Goal: Task Accomplishment & Management: Use online tool/utility

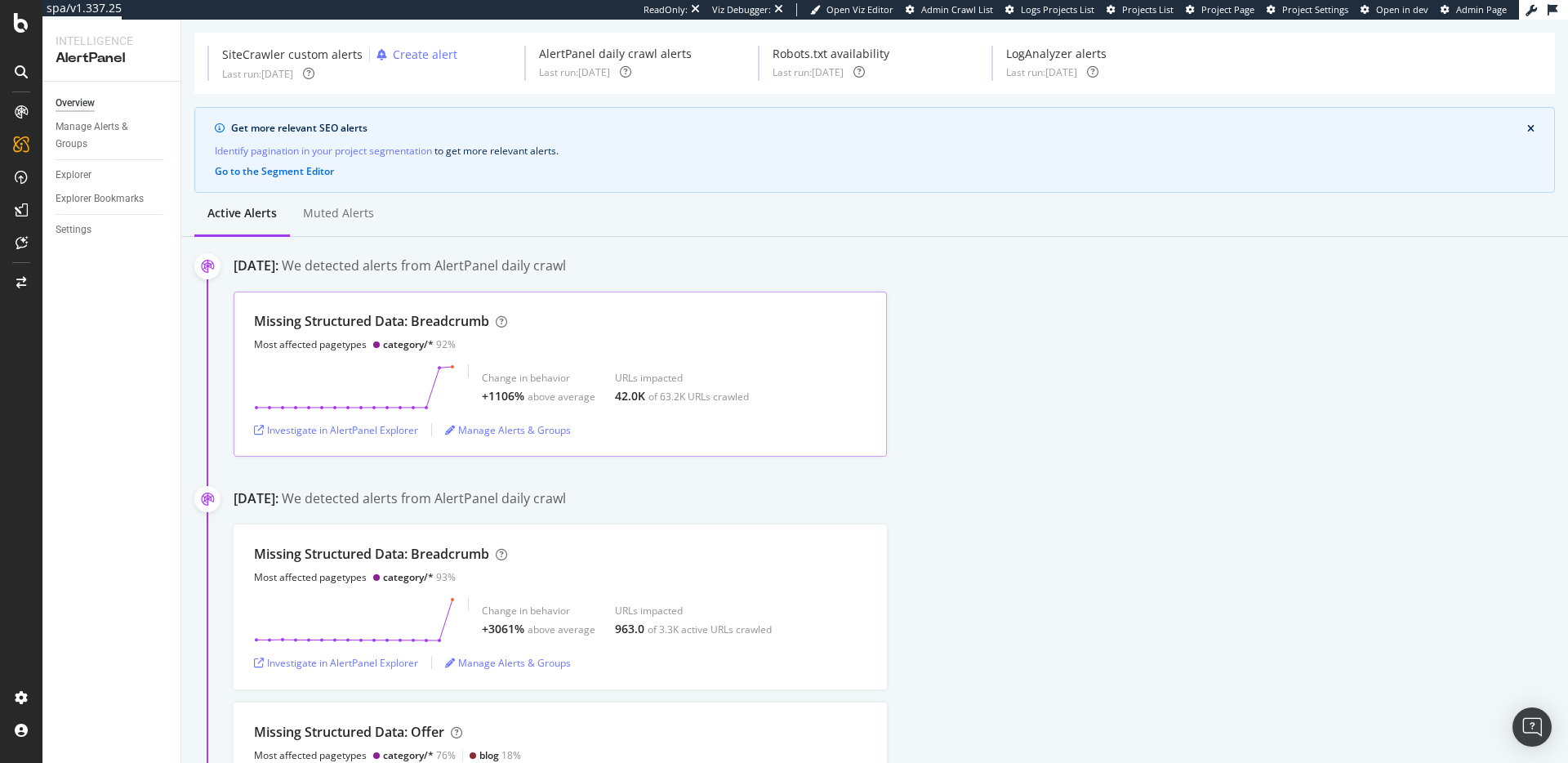
scroll to position [70, 0]
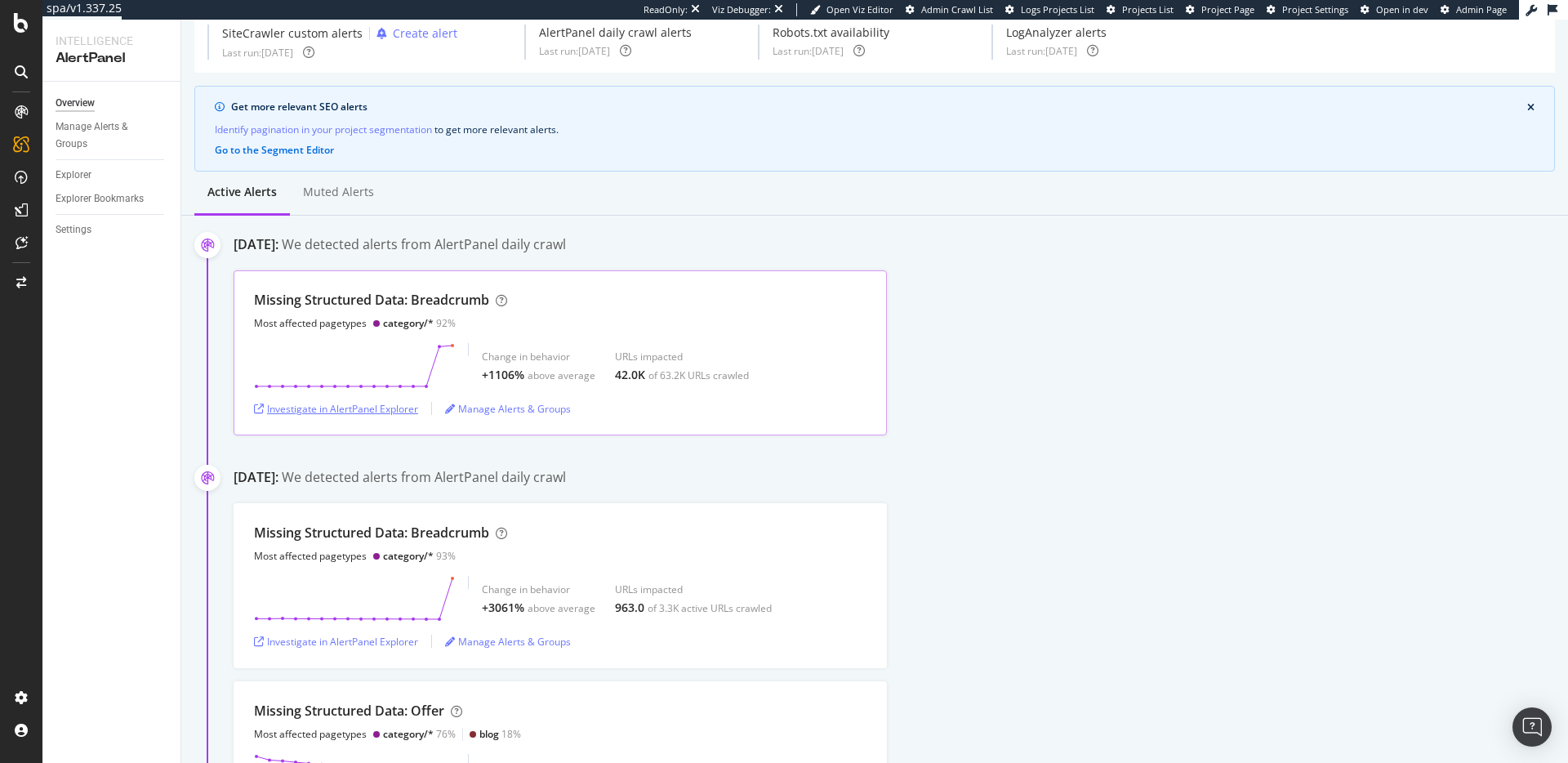
click at [362, 406] on div "Investigate in AlertPanel Explorer" at bounding box center [336, 409] width 164 height 14
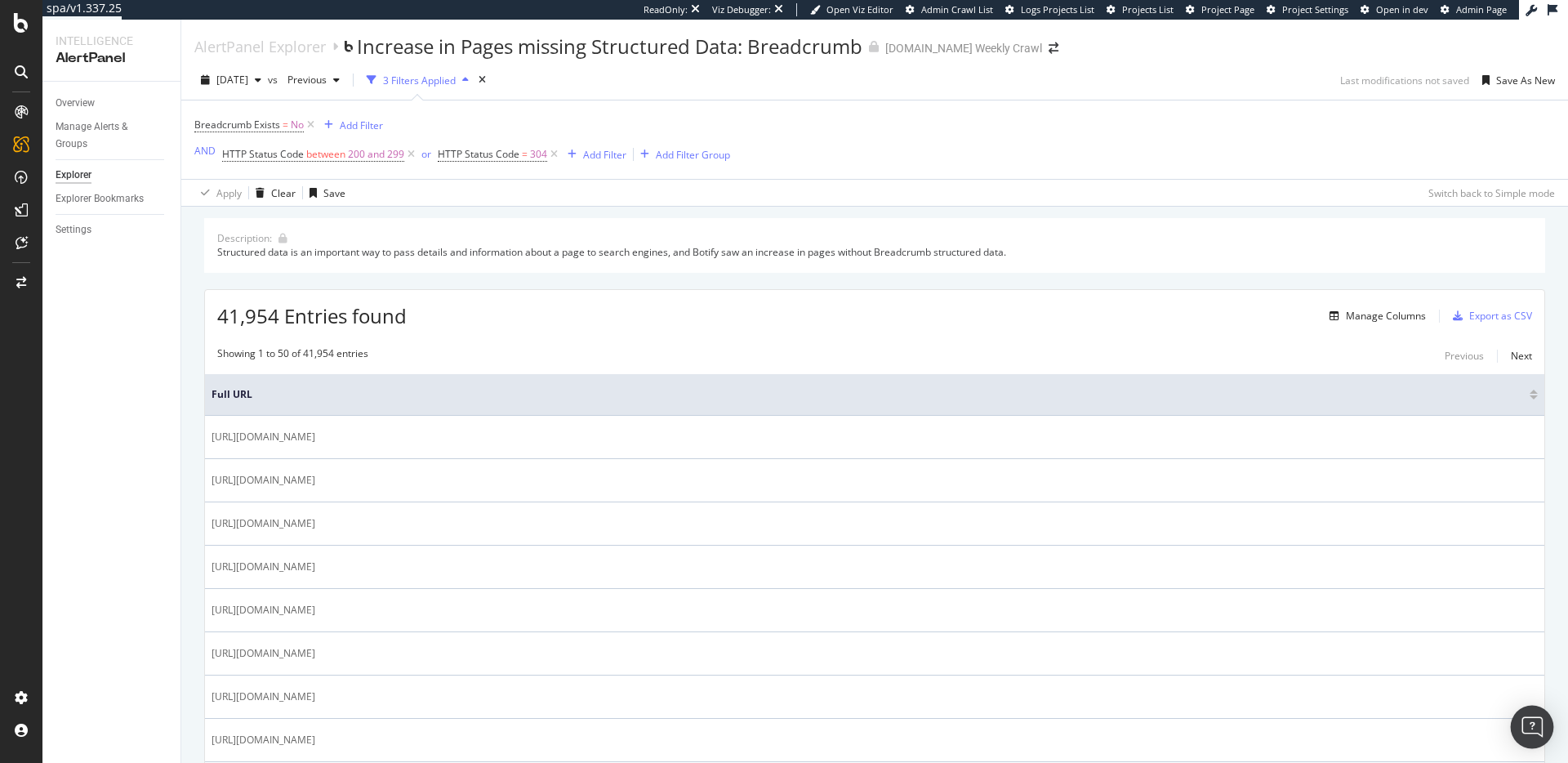
click at [1531, 719] on img "Open Intercom Messenger" at bounding box center [1532, 726] width 21 height 21
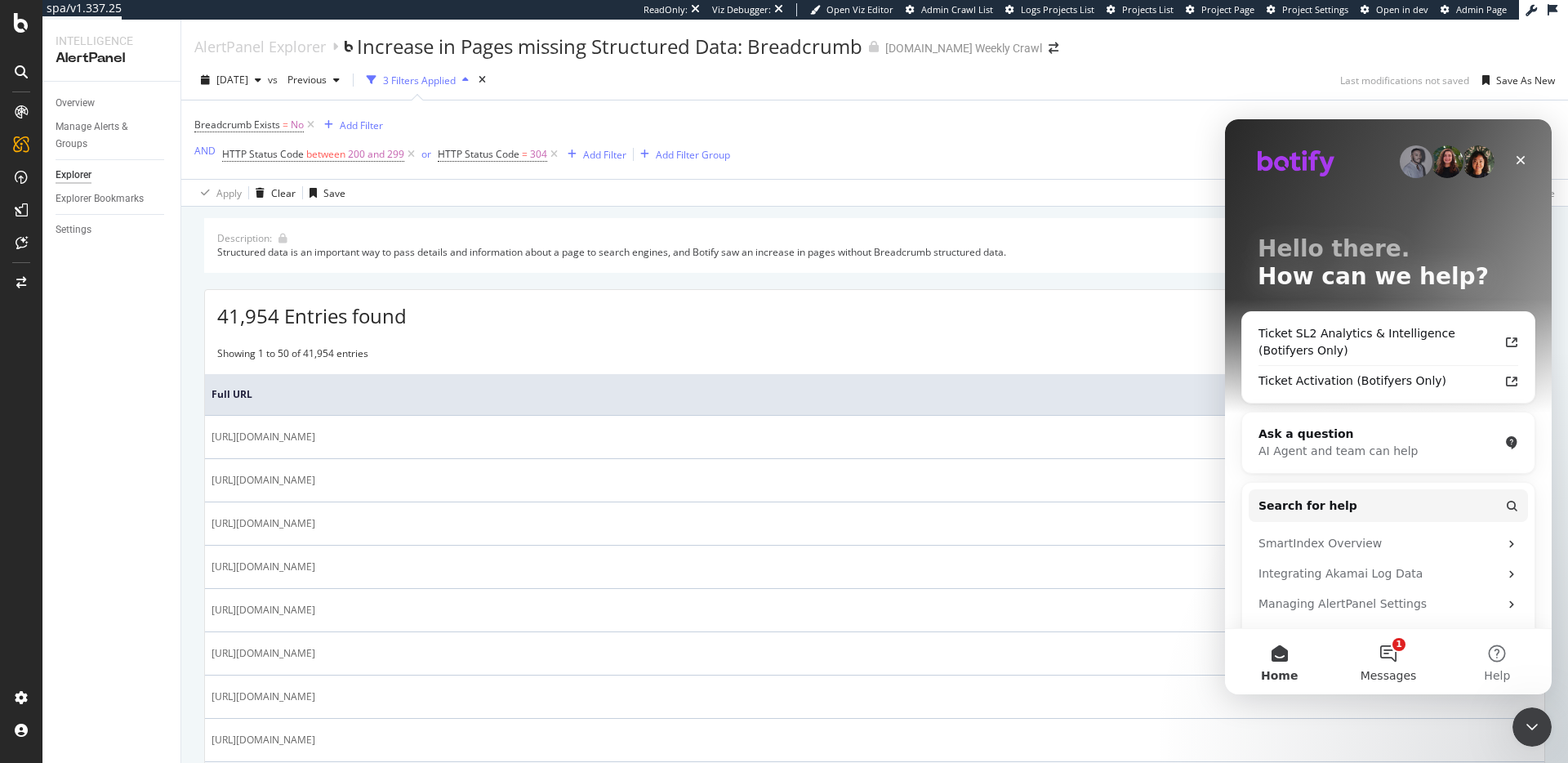
click at [1398, 662] on button "1 Messages" at bounding box center [1389, 662] width 109 height 65
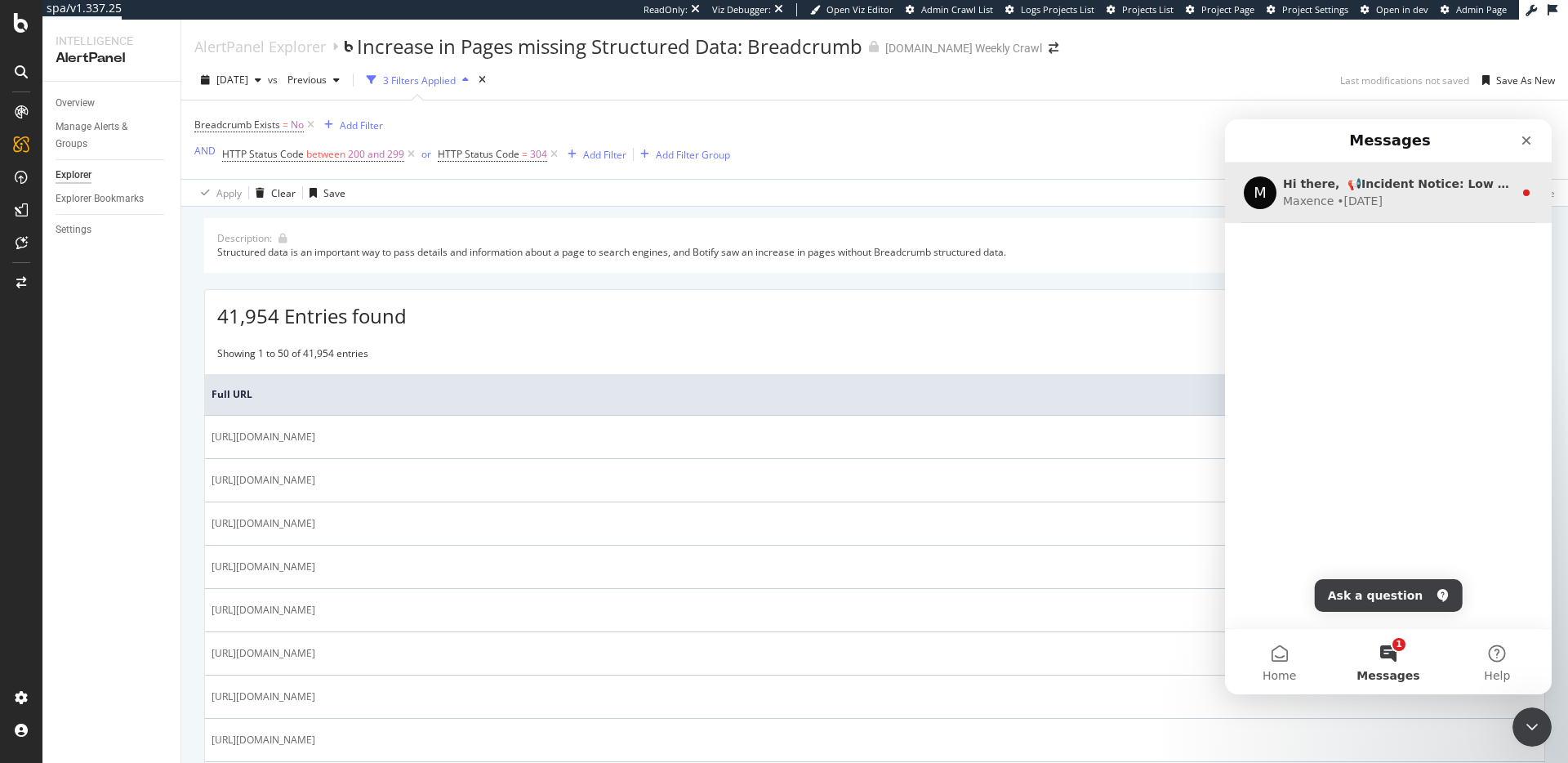
click at [1411, 210] on div "M Hi there, ​ 📢​Incident Notice: Low Execution of the PageWorkers Tag for Googl…" at bounding box center [1389, 193] width 327 height 60
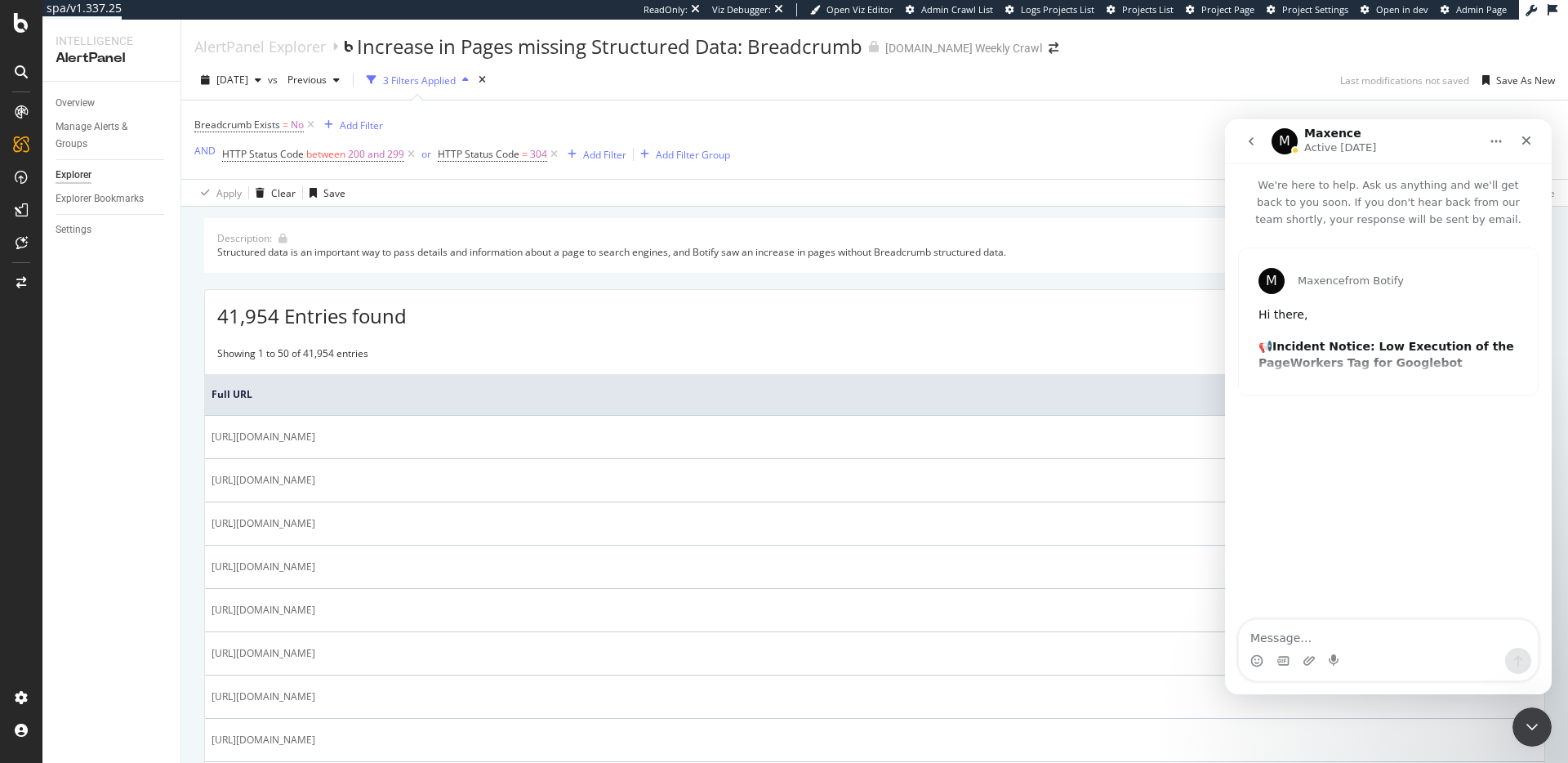
click at [1261, 145] on button "go back" at bounding box center [1251, 141] width 31 height 31
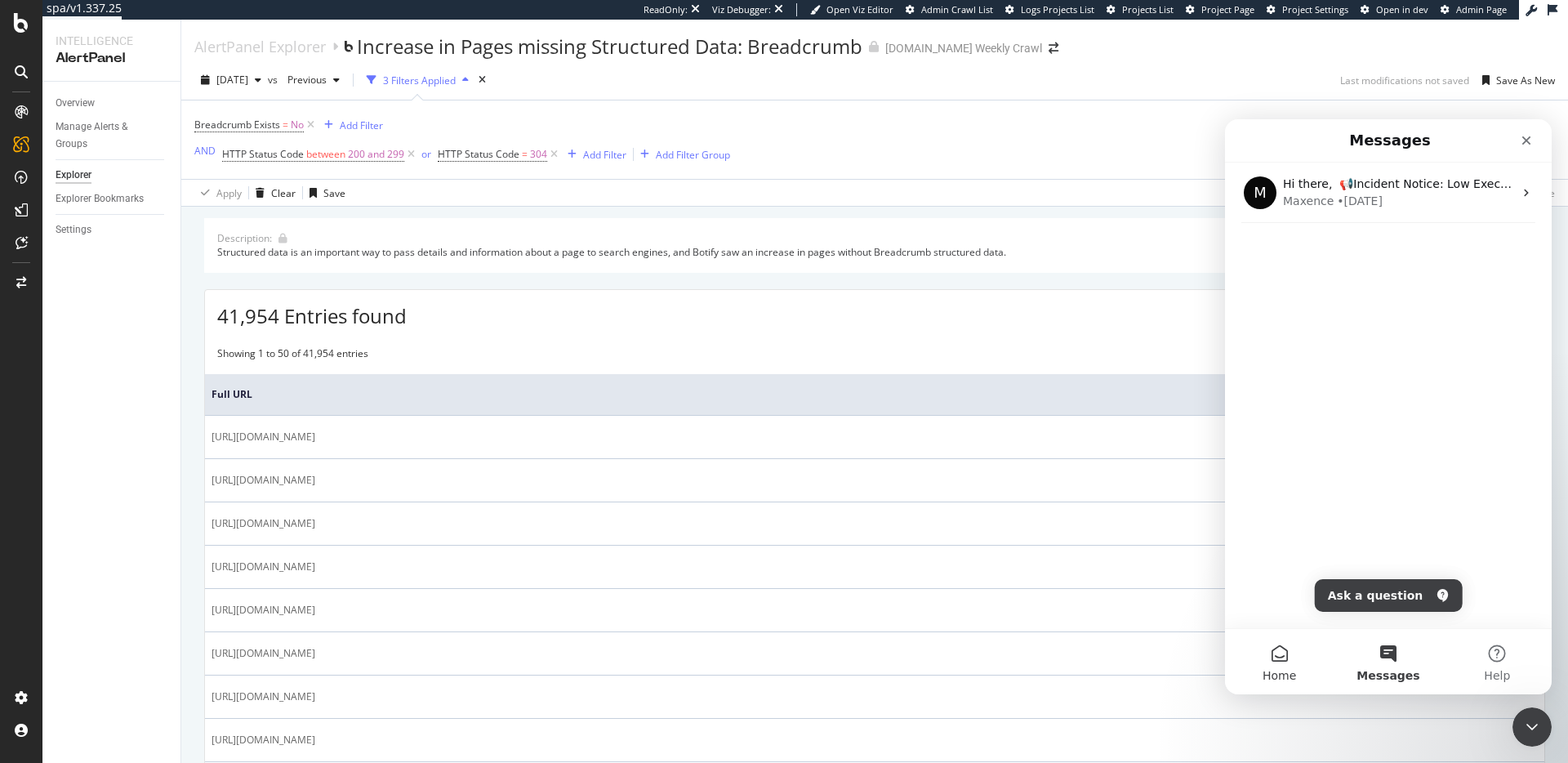
click at [1277, 647] on button "Home" at bounding box center [1280, 662] width 109 height 65
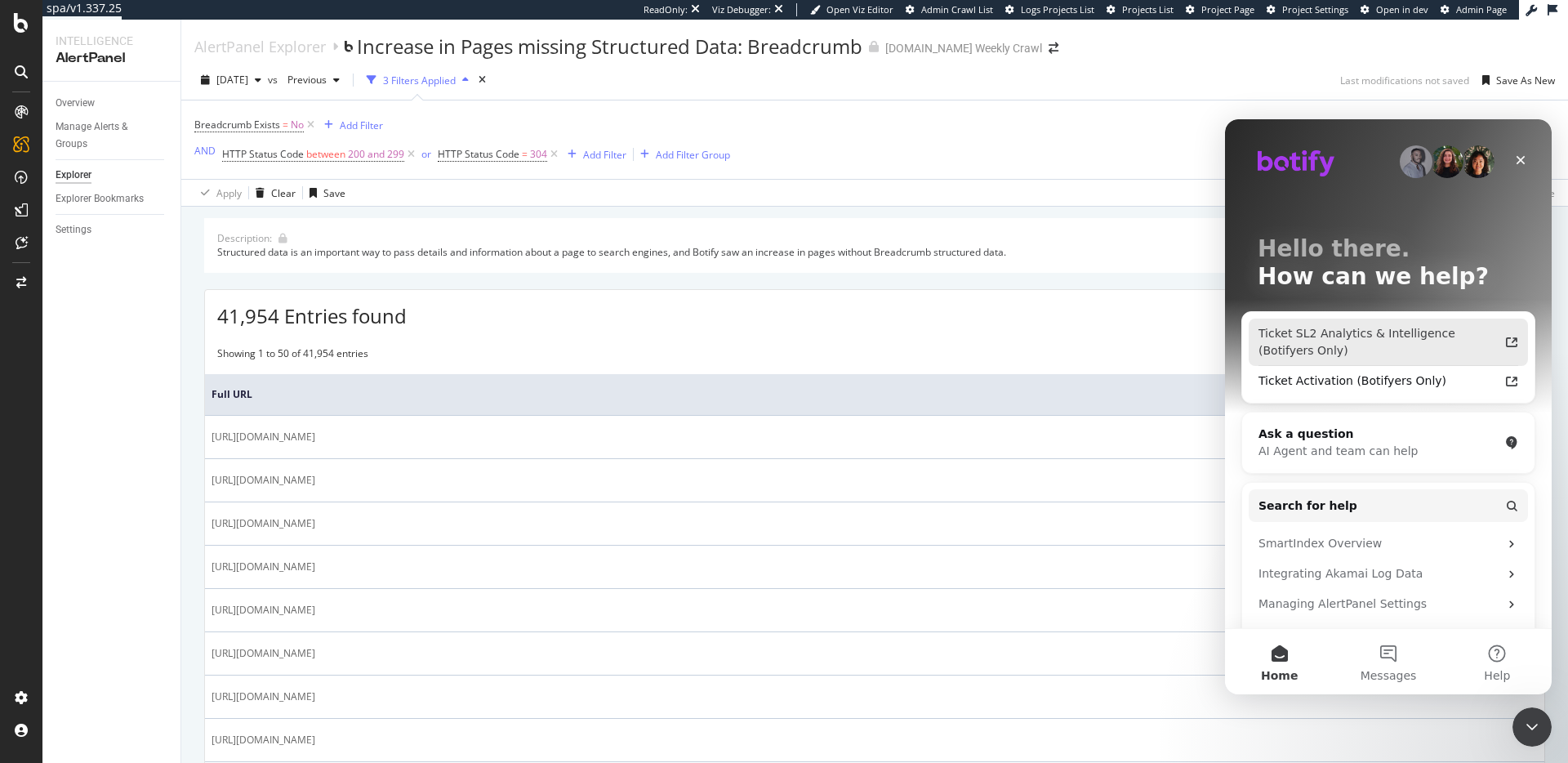
click at [1334, 346] on div "Ticket SL2 Analytics & Intelligence (Botifyers Only)" at bounding box center [1379, 342] width 240 height 34
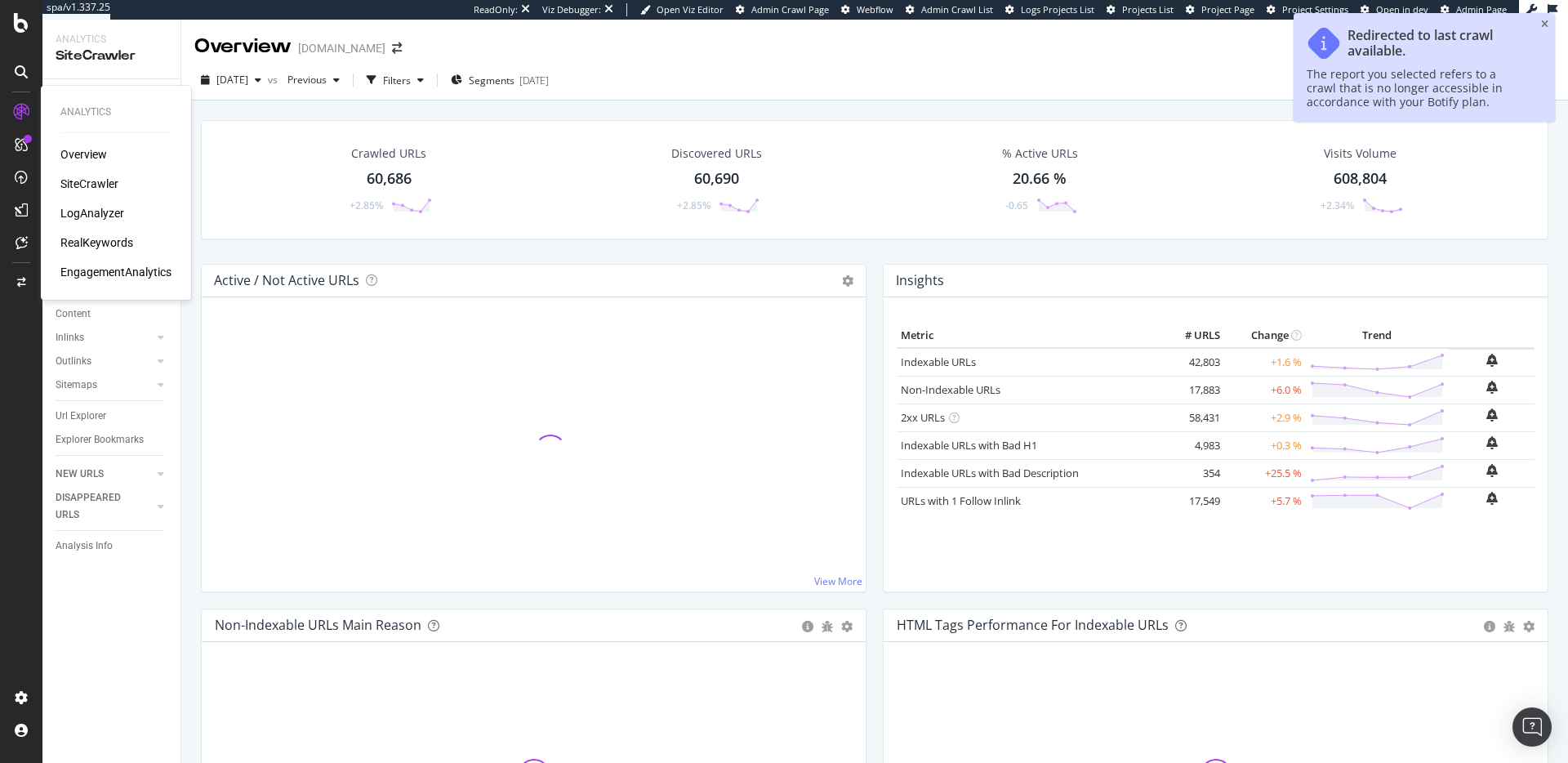
click at [80, 183] on div "SiteCrawler" at bounding box center [89, 184] width 58 height 17
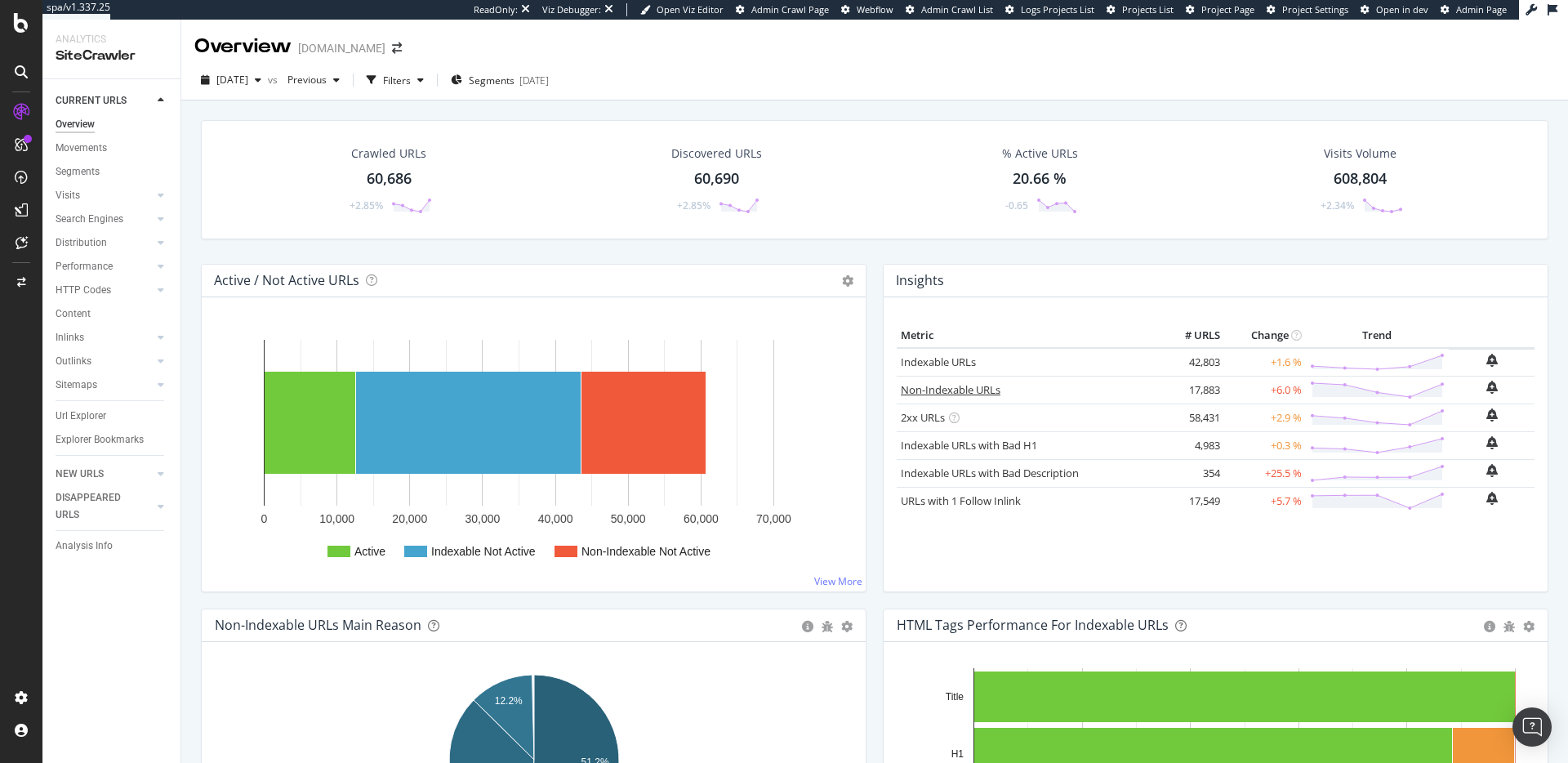
click at [972, 388] on link "Non-Indexable URLs" at bounding box center [951, 389] width 100 height 15
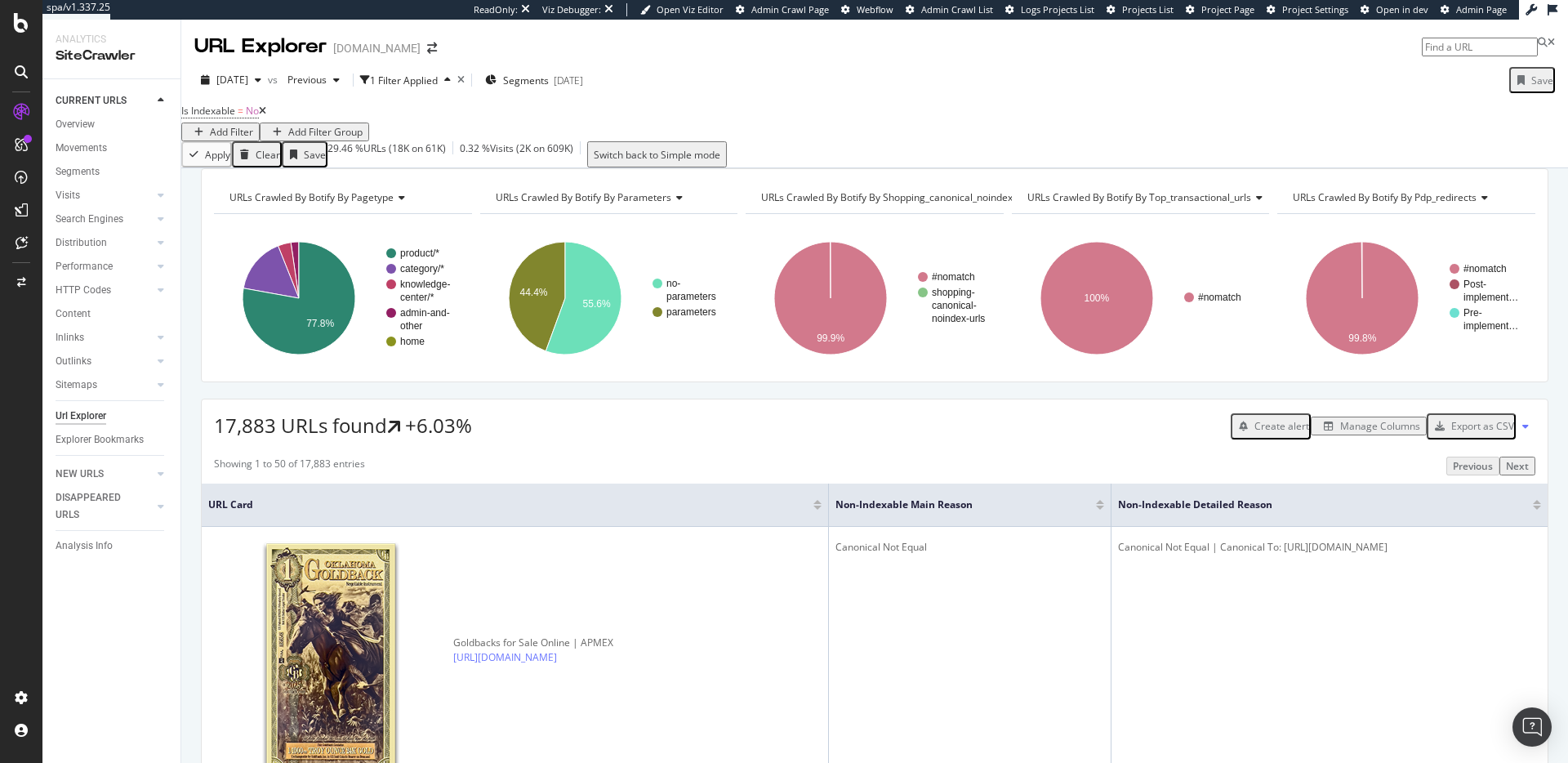
click at [1361, 433] on div "Manage Columns" at bounding box center [1380, 425] width 80 height 14
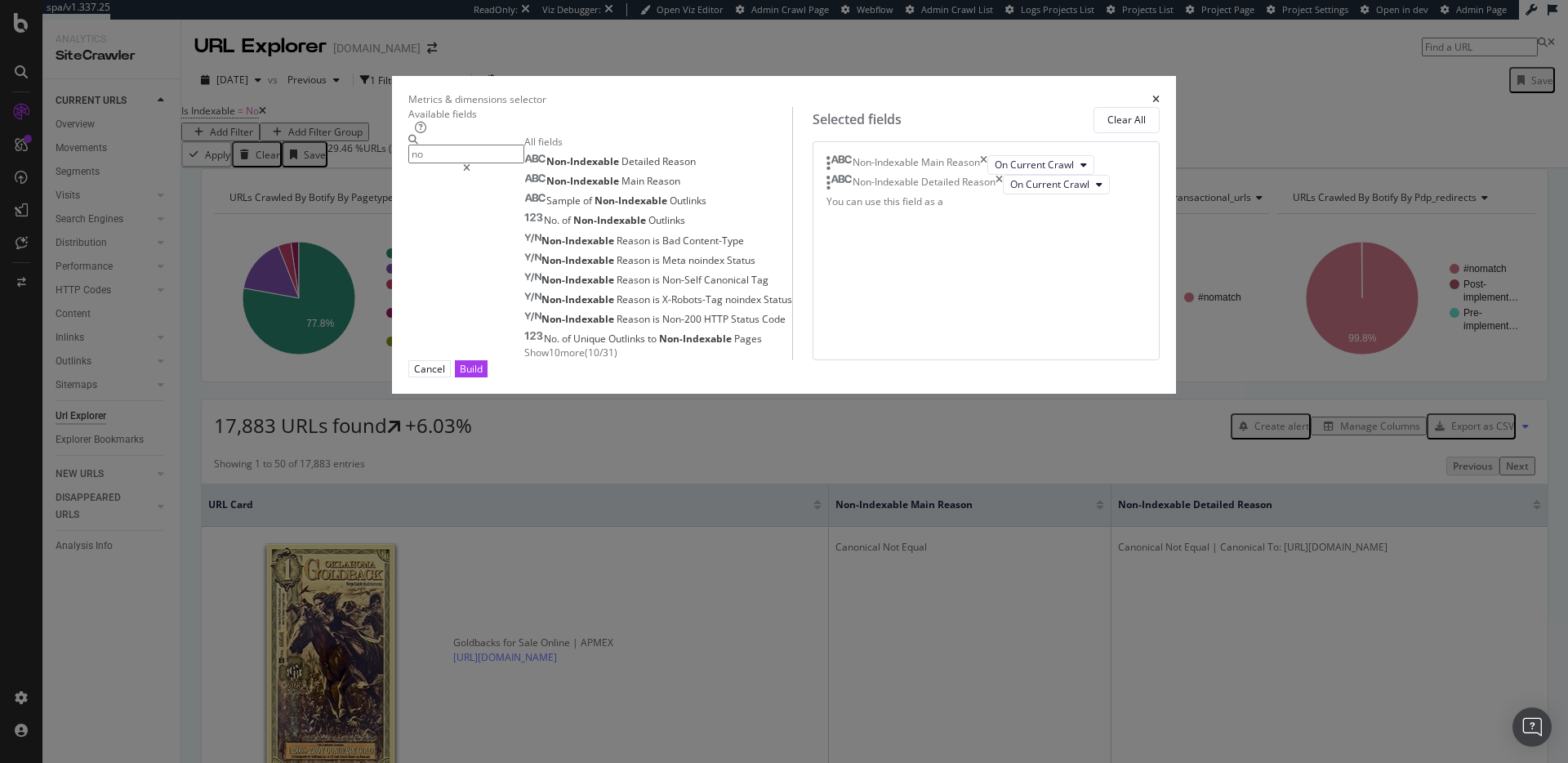
type input "n"
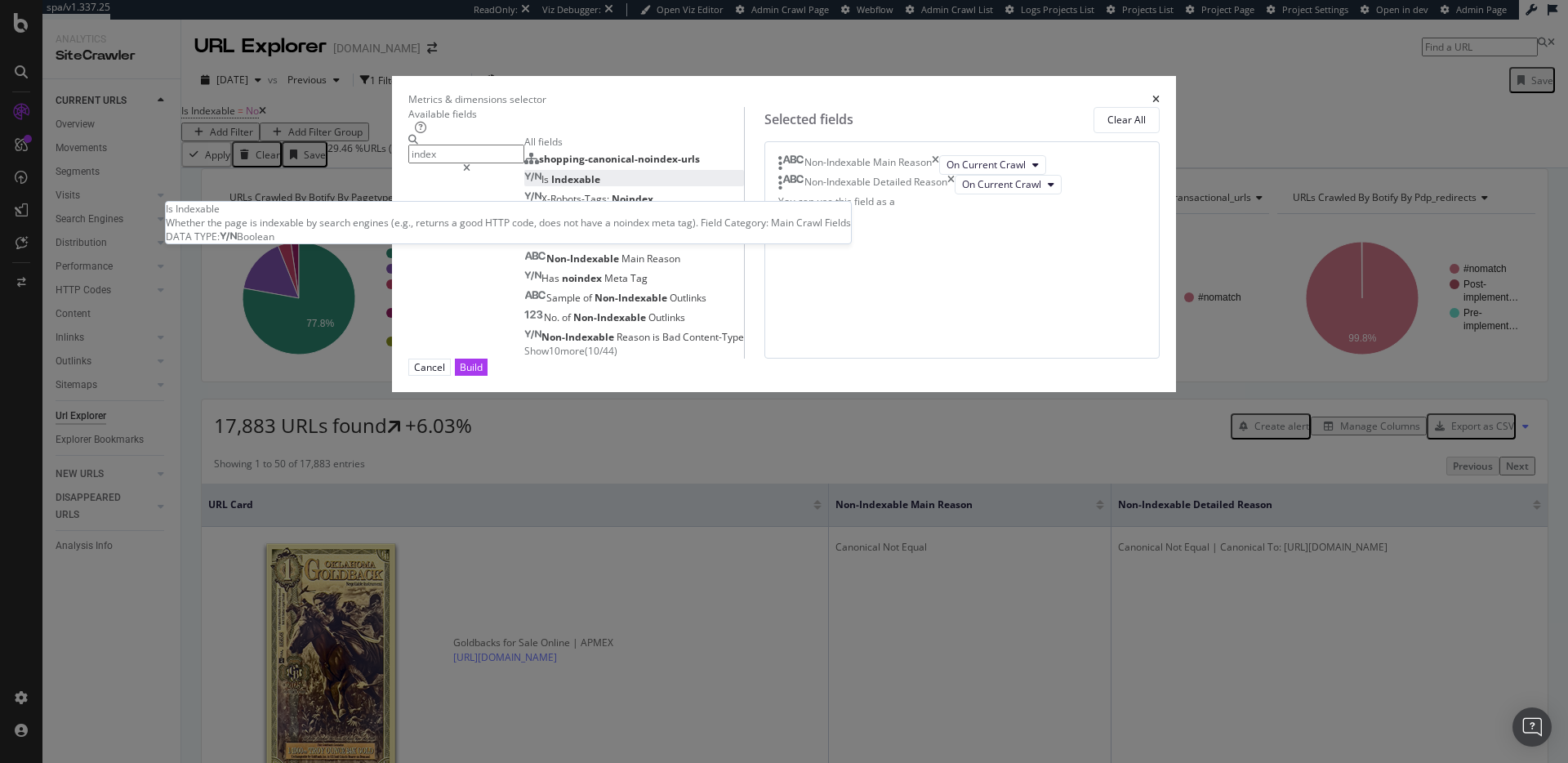
type input "index"
click at [601, 186] on div "Is Indexable" at bounding box center [562, 179] width 76 height 14
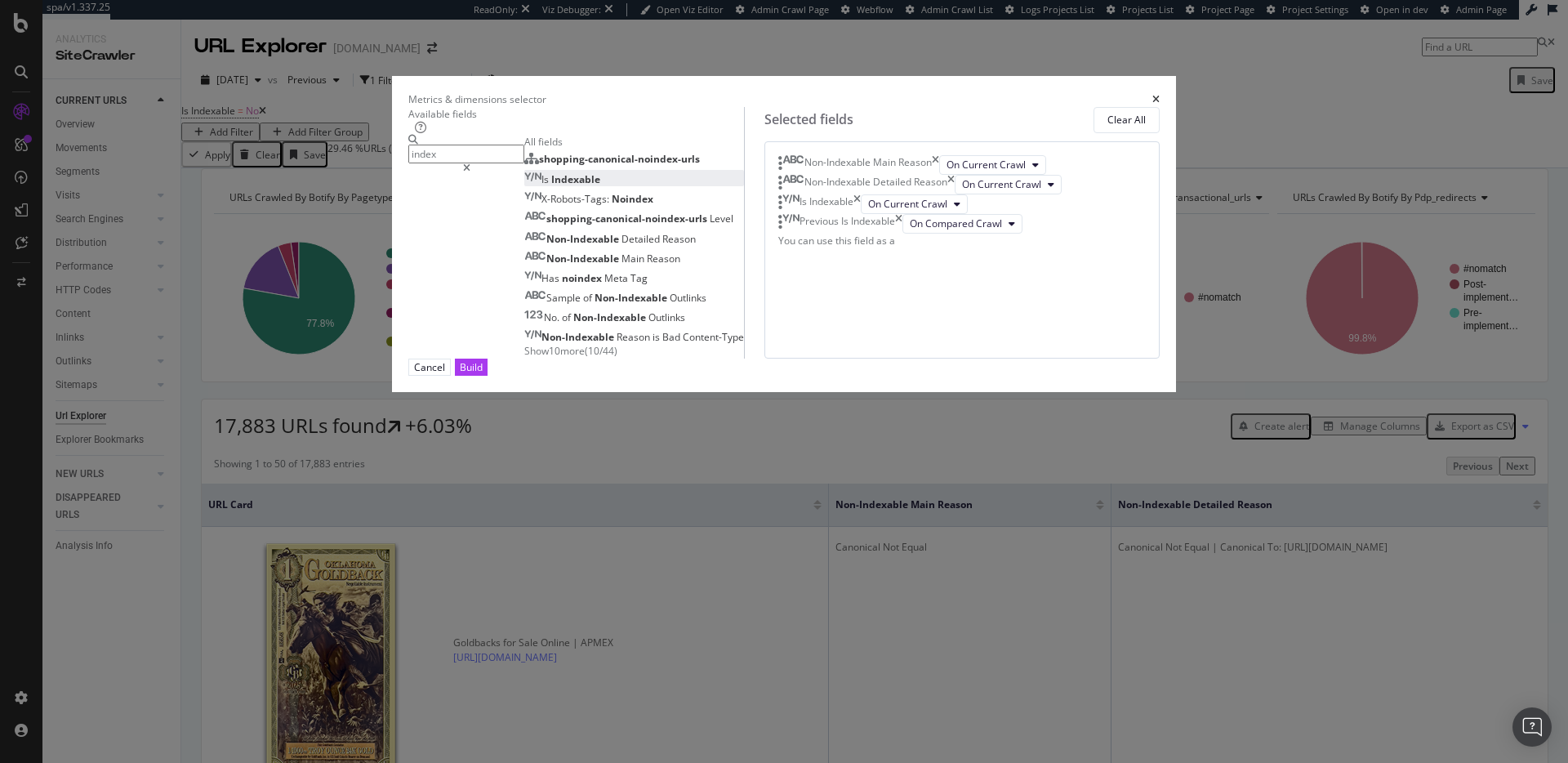
click at [482, 375] on div "Build" at bounding box center [471, 367] width 23 height 16
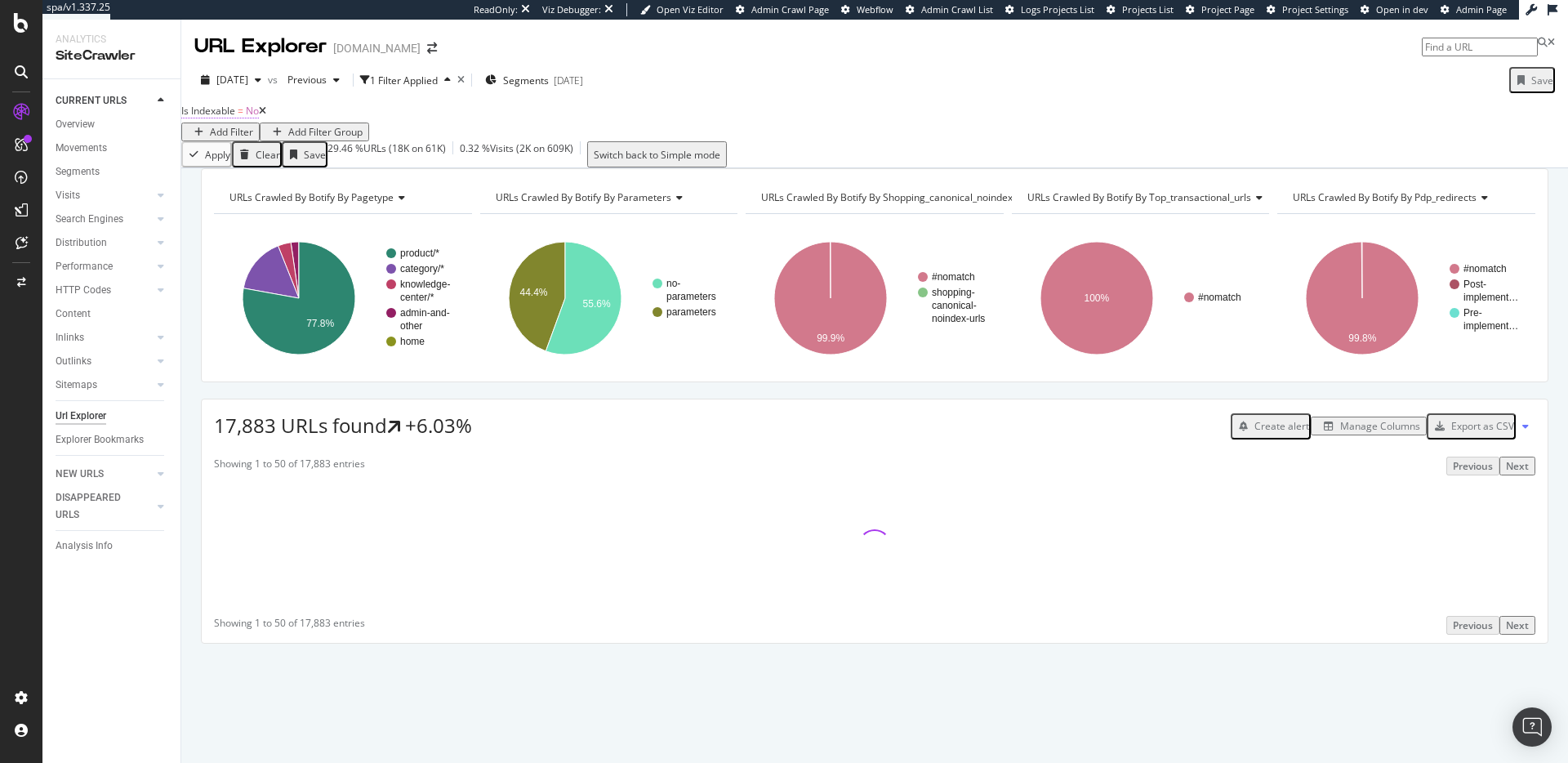
click at [244, 117] on span "=" at bounding box center [240, 111] width 6 height 14
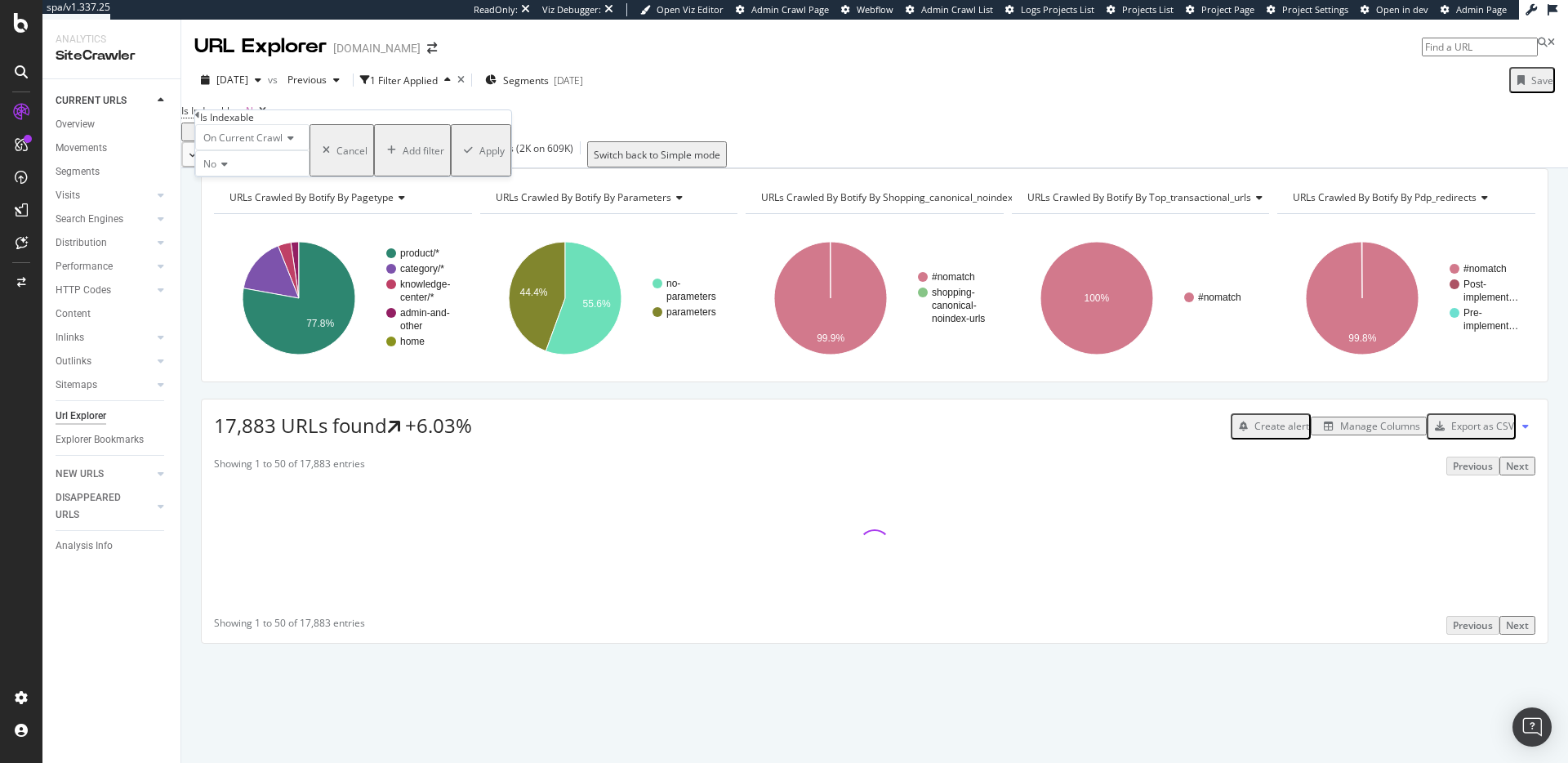
click at [578, 142] on div "Is Indexable = No Add Filter Add Filter Group" at bounding box center [874, 121] width 1387 height 42
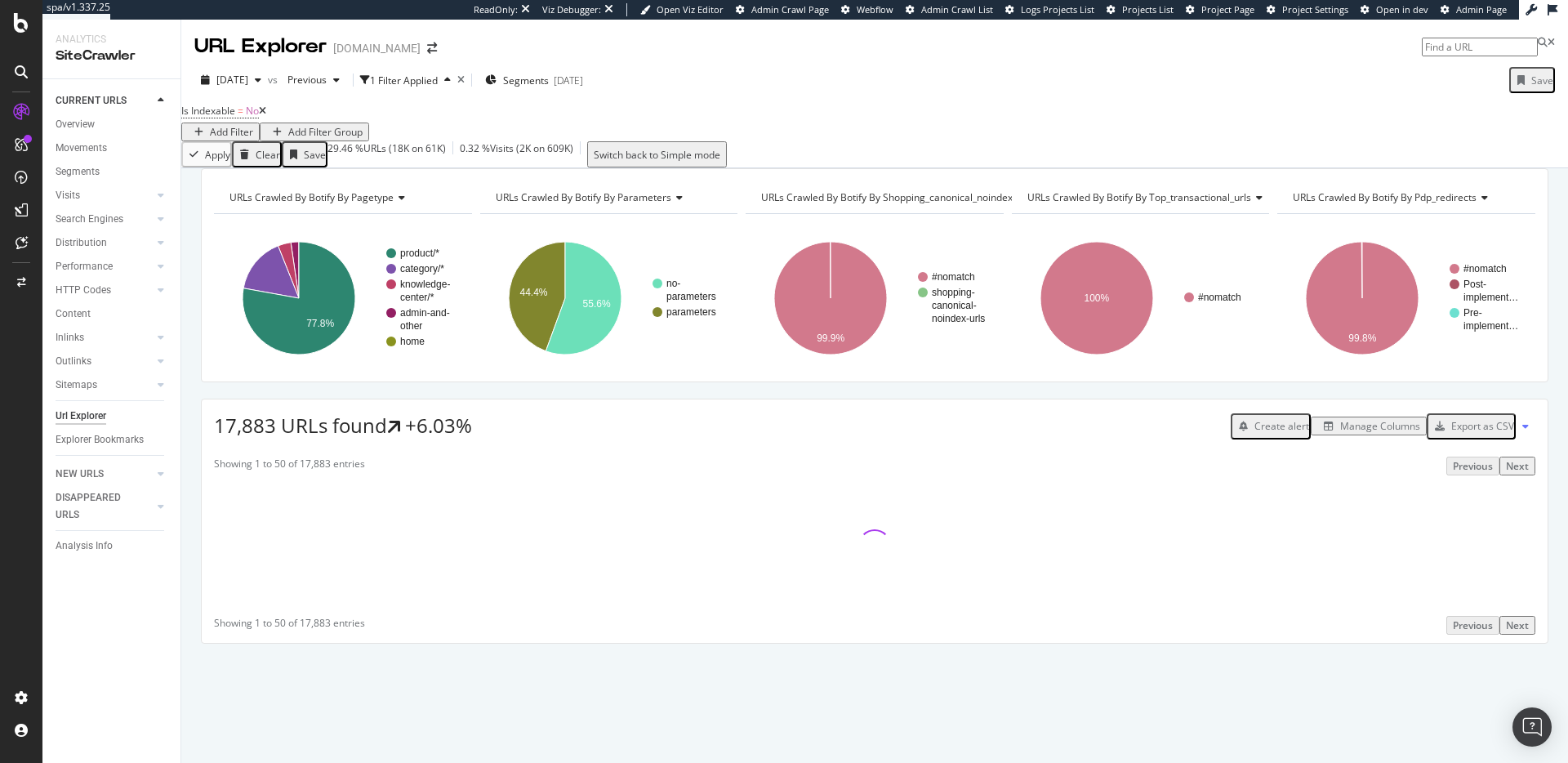
click at [253, 129] on div "Add Filter" at bounding box center [232, 131] width 44 height 14
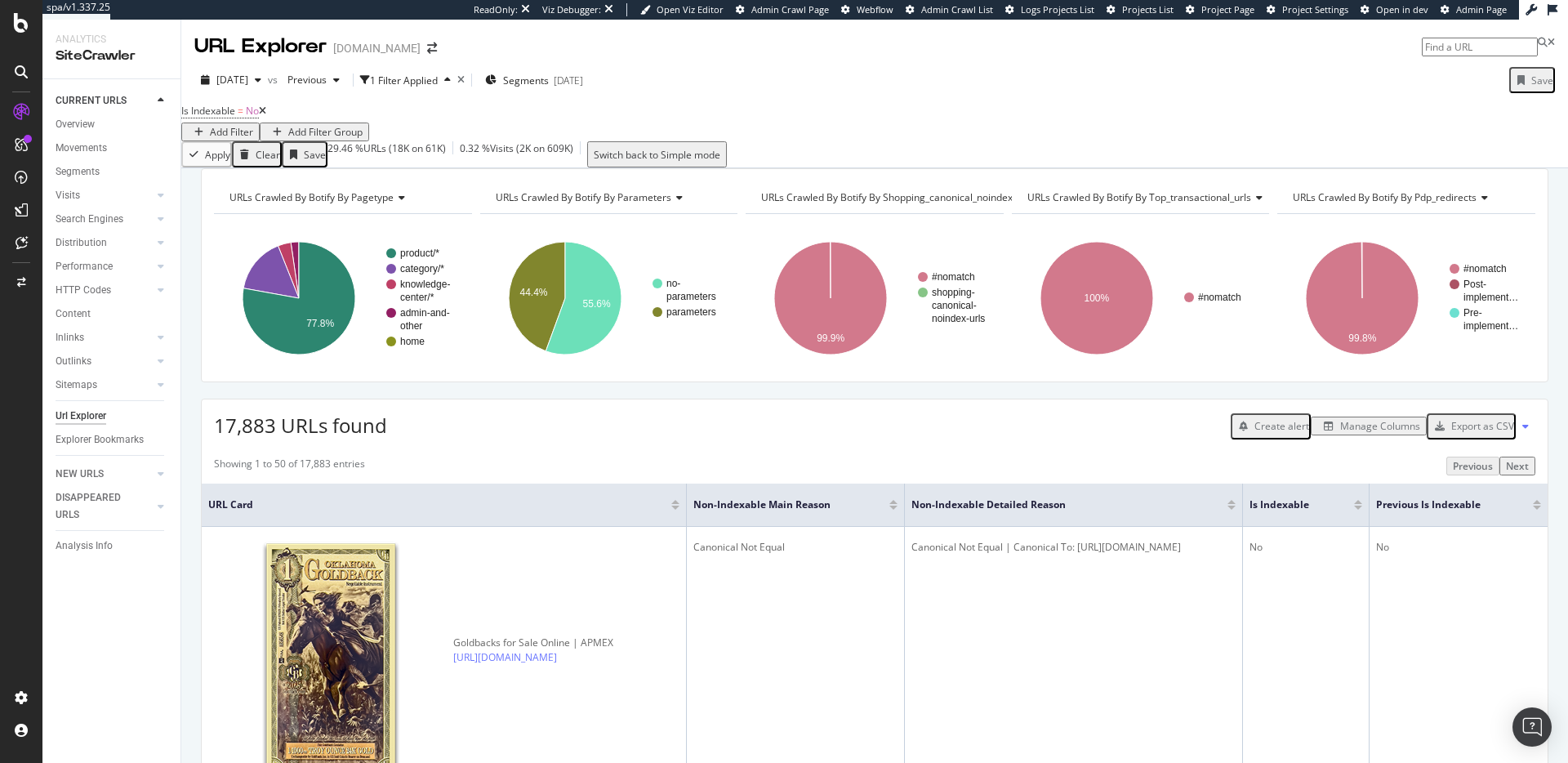
click at [1383, 433] on div "Manage Columns" at bounding box center [1380, 425] width 80 height 14
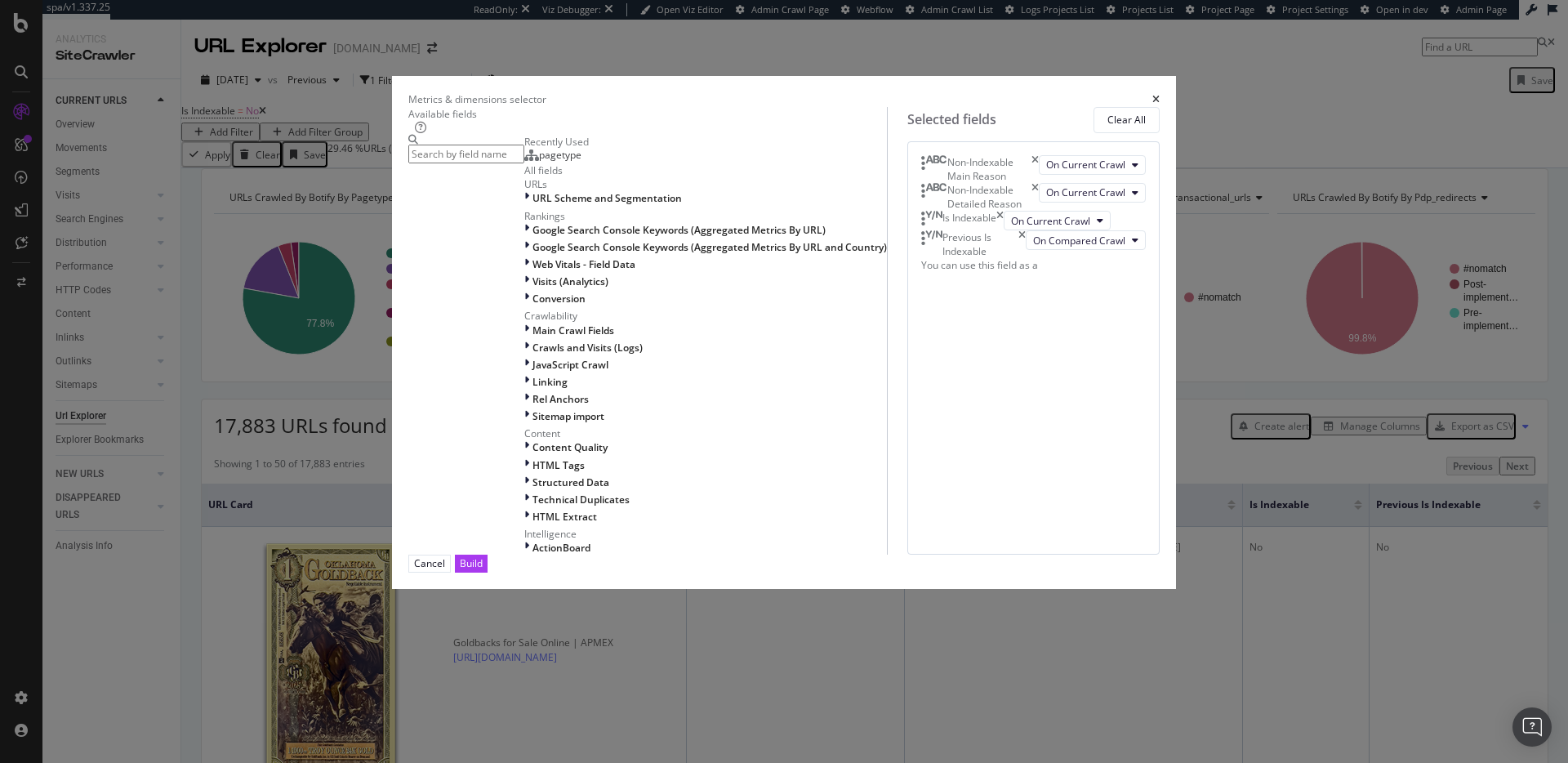
click at [1026, 258] on icon "times" at bounding box center [1022, 244] width 8 height 28
drag, startPoint x: 1110, startPoint y: 317, endPoint x: 1134, endPoint y: 492, distance: 176.6
click at [1004, 230] on icon "times" at bounding box center [1000, 220] width 8 height 19
drag, startPoint x: 1109, startPoint y: 673, endPoint x: 860, endPoint y: 474, distance: 318.8
click at [482, 571] on div "Build" at bounding box center [471, 563] width 23 height 16
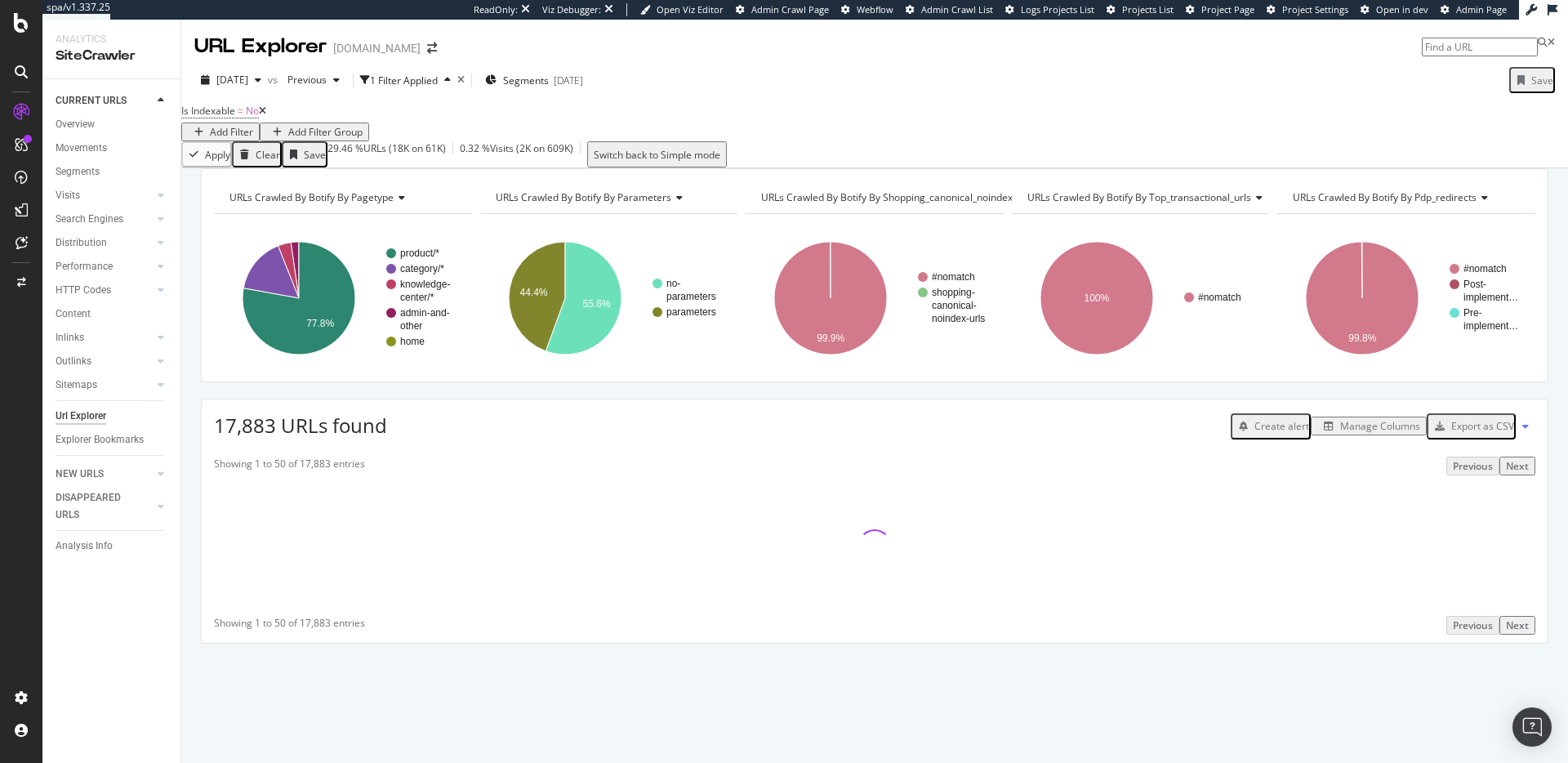
drag, startPoint x: 310, startPoint y: 109, endPoint x: 318, endPoint y: 122, distance: 15.3
click at [311, 109] on div "Is Indexable = No Add Filter Add Filter Group" at bounding box center [874, 121] width 1387 height 42
click at [253, 125] on div "Add Filter" at bounding box center [232, 131] width 44 height 14
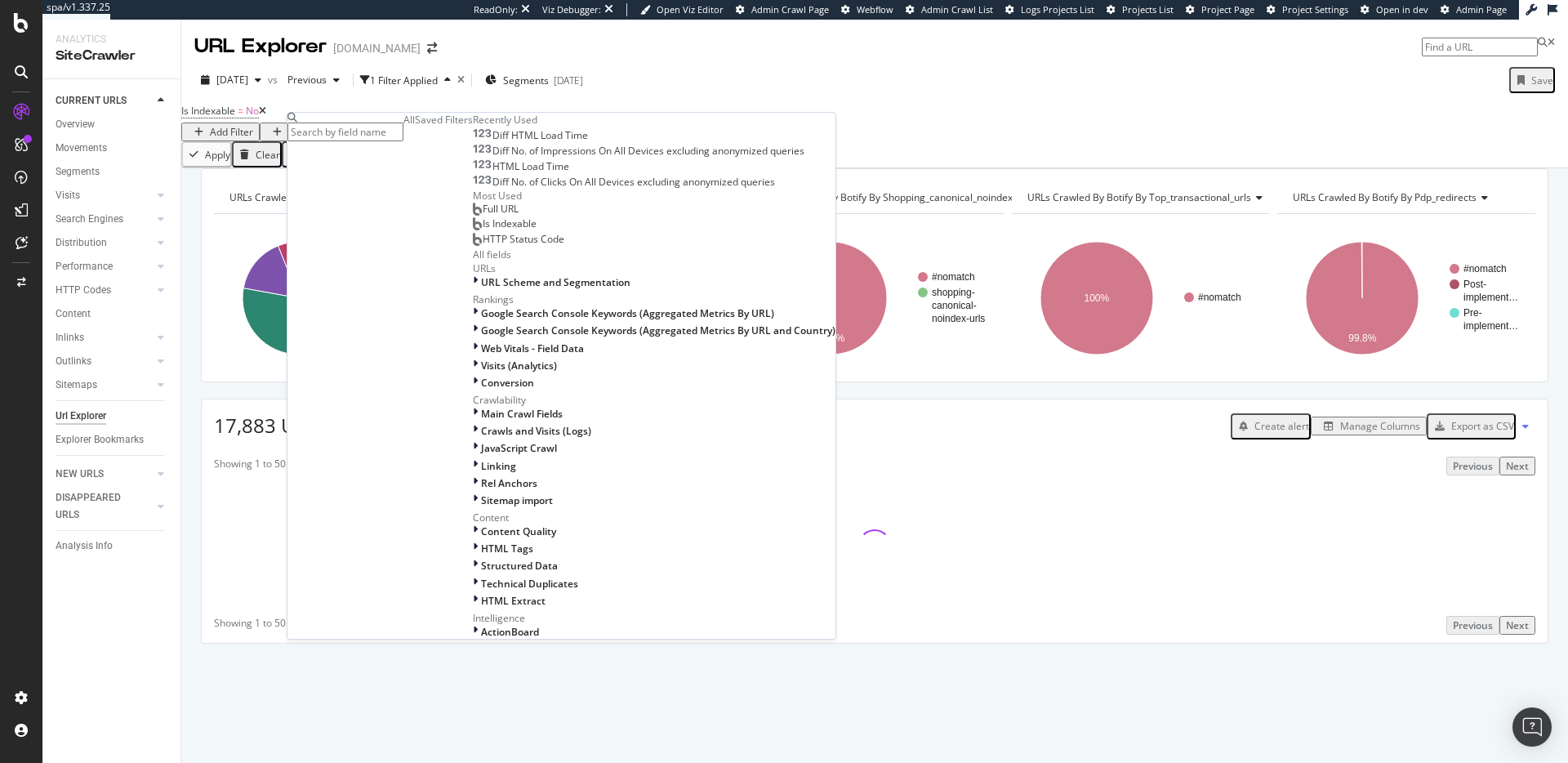
click at [473, 230] on div "Is Indexable" at bounding box center [505, 224] width 64 height 13
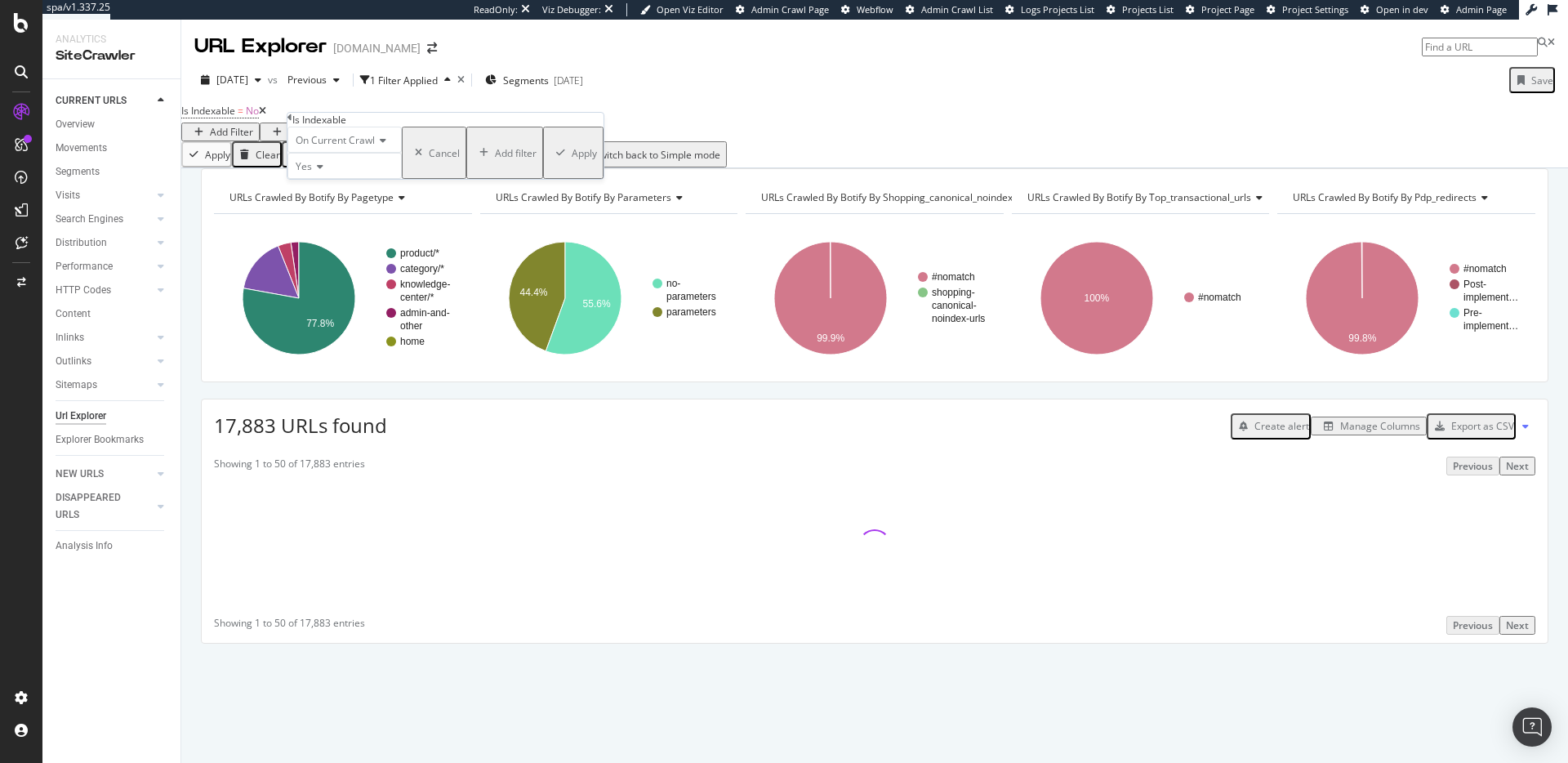
click at [323, 172] on icon at bounding box center [318, 167] width 12 height 10
click at [352, 147] on span "On Current Crawl" at bounding box center [335, 140] width 80 height 14
click at [364, 185] on span "On Compared Crawl" at bounding box center [338, 178] width 92 height 14
click at [585, 160] on div "Apply" at bounding box center [597, 153] width 25 height 14
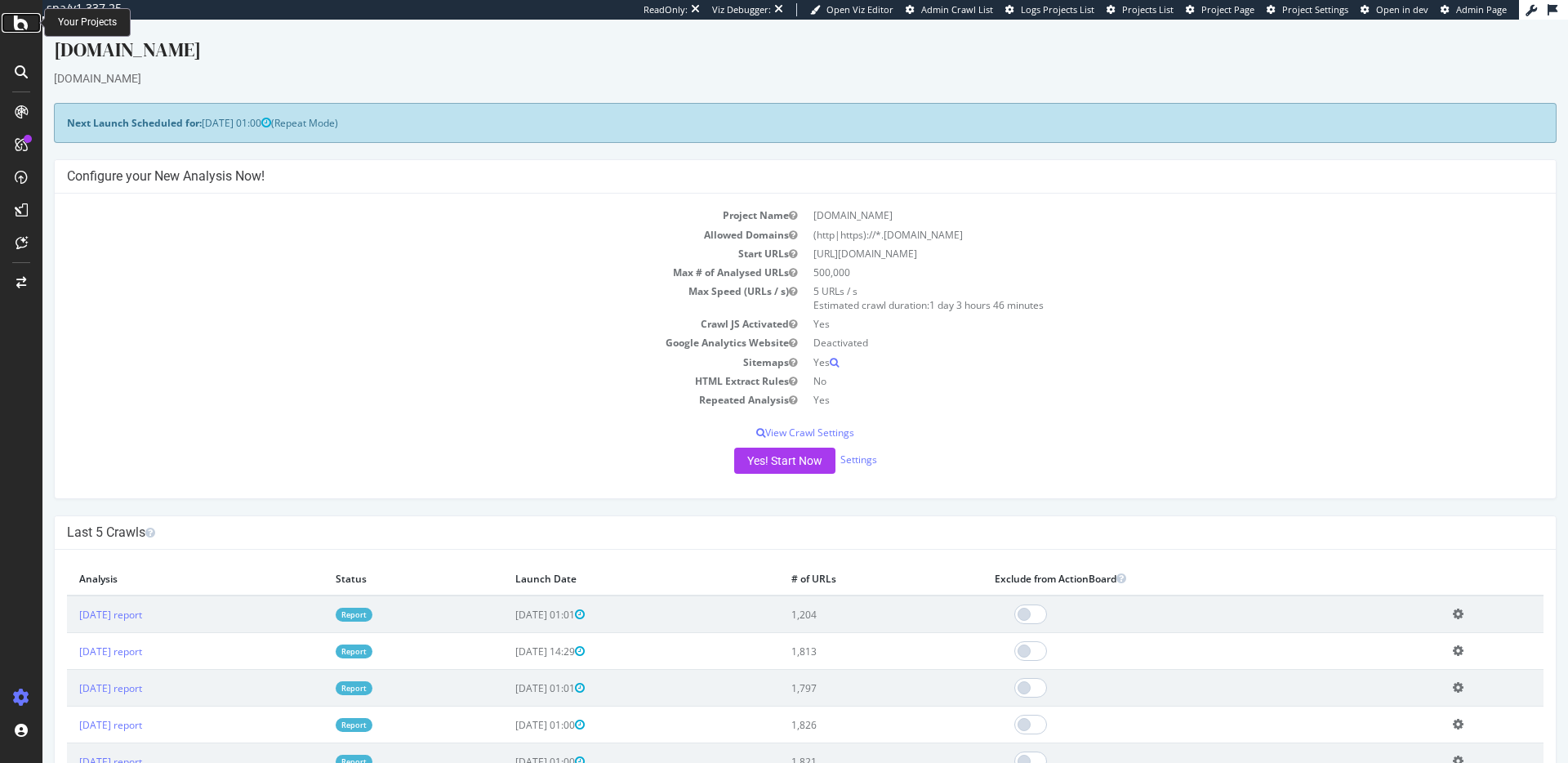
click at [12, 21] on div at bounding box center [21, 23] width 39 height 19
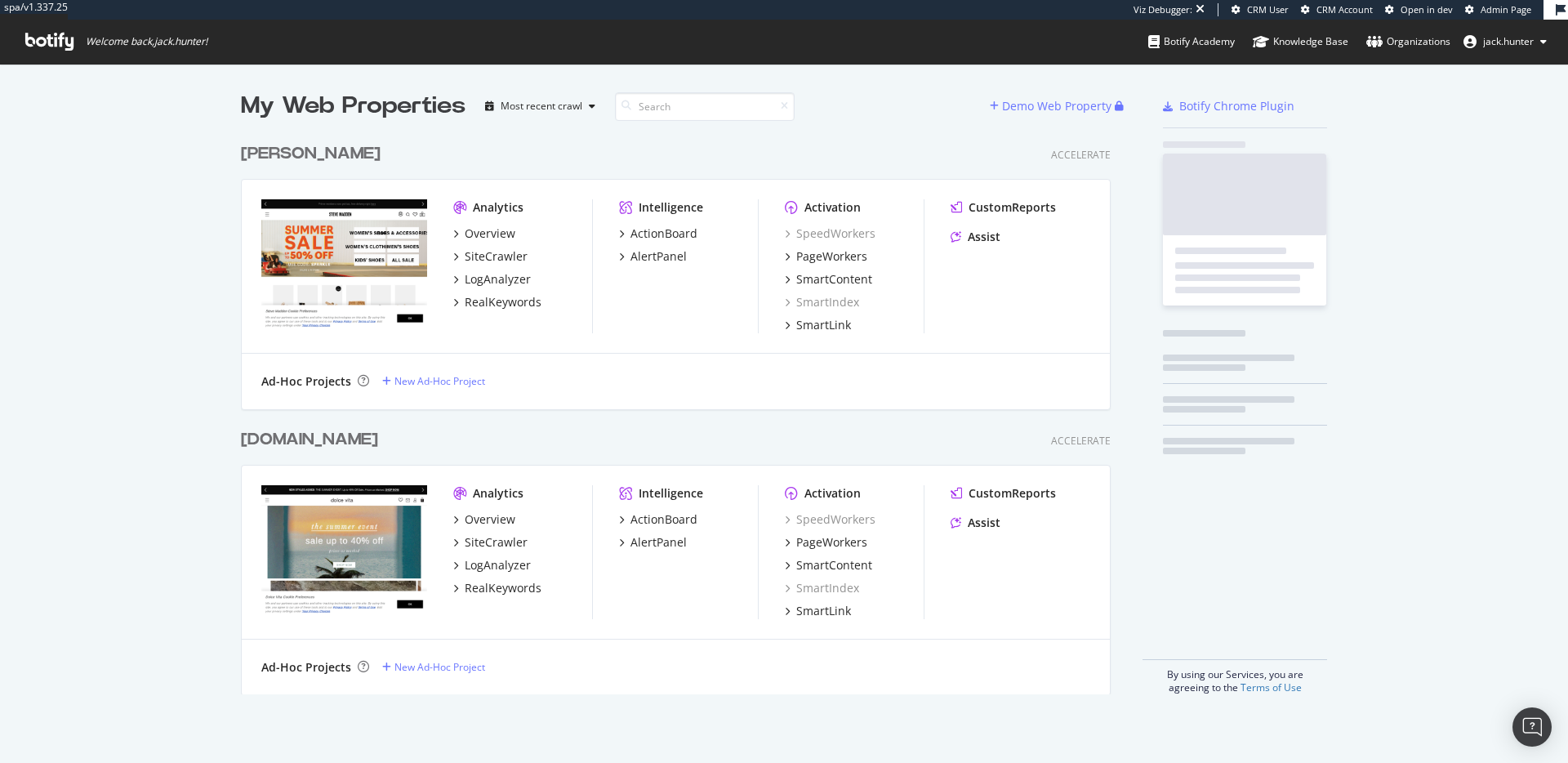
scroll to position [572, 883]
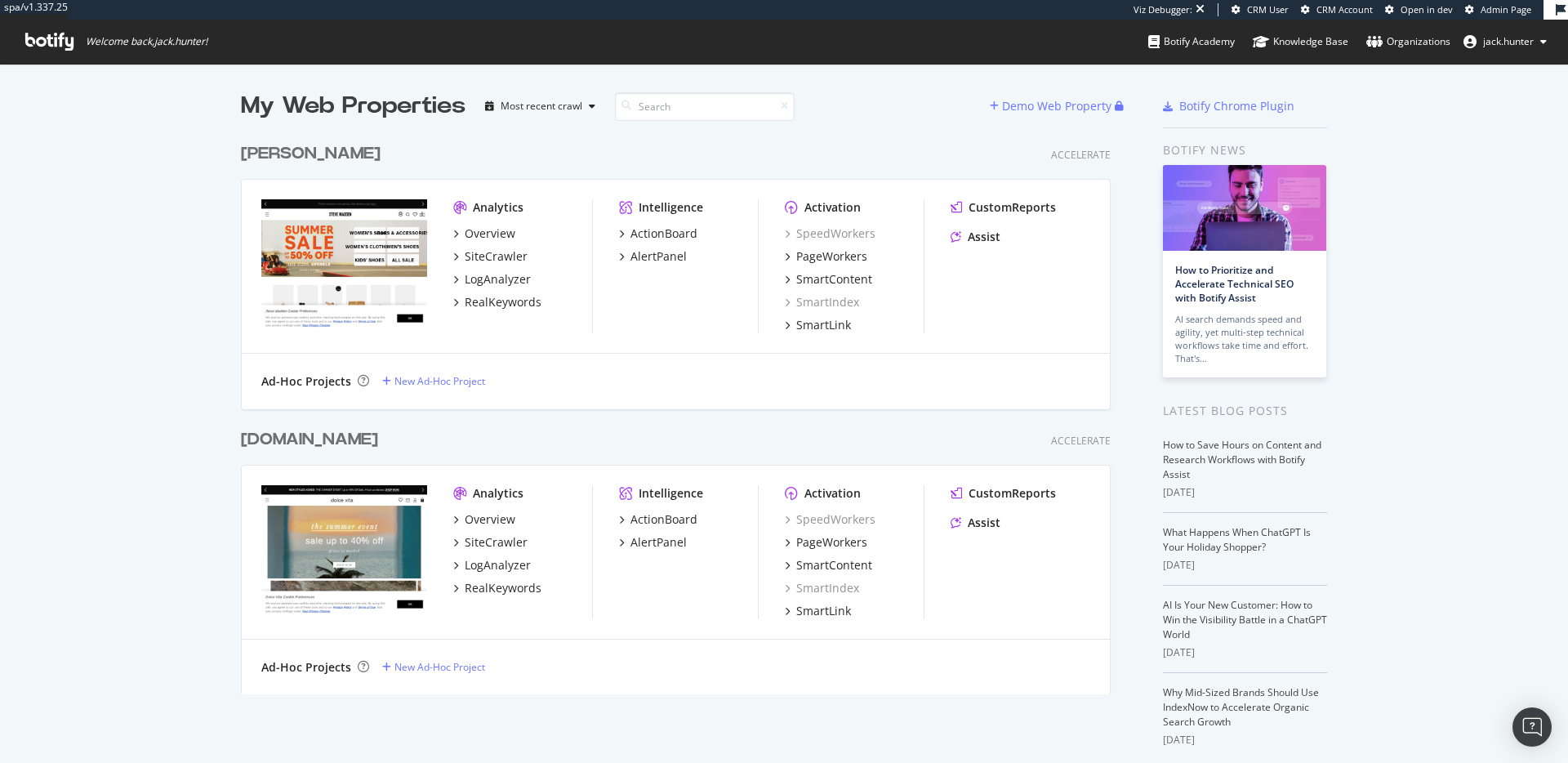
click at [323, 438] on div "[DOMAIN_NAME]" at bounding box center [310, 440] width 137 height 23
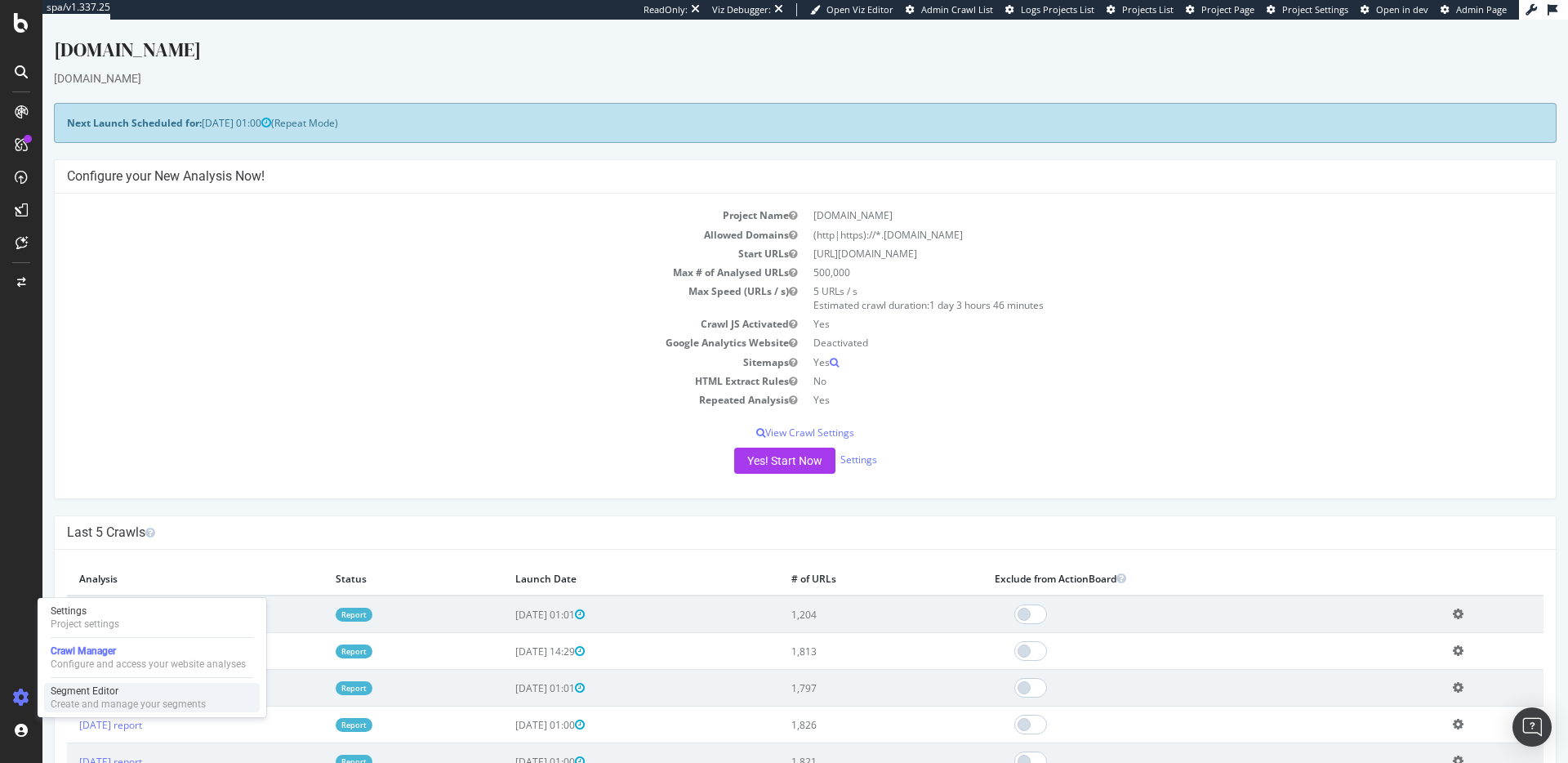
click at [82, 693] on div "Segment Editor" at bounding box center [127, 691] width 155 height 13
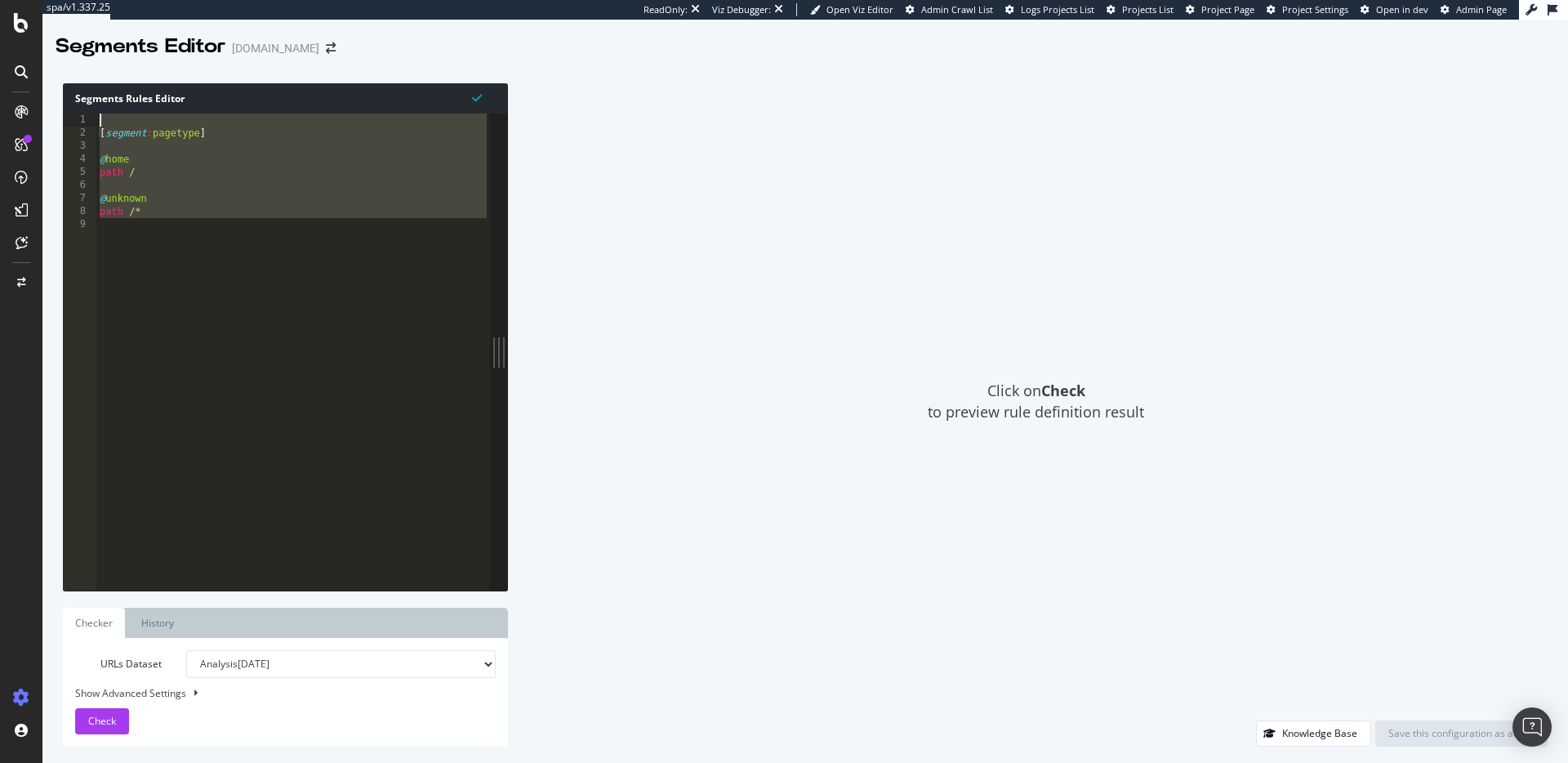
drag, startPoint x: 131, startPoint y: 214, endPoint x: 0, endPoint y: 12, distance: 240.8
click at [0, 12] on div "spa/v1.337.25 ReadOnly: Viz Debugger: Open Viz Editor Admin Crawl List Logs Pro…" at bounding box center [784, 381] width 1568 height 763
type textarea "[segment:pagetype]"
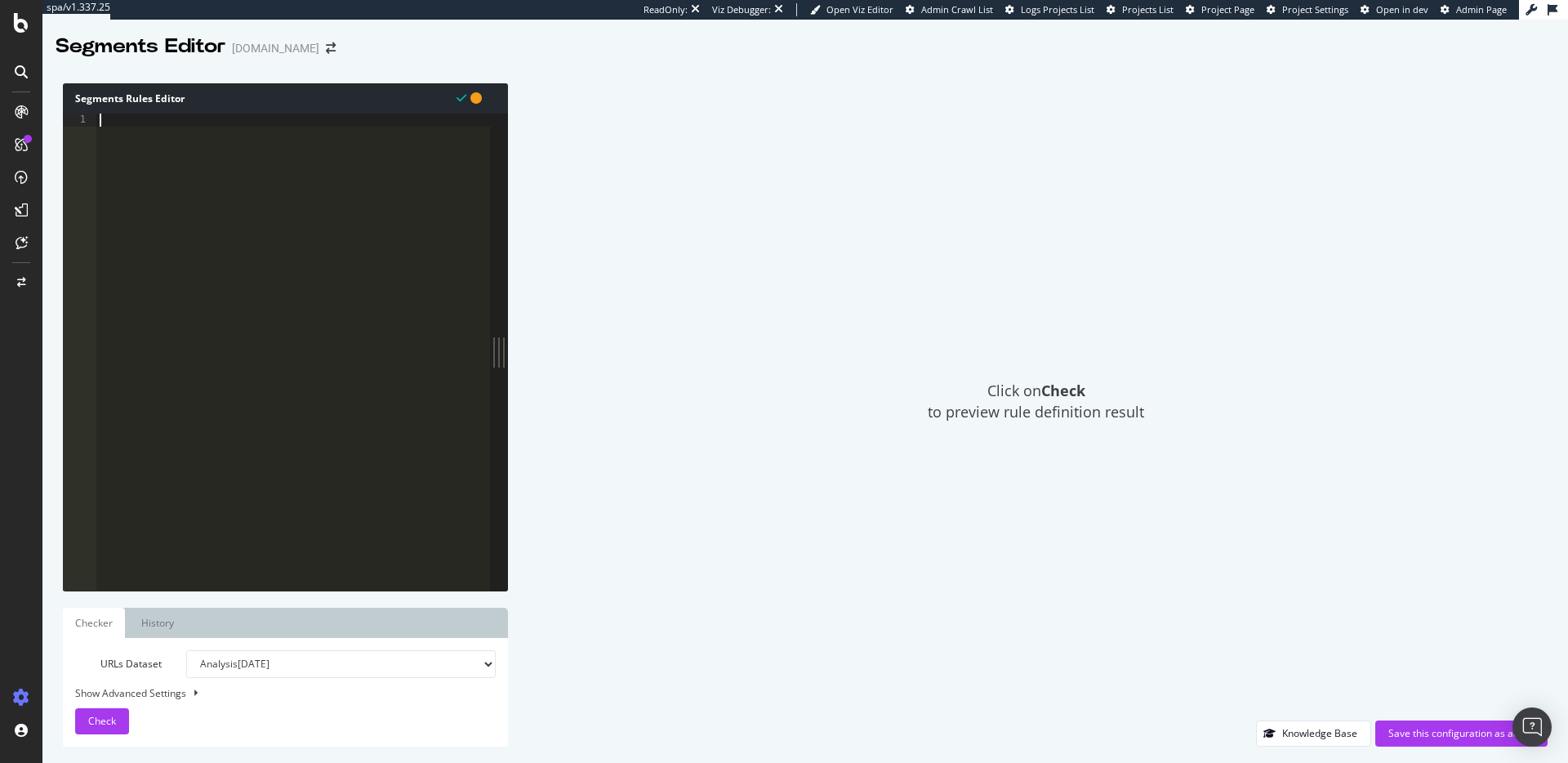
paste textarea "@No"
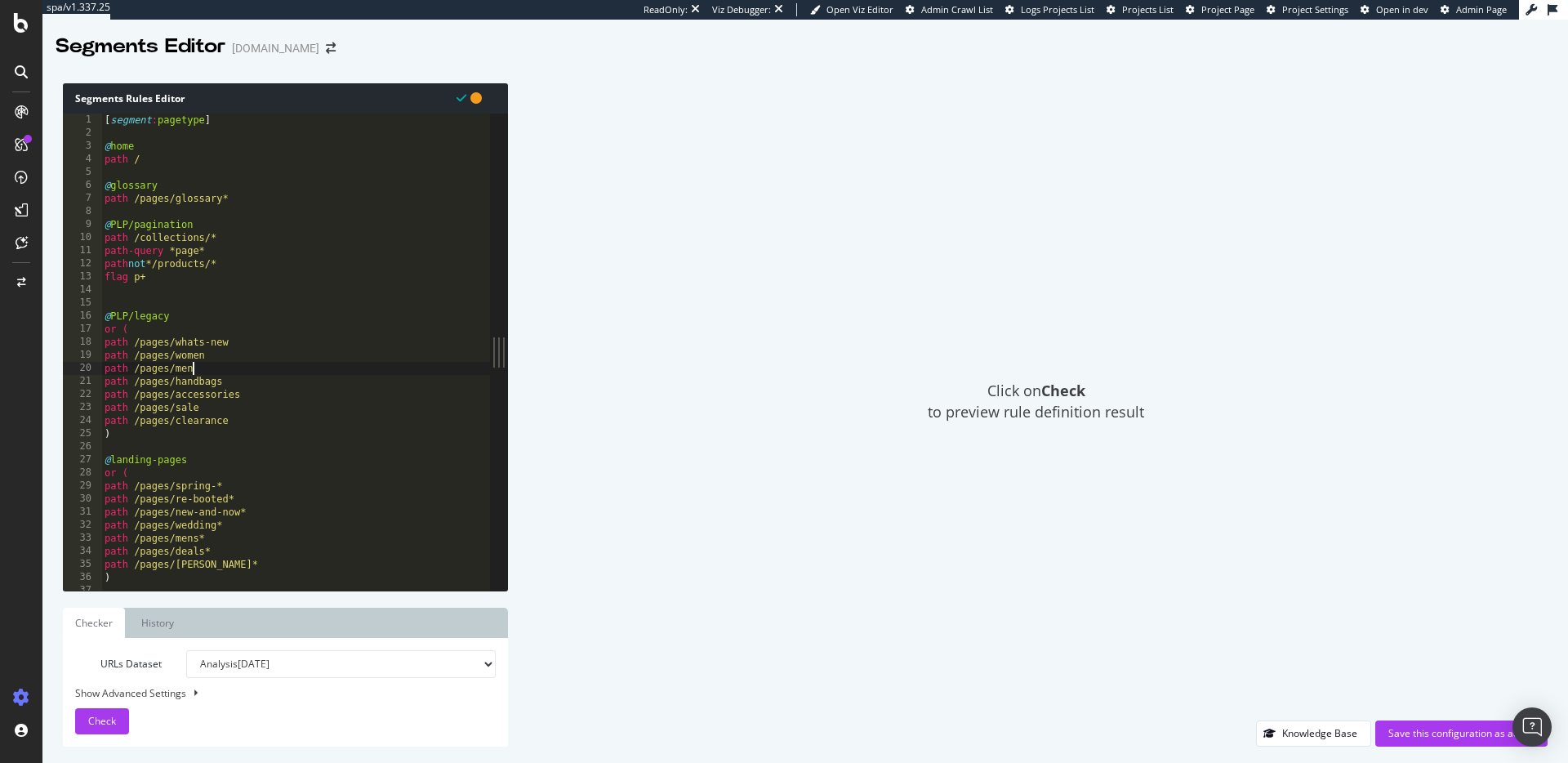
click at [194, 372] on div "[ segment : pagetype ] @ home path / @ glossary path /pages/glossary* @ PLP/pag…" at bounding box center [296, 365] width 389 height 503
click at [235, 336] on div "[ segment : pagetype ] @ home path / @ glossary path /pages/glossary* @ PLP/pag…" at bounding box center [296, 365] width 389 height 503
click at [245, 342] on div "[ segment : pagetype ] @ home path / @ glossary path /pages/glossary* @ PLP/pag…" at bounding box center [296, 365] width 389 height 503
drag, startPoint x: 133, startPoint y: 316, endPoint x: 181, endPoint y: 315, distance: 48.0
click at [178, 315] on div "[ segment : pagetype ] @ home path / @ glossary path /pages/glossary* @ PLP/pag…" at bounding box center [296, 365] width 389 height 503
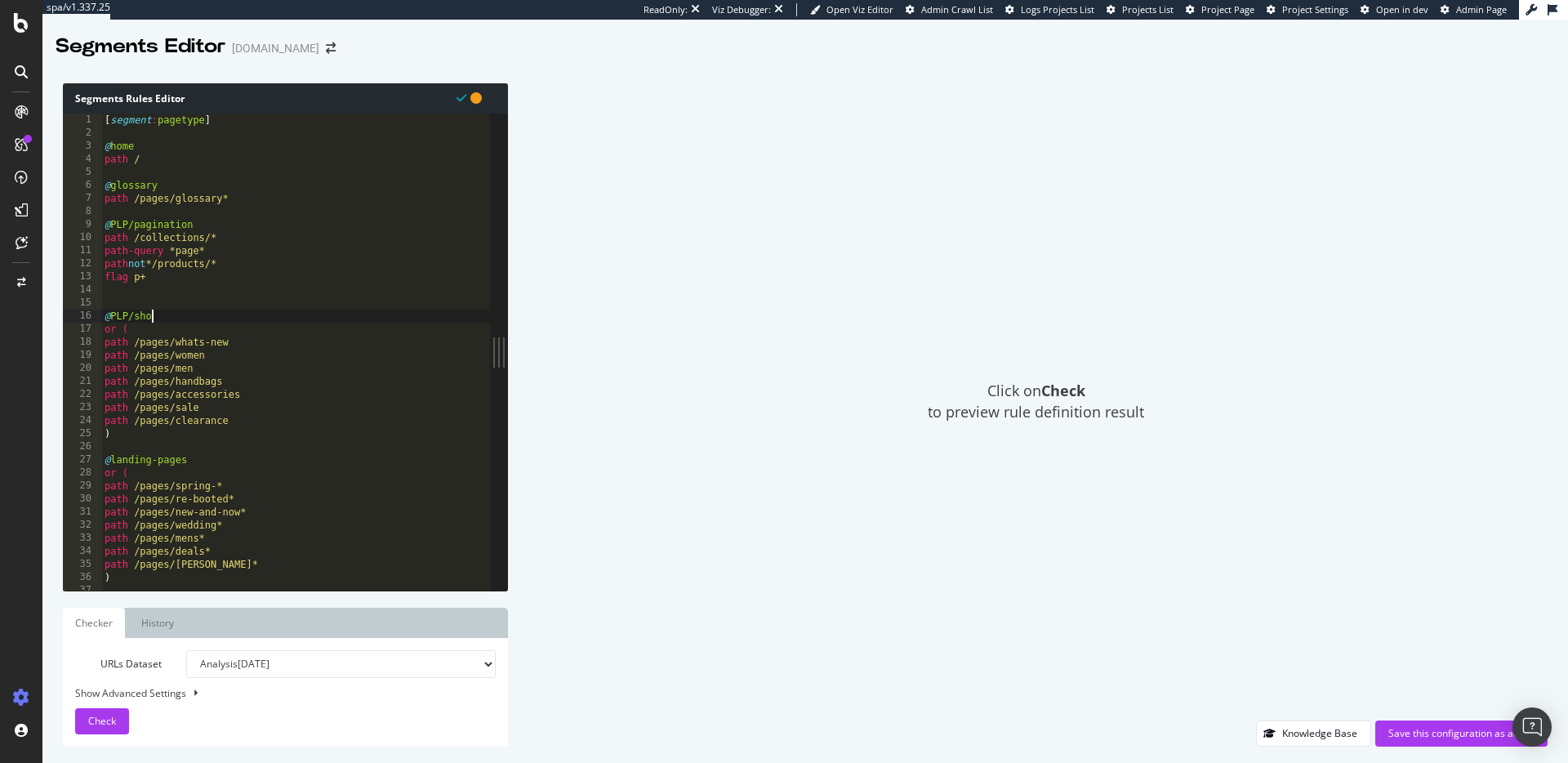
scroll to position [0, 3]
click at [186, 336] on div "[ segment : pagetype ] @ home path / @ glossary path /pages/glossary* @ PLP/pag…" at bounding box center [296, 365] width 389 height 503
drag, startPoint x: 209, startPoint y: 235, endPoint x: 132, endPoint y: 235, distance: 77.0
click at [132, 235] on div "[ segment : pagetype ] @ home path / @ glossary path /pages/glossary* @ PLP/pag…" at bounding box center [296, 365] width 389 height 503
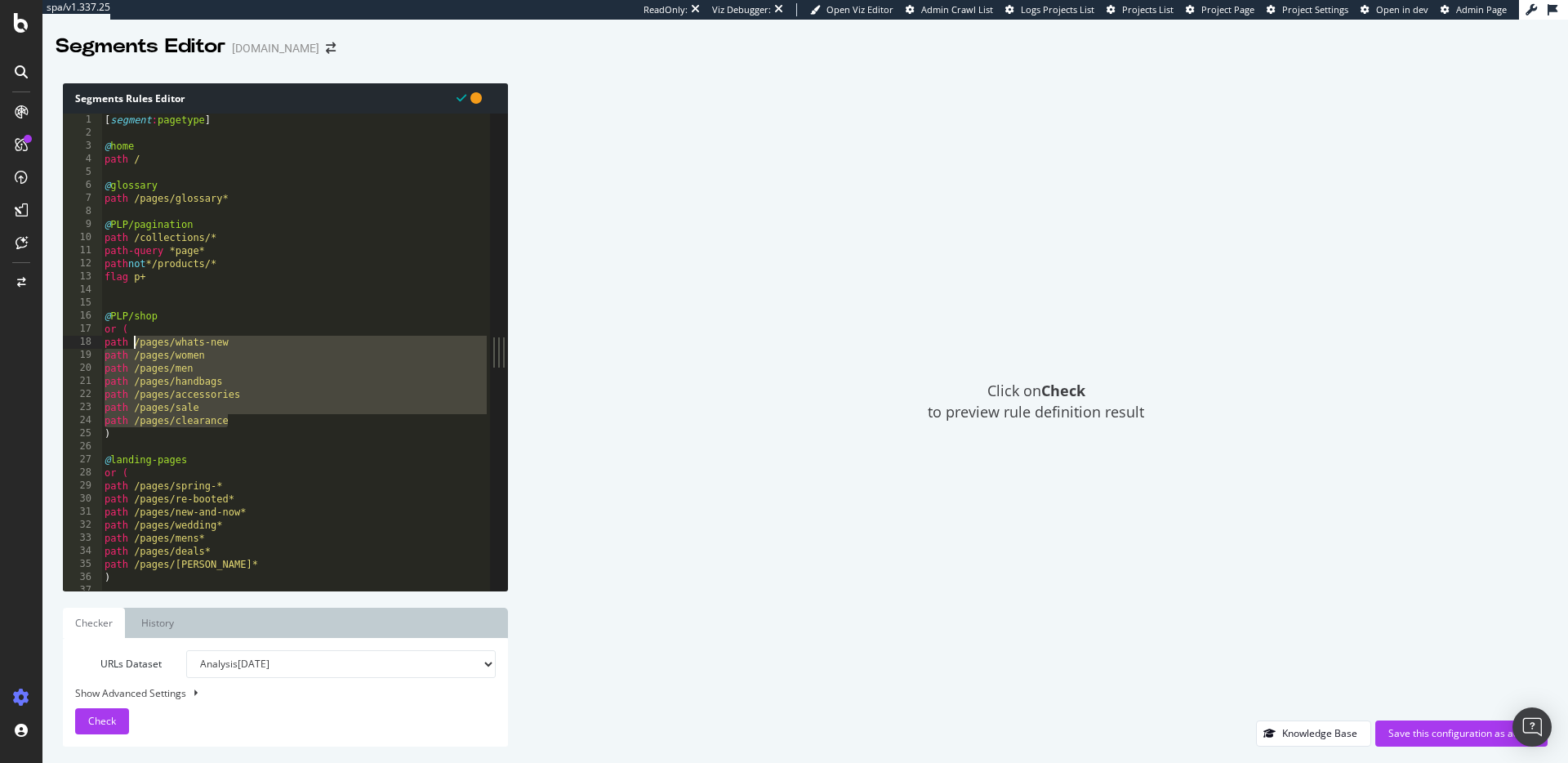
drag, startPoint x: 221, startPoint y: 419, endPoint x: 134, endPoint y: 342, distance: 116.2
click at [134, 342] on div "[ segment : pagetype ] @ home path / @ glossary path /pages/glossary* @ PLP/pag…" at bounding box center [296, 365] width 389 height 503
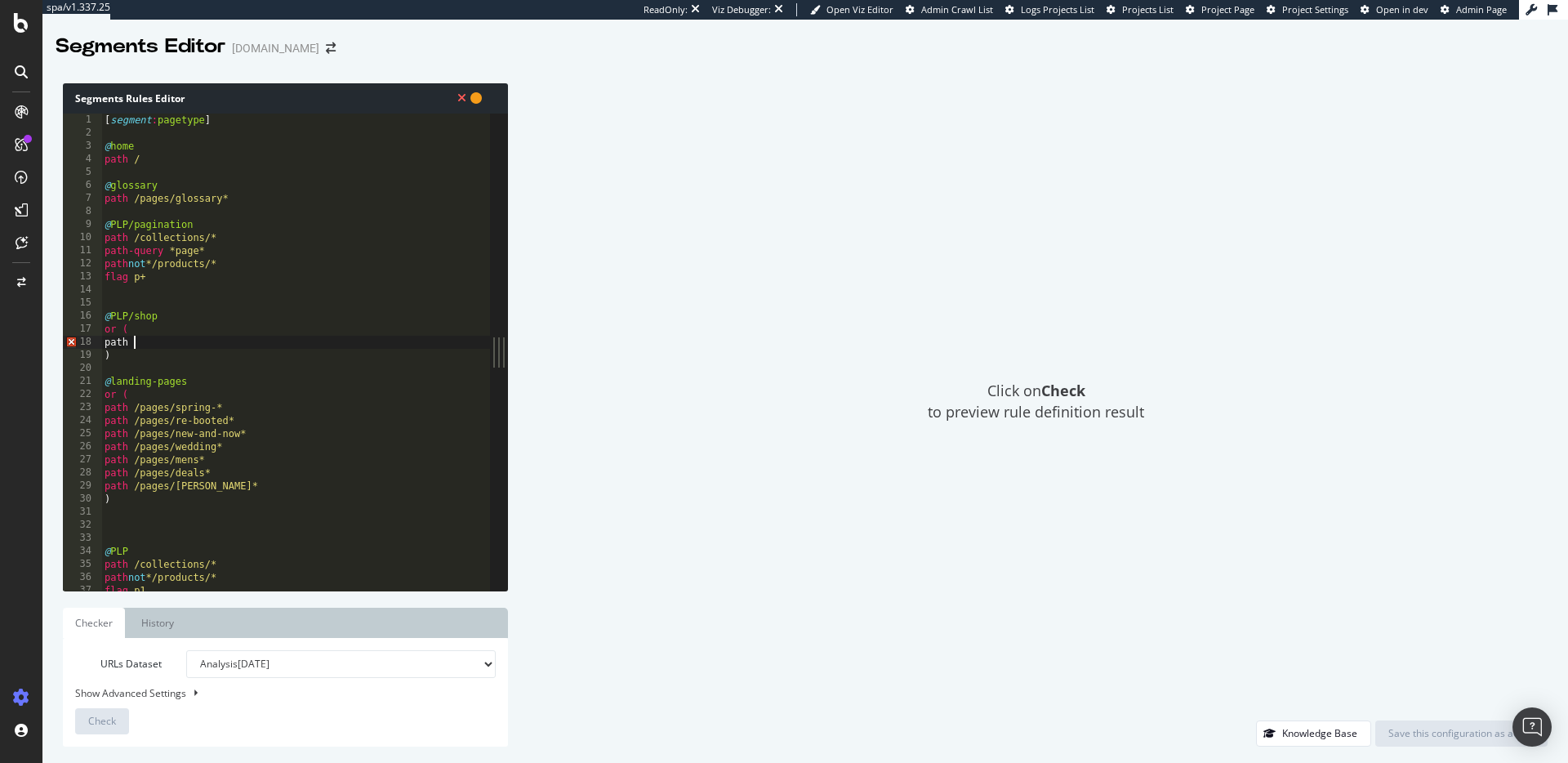
paste textarea "/collections/"
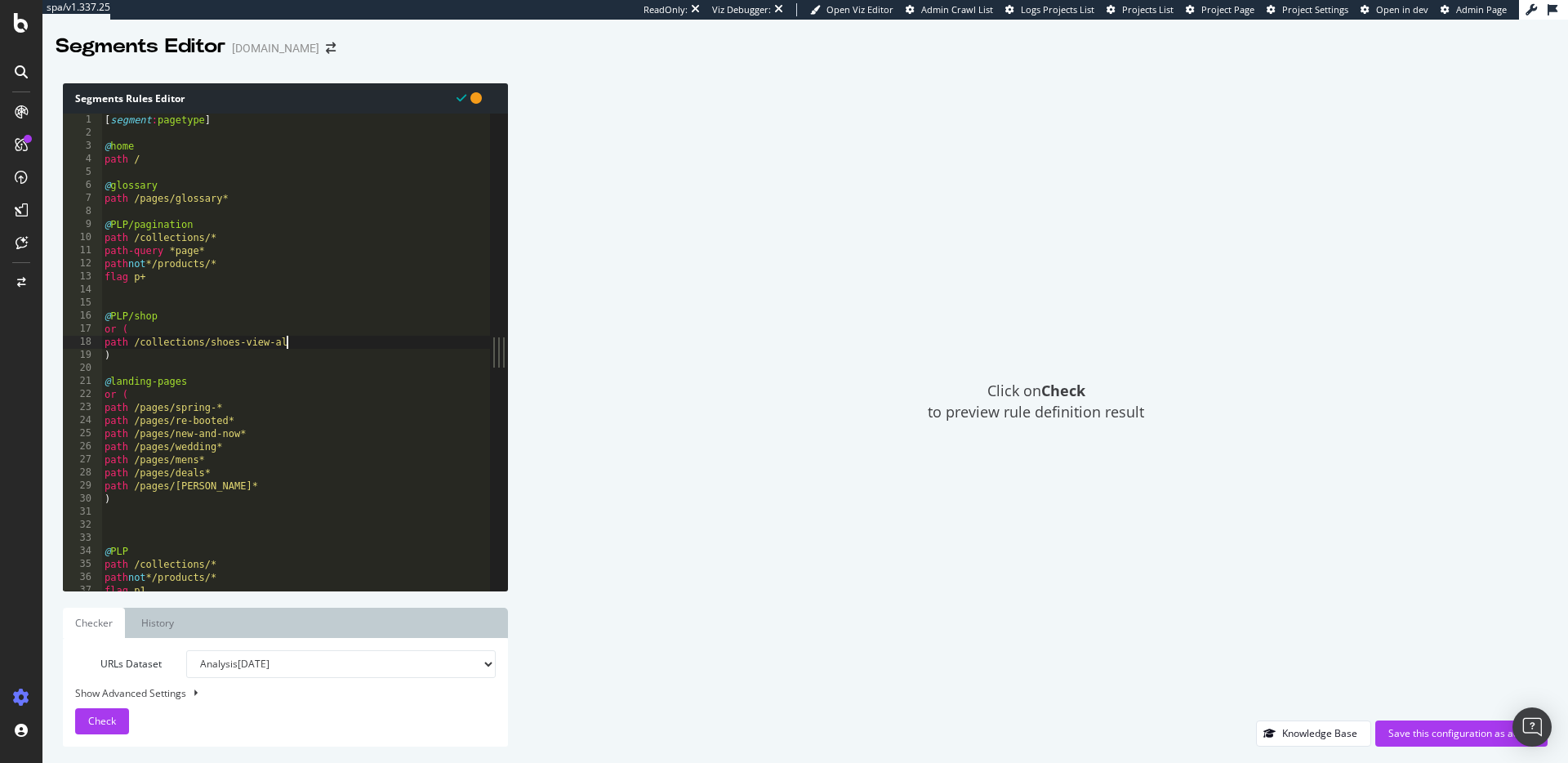
type textarea "path /collections/shoes-view-all"
type textarea "path /collections/shoes-view-all*"
type textarea "path /collections/now-trending-best-sellers"
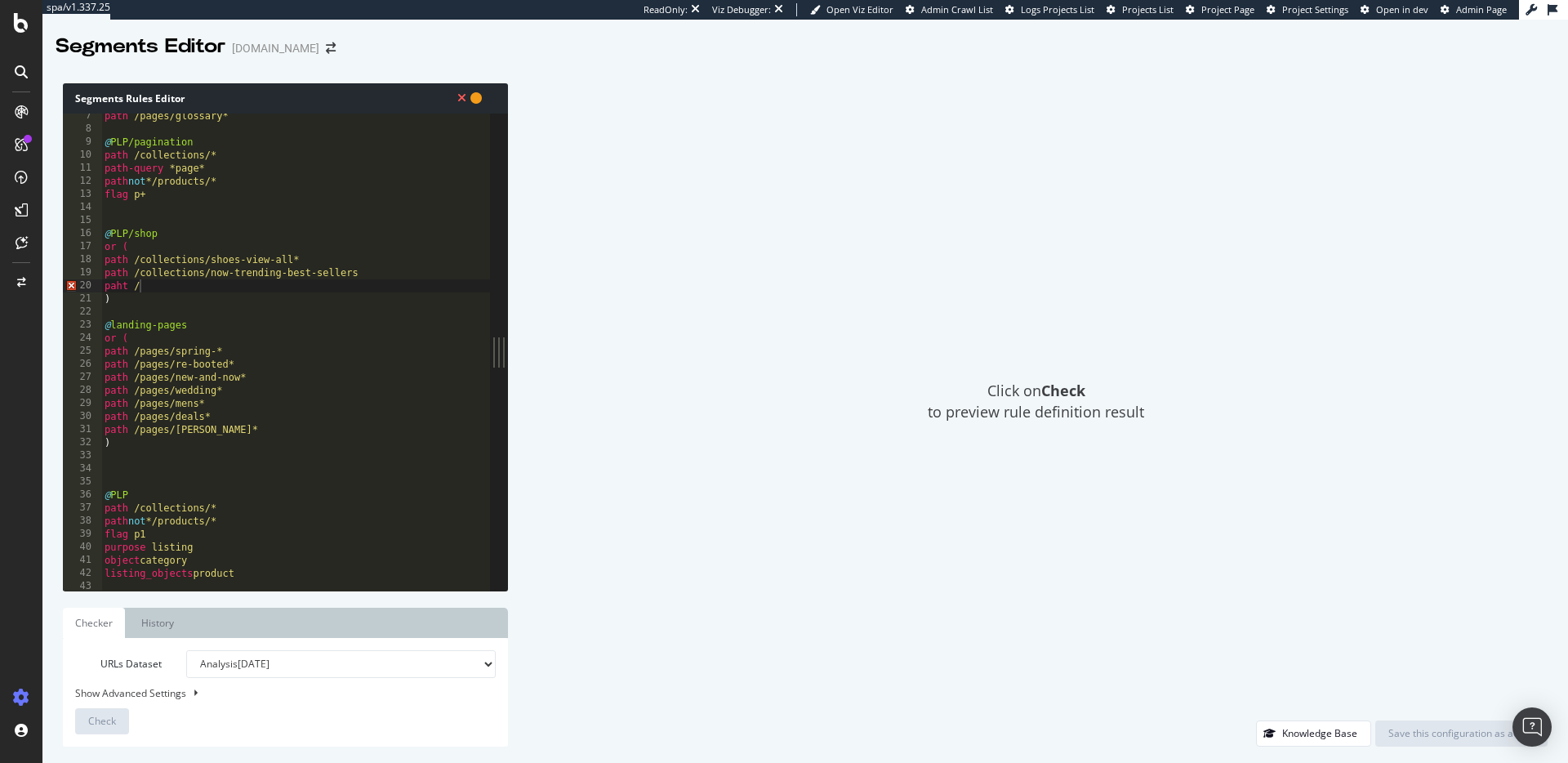
scroll to position [86, 0]
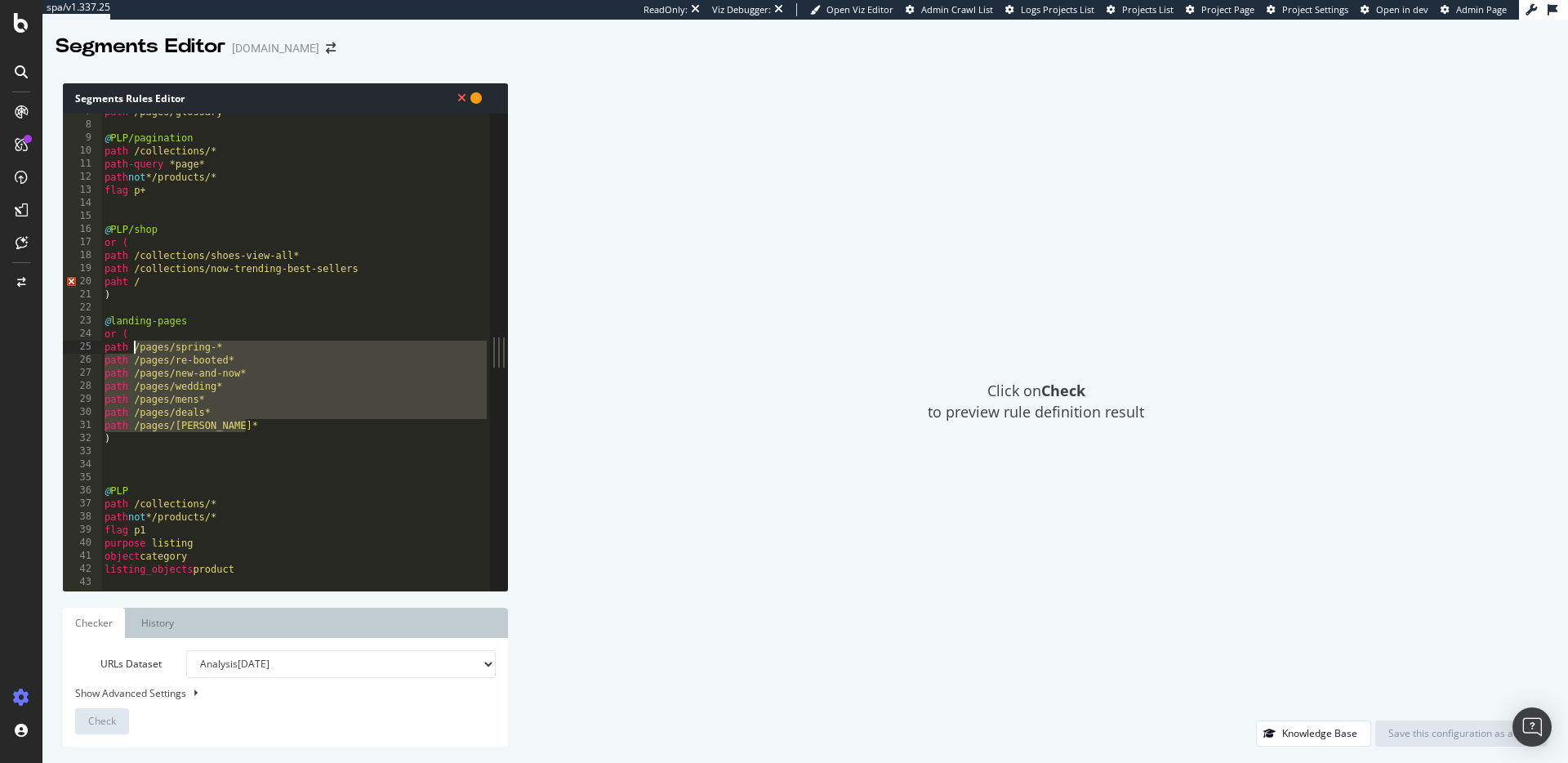
drag, startPoint x: 260, startPoint y: 428, endPoint x: 132, endPoint y: 348, distance: 150.9
click at [132, 348] on div "path /pages/glossary* @ PLP/pagination path /collections/* path-query *page* pa…" at bounding box center [296, 357] width 389 height 503
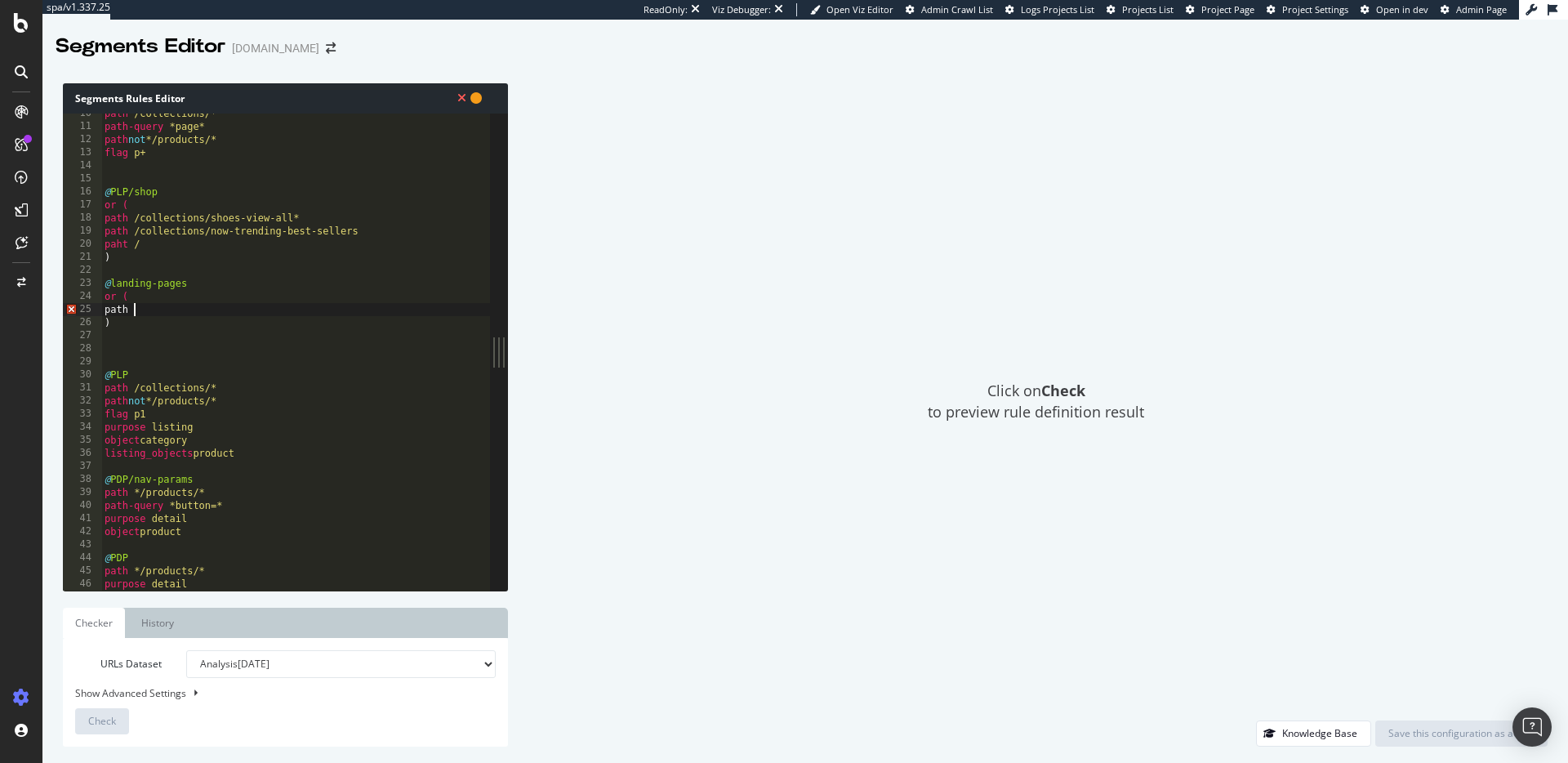
scroll to position [133, 0]
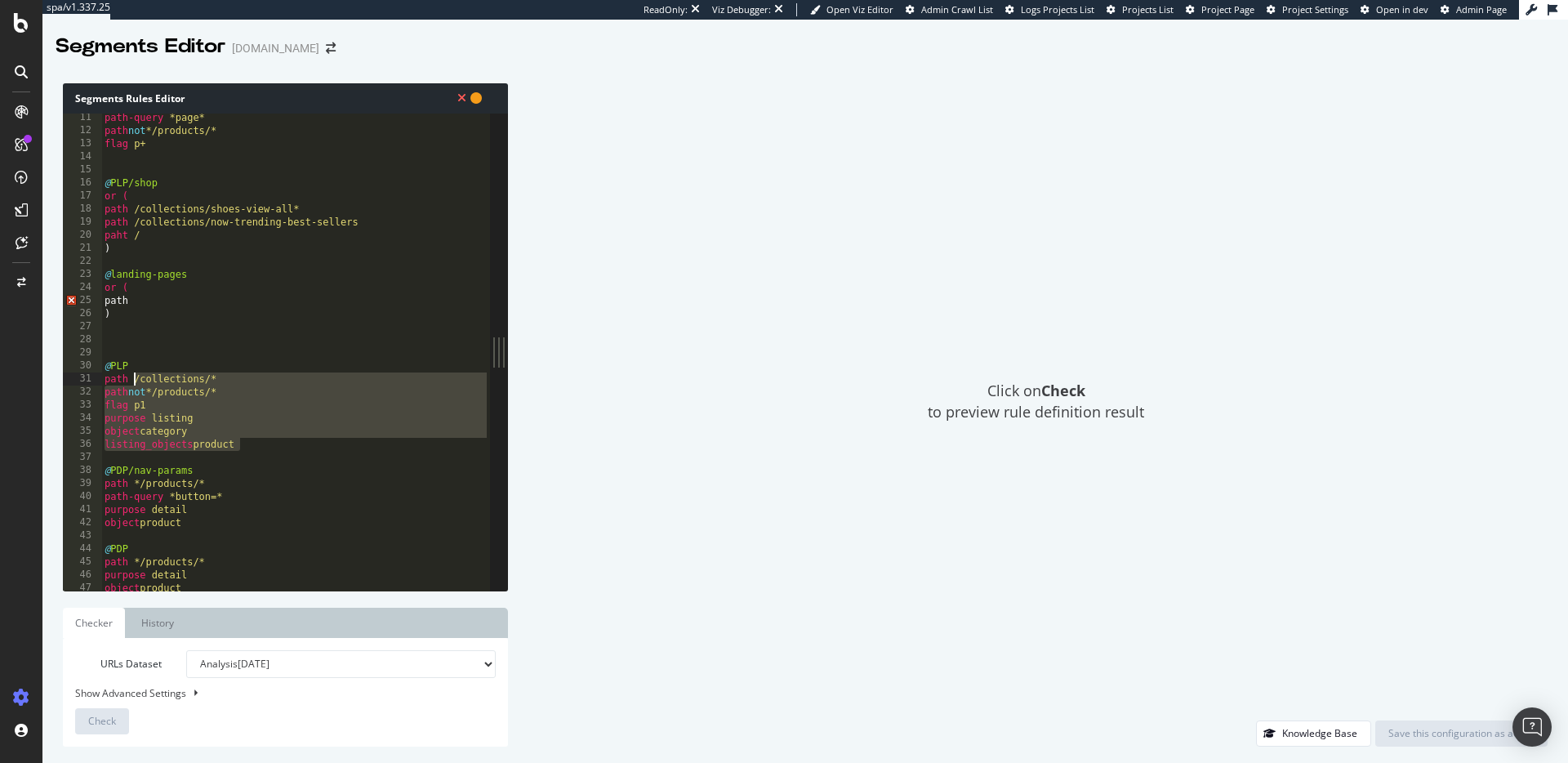
drag, startPoint x: 182, startPoint y: 422, endPoint x: 132, endPoint y: 384, distance: 62.8
click at [132, 384] on div "path-query *page* path not */products/* flag p+ @ PLP/shop or ( path /collectio…" at bounding box center [296, 363] width 389 height 503
click at [157, 394] on div "path-query *page* path not */products/* flag p+ @ PLP/shop or ( path /collectio…" at bounding box center [296, 363] width 389 height 503
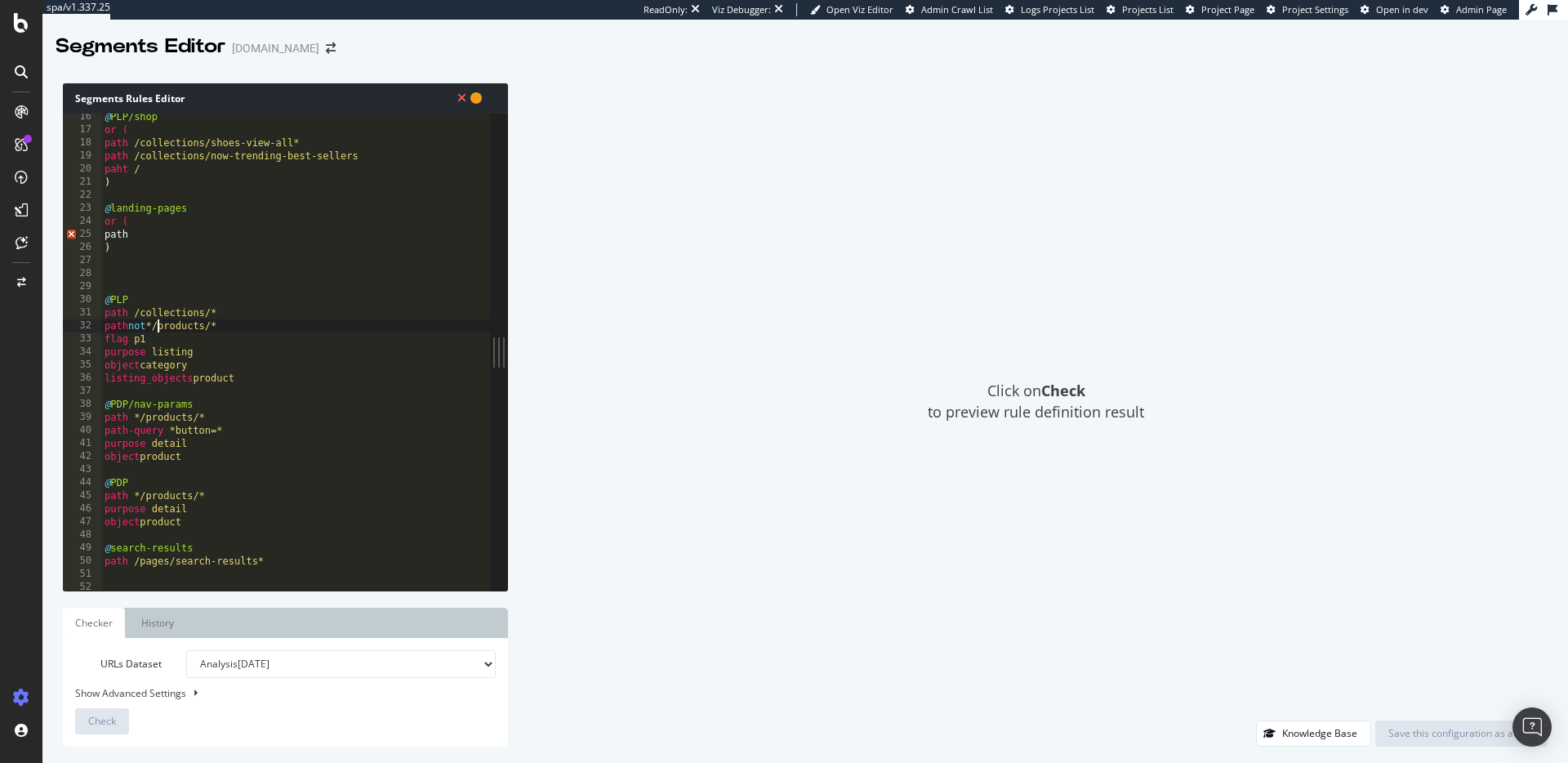
scroll to position [198, 0]
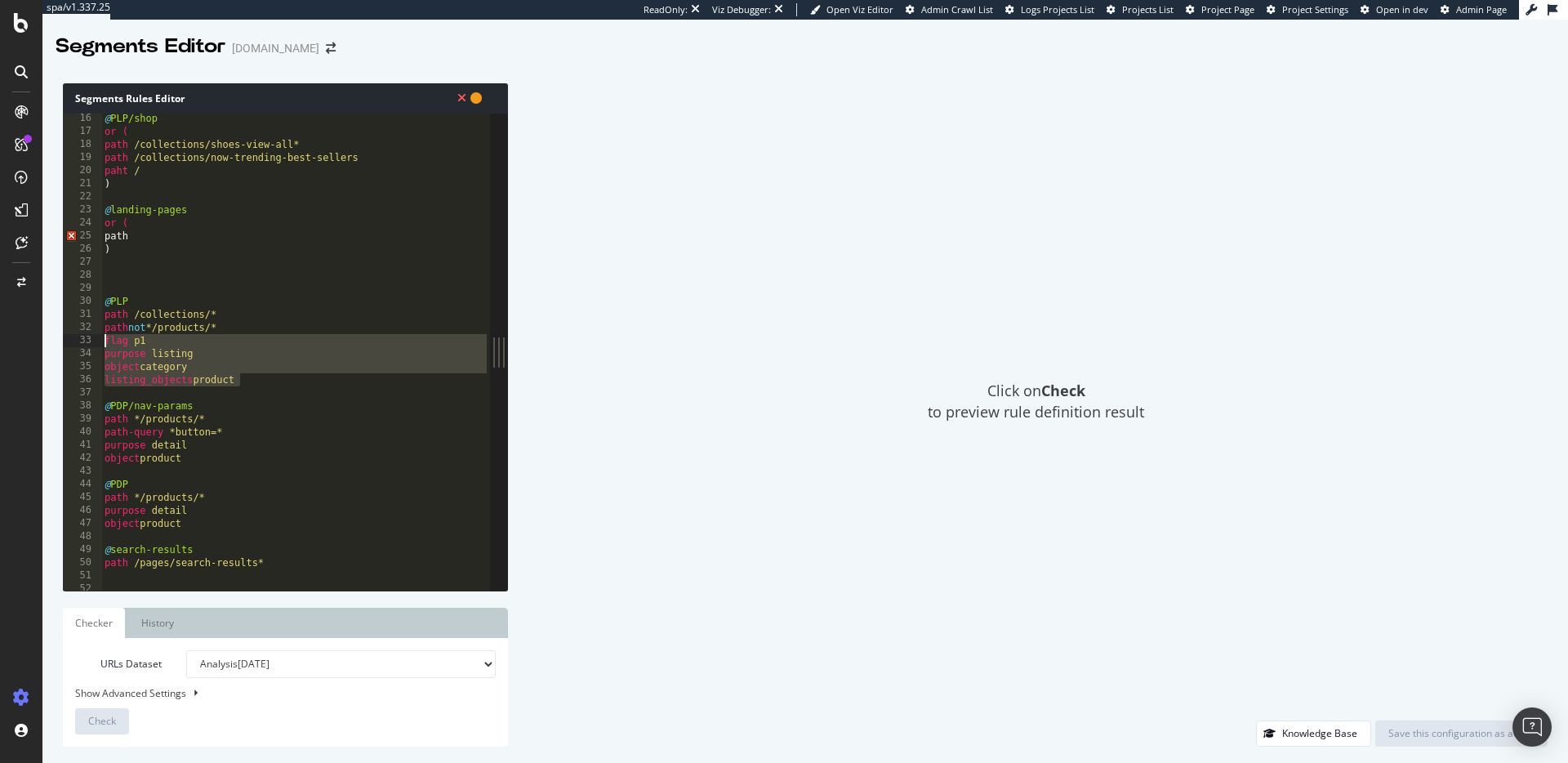
drag, startPoint x: 253, startPoint y: 379, endPoint x: 94, endPoint y: 343, distance: 163.0
click at [94, 343] on div "path 16 17 18 19 20 21 22 23 24 25 26 27 28 29 30 31 32 33 34 35 36 37 38 39 40…" at bounding box center [276, 353] width 427 height 477
type textarea "flag p1 purpose listing"
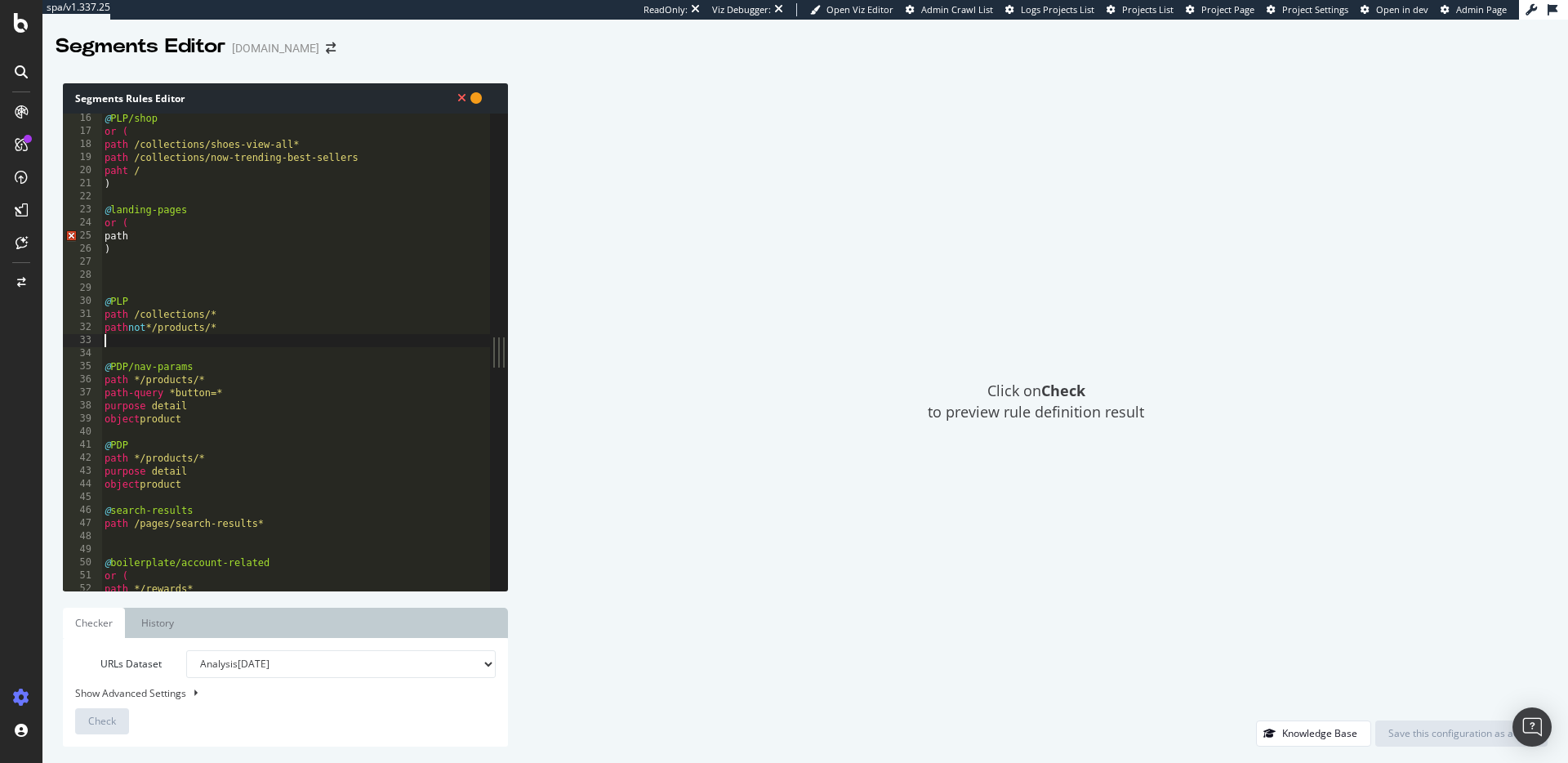
scroll to position [202, 0]
drag, startPoint x: 185, startPoint y: 415, endPoint x: 96, endPoint y: 393, distance: 91.7
click at [96, 393] on div "16 17 18 19 20 21 22 23 24 25 26 27 28 29 30 31 32 33 34 35 36 37 38 39 40 41 4…" at bounding box center [276, 353] width 427 height 477
type textarea "path-query *button=* purpose detail"
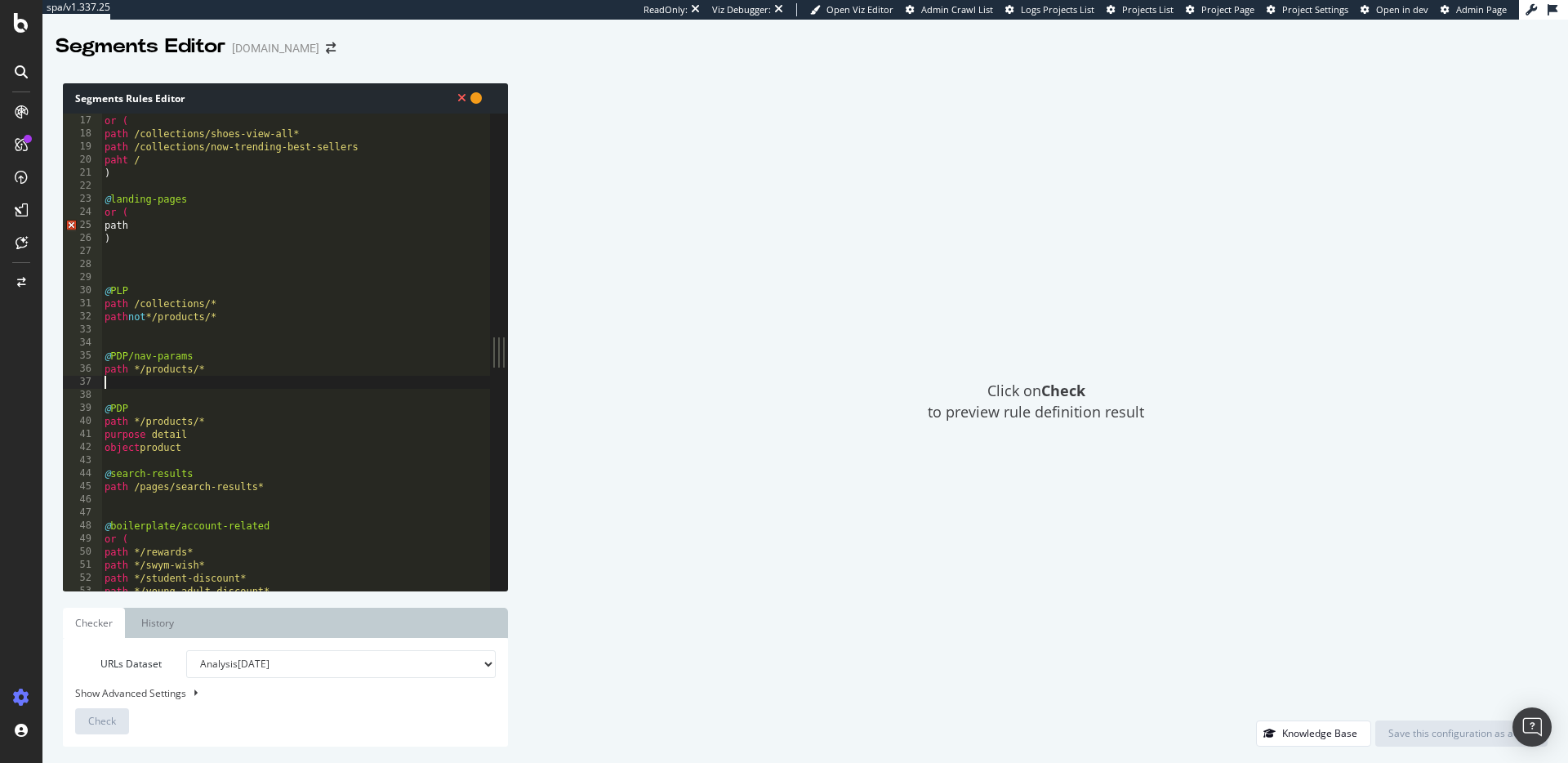
scroll to position [243, 0]
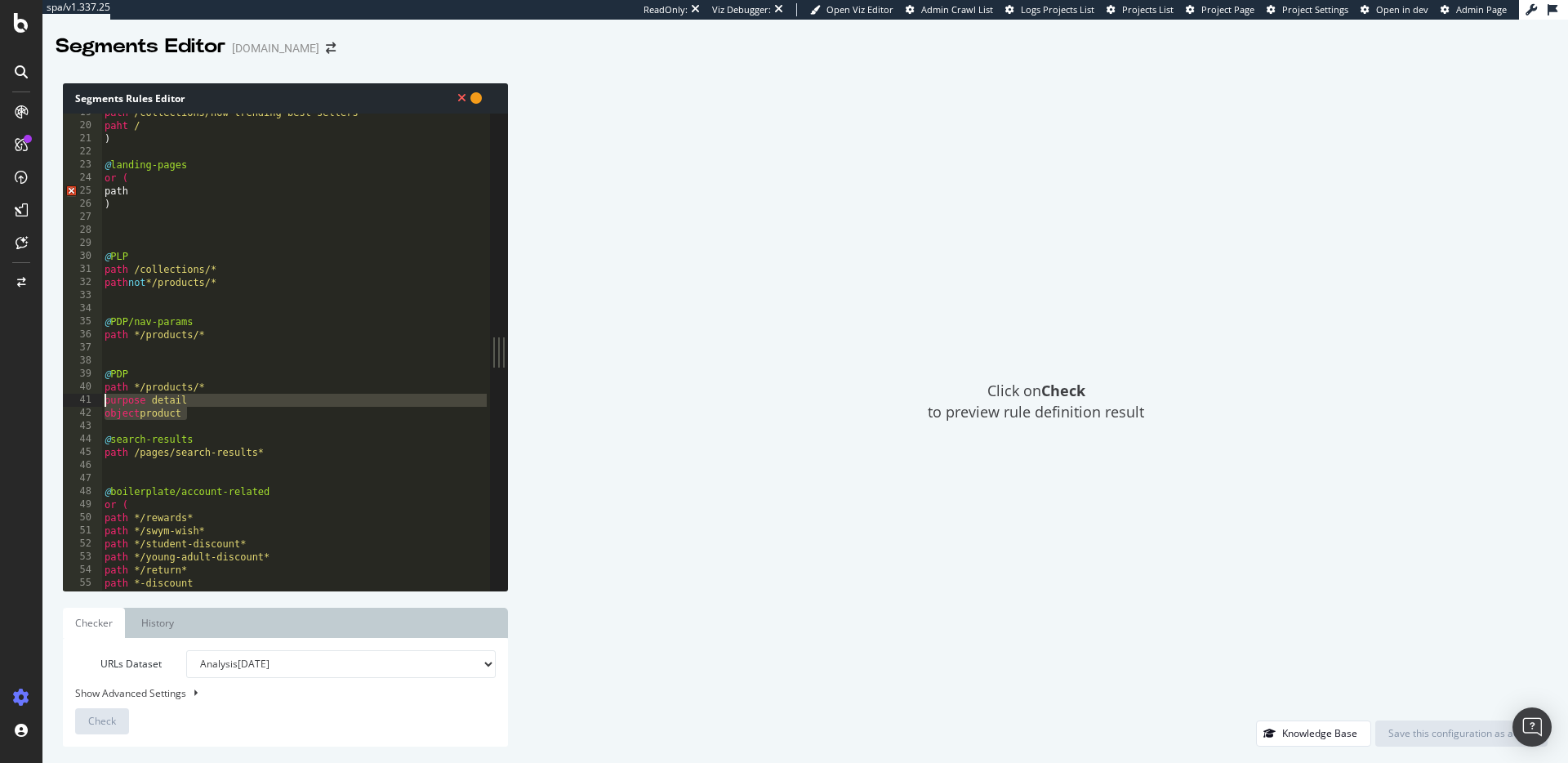
drag, startPoint x: 200, startPoint y: 415, endPoint x: 98, endPoint y: 404, distance: 102.6
click at [98, 404] on div "19 20 21 22 23 24 25 26 27 28 29 30 31 32 33 34 35 36 37 38 39 40 41 42 43 44 4…" at bounding box center [276, 353] width 427 height 477
type textarea "purpose detail object product"
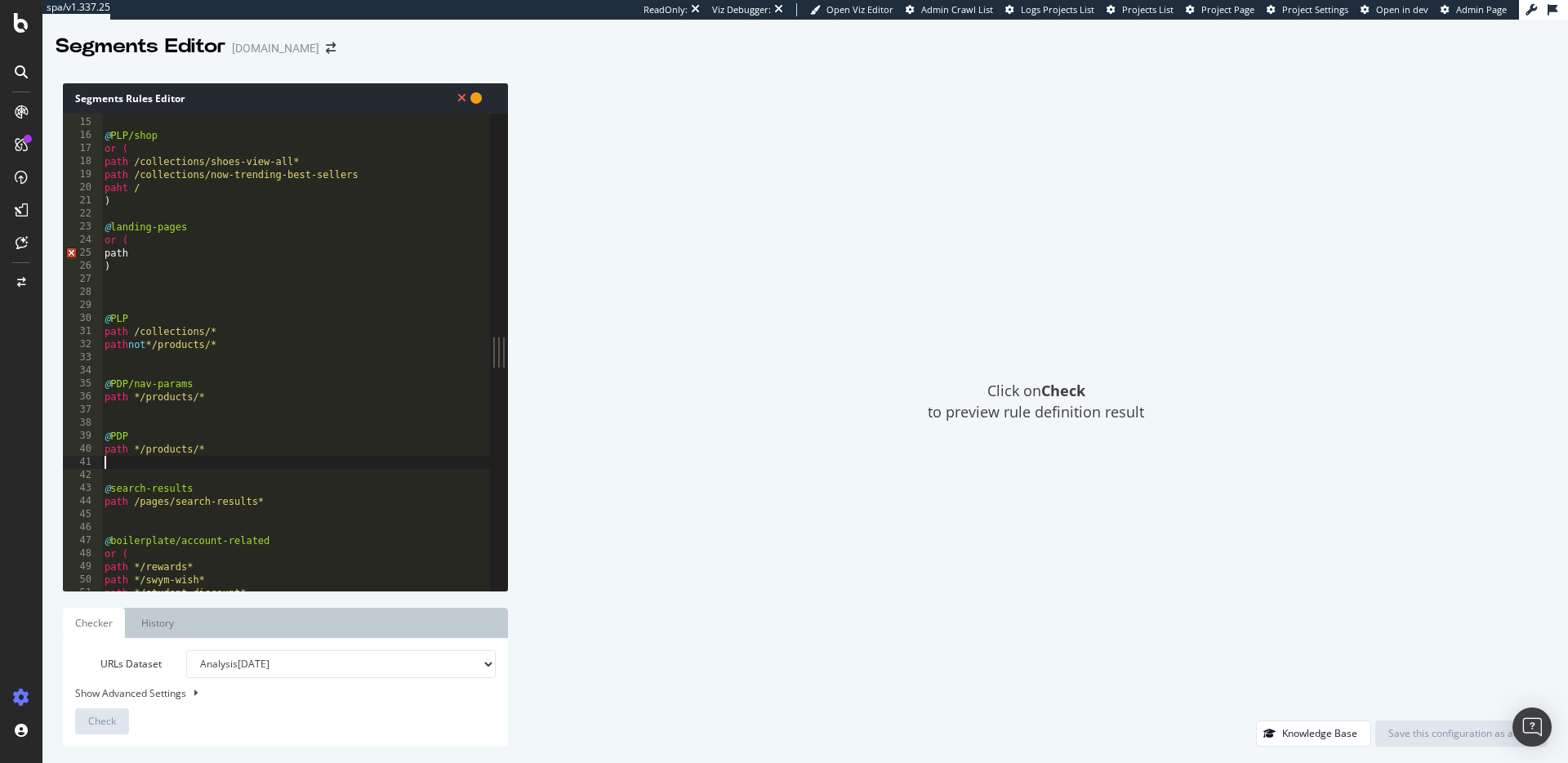
scroll to position [0, 0]
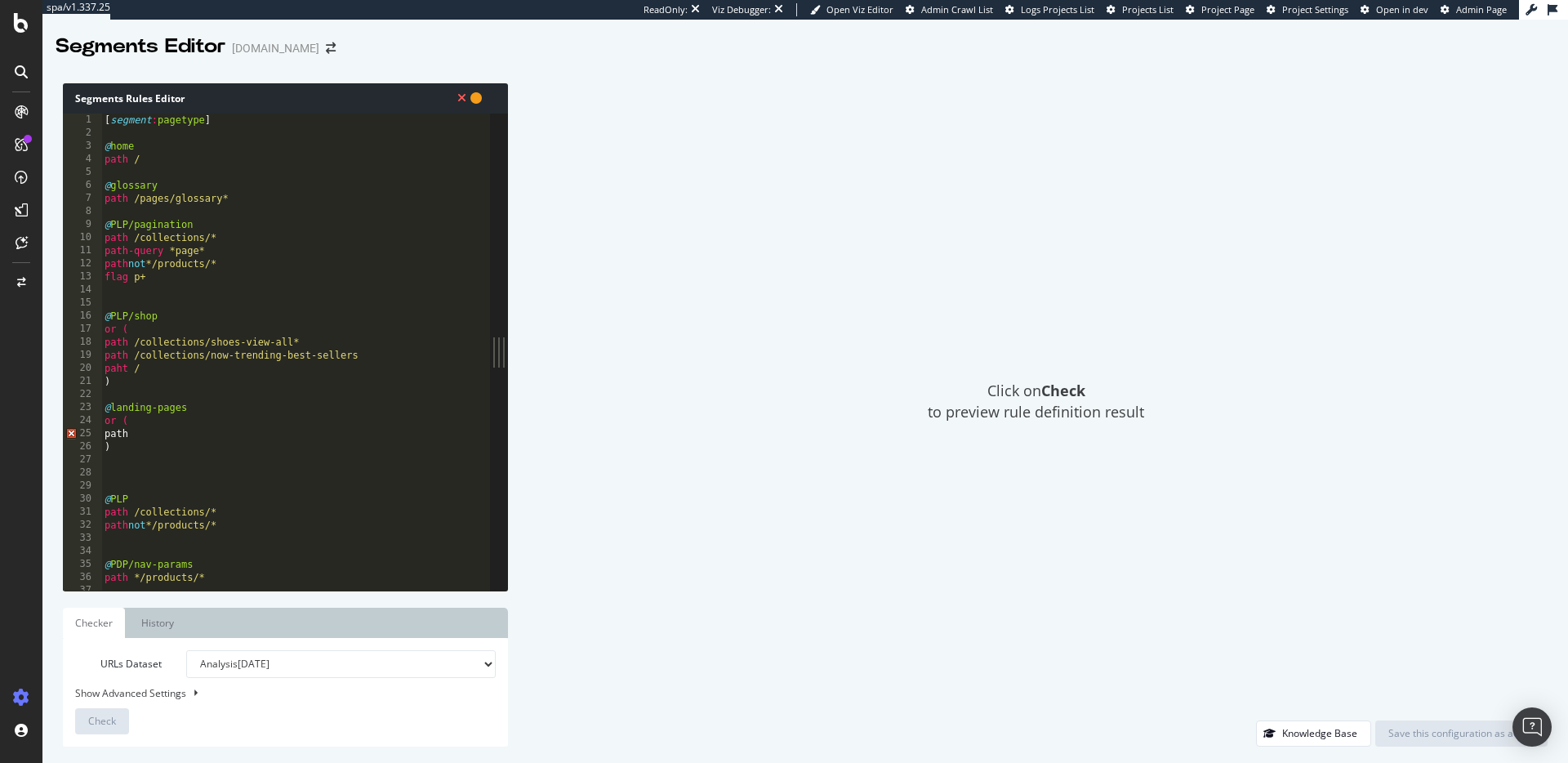
click at [219, 448] on div "[ segment : pagetype ] @ home path / @ glossary path /pages/glossary* @ PLP/pag…" at bounding box center [296, 365] width 389 height 503
click at [193, 433] on div "[ segment : pagetype ] @ home path / @ glossary path /pages/glossary* @ PLP/pag…" at bounding box center [296, 365] width 389 height 503
drag, startPoint x: 259, startPoint y: 263, endPoint x: 88, endPoint y: 262, distance: 171.0
click at [88, 262] on div "1 2 3 4 5 6 7 8 9 10 11 12 13 14 15 16 17 18 19 20 21 22 23 24 25 26 27 28 29 3…" at bounding box center [276, 353] width 427 height 477
type textarea "path not */products/*"
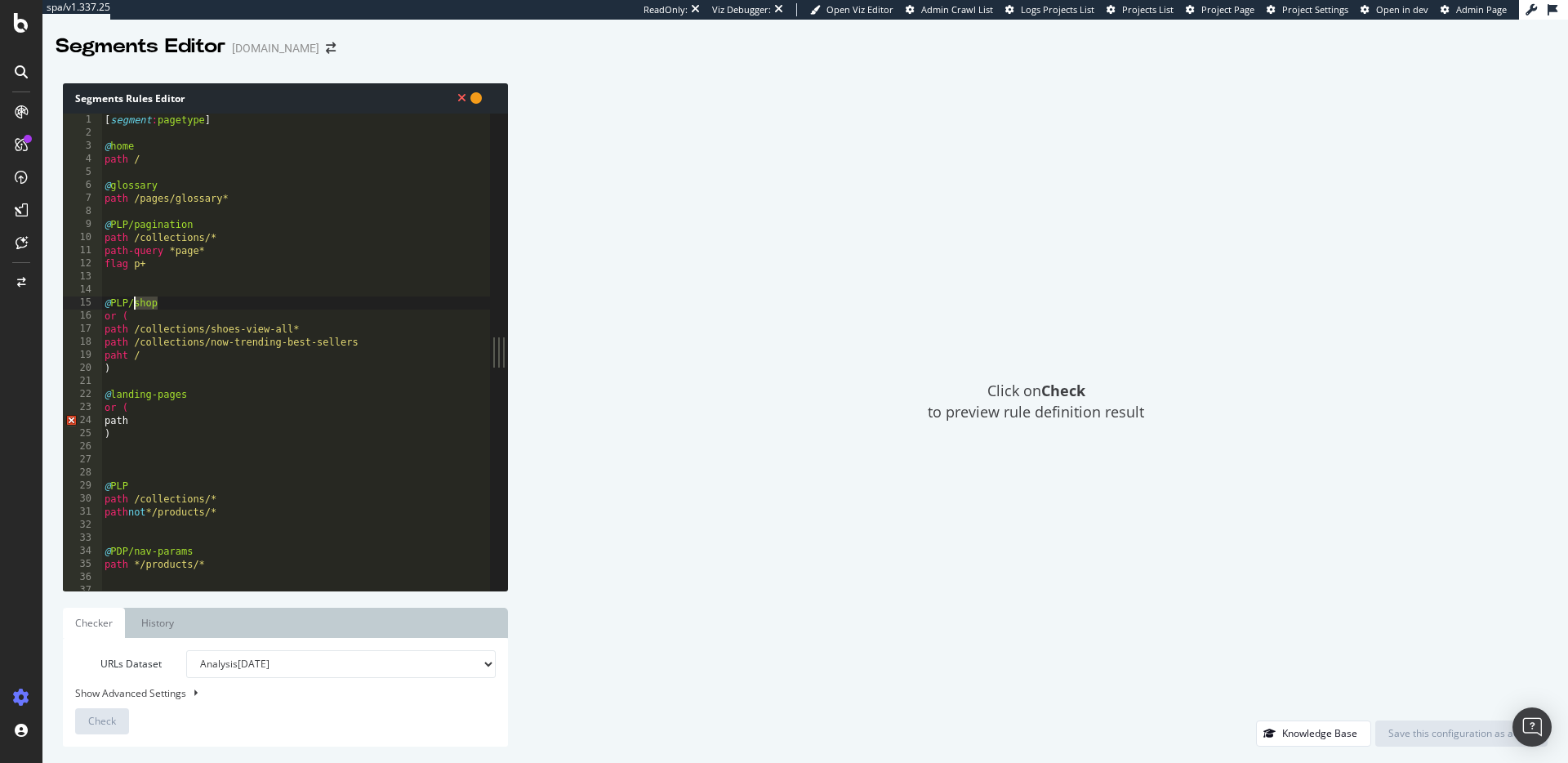
drag, startPoint x: 163, startPoint y: 303, endPoint x: 134, endPoint y: 303, distance: 29.0
click at [132, 303] on div "[ segment : pagetype ] @ home path / @ glossary path /pages/glossary* @ PLP/pag…" at bounding box center [296, 365] width 389 height 503
click at [188, 373] on div "[ segment : pagetype ] @ home path / @ glossary path /pages/glossary* @ PLP/pag…" at bounding box center [296, 365] width 389 height 503
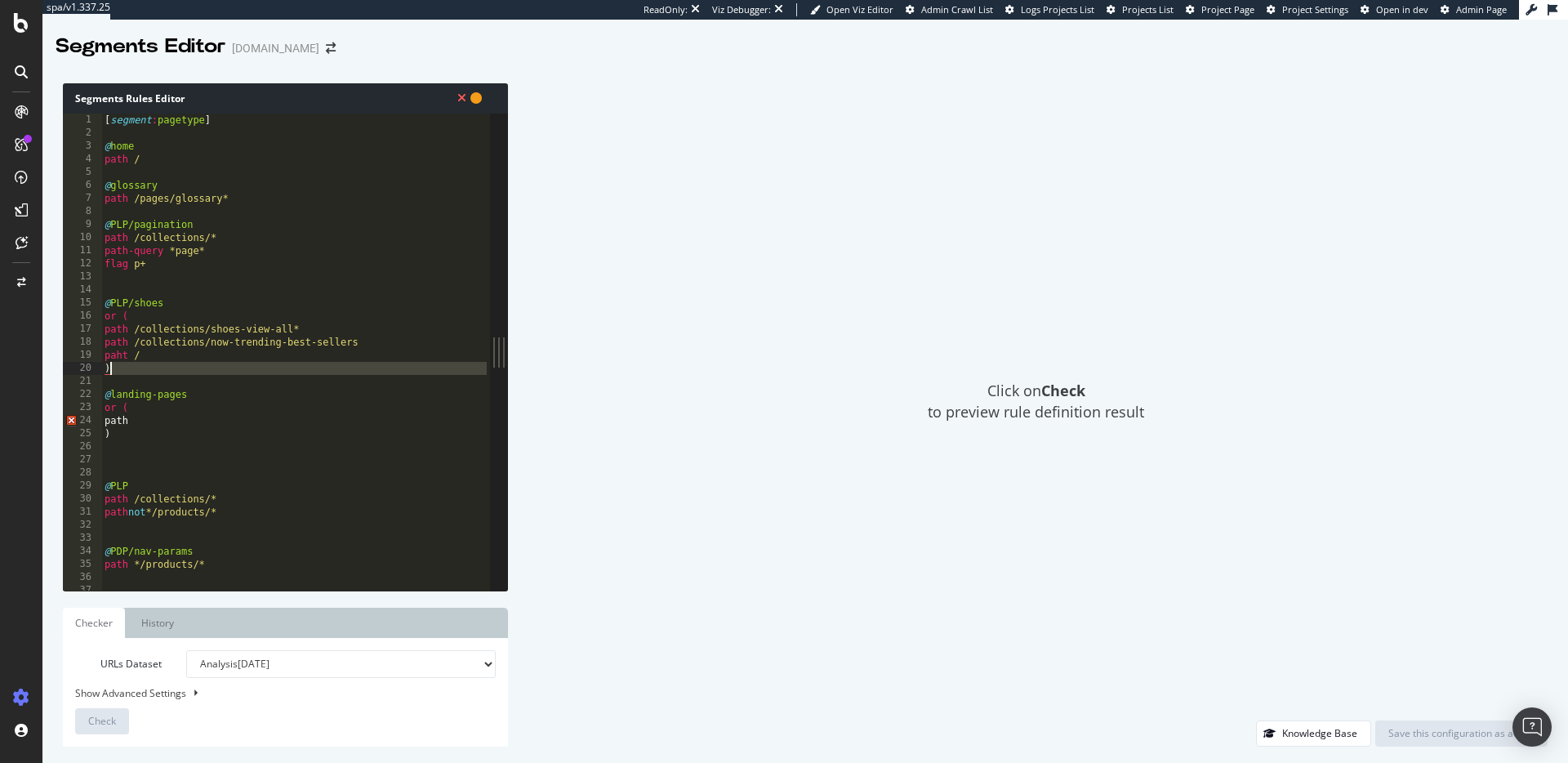
click at [184, 361] on div "[ segment : pagetype ] @ home path / @ glossary path /pages/glossary* @ PLP/pag…" at bounding box center [296, 365] width 389 height 503
drag, startPoint x: 132, startPoint y: 199, endPoint x: 152, endPoint y: 245, distance: 50.2
click at [131, 205] on div "[ segment : pagetype ] @ home path / @ glossary path /pages/glossary* @ PLP/pag…" at bounding box center [296, 365] width 389 height 503
drag, startPoint x: 134, startPoint y: 302, endPoint x: 185, endPoint y: 305, distance: 51.1
click at [166, 302] on div "[ segment : pagetype ] @ home path / @ glossary path /pages/glossary* @ PLP/pag…" at bounding box center [296, 365] width 389 height 503
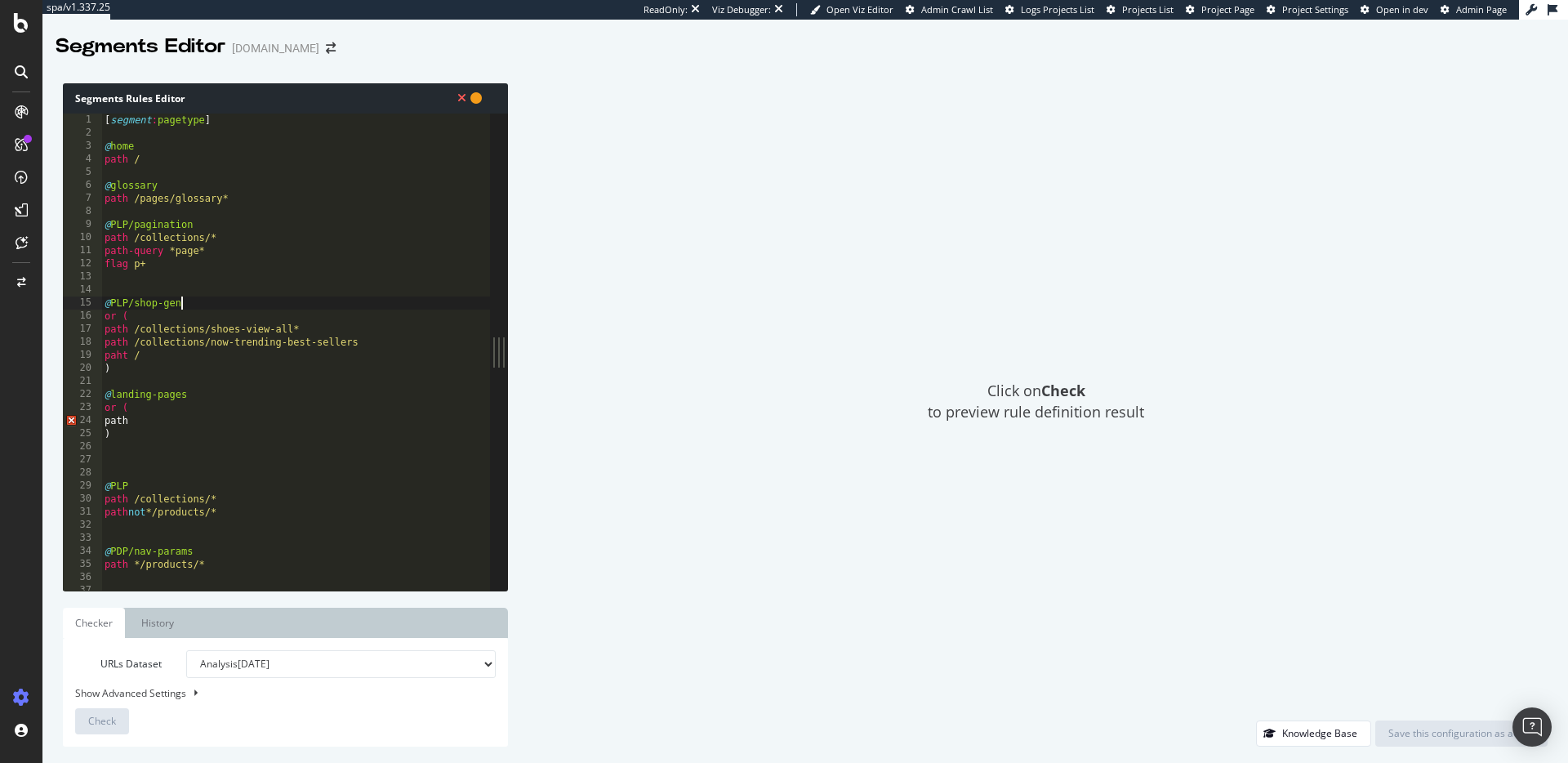
scroll to position [0, 7]
drag, startPoint x: 126, startPoint y: 354, endPoint x: 134, endPoint y: 358, distance: 8.9
click at [130, 356] on div "[ segment : pagetype ] @ home path / @ glossary path /pages/glossary* @ PLP/pag…" at bounding box center [296, 365] width 389 height 503
click at [141, 353] on div "[ segment : pagetype ] @ home path / @ glossary path /pages/glossary* @ PLP/pag…" at bounding box center [296, 365] width 389 height 503
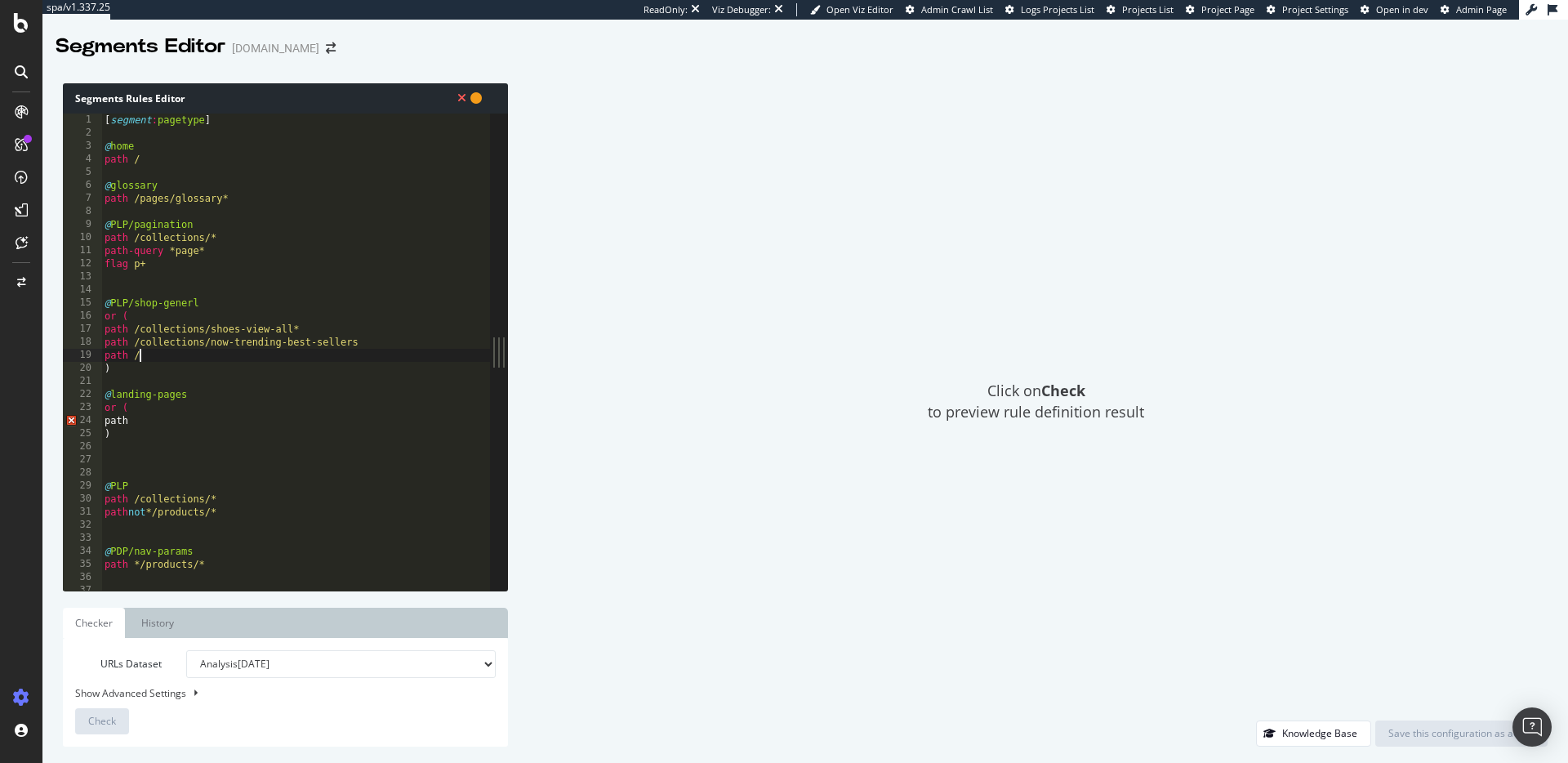
paste textarea "/collections/shoes-exclusives"
type textarea "path /collections/shoes-exclusives"
type textarea "o"
drag, startPoint x: 116, startPoint y: 325, endPoint x: 100, endPoint y: 325, distance: 16.0
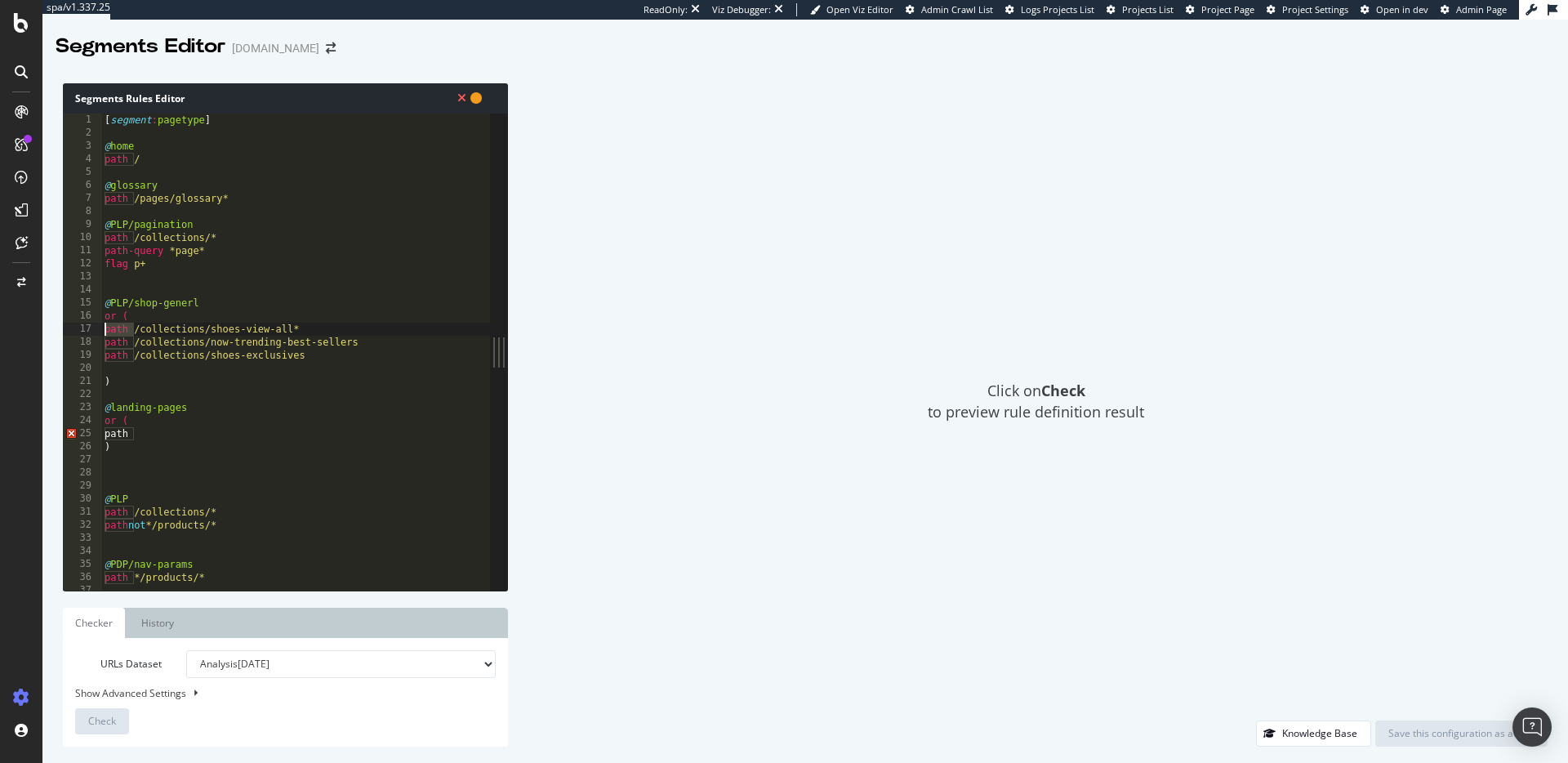
click at [101, 325] on div "1 2 3 4 5 6 7 8 9 10 11 12 13 14 15 16 17 18 19 20 21 22 23 24 25 26 27 28 29 3…" at bounding box center [276, 353] width 427 height 477
drag, startPoint x: 124, startPoint y: 341, endPoint x: 84, endPoint y: 341, distance: 40.0
click at [85, 341] on div "URL /collections/shoes-view-all* 1 2 3 4 5 6 7 8 9 10 11 12 13 14 15 16 17 18 1…" at bounding box center [276, 353] width 427 height 477
drag, startPoint x: 132, startPoint y: 353, endPoint x: 70, endPoint y: 353, distance: 62.0
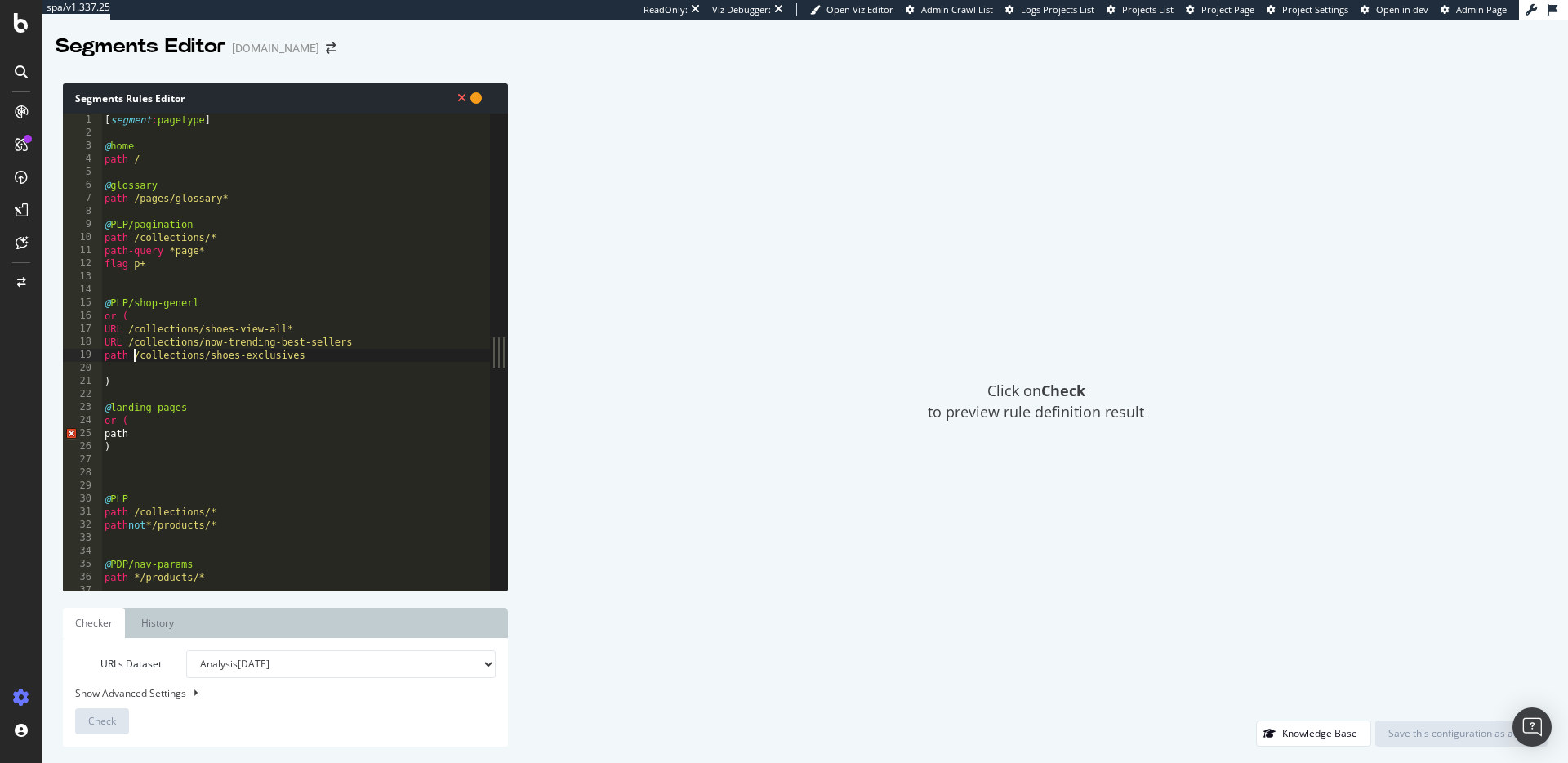
click at [70, 354] on div "URL /collections/now-trending-best-sellers 1 2 3 4 5 6 7 8 9 10 11 12 13 14 15 …" at bounding box center [276, 353] width 427 height 477
type textarea "URL /collections/shoes-exclusives"
click at [303, 357] on div "[ segment : pagetype ] @ home path / @ glossary path /pages/glossary* @ PLP/pag…" at bounding box center [296, 365] width 389 height 503
paste textarea "/collections/pre-order"
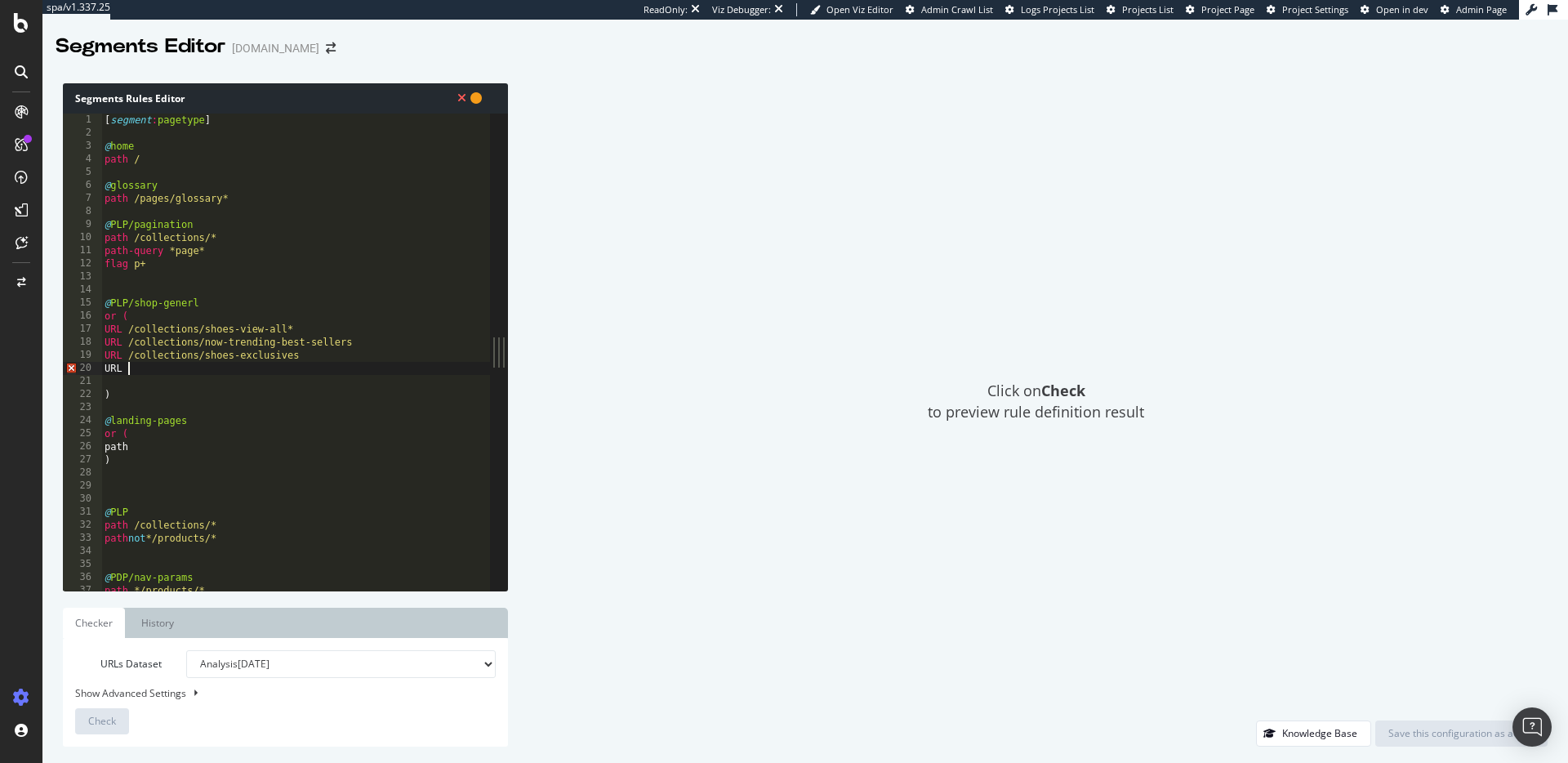
type textarea "URL /collections/pre-order"
paste textarea "/collections/bundles"
type textarea "URL /collections/bundles"
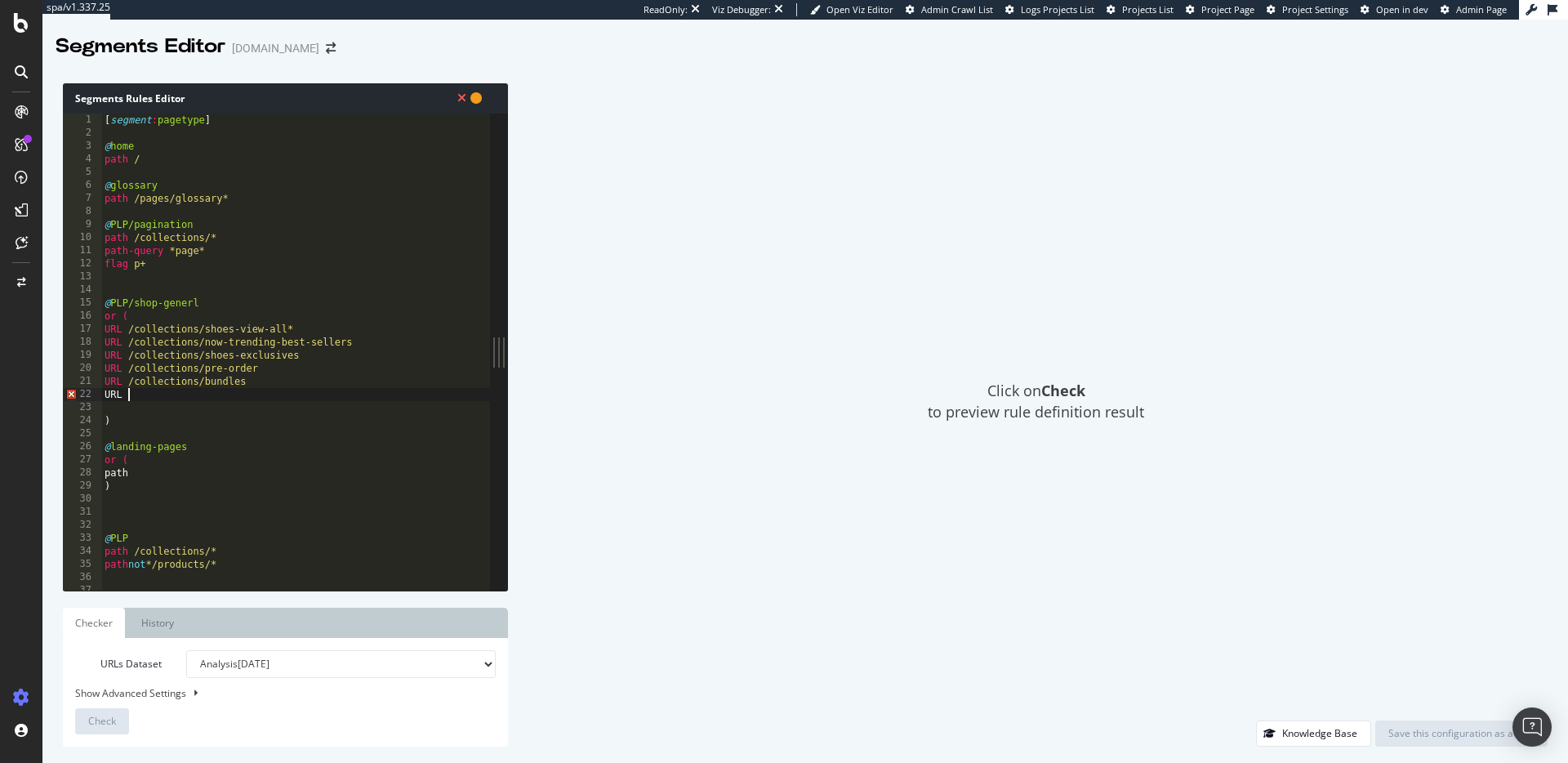
paste textarea "/pages/re-vita"
type textarea "URL /pages/re-vita"
paste textarea "/collections/now-trending-sale-final-sale"
type textarea "URL /collections/now-trending-sale-final-sale"
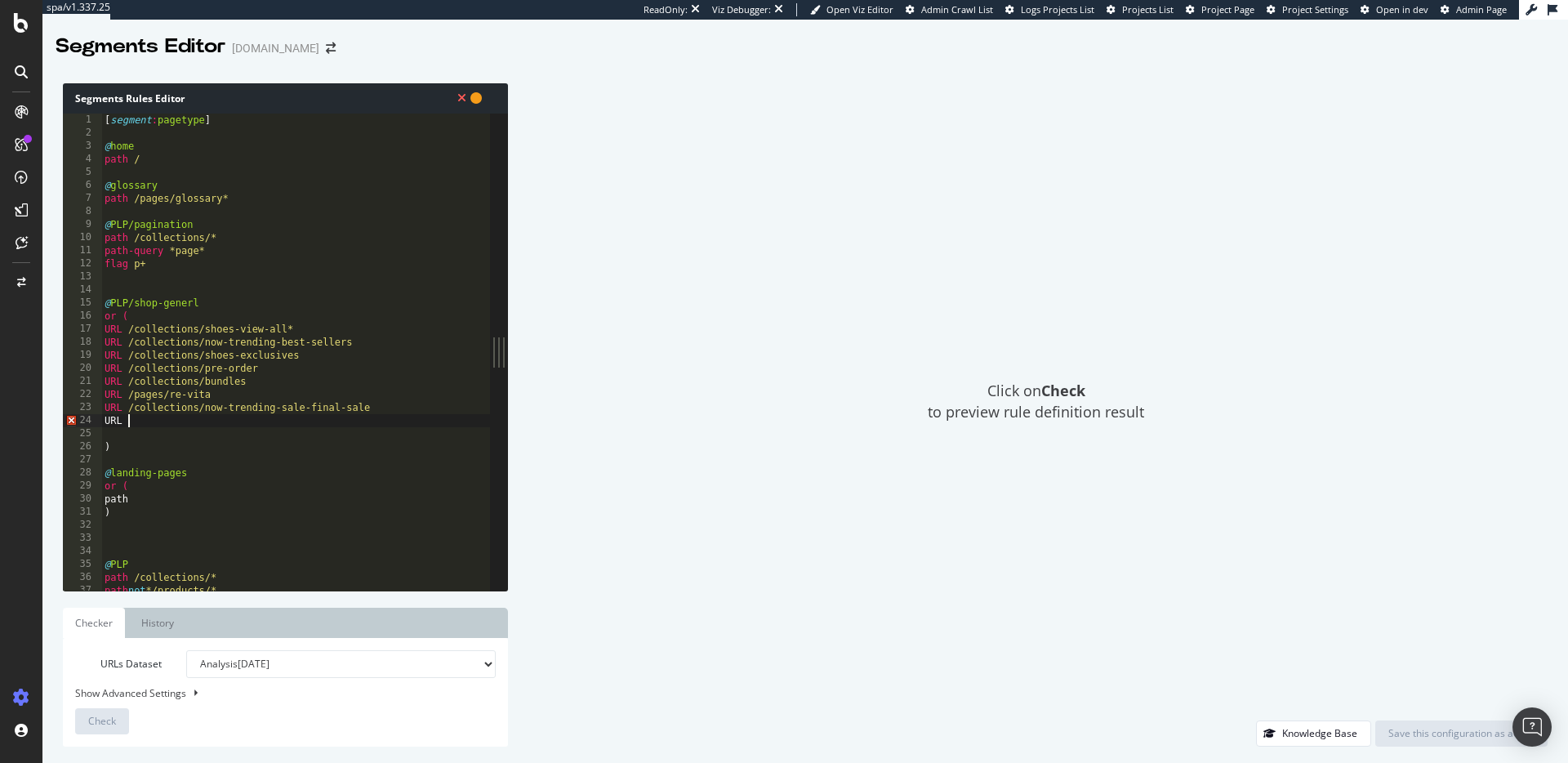
paste textarea "/collections/new-arrivals"
drag, startPoint x: 157, startPoint y: 472, endPoint x: 114, endPoint y: 472, distance: 43.0
click at [114, 472] on div "[ segment : pagetype ] @ home path / @ glossary path /pages/glossary* @ PLP/pag…" at bounding box center [296, 365] width 389 height 503
type textarea "@PLP/shoes"
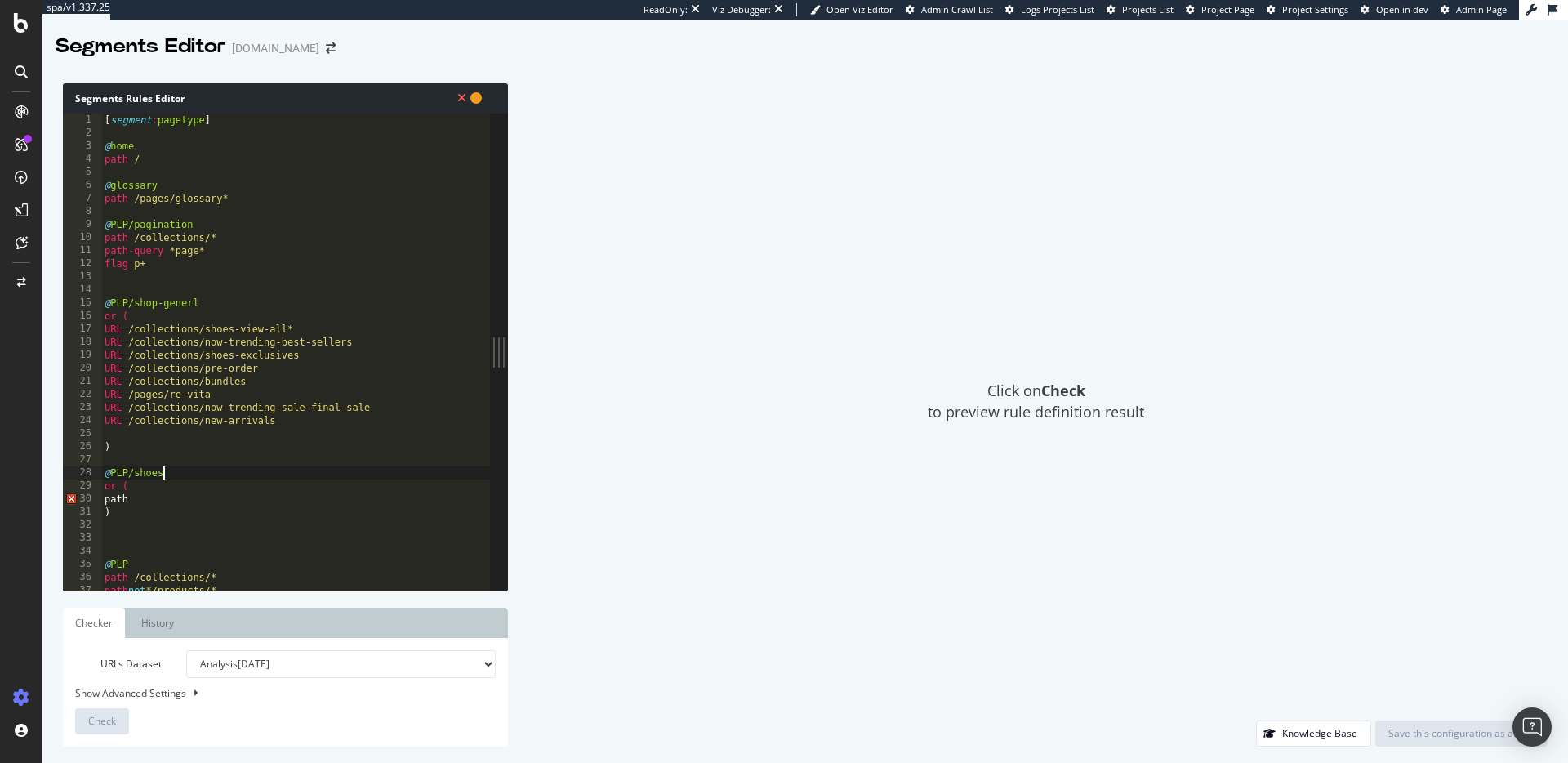
click at [116, 429] on div "[ segment : pagetype ] @ home path / @ glossary path /pages/glossary* @ PLP/pag…" at bounding box center [296, 365] width 389 height 503
click at [188, 408] on div "[ segment : pagetype ] @ home path / @ glossary path /pages/glossary* @ PLP/pag…" at bounding box center [296, 365] width 389 height 503
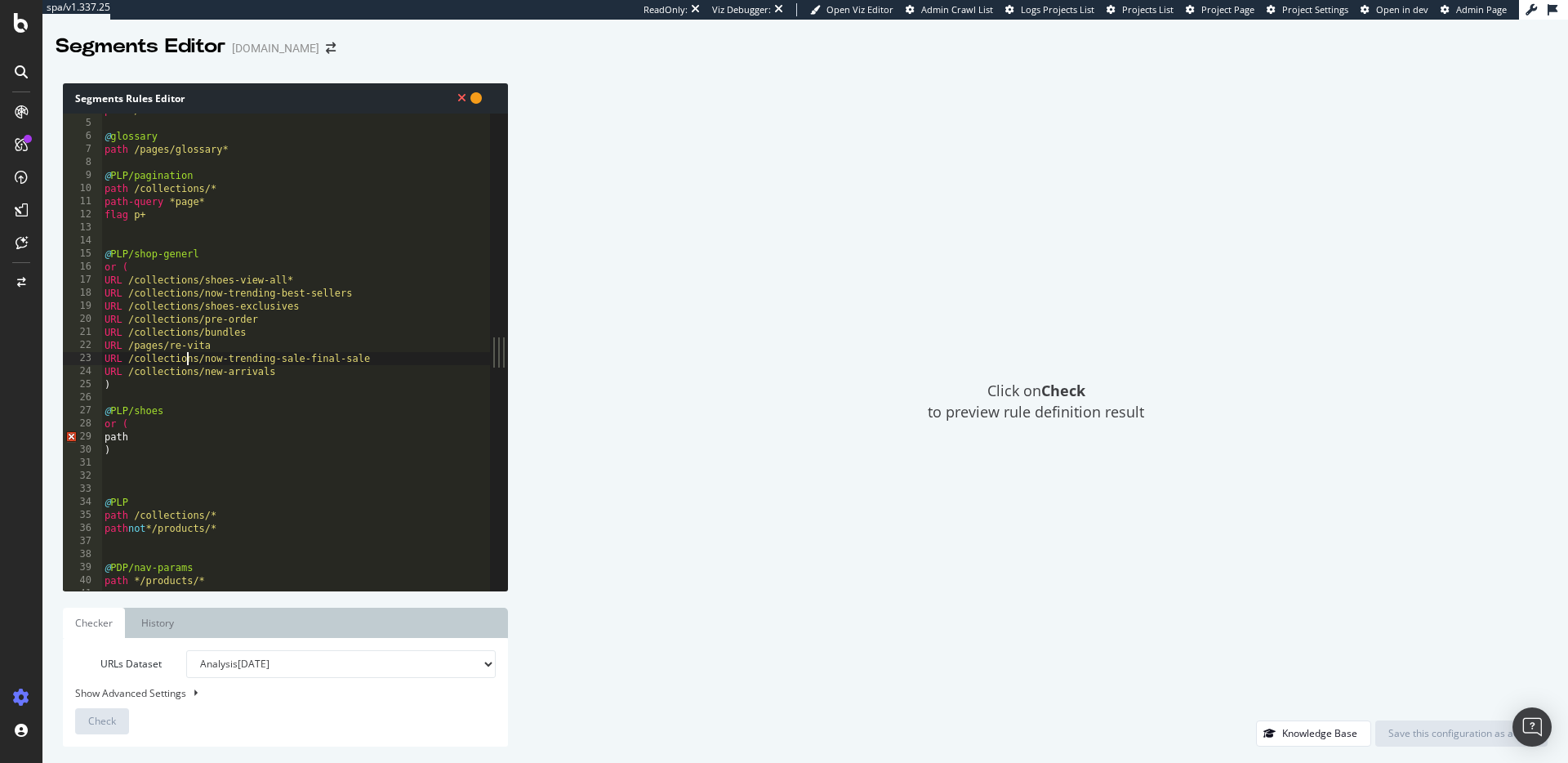
scroll to position [62, 0]
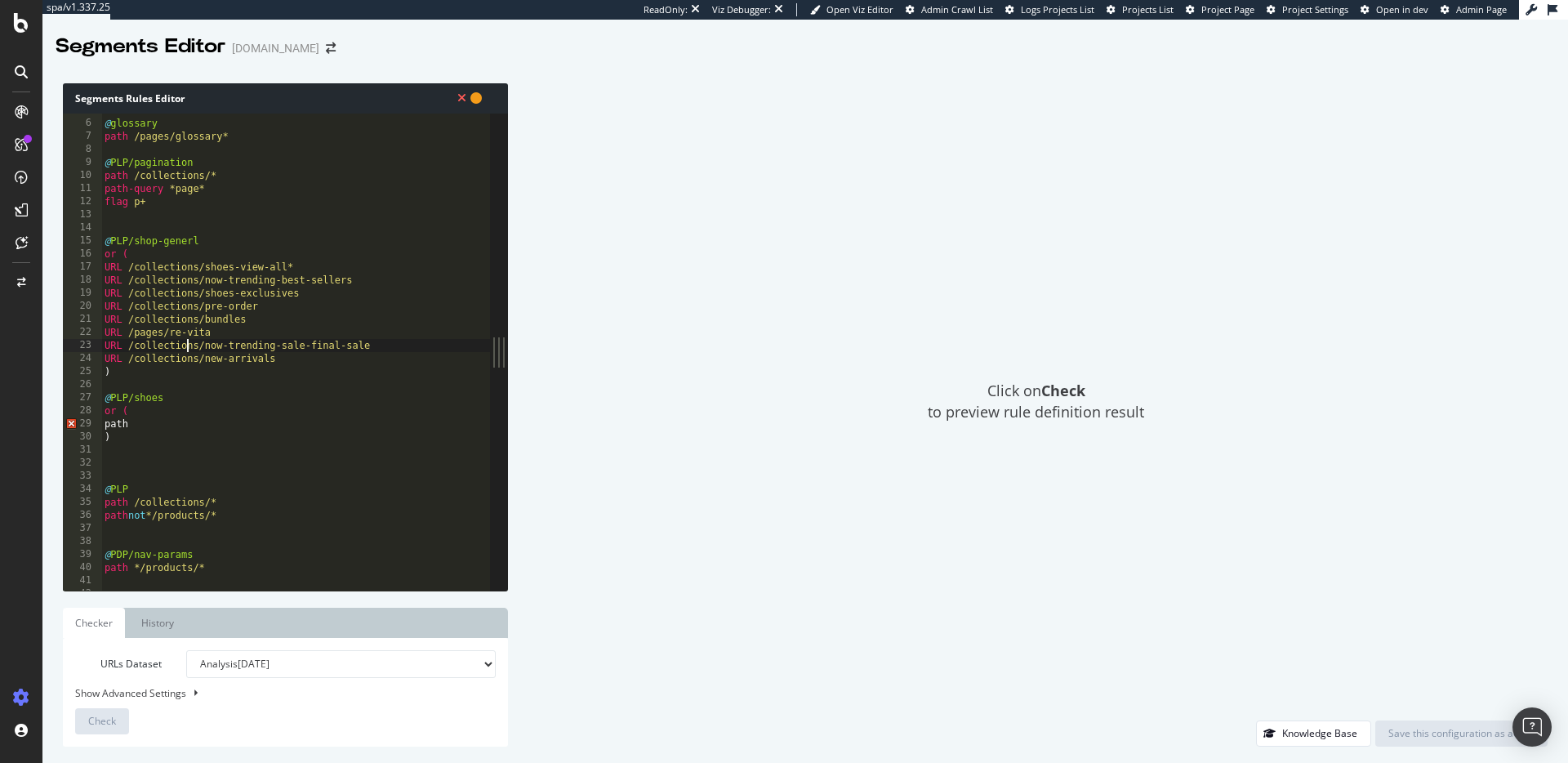
click at [137, 420] on div "@ glossary path /pages/glossary* @ PLP/pagination path /collections/* path-quer…" at bounding box center [296, 355] width 389 height 503
paste textarea "/collections/extended-sizing"
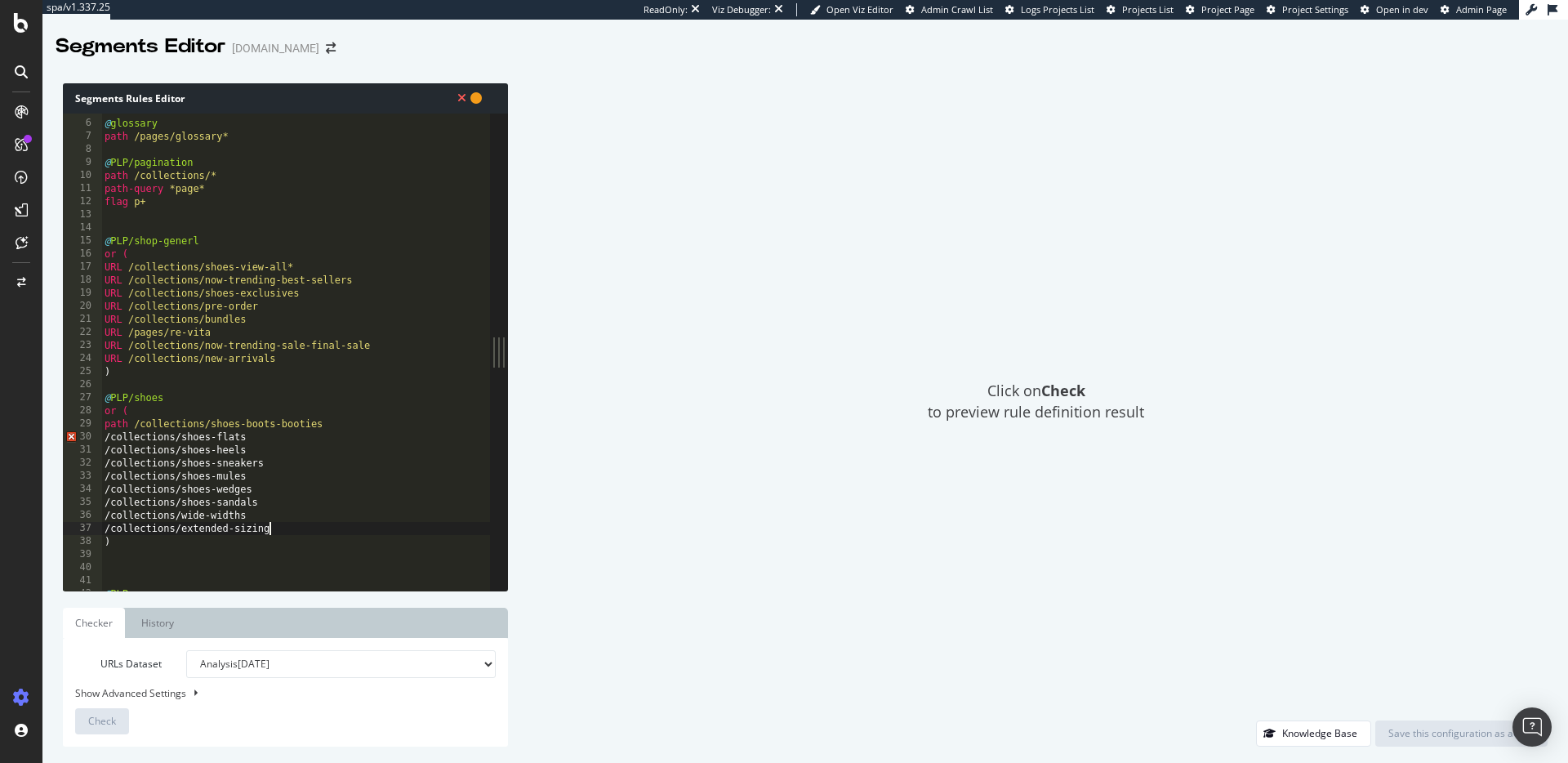
drag, startPoint x: 101, startPoint y: 430, endPoint x: 131, endPoint y: 449, distance: 35.5
click at [101, 430] on div "30" at bounding box center [82, 437] width 39 height 13
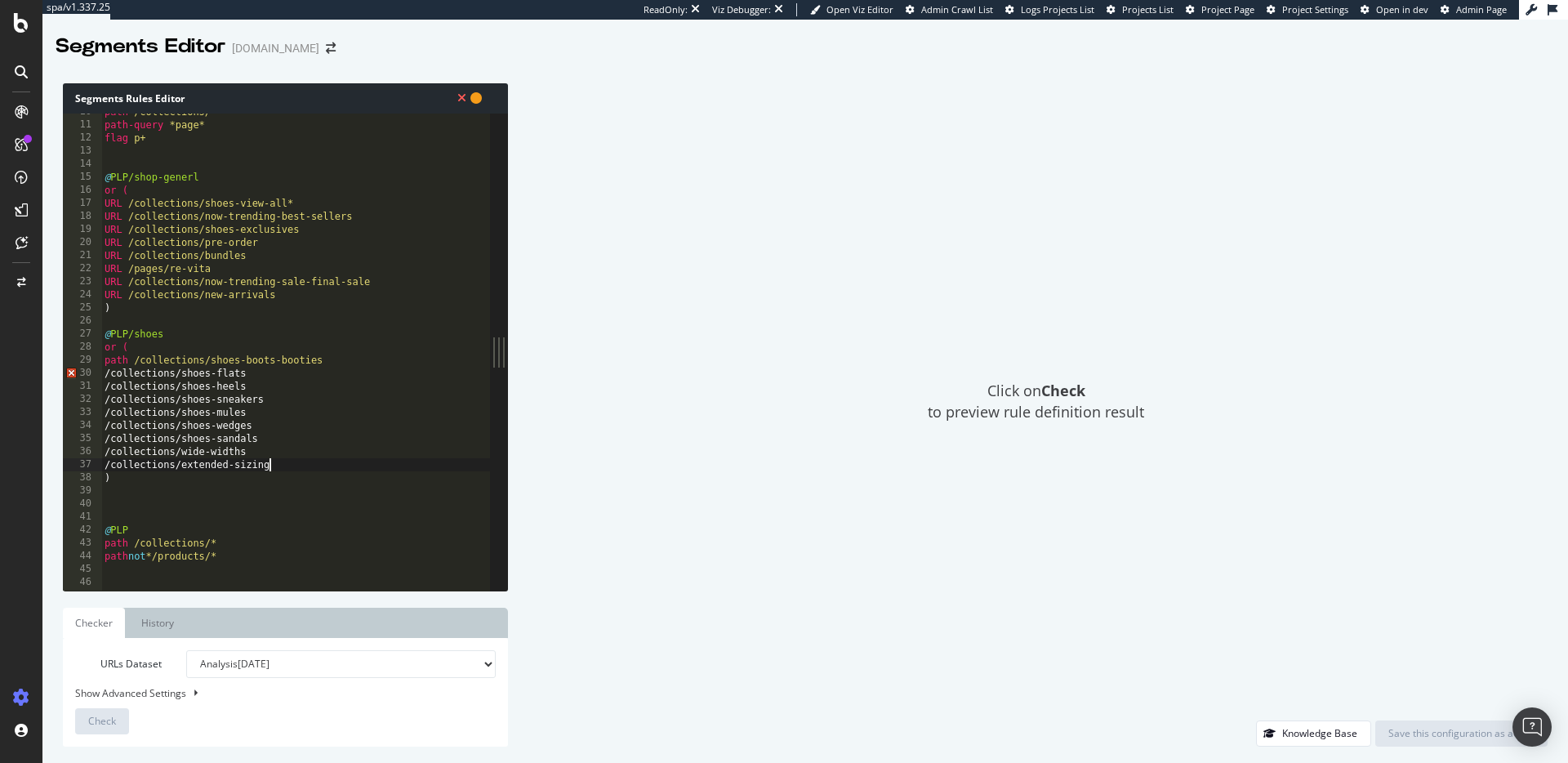
click at [105, 375] on div "path /collections/* path-query *page* flag p+ @ PLP/shop-generl or ( URL /colle…" at bounding box center [296, 357] width 389 height 503
drag, startPoint x: 129, startPoint y: 362, endPoint x: 80, endPoint y: 362, distance: 49.0
click at [80, 362] on div "path /collections/shoes-flats 10 11 12 13 14 15 16 17 18 19 20 21 22 23 24 25 2…" at bounding box center [276, 353] width 427 height 477
click at [102, 383] on div "path /collections/* path-query *page* flag p+ @ PLP/shop-generl or ( URL /colle…" at bounding box center [296, 357] width 389 height 503
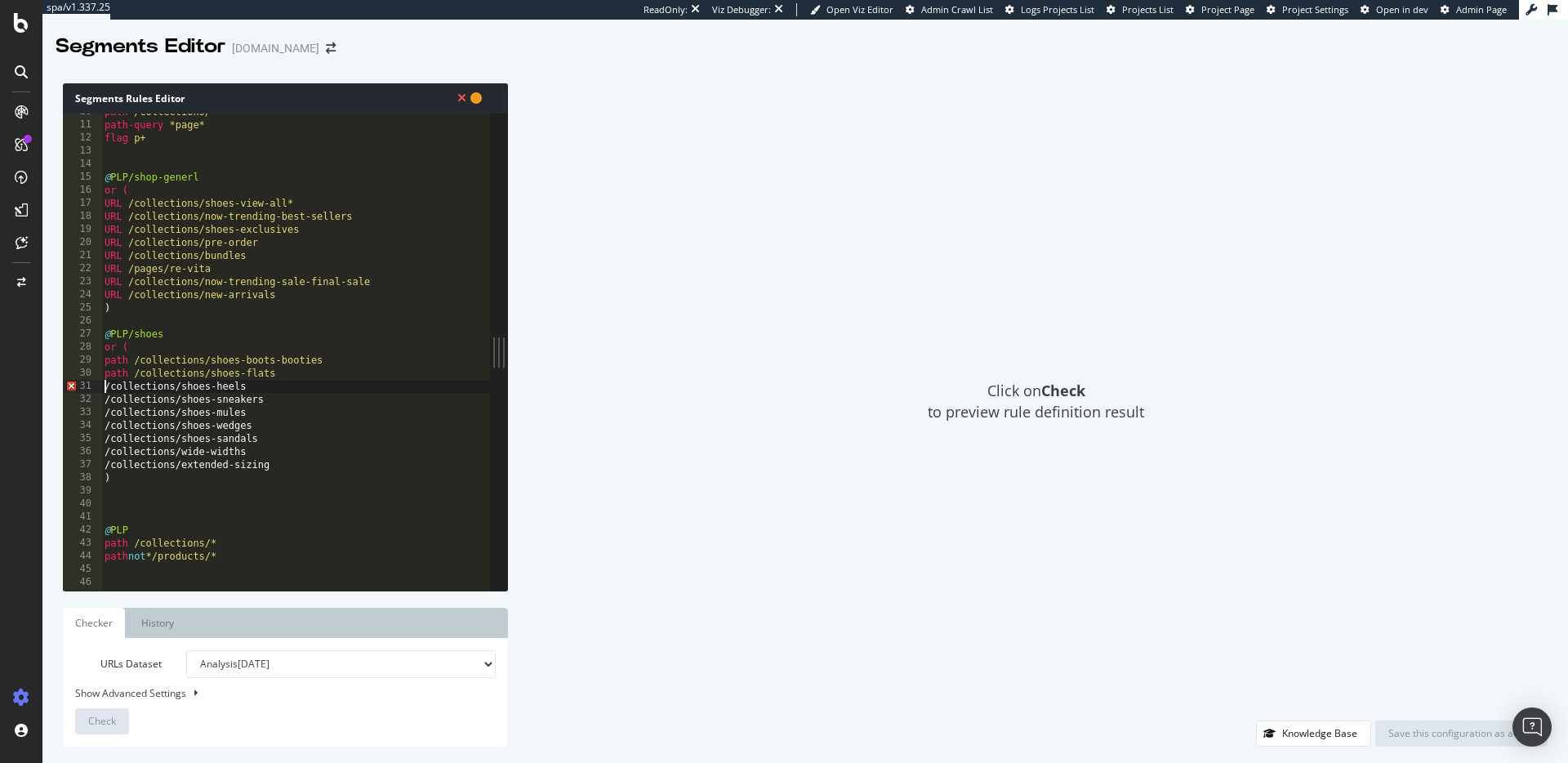
paste textarea "path"
click at [102, 400] on div "path /collections/* path-query *page* flag p+ @ PLP/shop-generl or ( URL /colle…" at bounding box center [296, 357] width 389 height 503
paste textarea "path"
click at [105, 412] on div "path /collections/* path-query *page* flag p+ @ PLP/shop-generl or ( URL /colle…" at bounding box center [296, 357] width 389 height 503
paste textarea "path"
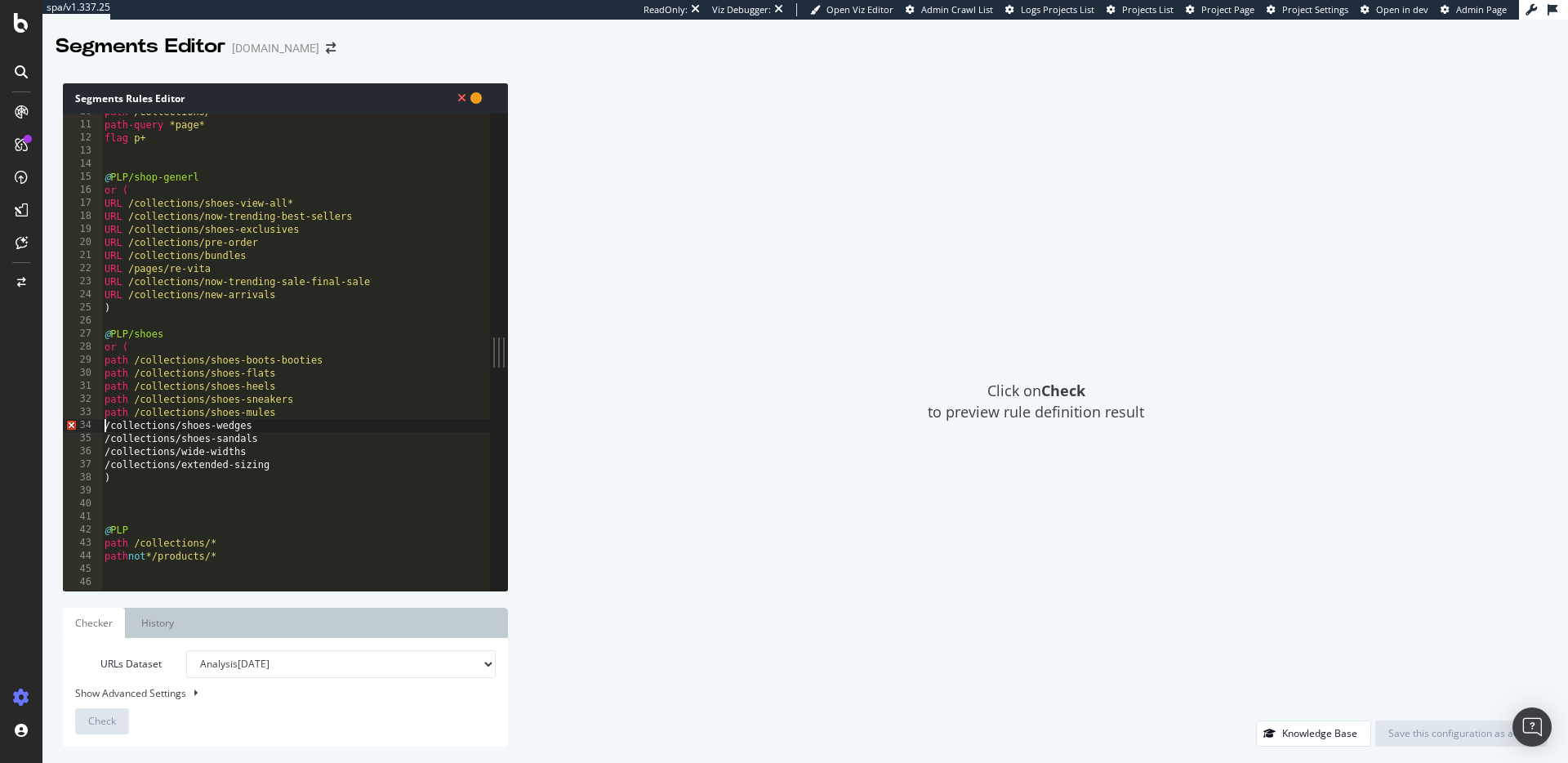
click at [103, 426] on div "path /collections/* path-query *page* flag p+ @ PLP/shop-generl or ( URL /colle…" at bounding box center [296, 357] width 389 height 503
paste textarea "path"
click at [104, 438] on div "path /collections/* path-query *page* flag p+ @ PLP/shop-generl or ( URL /colle…" at bounding box center [296, 357] width 389 height 503
paste textarea "path"
click at [104, 444] on div "path /collections/* path-query *page* flag p+ @ PLP/shop-generl or ( URL /colle…" at bounding box center [296, 357] width 389 height 503
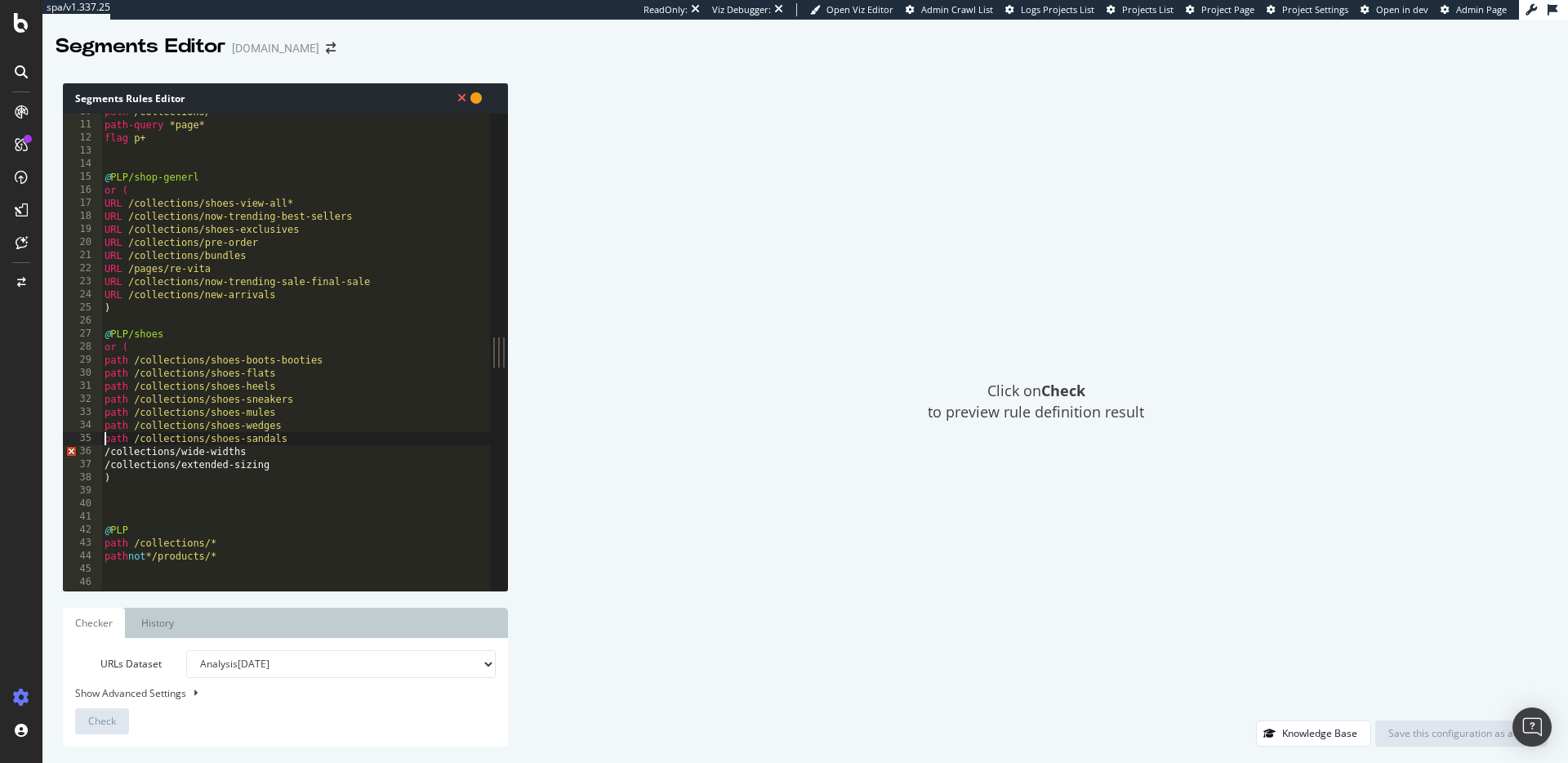
click at [104, 450] on div "path /collections/* path-query *page* flag p+ @ PLP/shop-generl or ( URL /colle…" at bounding box center [296, 357] width 389 height 503
paste textarea "path"
click at [104, 459] on div "path /collections/* path-query *page* flag p+ @ PLP/shop-generl or ( URL /colle…" at bounding box center [296, 357] width 389 height 503
paste textarea "Cursor at row 36"
click at [104, 459] on div "path /collections/* path-query *page* flag p+ @ PLP/shop-generl or ( URL /colle…" at bounding box center [296, 357] width 389 height 503
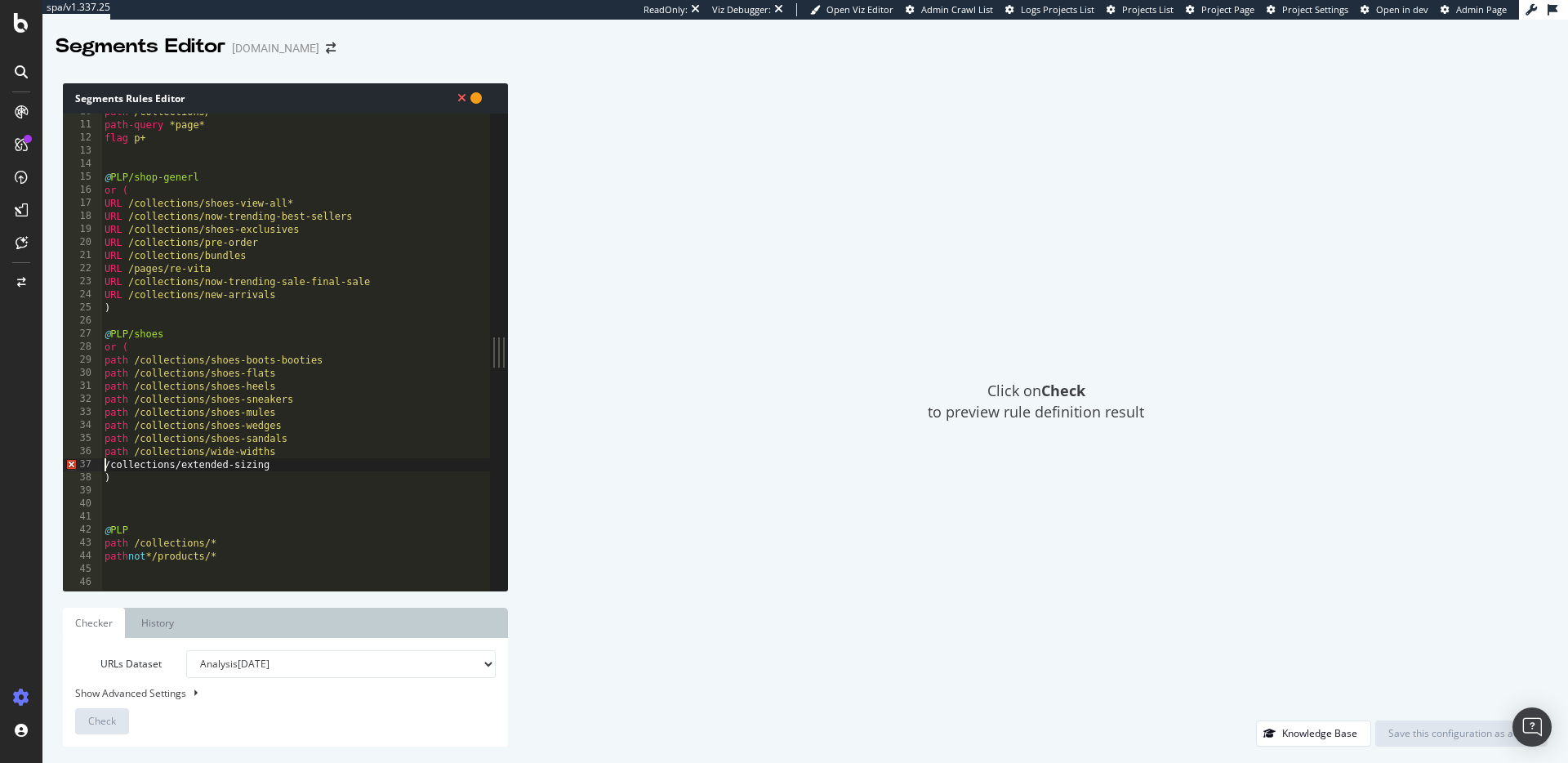
paste textarea "path"
click at [114, 478] on div "path /collections/* path-query *page* flag p+ @ PLP/shop-generl or ( URL /colle…" at bounding box center [296, 357] width 389 height 503
type textarea ")"
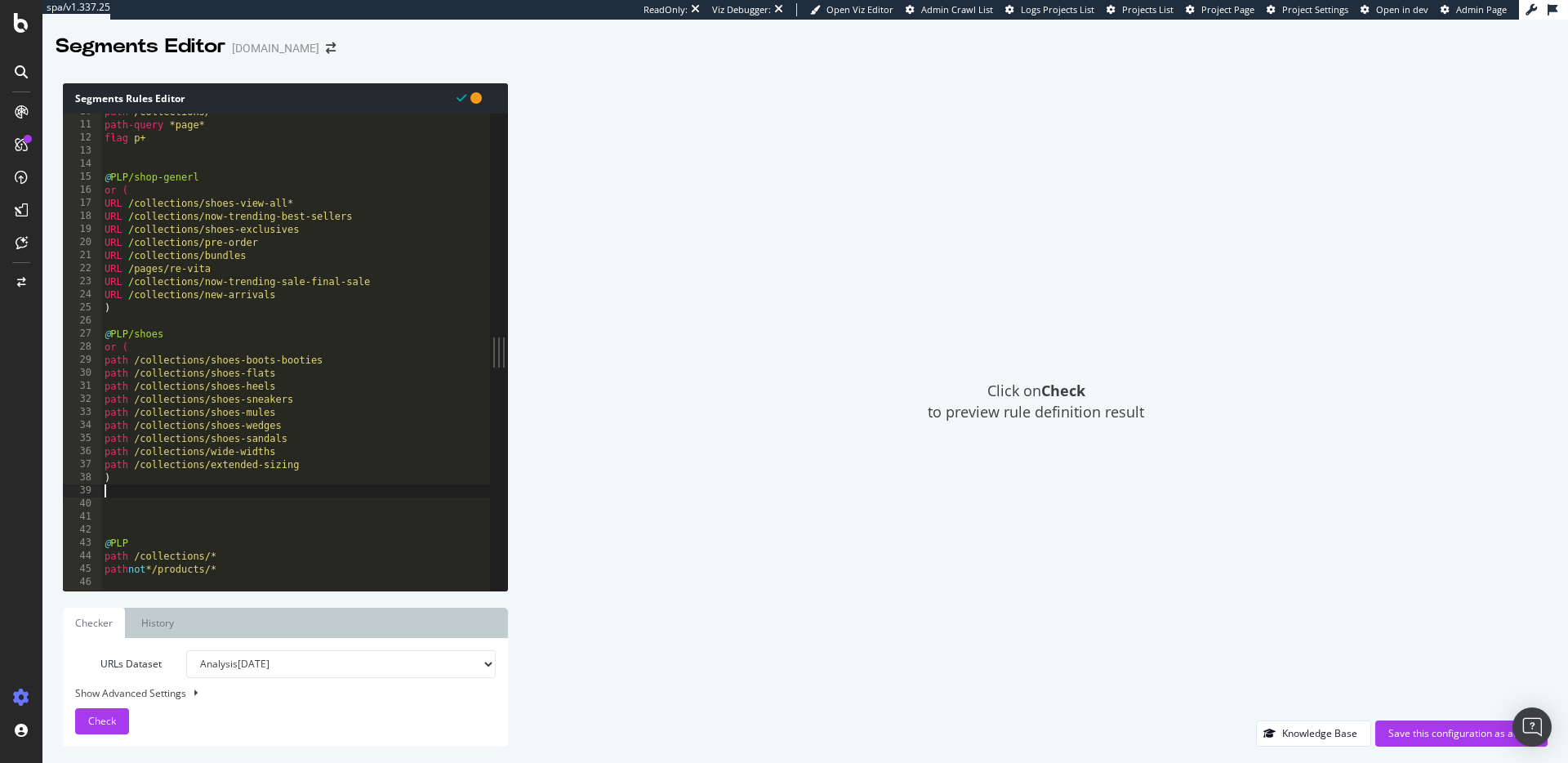
drag, startPoint x: 168, startPoint y: 494, endPoint x: 173, endPoint y: 519, distance: 25.5
click at [168, 494] on div "path /collections/* path-query *page* flag p+ @ PLP/shop-generl or ( URL /colle…" at bounding box center [296, 357] width 389 height 503
click at [173, 529] on div "path /collections/* path-query *page* flag p+ @ PLP/shop-generl or ( URL /colle…" at bounding box center [296, 357] width 389 height 503
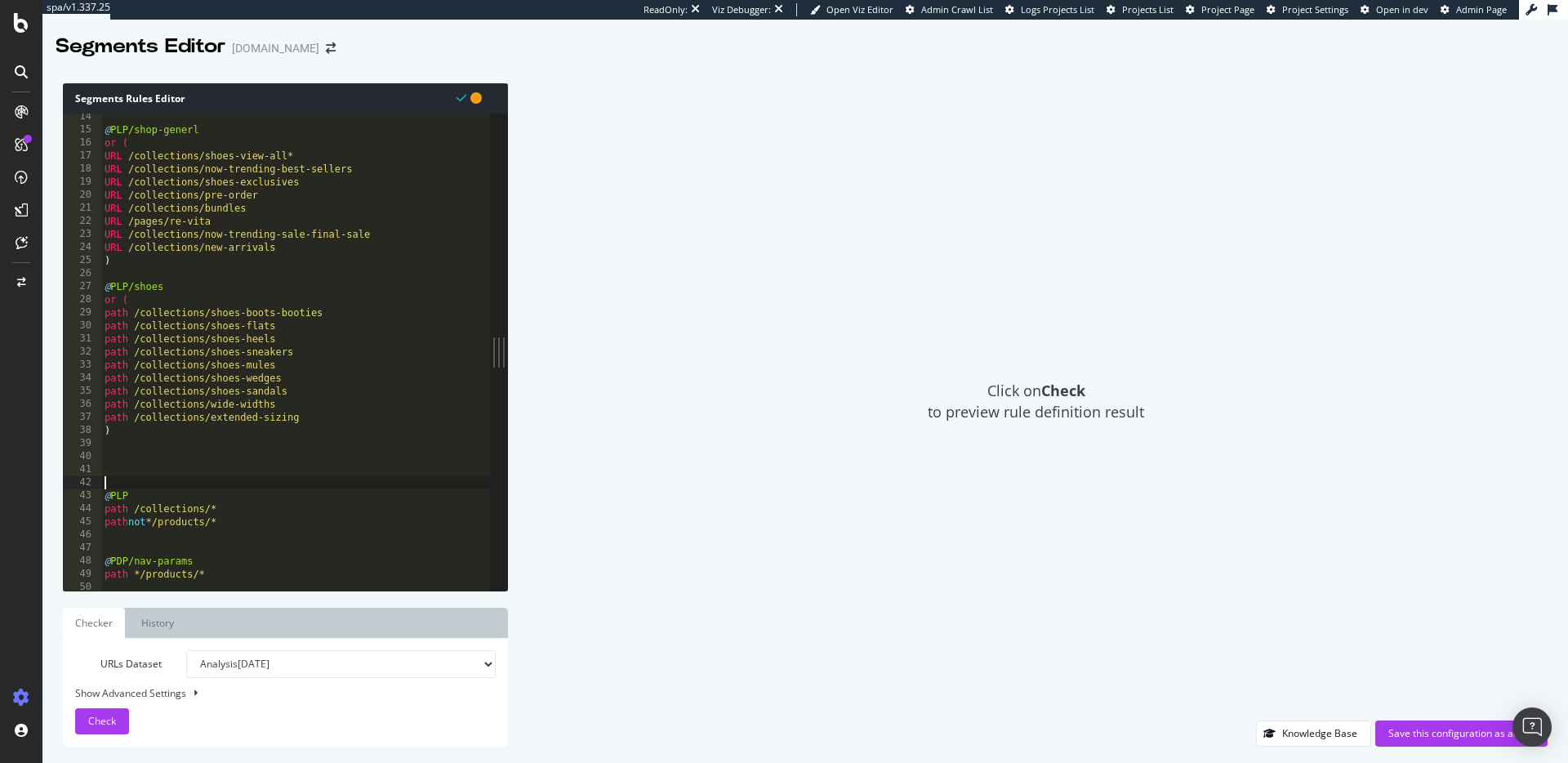
click at [101, 430] on div "38" at bounding box center [82, 430] width 39 height 13
click at [103, 430] on div "@ PLP/shop-generl or ( URL /collections/shoes-view-all* URL /collections/now-tr…" at bounding box center [296, 362] width 389 height 503
type textarea ")"
click at [168, 459] on div "@ PLP/shop-generl or ( URL /collections/shoes-view-all* URL /collections/now-tr…" at bounding box center [296, 362] width 389 height 503
click at [142, 475] on div "@ PLP/shop-generl or ( URL /collections/shoes-view-all* URL /collections/now-tr…" at bounding box center [296, 362] width 389 height 503
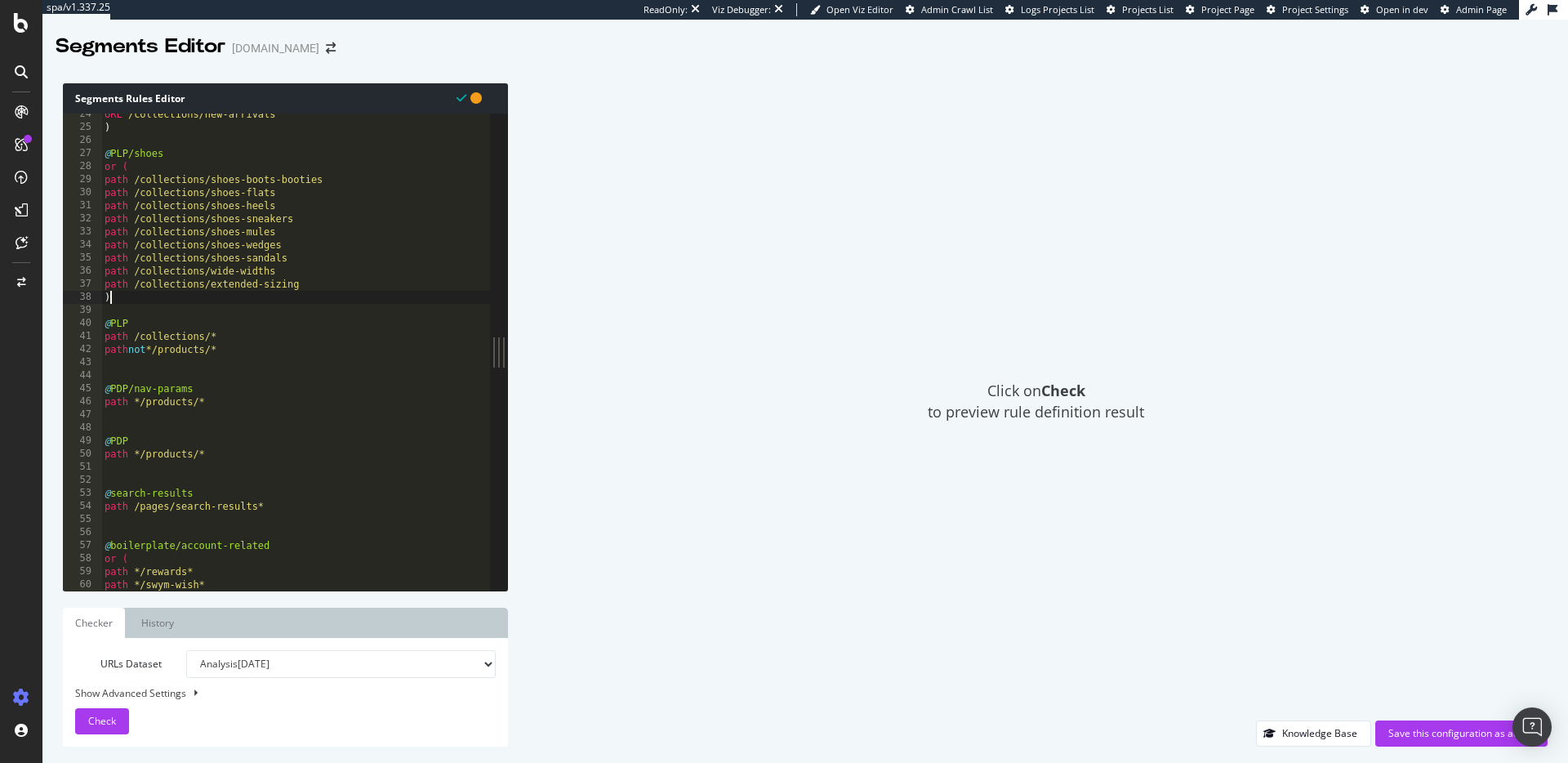
scroll to position [312, 0]
click at [133, 315] on div "URL /collections/new-arrivals ) @ PLP/shoes or ( path /collections/shoes-boots-…" at bounding box center [296, 354] width 389 height 503
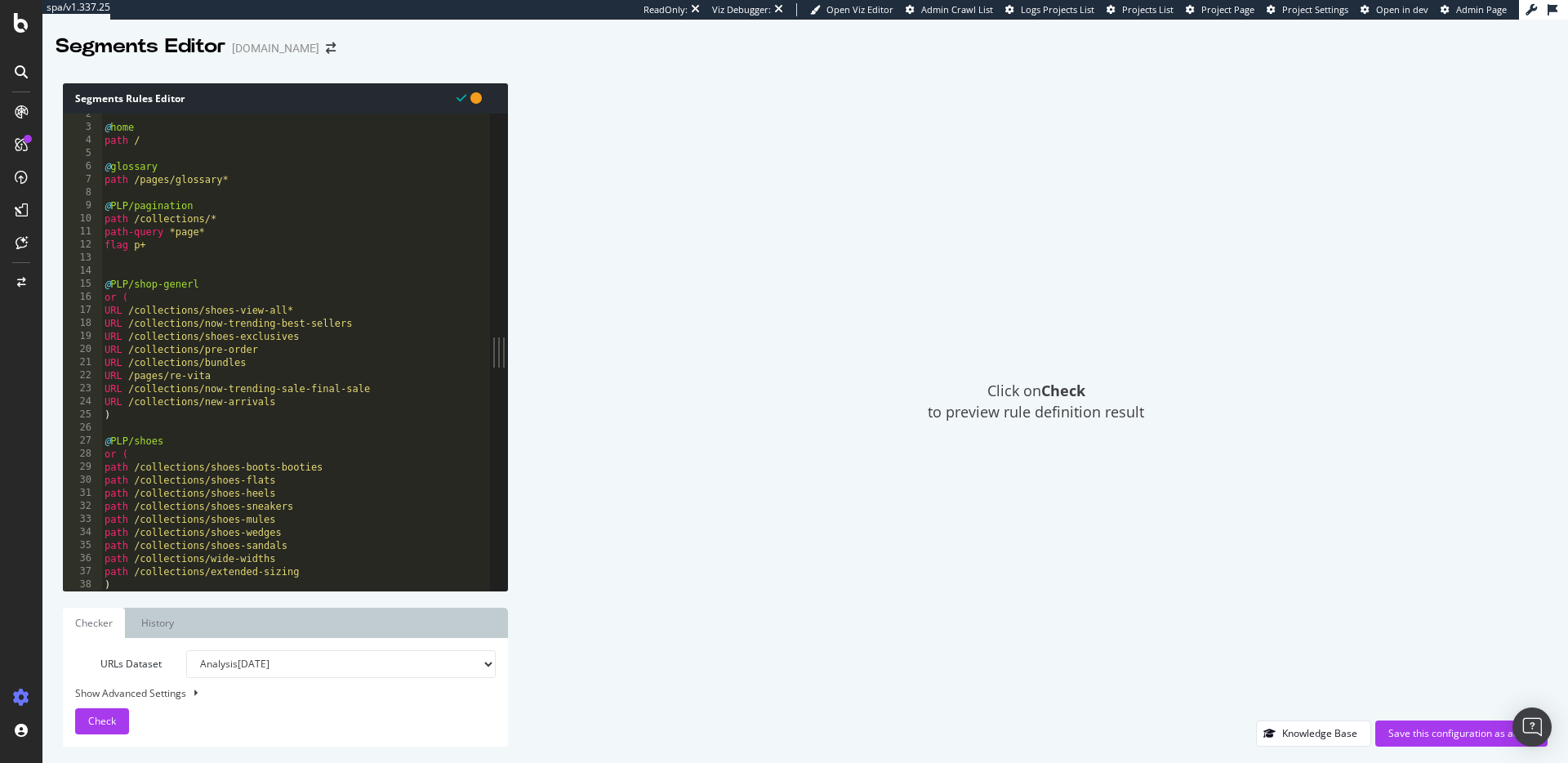
scroll to position [18, 0]
click at [189, 285] on div "@ home path / @ glossary path /pages/glossary* @ PLP/pagination path /collectio…" at bounding box center [296, 359] width 389 height 503
click at [193, 284] on div "@ home path / @ glossary path /pages/glossary* @ PLP/pagination path /collectio…" at bounding box center [296, 359] width 389 height 503
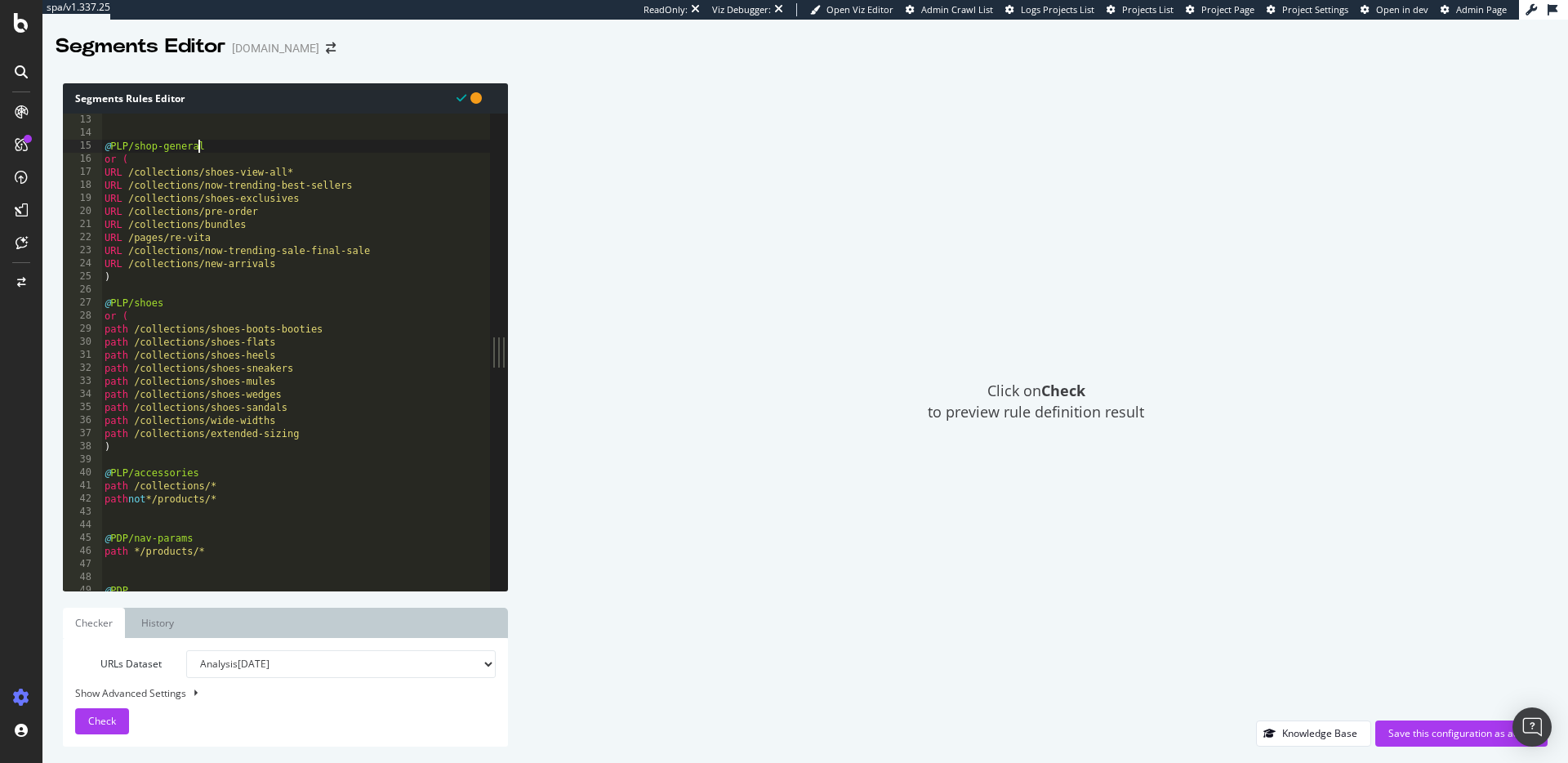
scroll to position [250, 0]
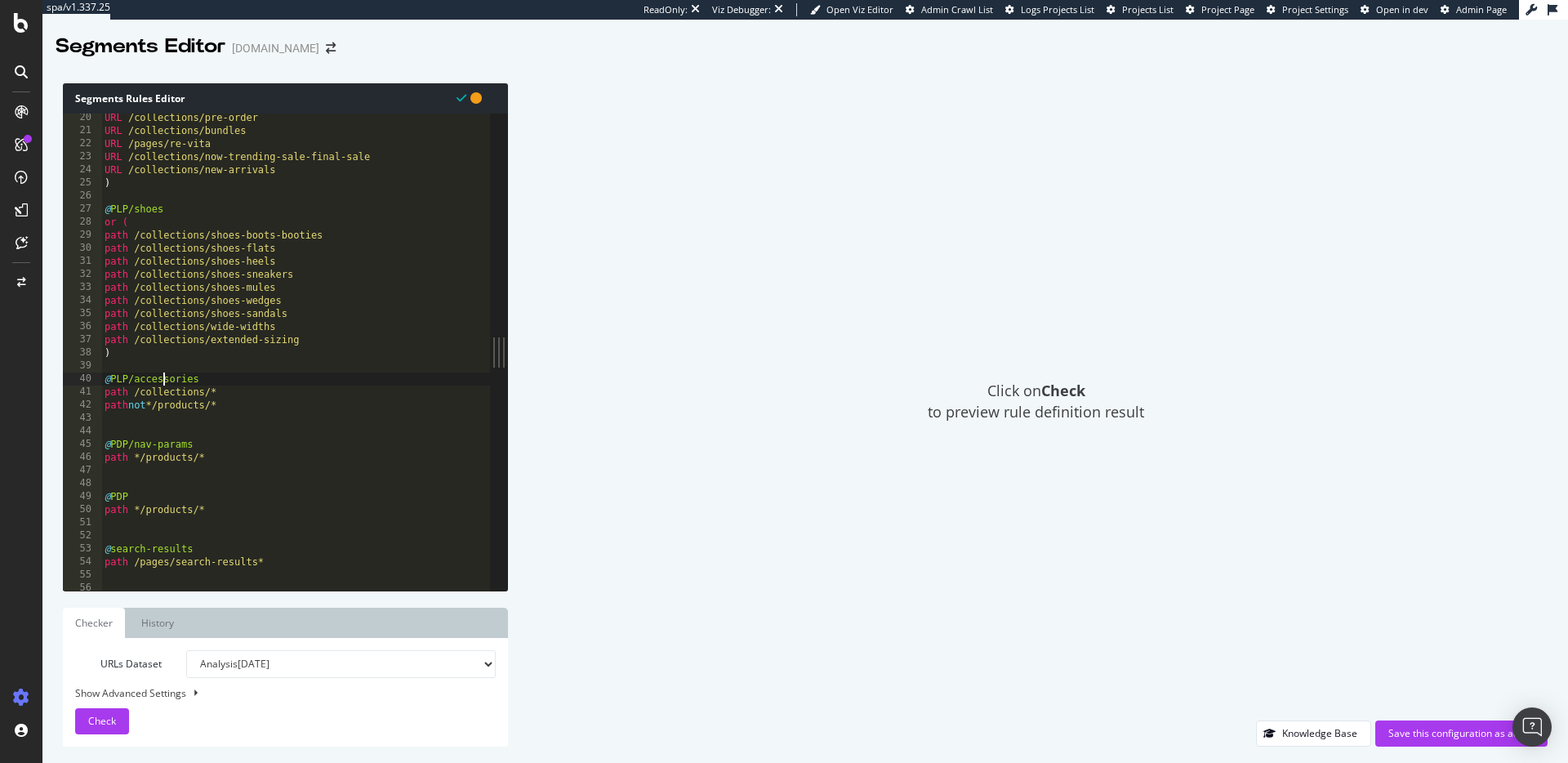
drag, startPoint x: 162, startPoint y: 378, endPoint x: 199, endPoint y: 377, distance: 37.0
click at [162, 377] on div "URL /collections/pre-order URL /collections/bundles URL /pages/re-vita URL /col…" at bounding box center [296, 363] width 389 height 503
drag, startPoint x: 206, startPoint y: 410, endPoint x: 133, endPoint y: 398, distance: 74.0
click at [133, 398] on div "URL /collections/pre-order URL /collections/bundles URL /pages/re-vita URL /col…" at bounding box center [296, 363] width 389 height 503
paste textarea "/collections/bag-charms"
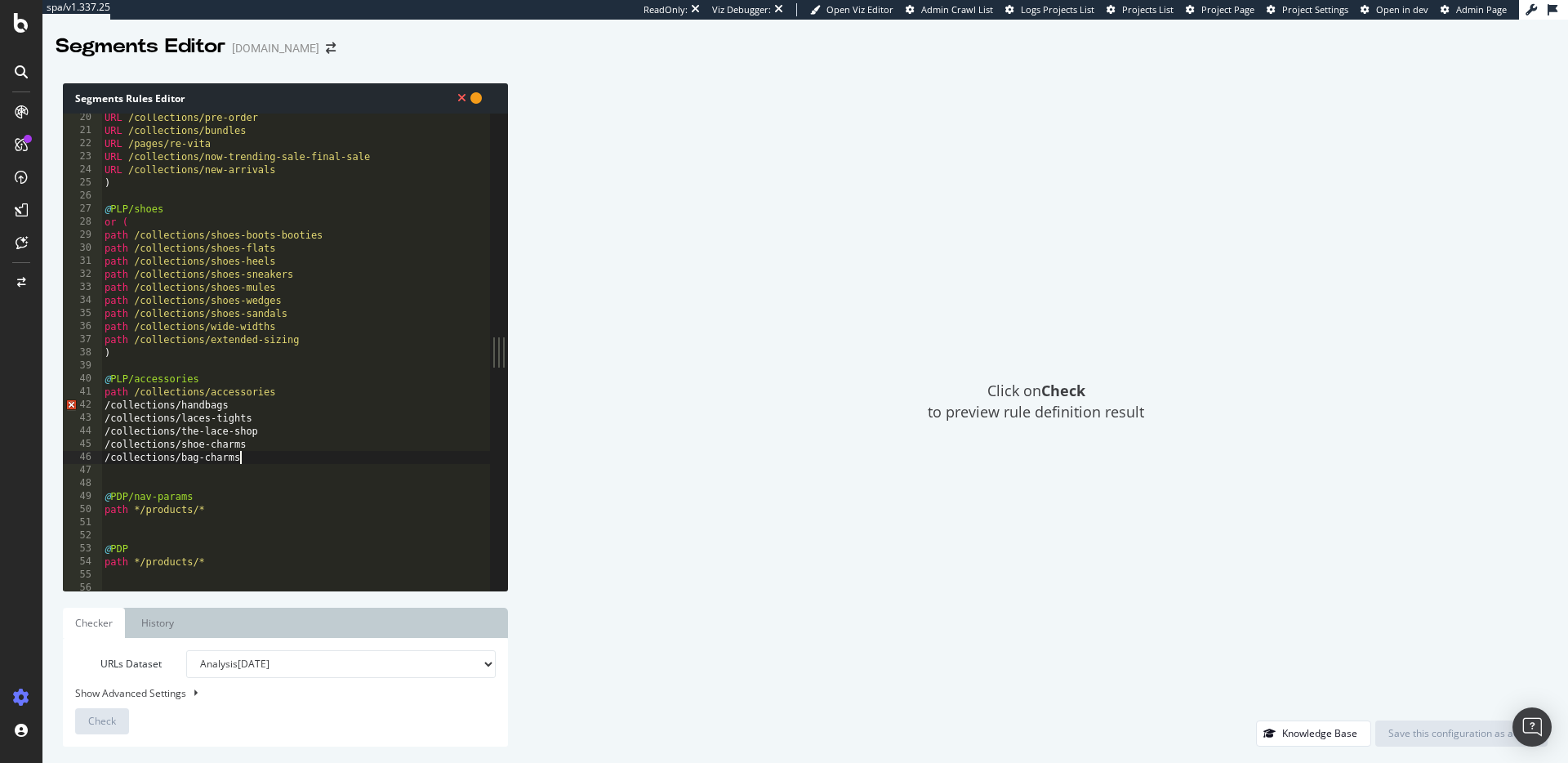
click at [104, 406] on div "URL /collections/pre-order URL /collections/bundles URL /pages/re-vita URL /col…" at bounding box center [296, 363] width 389 height 503
click at [104, 420] on div "URL /collections/pre-order URL /collections/bundles URL /pages/re-vita URL /col…" at bounding box center [296, 363] width 389 height 503
click at [104, 430] on div "URL /collections/pre-order URL /collections/bundles URL /pages/re-vita URL /col…" at bounding box center [296, 363] width 389 height 503
click at [106, 447] on div "URL /collections/pre-order URL /collections/bundles URL /pages/re-vita URL /col…" at bounding box center [296, 363] width 389 height 503
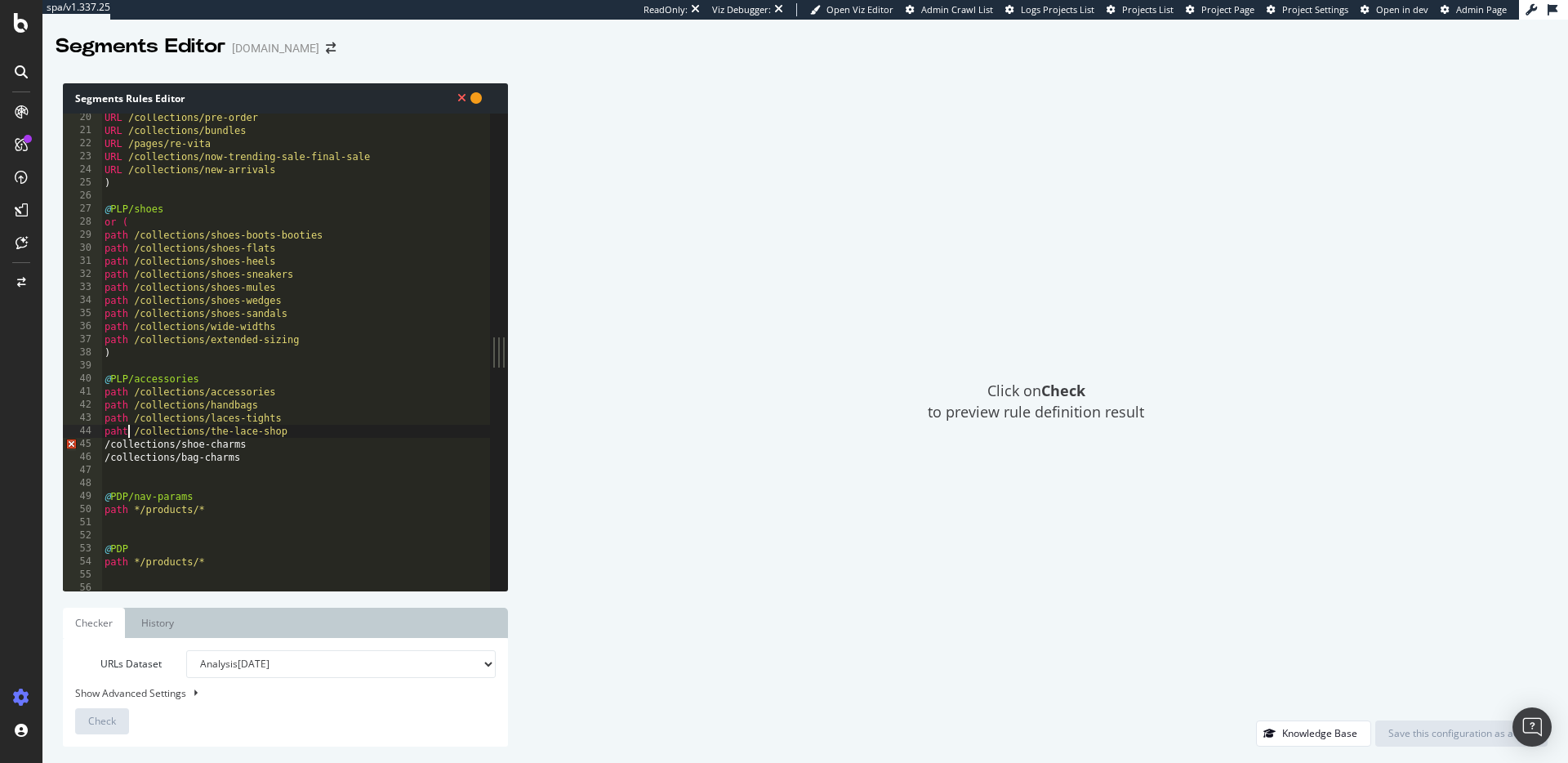
click at [129, 430] on div "URL /collections/pre-order URL /collections/bundles URL /pages/re-vita URL /col…" at bounding box center [296, 363] width 389 height 503
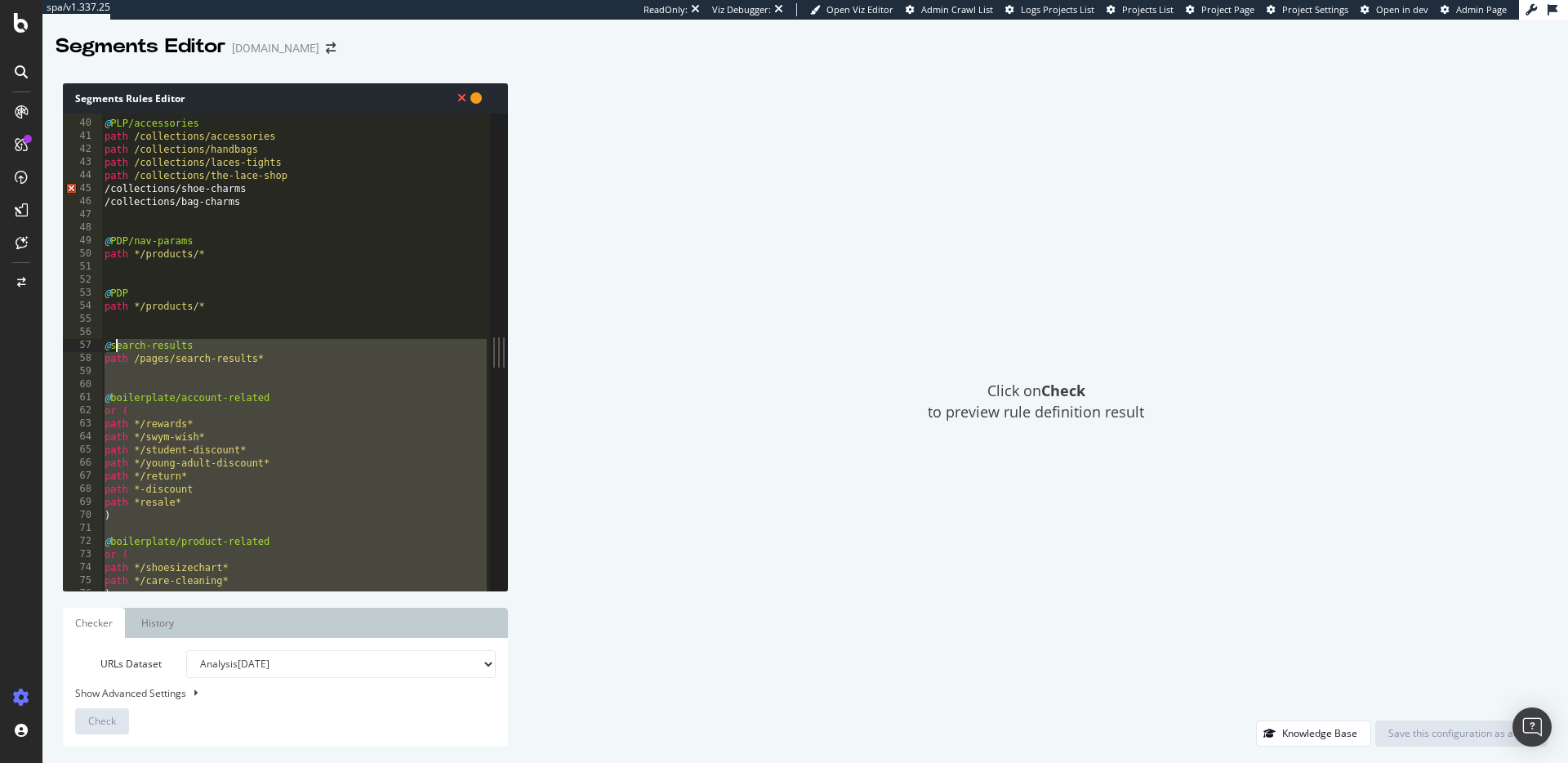
scroll to position [506, 0]
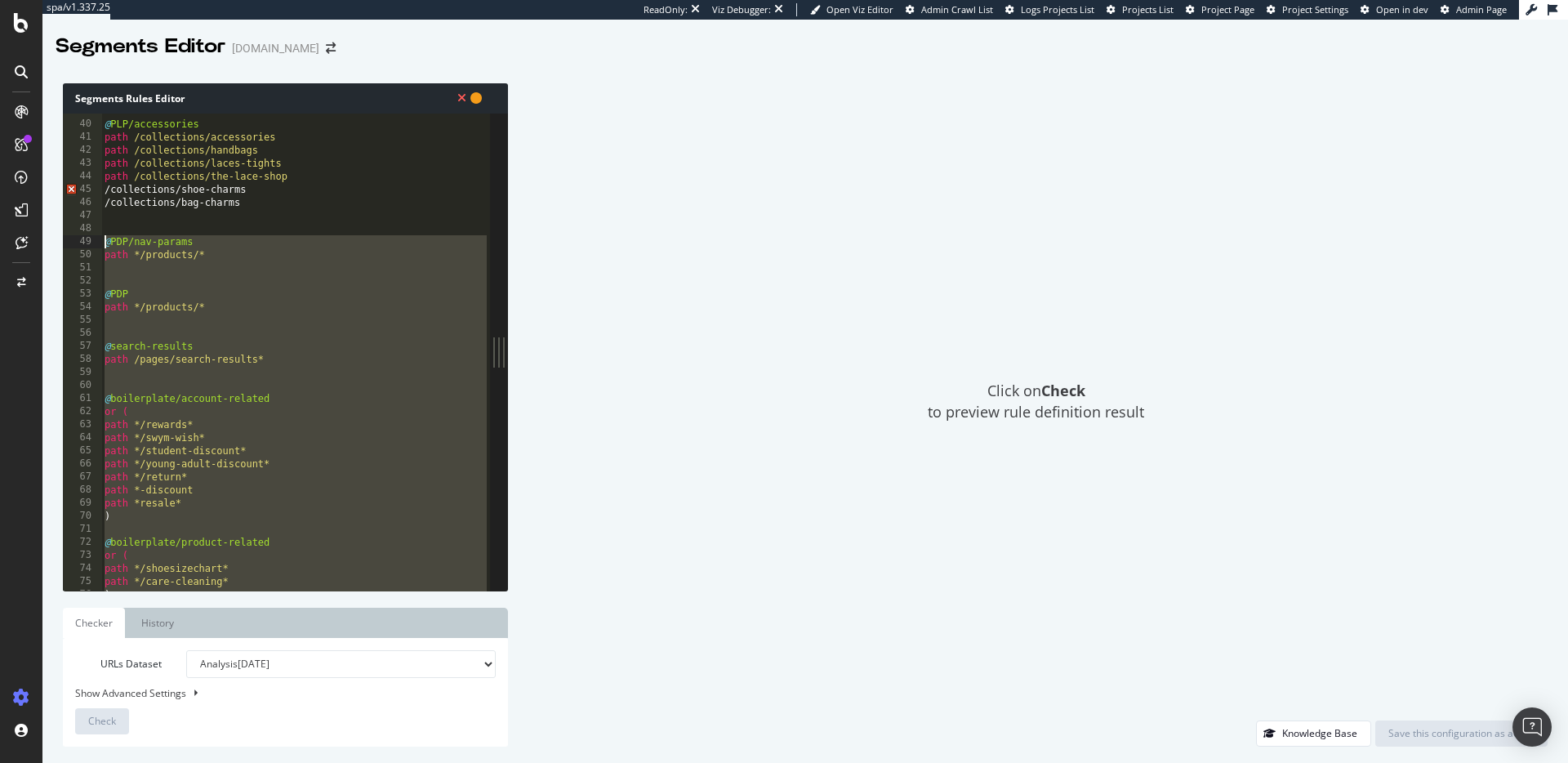
drag, startPoint x: 188, startPoint y: 479, endPoint x: 93, endPoint y: 237, distance: 260.0
click at [93, 237] on div "path /collections/the-lace-shop 39 40 41 42 43 44 45 46 47 48 49 50 51 52 53 54…" at bounding box center [276, 353] width 427 height 477
type textarea "@PDP/nav-params path */products/*"
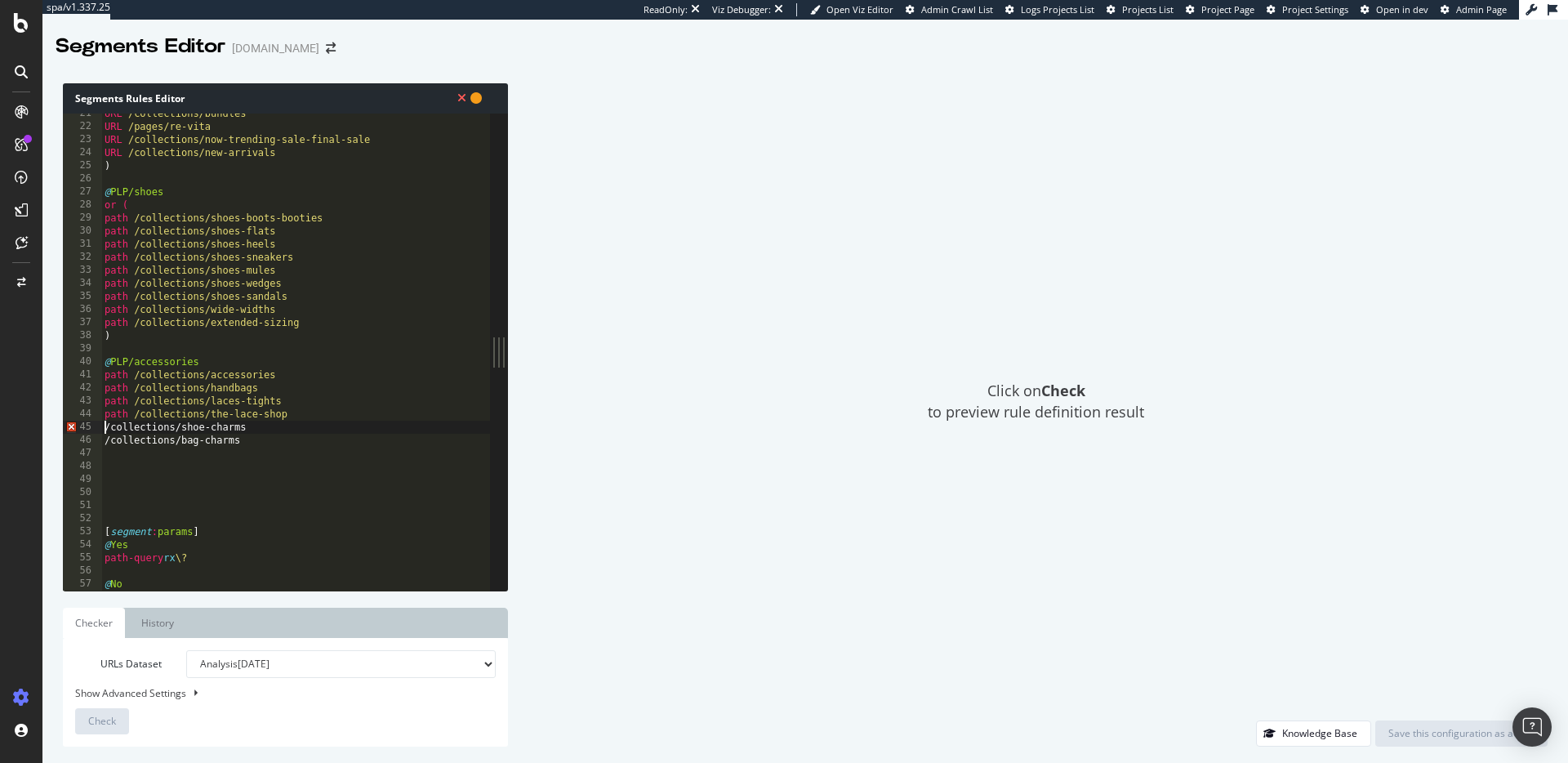
click at [105, 427] on div "URL /collections/bundles URL /pages/re-vita URL /collections/now-trending-sale-…" at bounding box center [296, 358] width 389 height 503
click at [107, 439] on div "URL /collections/bundles URL /pages/re-vita URL /collections/now-trending-sale-…" at bounding box center [296, 358] width 389 height 503
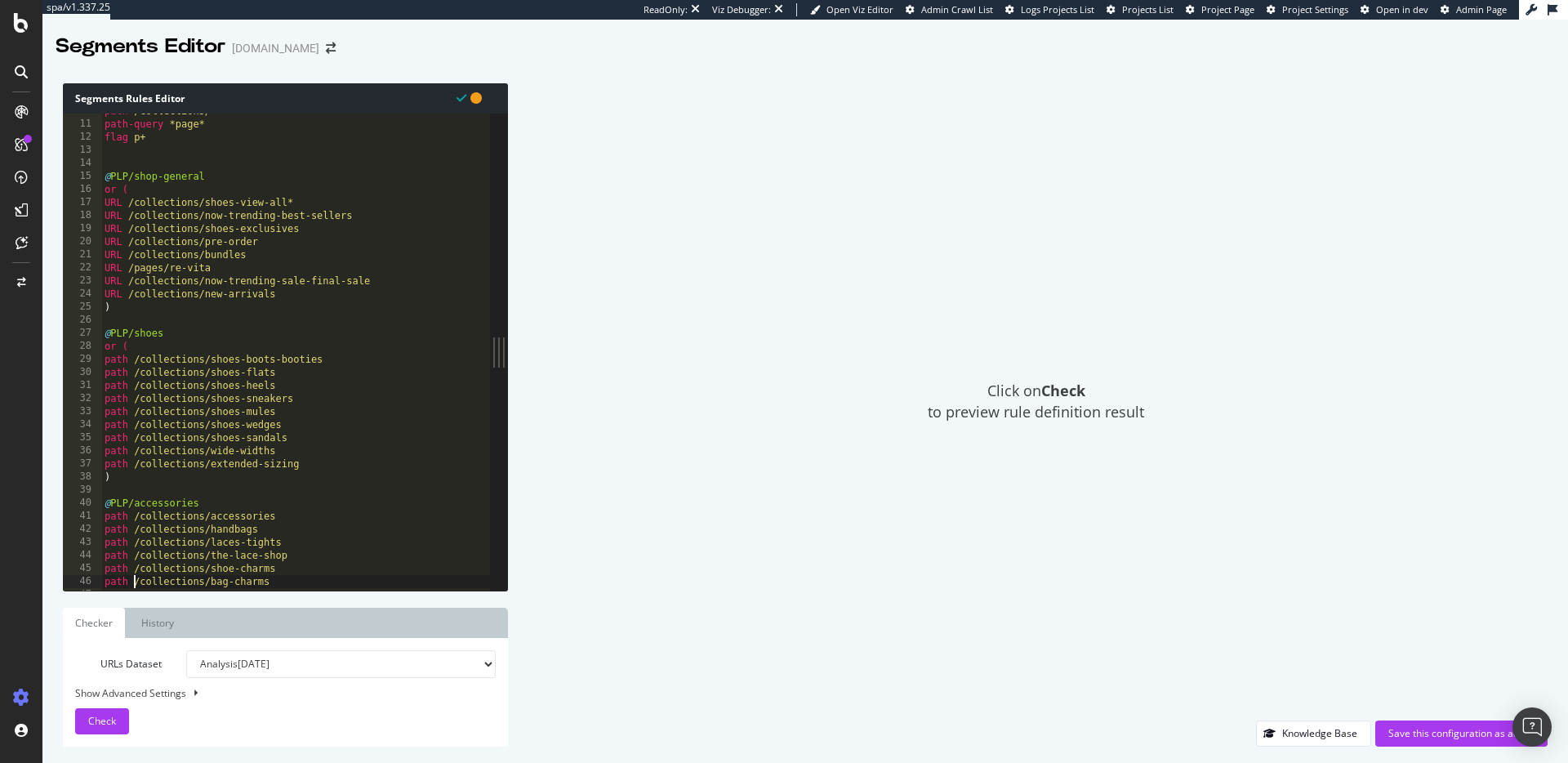
scroll to position [268, 0]
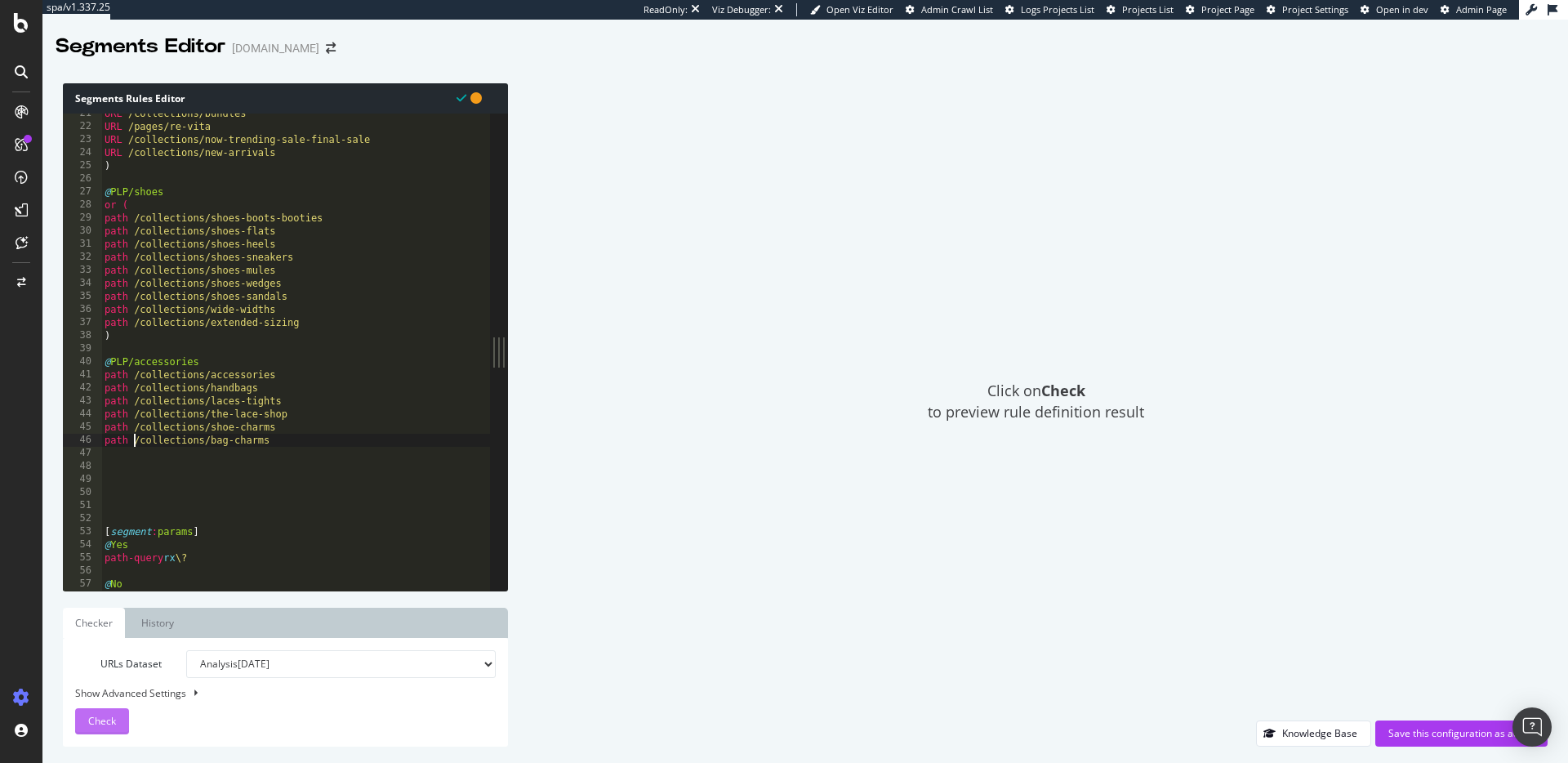
click at [103, 711] on div "Check" at bounding box center [101, 720] width 28 height 24
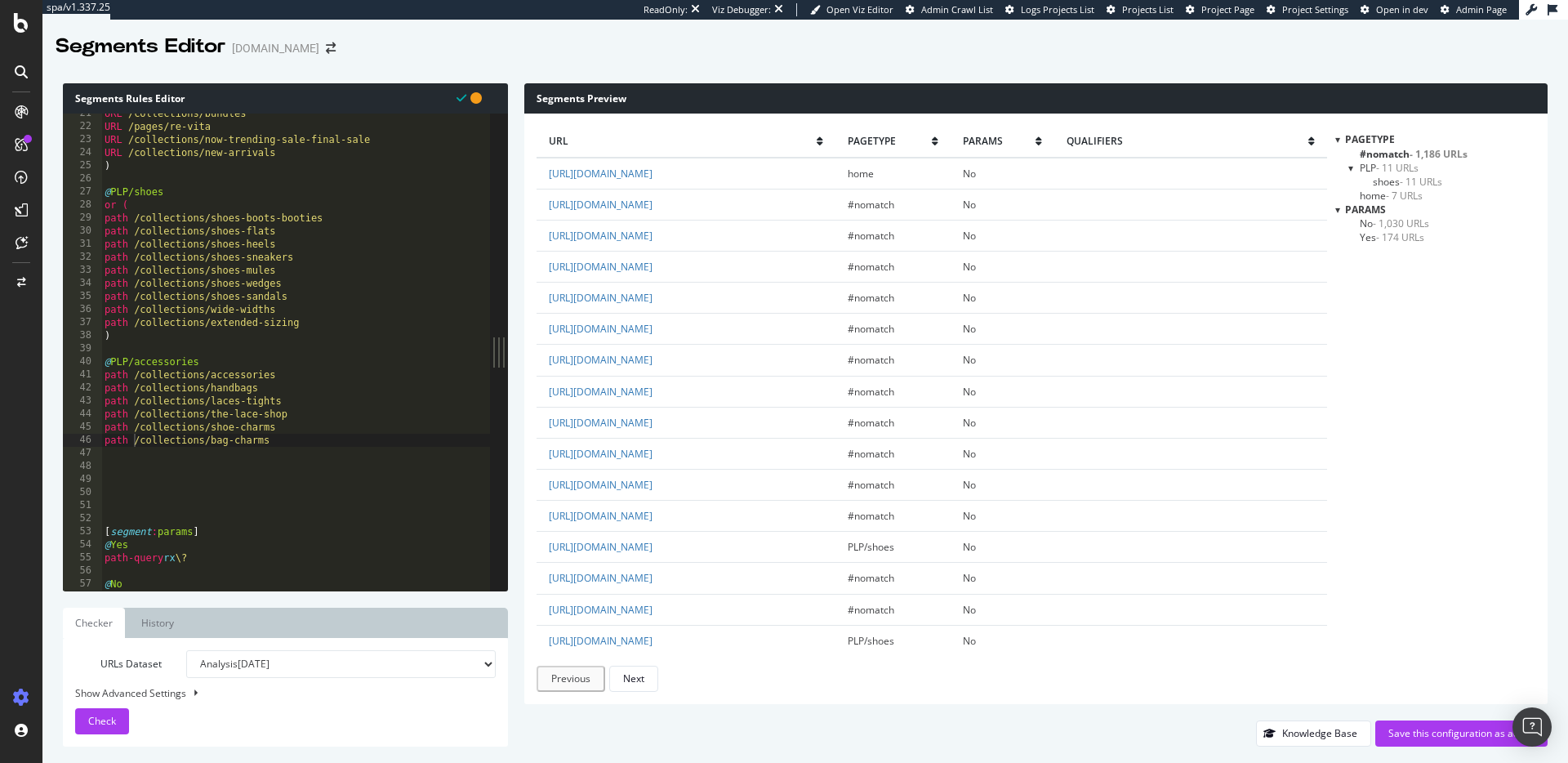
click at [1354, 165] on div at bounding box center [1352, 168] width 7 height 14
click at [1354, 166] on div at bounding box center [1352, 168] width 14 height 7
click at [1374, 197] on span "home - 7 URLs" at bounding box center [1391, 195] width 63 height 14
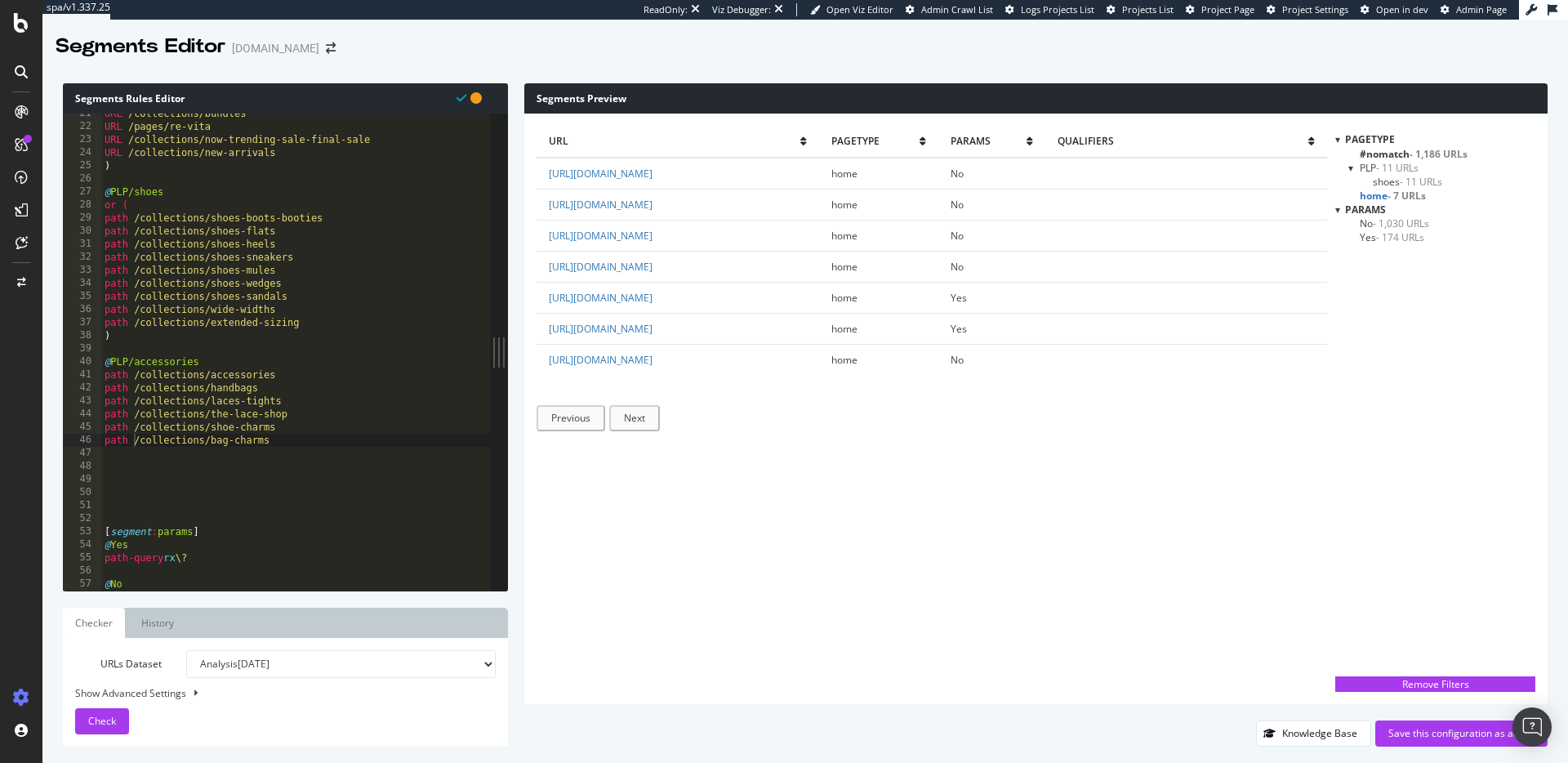
click at [1390, 179] on span "shoes - 11 URLs" at bounding box center [1407, 182] width 70 height 14
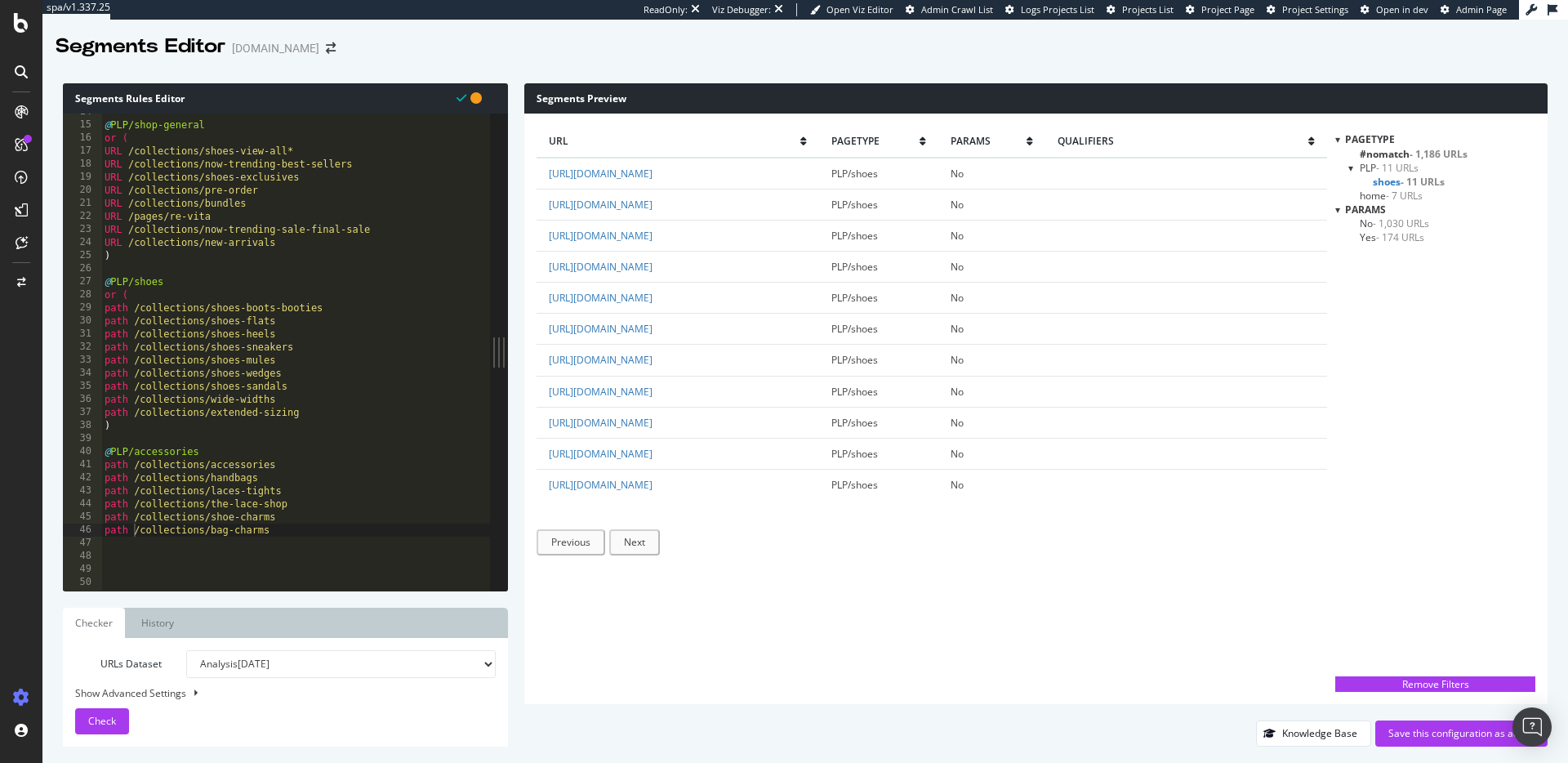
scroll to position [188, 0]
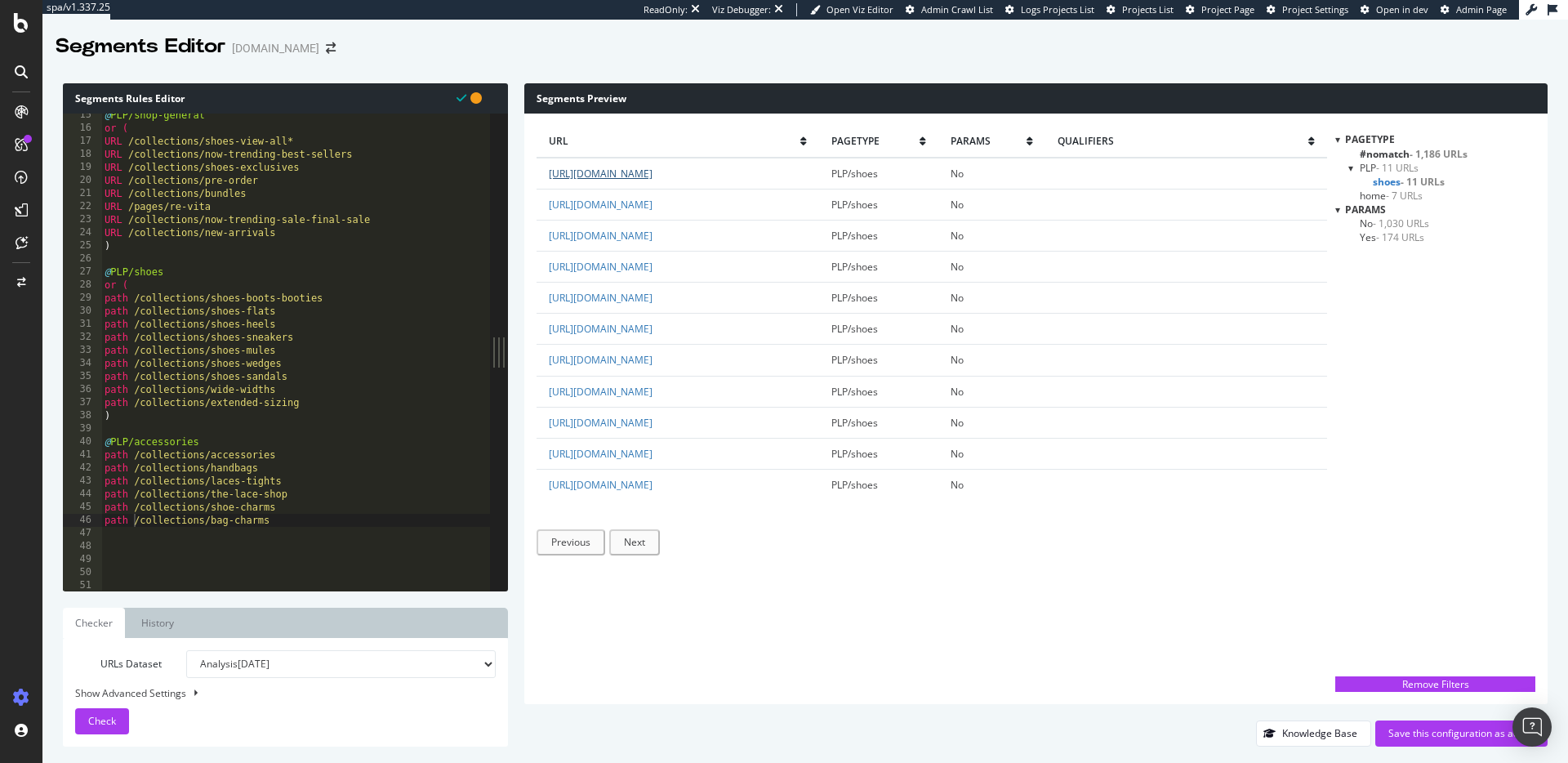
click at [652, 171] on link "https://www.dolcevita.com/collections/shoes-boots-booties" at bounding box center [601, 173] width 104 height 14
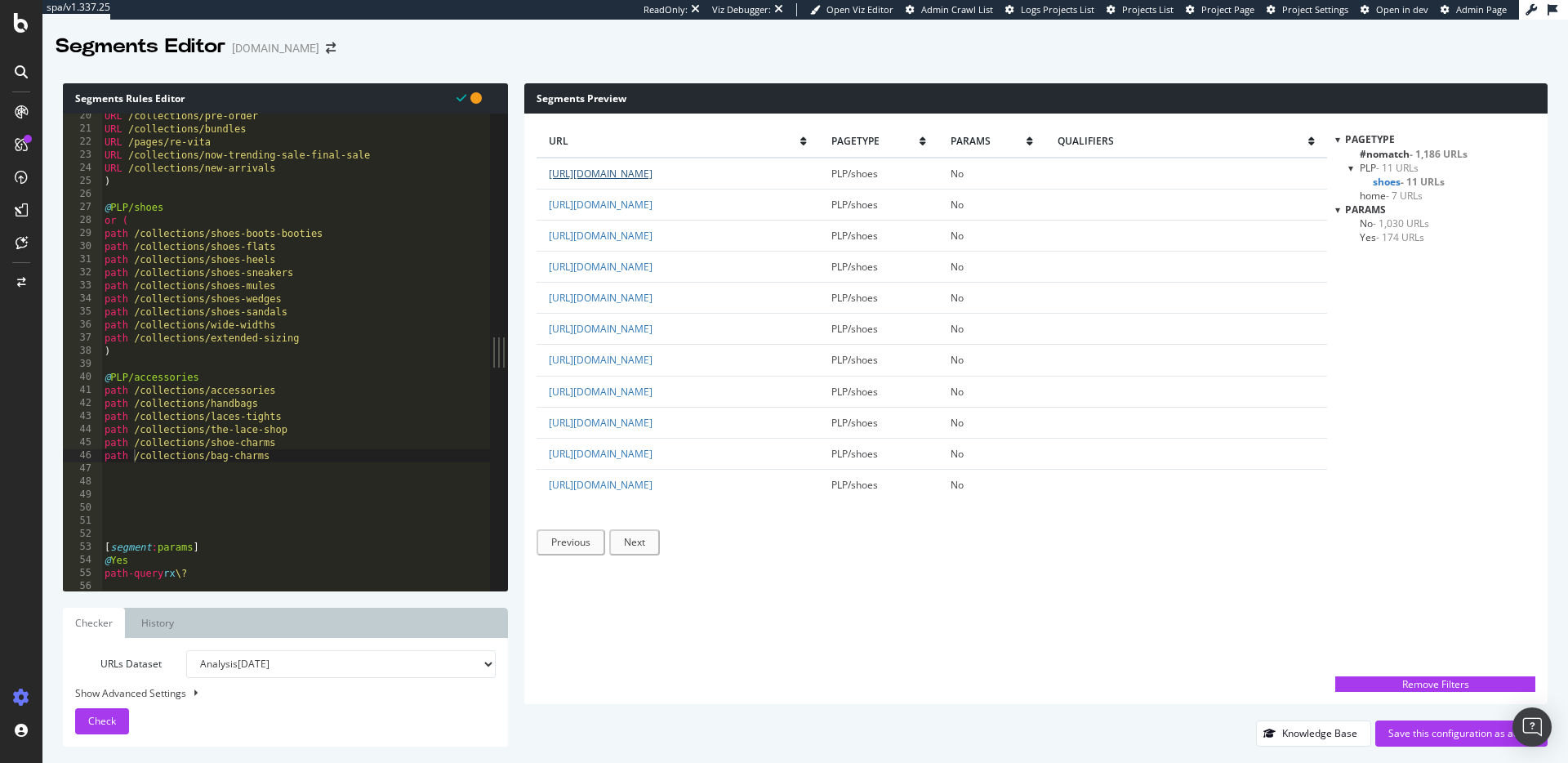
scroll to position [268, 0]
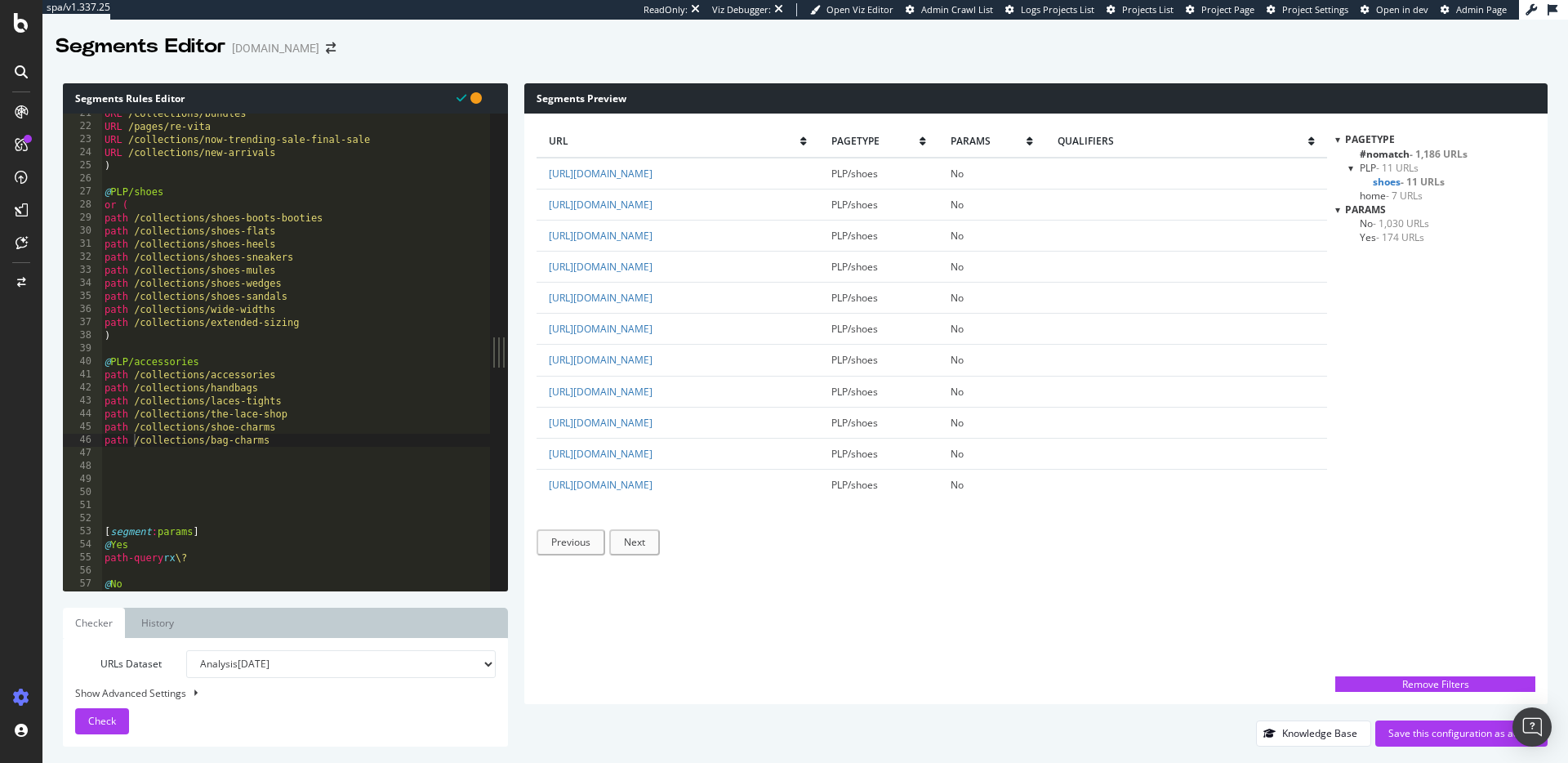
click at [1403, 194] on span "- 7 URLs" at bounding box center [1405, 195] width 37 height 14
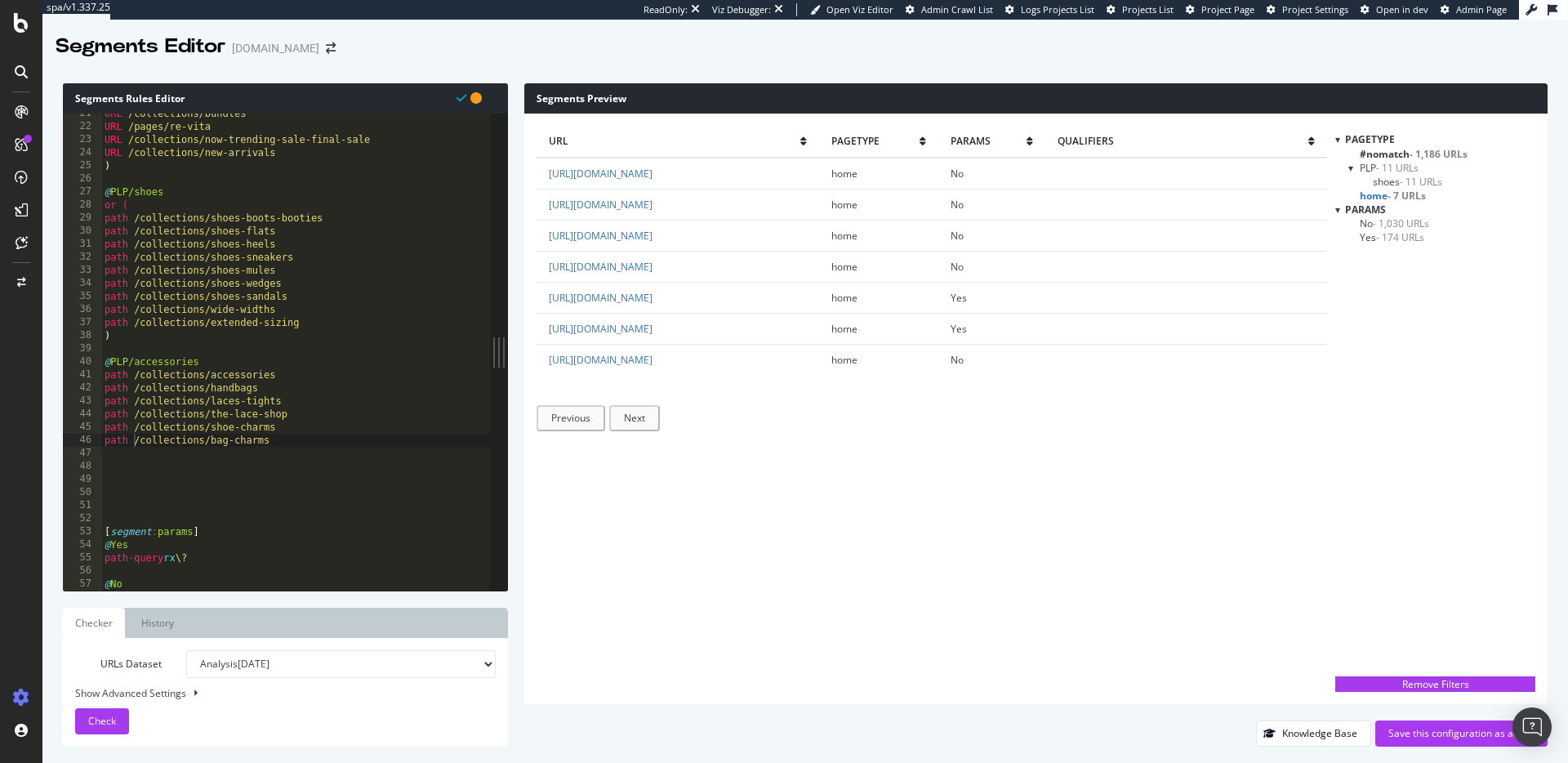
click at [1397, 180] on span "shoes - 11 URLs" at bounding box center [1407, 182] width 70 height 14
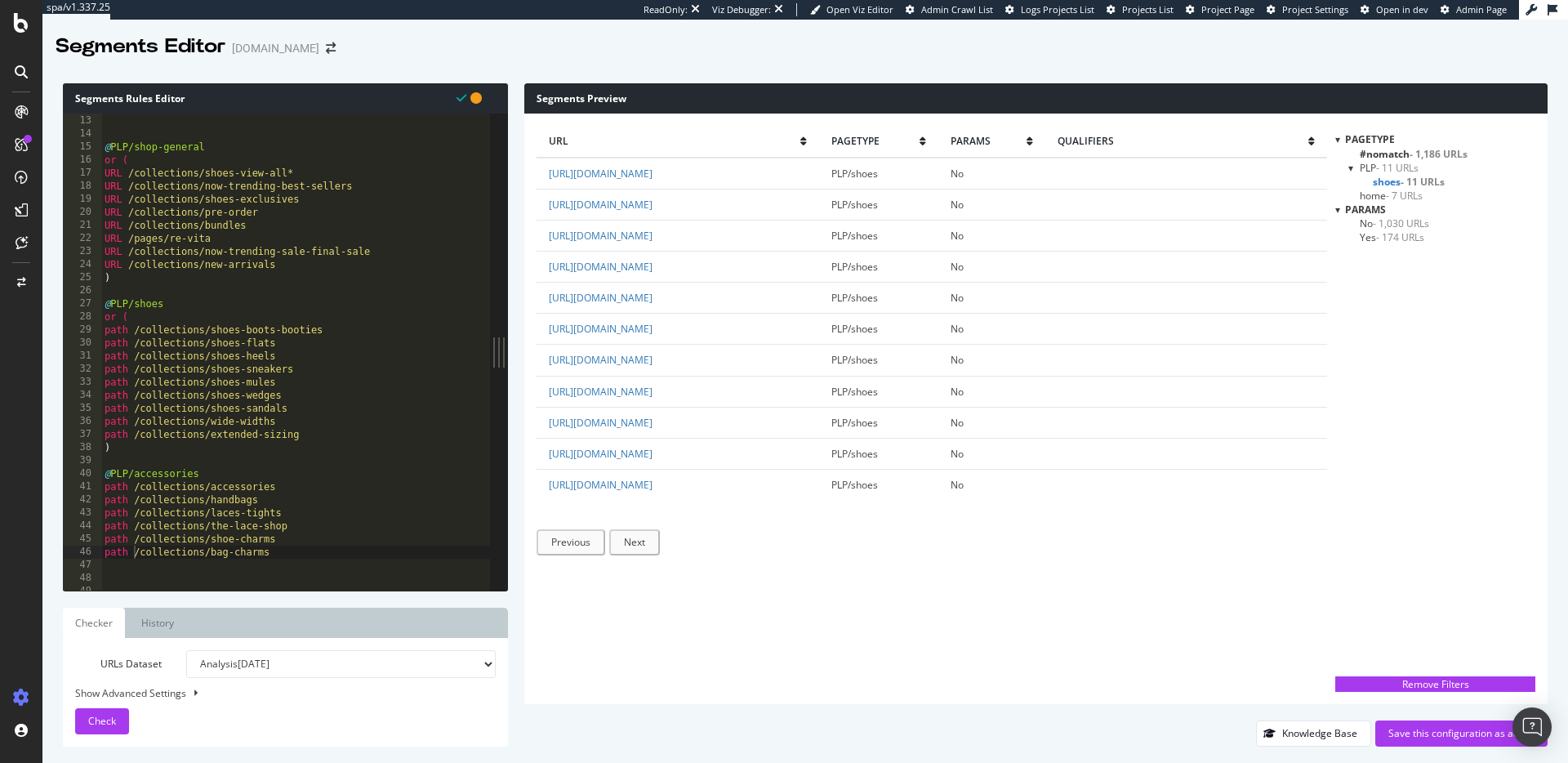
scroll to position [164, 0]
click at [127, 389] on div "@ PLP/shop-general or ( URL /collections/shoes-view-all* URL /collections/now-t…" at bounding box center [296, 358] width 389 height 503
drag, startPoint x: 116, startPoint y: 440, endPoint x: 87, endPoint y: 437, distance: 29.2
click at [87, 437] on div "path /collections/bag-charms 13 14 15 16 17 18 19 20 21 22 23 24 25 26 27 28 29…" at bounding box center [276, 353] width 427 height 477
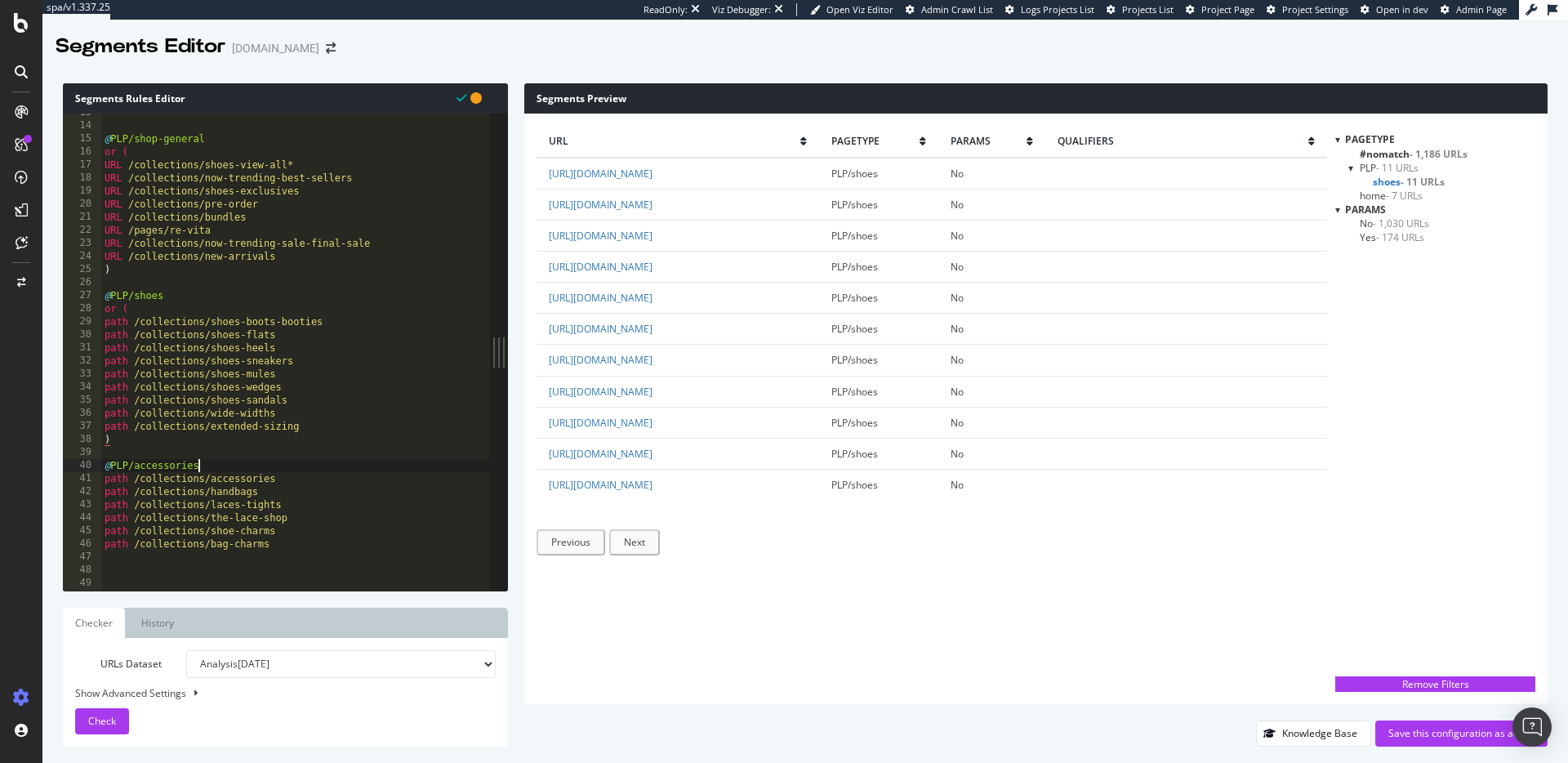
click at [212, 461] on div "@ PLP/shop-general or ( URL /collections/shoes-view-all* URL /collections/now-t…" at bounding box center [296, 358] width 389 height 503
type textarea "@PLP/accessories"
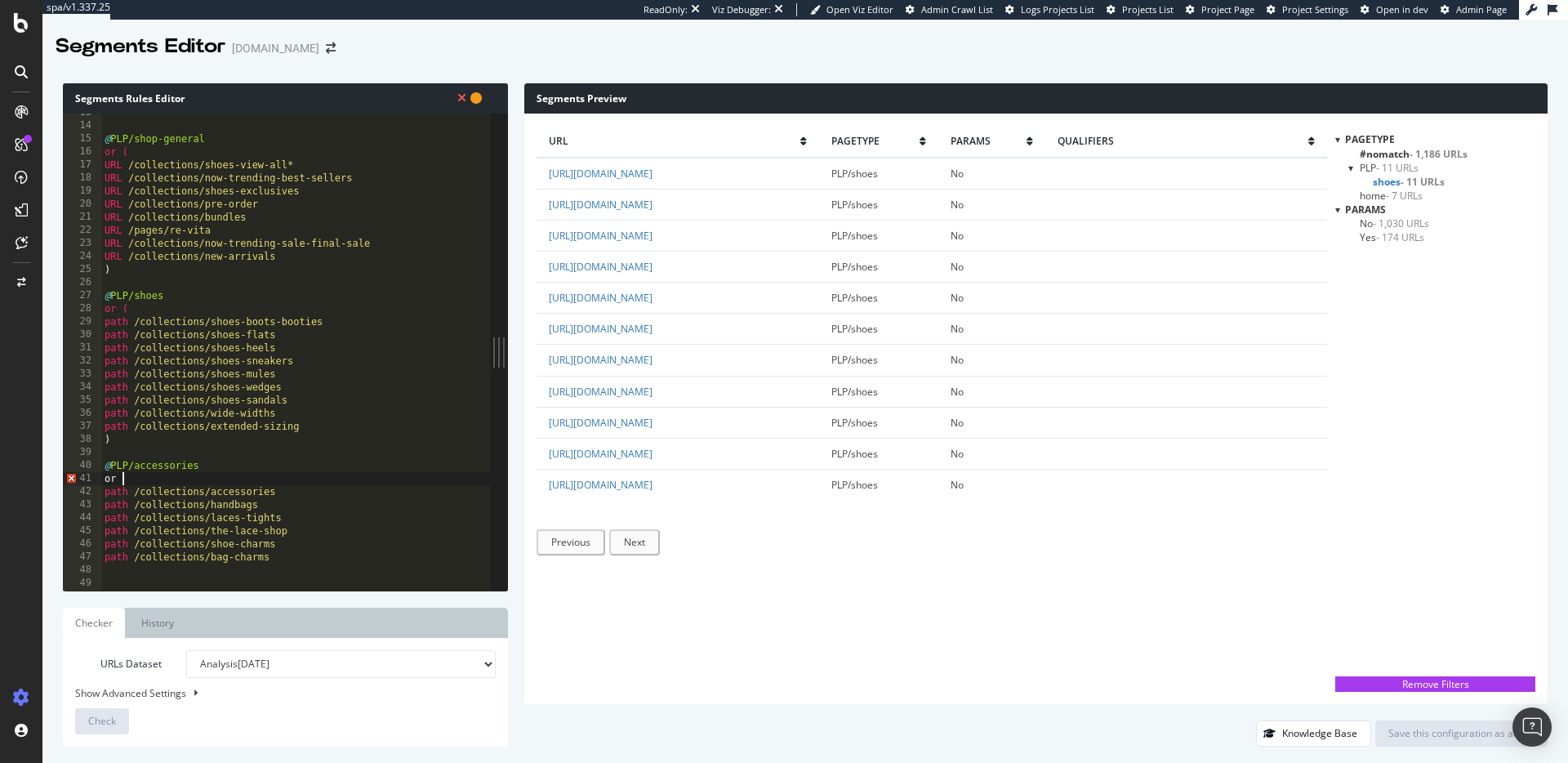
type textarea "or ("
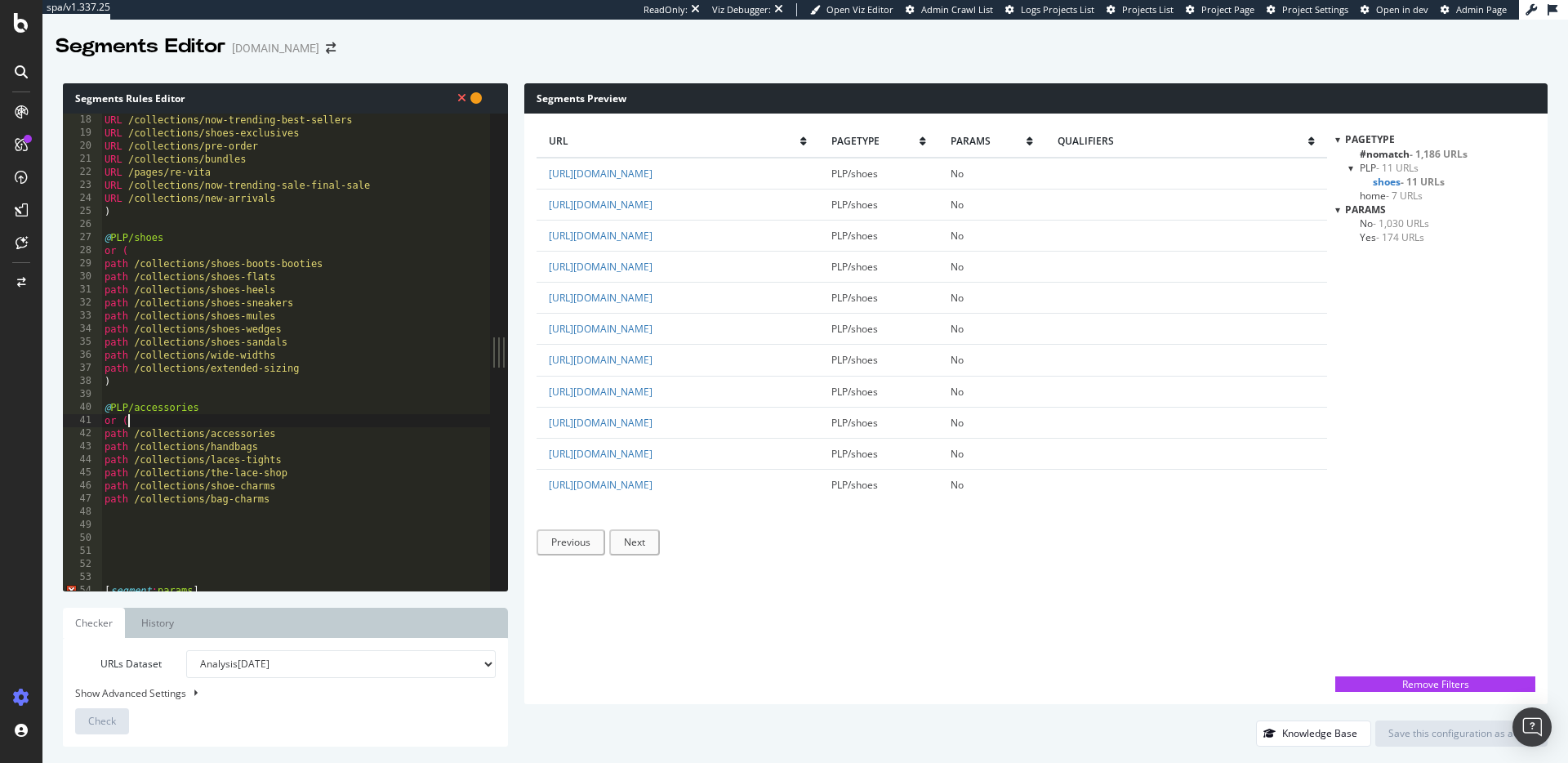
scroll to position [224, 0]
click at [147, 517] on div "URL /collections/now-trending-best-sellers URL /collections/shoes-exclusives UR…" at bounding box center [296, 363] width 389 height 503
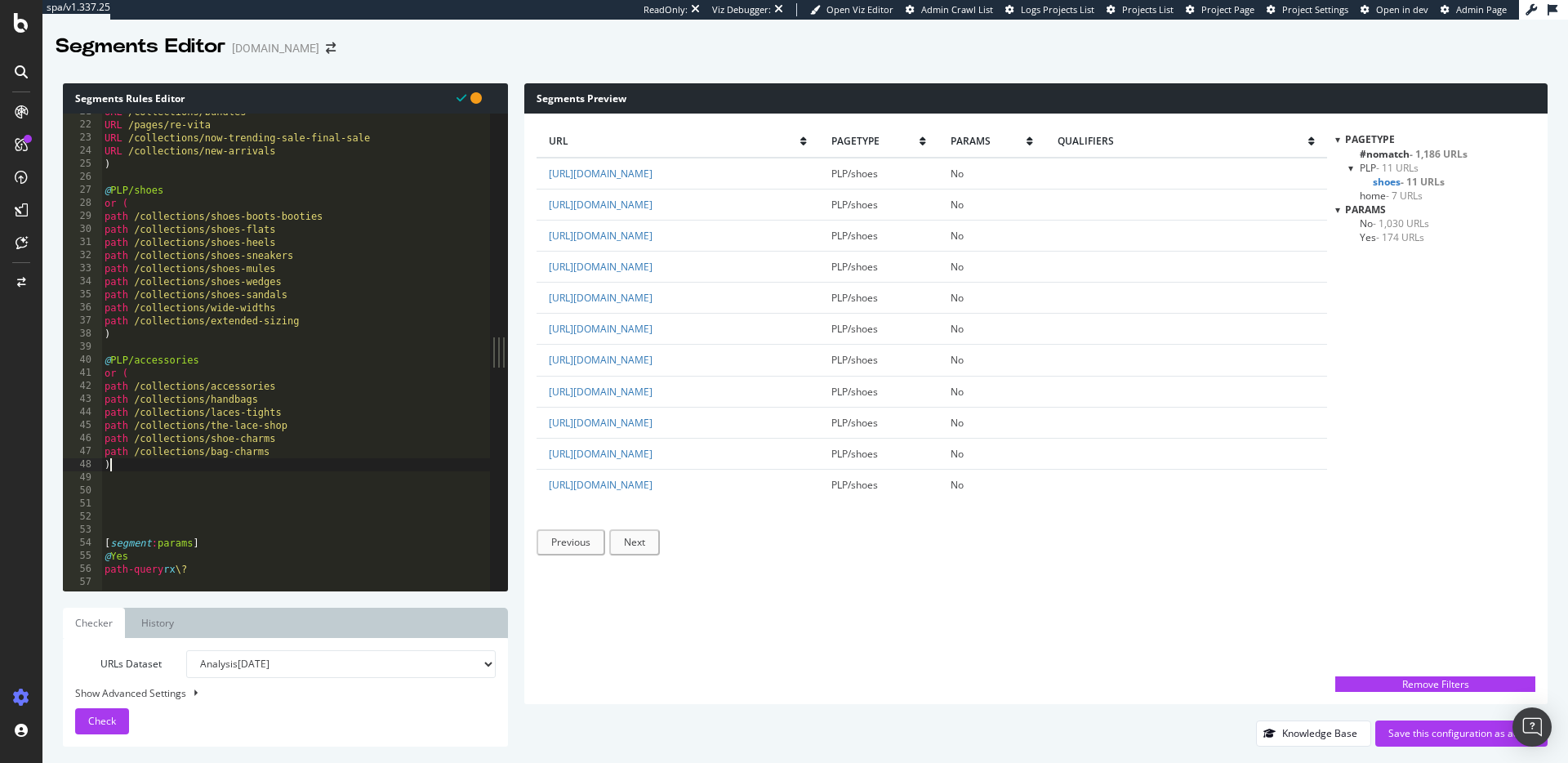
scroll to position [281, 0]
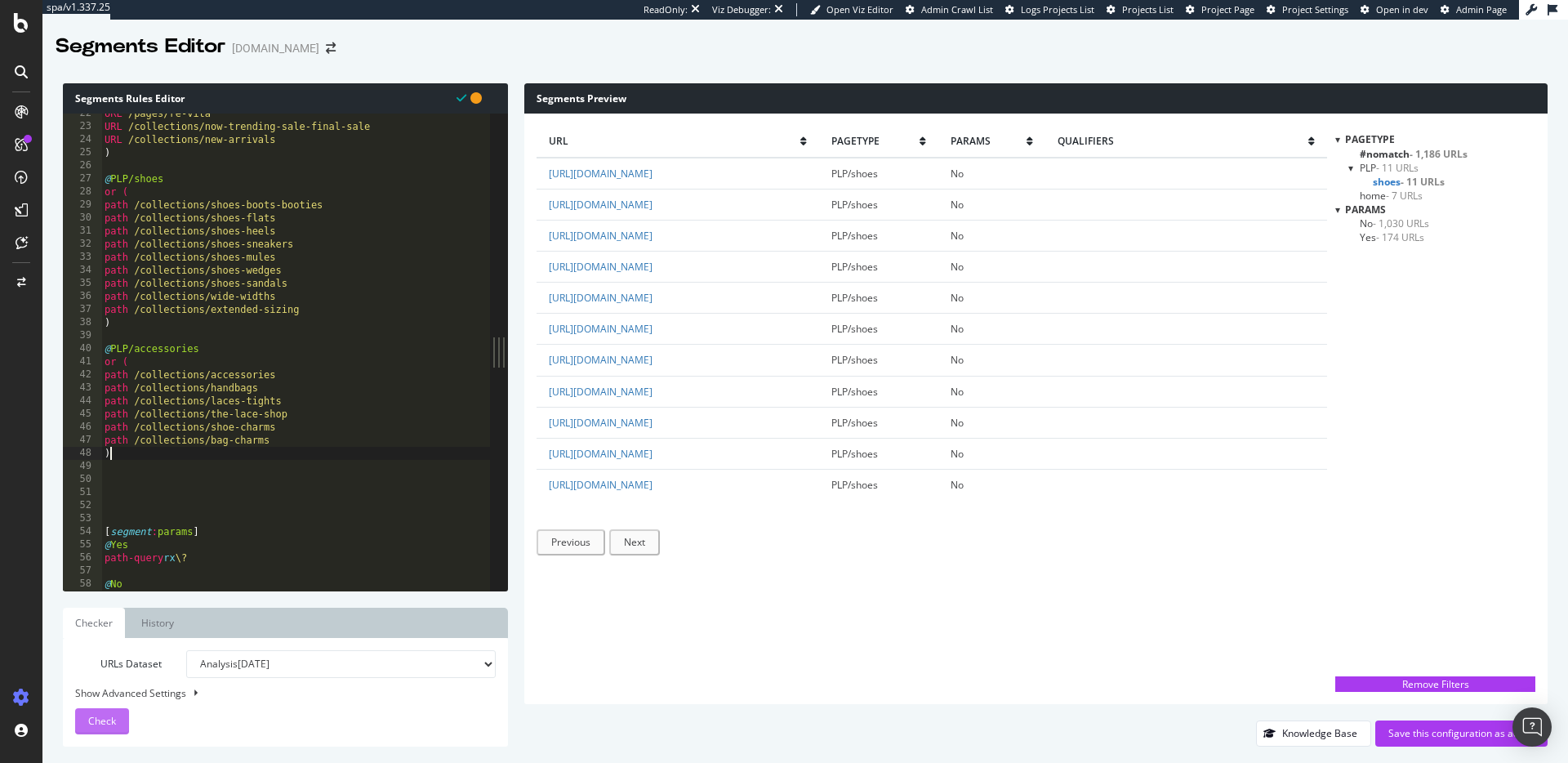
click at [102, 724] on span "Check" at bounding box center [101, 720] width 28 height 14
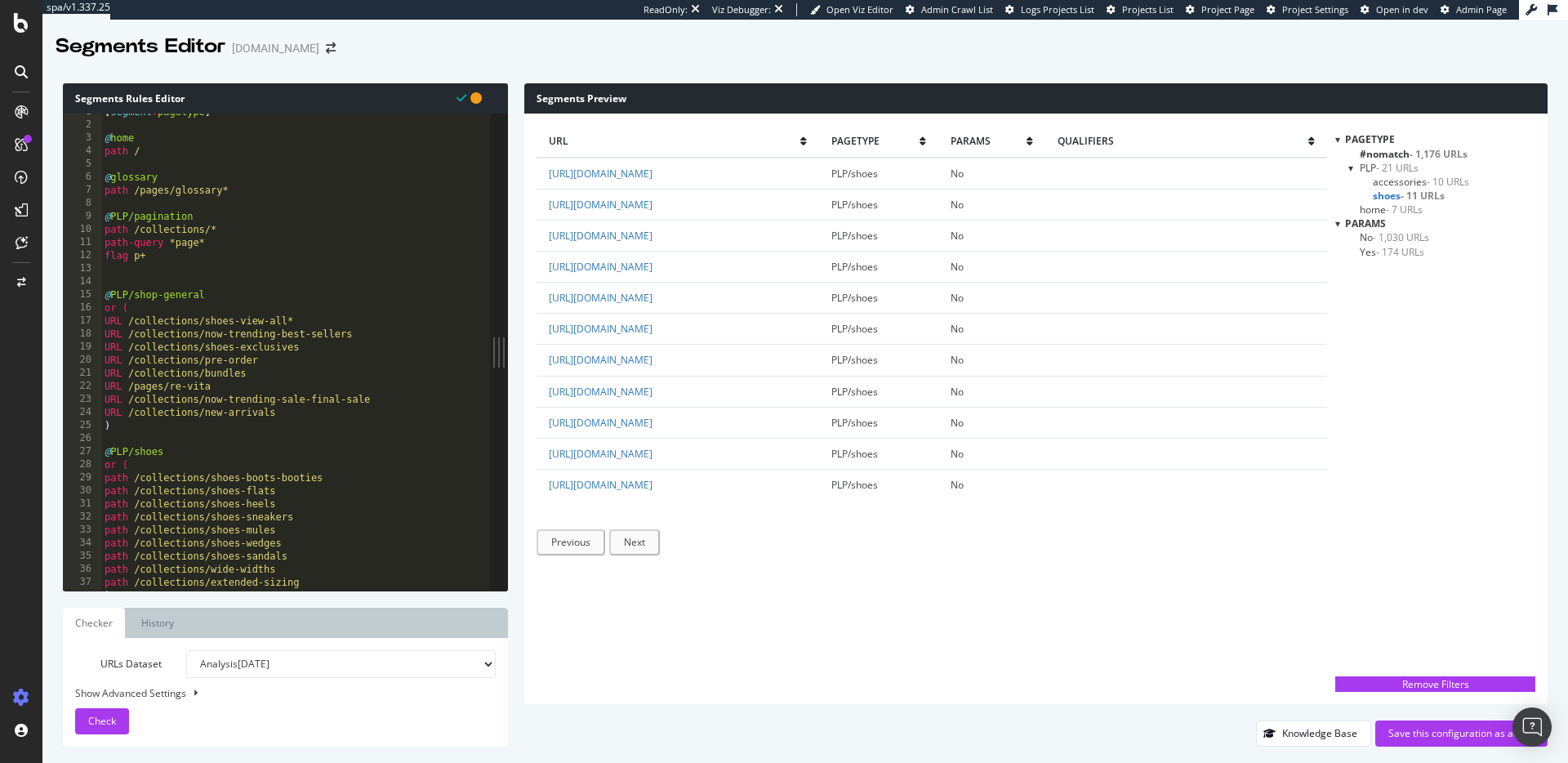
scroll to position [8, 0]
click at [134, 307] on div "[ segment : pagetype ] @ home path / @ glossary path /pages/glossary* @ PLP/pag…" at bounding box center [296, 357] width 389 height 503
type textarea "o"
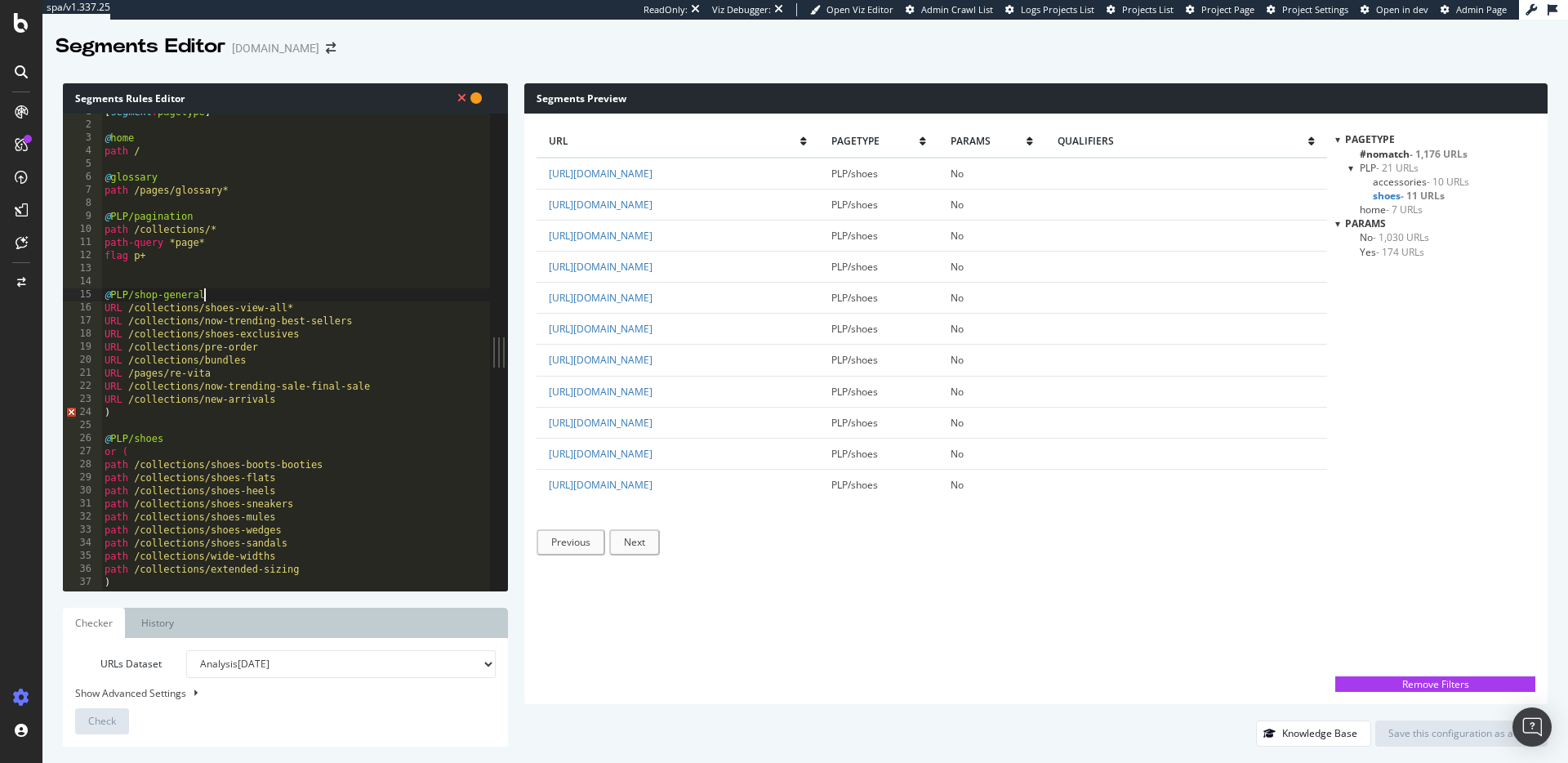
click at [116, 415] on div "[ segment : pagetype ] @ home path / @ glossary path /pages/glossary* @ PLP/pag…" at bounding box center [296, 357] width 389 height 503
type textarea ")"
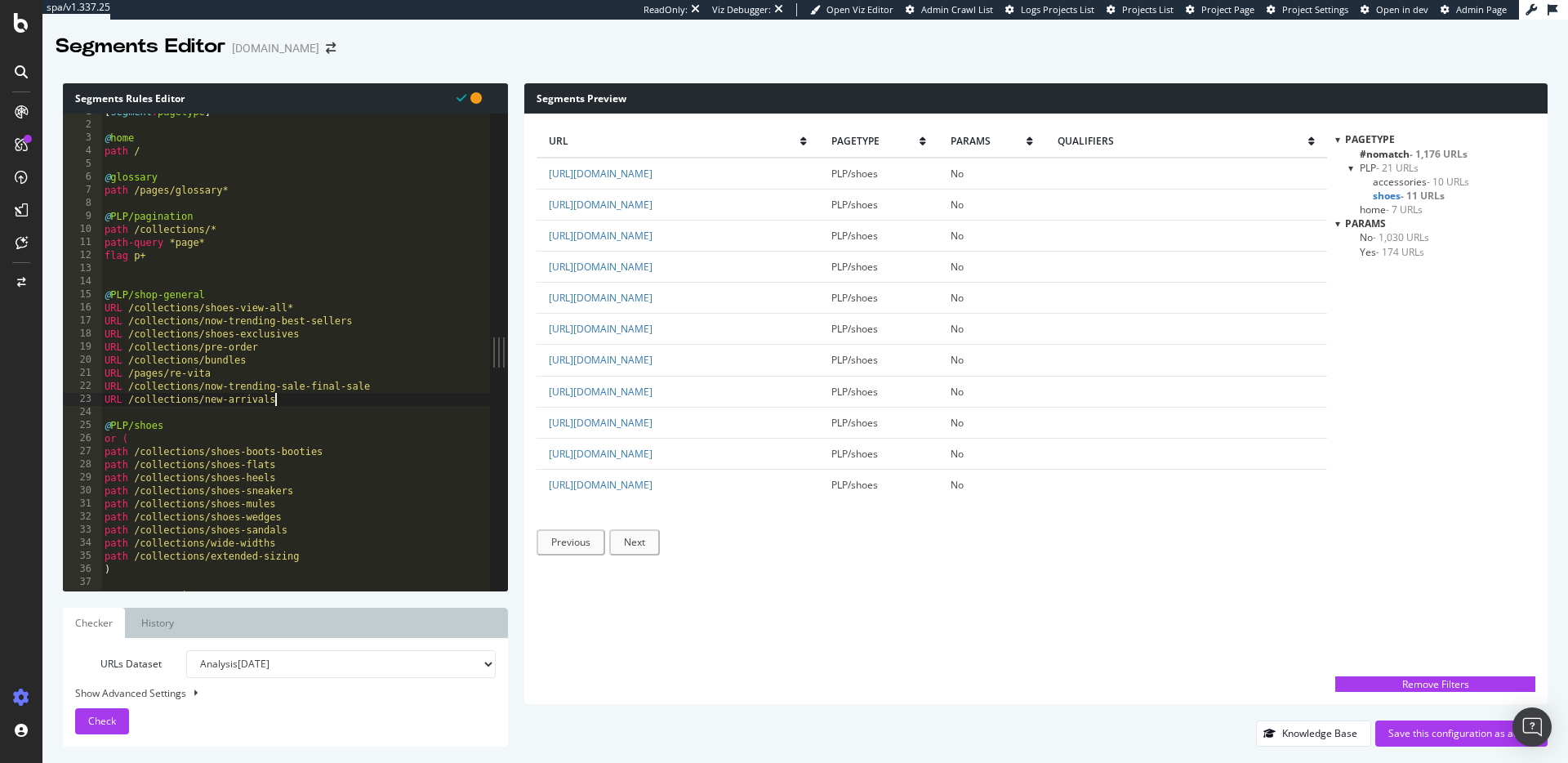
type textarea "URL /collections/new-arrivals"
click at [90, 714] on span "Check" at bounding box center [101, 720] width 28 height 14
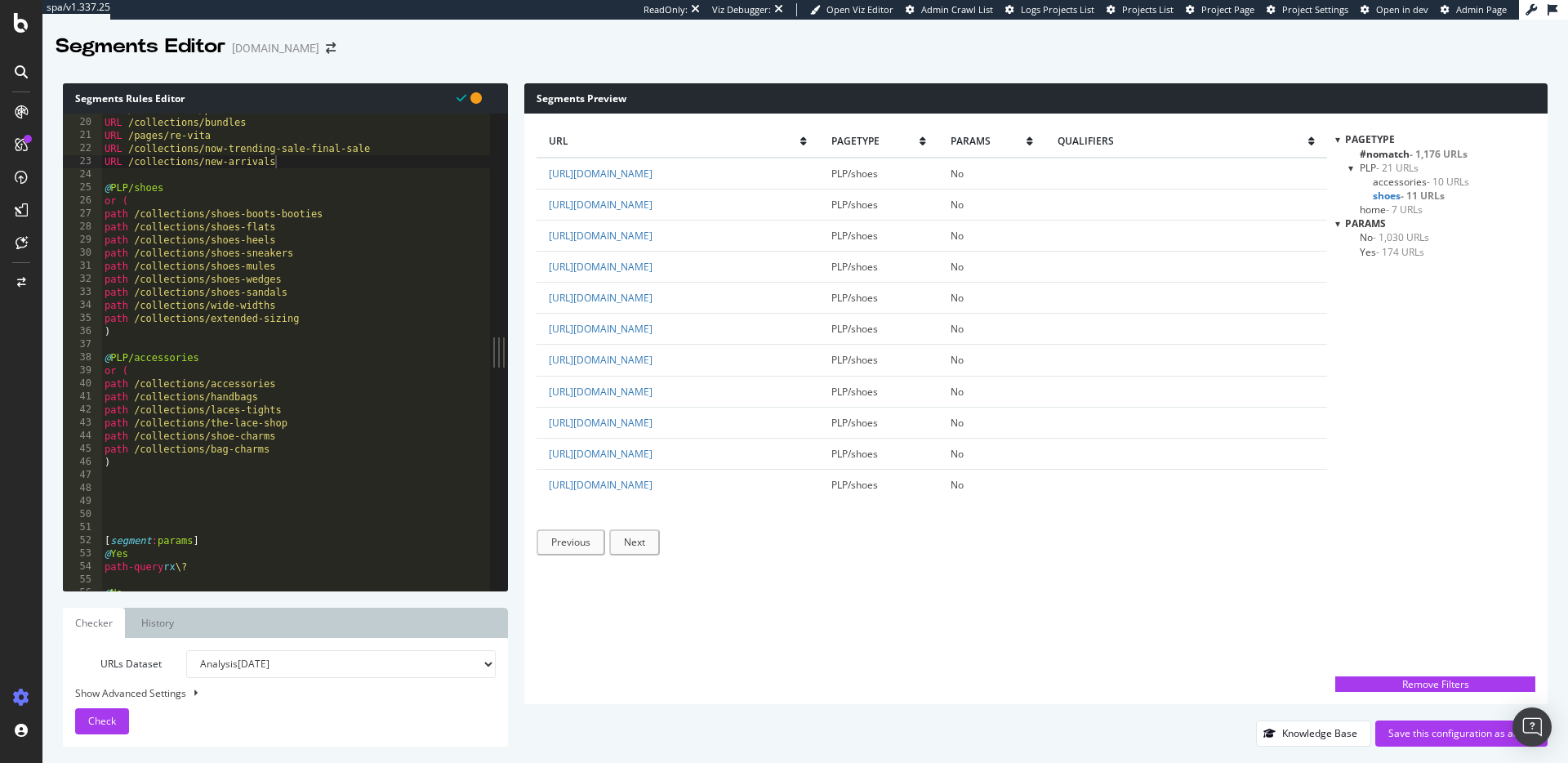
scroll to position [255, 0]
click at [160, 462] on div "URL /collections/bundles URL /pages/re-vita URL /collections/now-trending-sale-…" at bounding box center [296, 358] width 389 height 503
type textarea "@PLP/boots-that-fit"
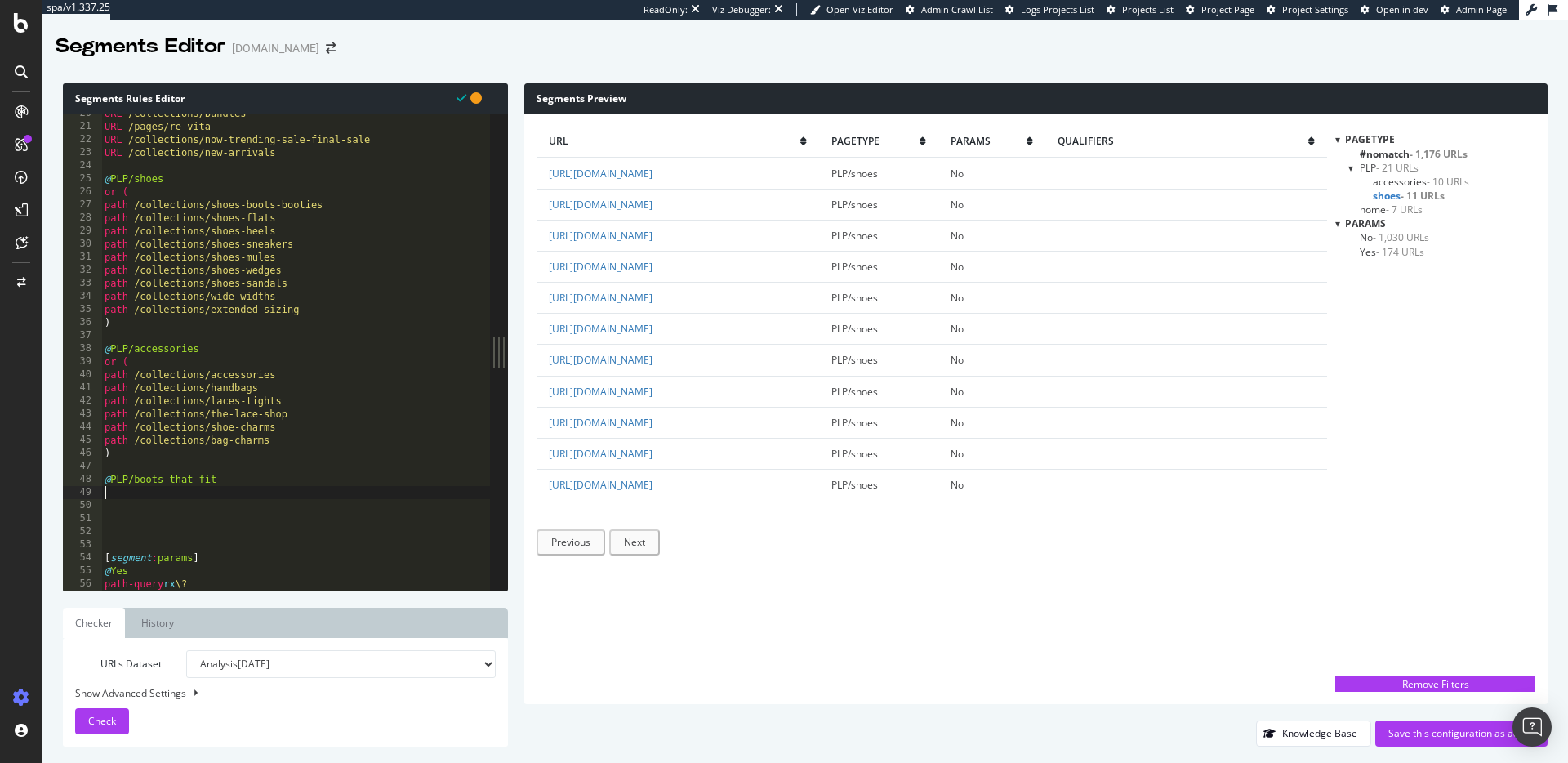
scroll to position [0, 0]
type textarea "or ("
paste textarea "/collections/shoes-boots-booties"
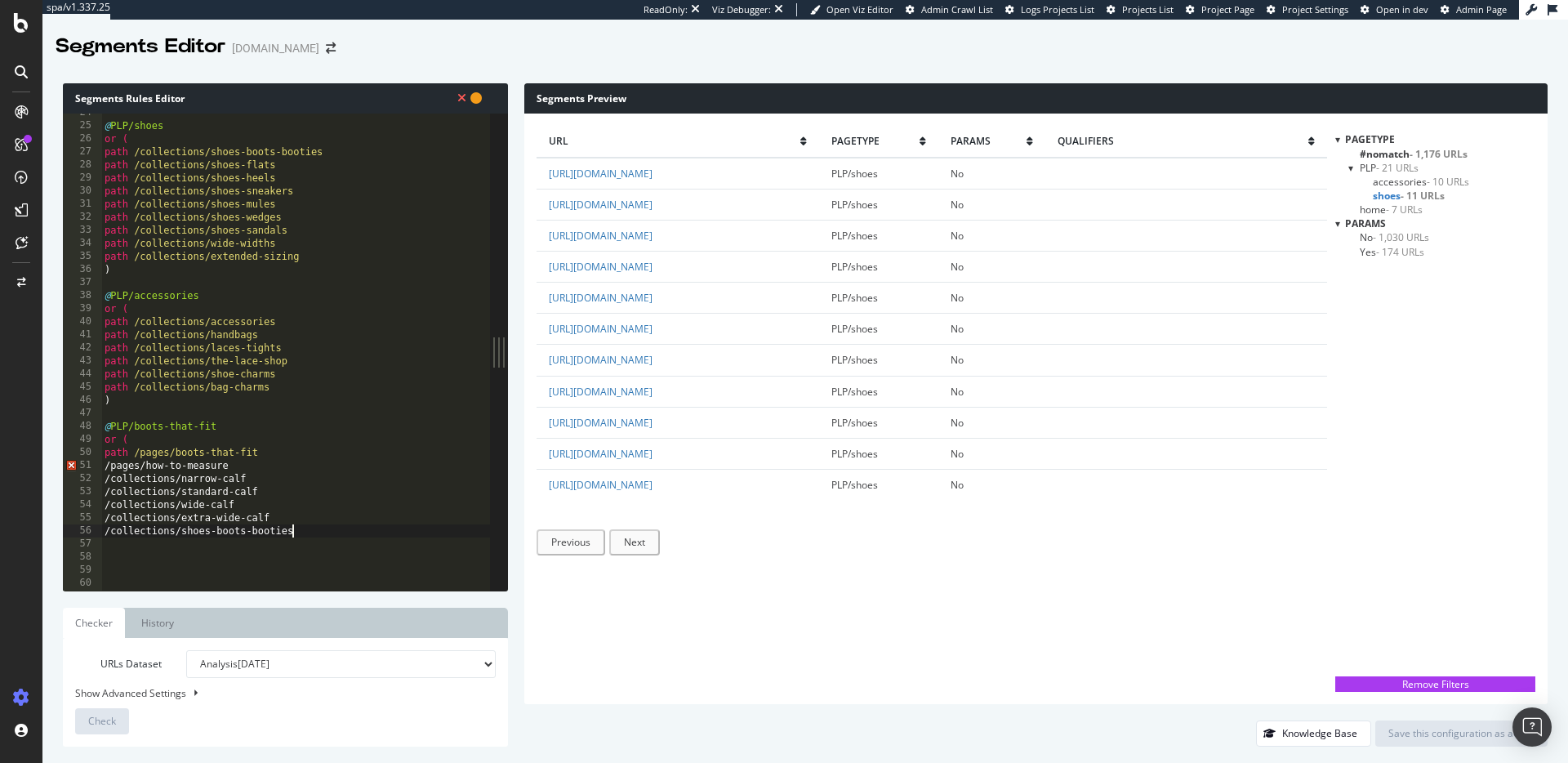
scroll to position [312, 0]
click at [102, 465] on div "@ PLP/shoes or ( path /collections/shoes-boots-booties path /collections/shoes-…" at bounding box center [296, 354] width 389 height 503
drag, startPoint x: 127, startPoint y: 450, endPoint x: 56, endPoint y: 451, distance: 71.0
click at [56, 451] on div "Segments Rules Editor path /pages/how-to-measure 24 25 26 27 28 29 30 31 32 33 …" at bounding box center [806, 415] width 1526 height 696
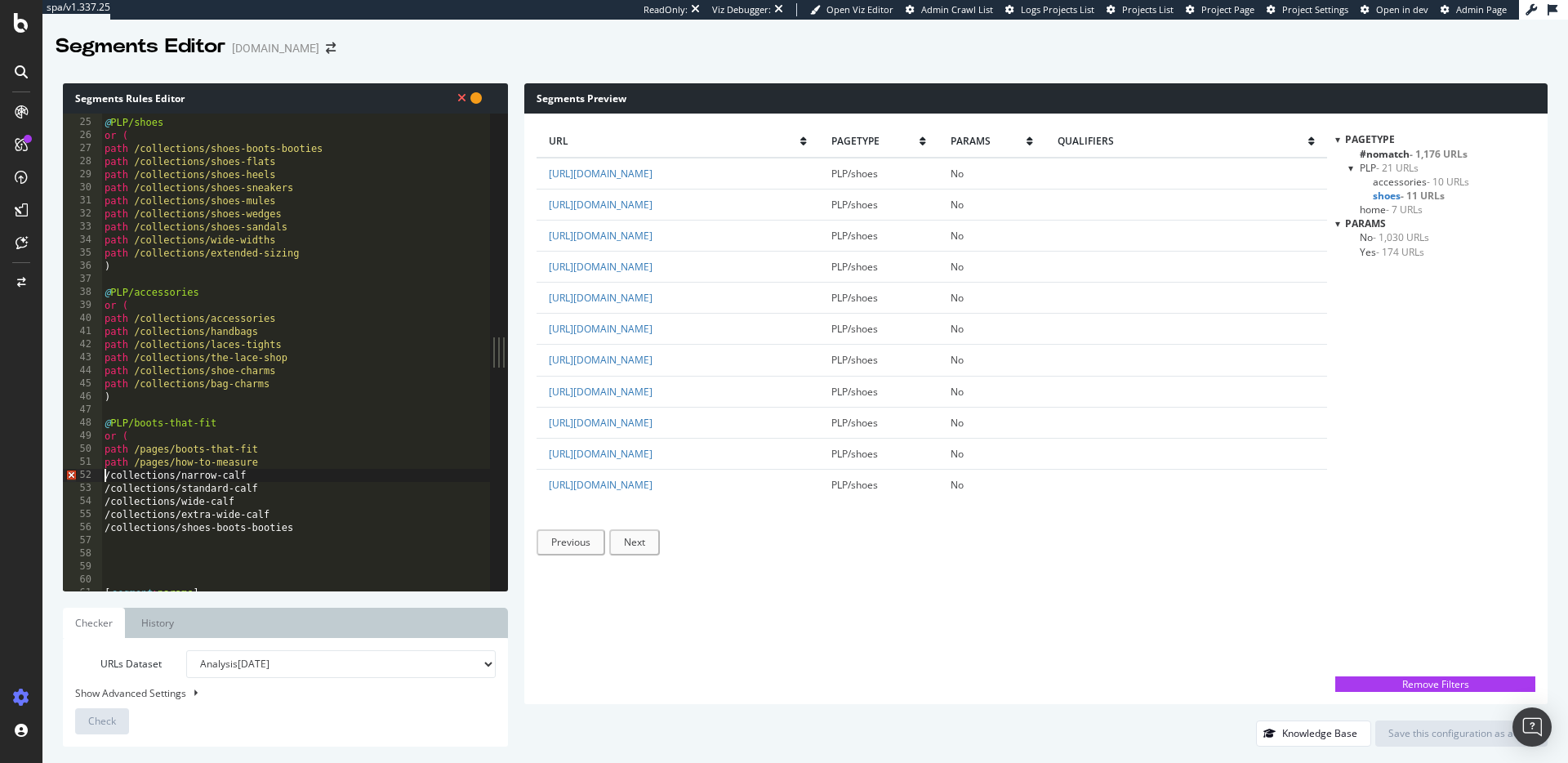
click at [103, 471] on div "@ PLP/shoes or ( path /collections/shoes-boots-booties path /collections/shoes-…" at bounding box center [296, 354] width 389 height 503
paste textarea "path"
click at [107, 487] on div "@ PLP/shoes or ( path /collections/shoes-boots-booties path /collections/shoes-…" at bounding box center [296, 354] width 389 height 503
paste textarea "path"
click at [106, 505] on div "@ PLP/shoes or ( path /collections/shoes-boots-booties path /collections/shoes-…" at bounding box center [296, 354] width 389 height 503
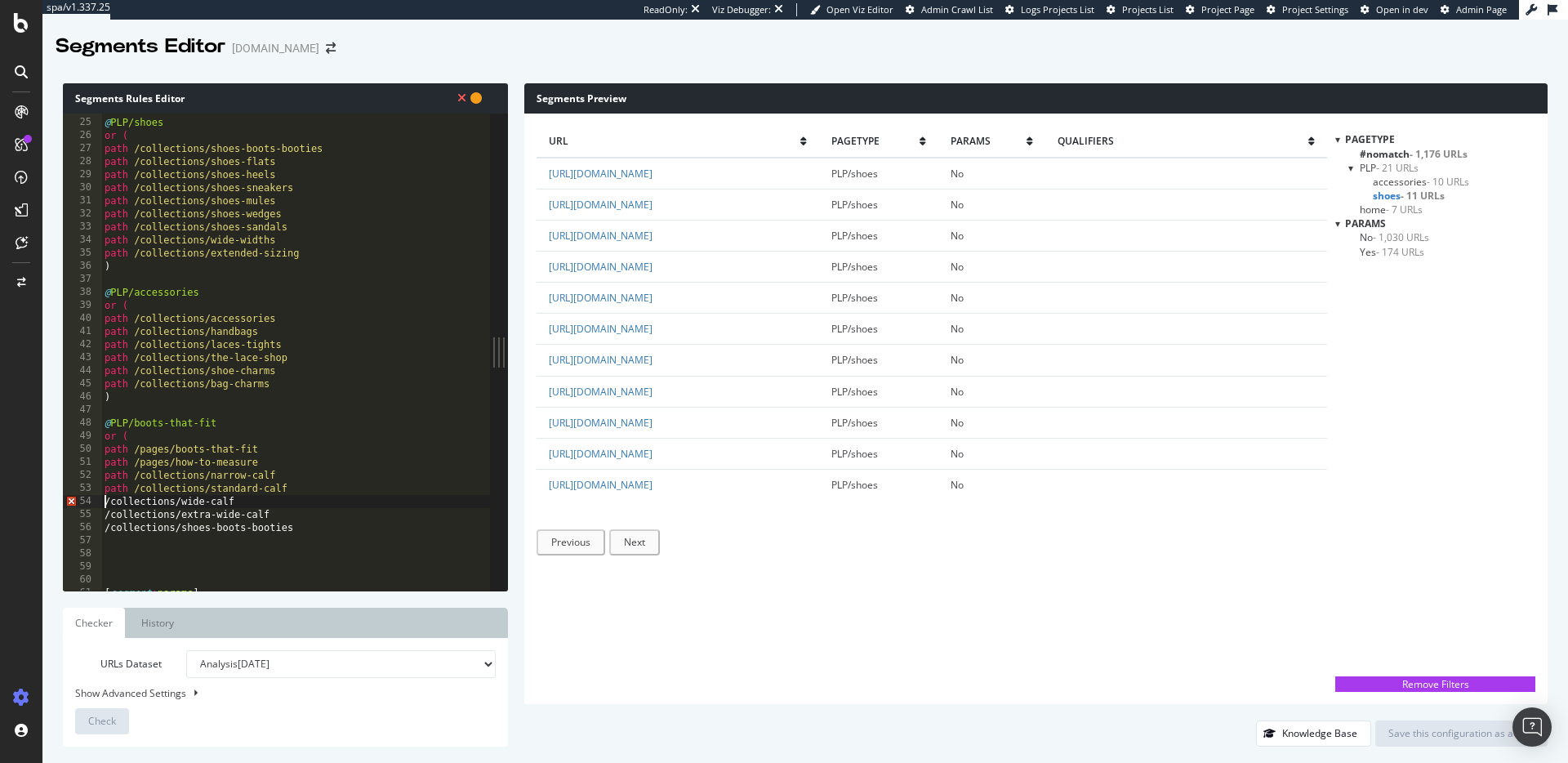
paste textarea "path"
click at [104, 513] on div "@ PLP/shoes or ( path /collections/shoes-boots-booties path /collections/shoes-…" at bounding box center [296, 354] width 389 height 503
paste textarea "path"
click at [102, 530] on div "@ PLP/shoes or ( path /collections/shoes-boots-booties path /collections/shoes-…" at bounding box center [296, 354] width 389 height 503
paste textarea "path"
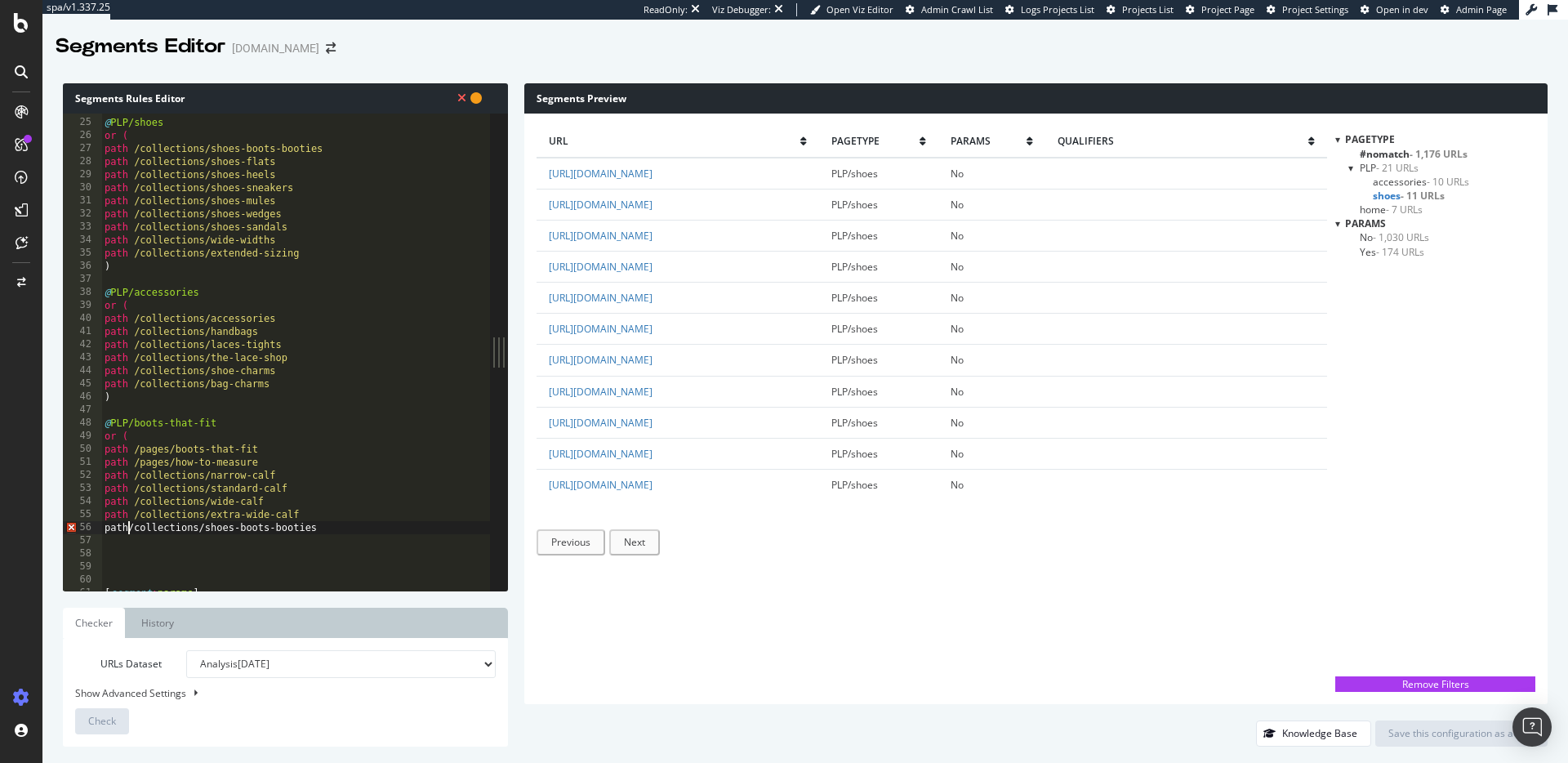
type textarea "path /collections/shoes-boots-booties"
click at [358, 532] on div "@ PLP/shoes or ( path /collections/shoes-boots-booties path /collections/shoes-…" at bounding box center [296, 354] width 389 height 503
type textarea ")"
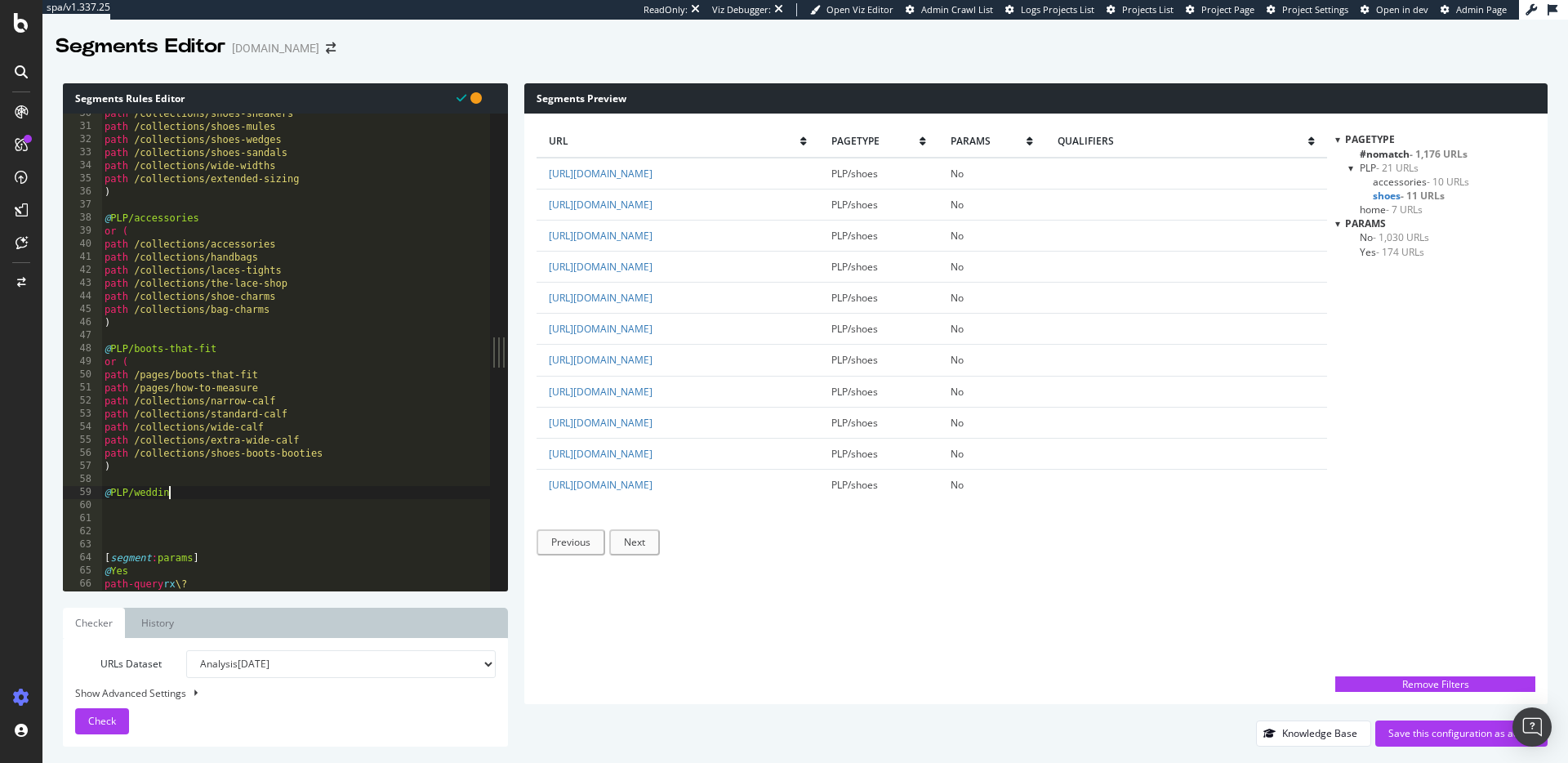
type textarea "@PLP/wedding"
type textarea "a"
type textarea "@PLP/wedding"
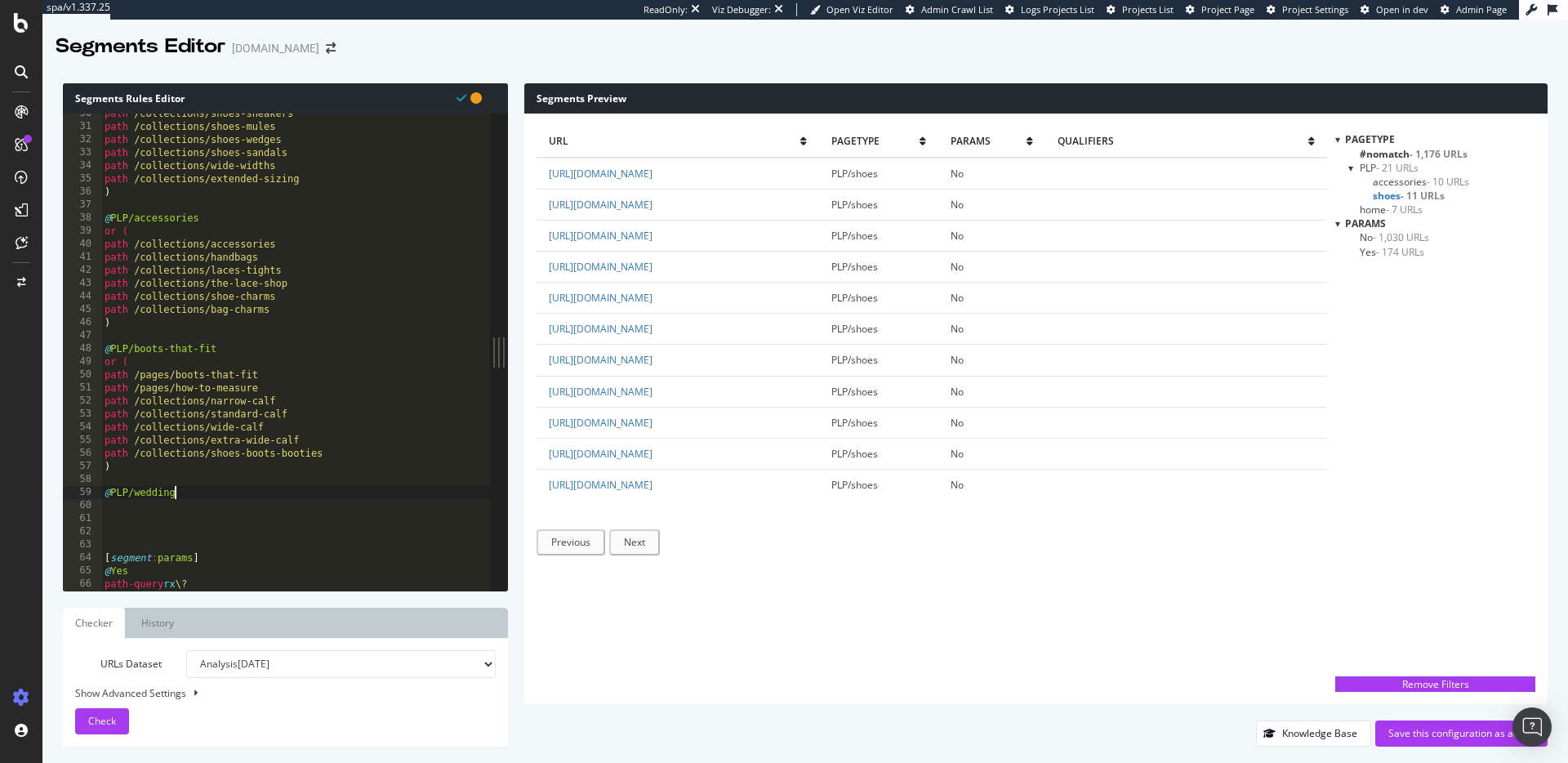
scroll to position [0, 0]
type textarea "or ("
type textarea "a"
paste textarea "/collections/mother-of-the-bride"
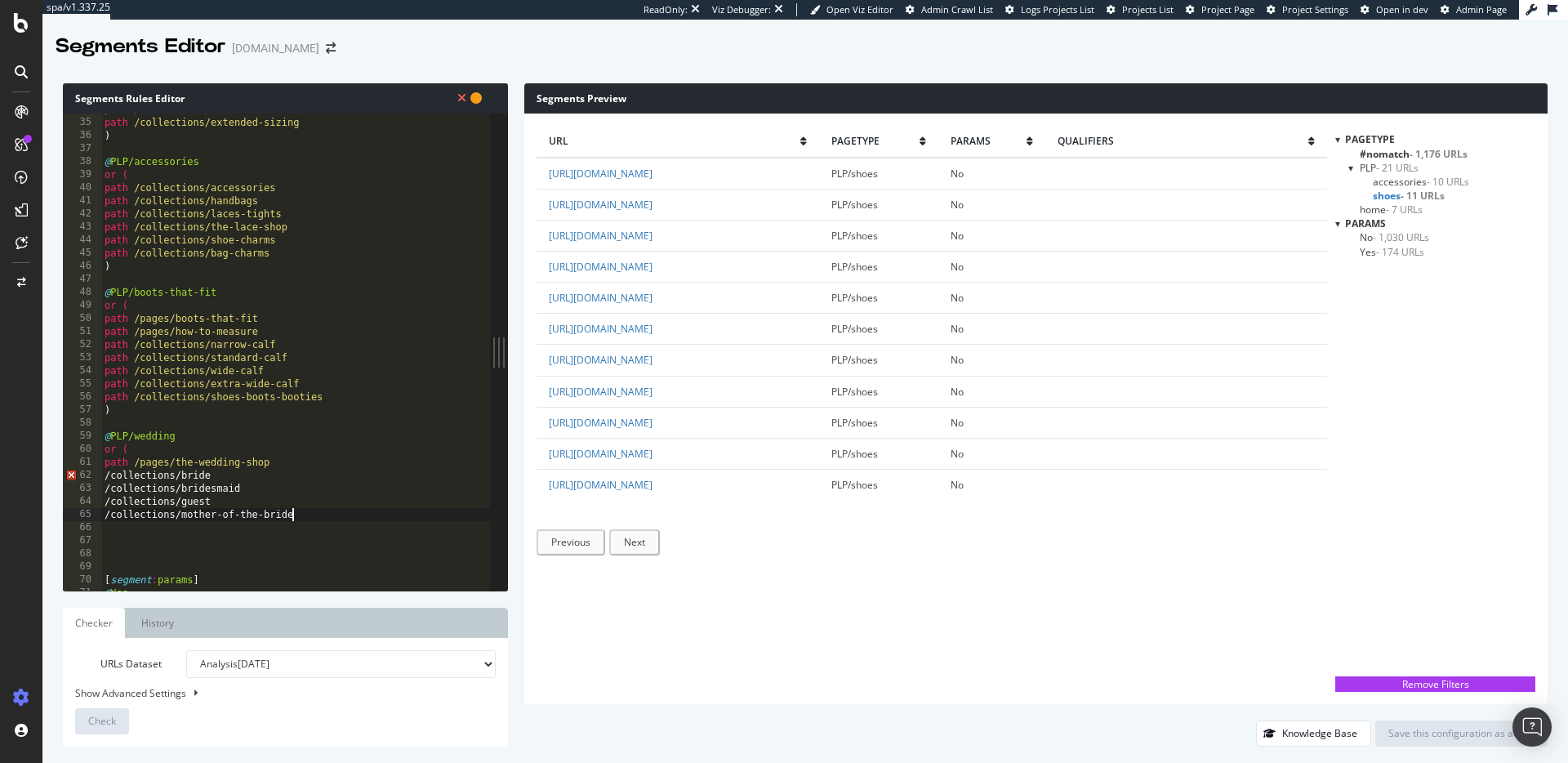
scroll to position [460, 0]
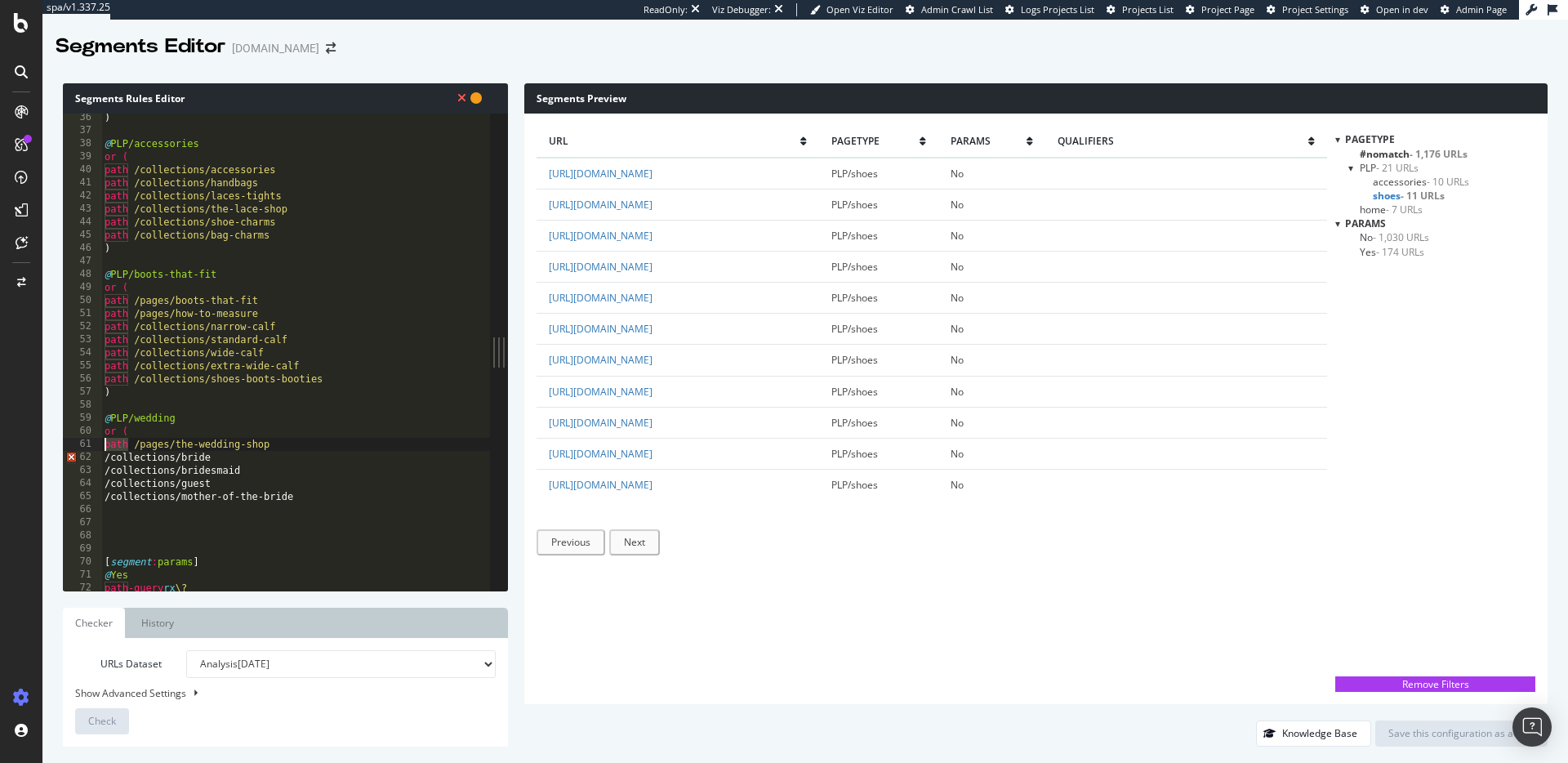
drag, startPoint x: 129, startPoint y: 445, endPoint x: 92, endPoint y: 445, distance: 37.0
click at [92, 445] on div "/collections/mother-of-the-bride 36 37 38 39 40 41 42 43 44 45 46 47 48 49 50 5…" at bounding box center [276, 353] width 427 height 477
click at [100, 453] on div "62" at bounding box center [82, 457] width 39 height 13
click at [103, 455] on div ") @ PLP/accessories or ( path /collections/accessories path /collections/handba…" at bounding box center [296, 363] width 389 height 503
paste textarea "path"
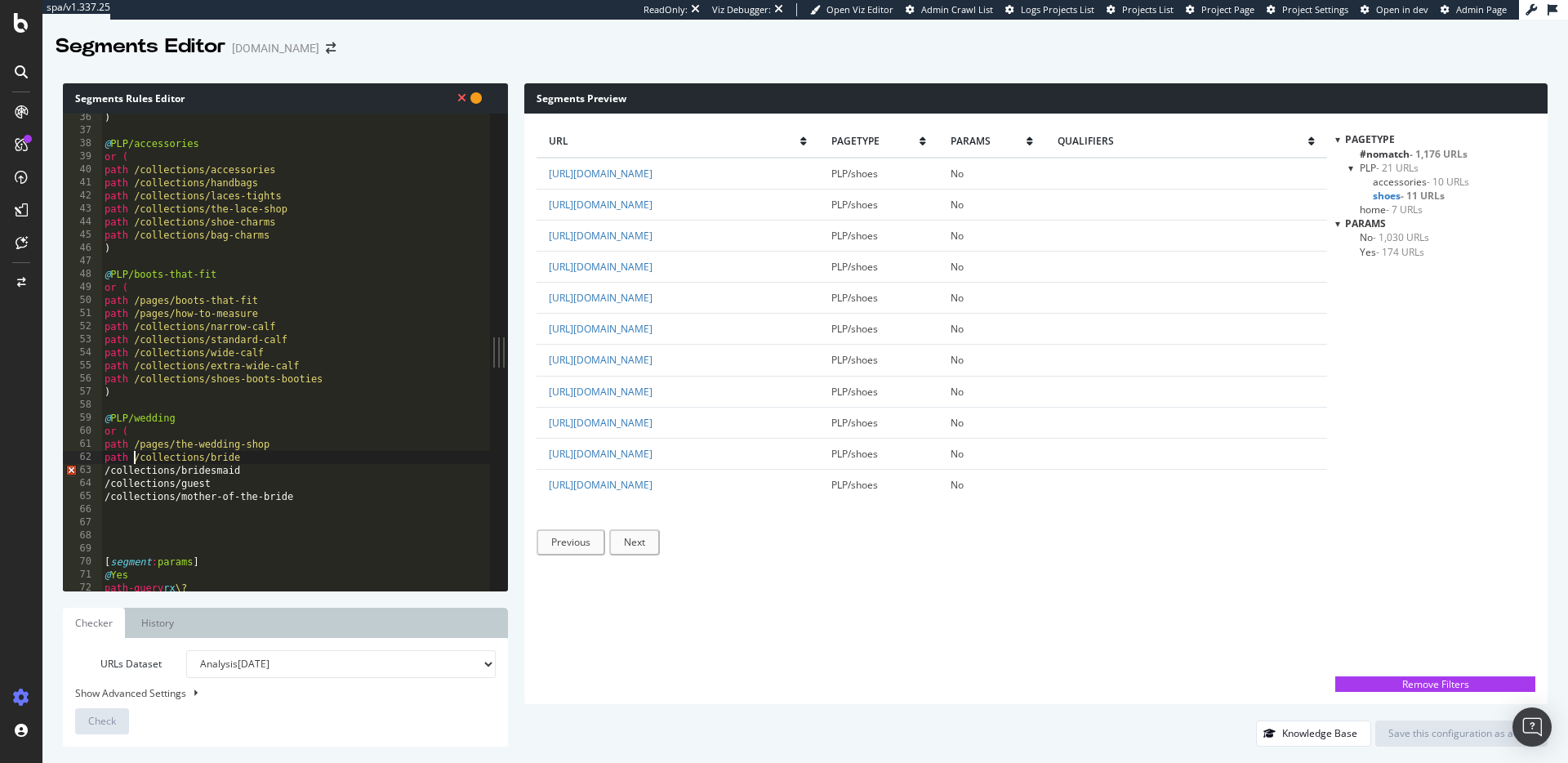
scroll to position [0, 3]
click at [105, 469] on div ") @ PLP/accessories or ( path /collections/accessories path /collections/handba…" at bounding box center [296, 363] width 389 height 503
paste textarea "path"
click at [106, 480] on div ") @ PLP/accessories or ( path /collections/accessories path /collections/handba…" at bounding box center [296, 363] width 389 height 503
paste textarea "path"
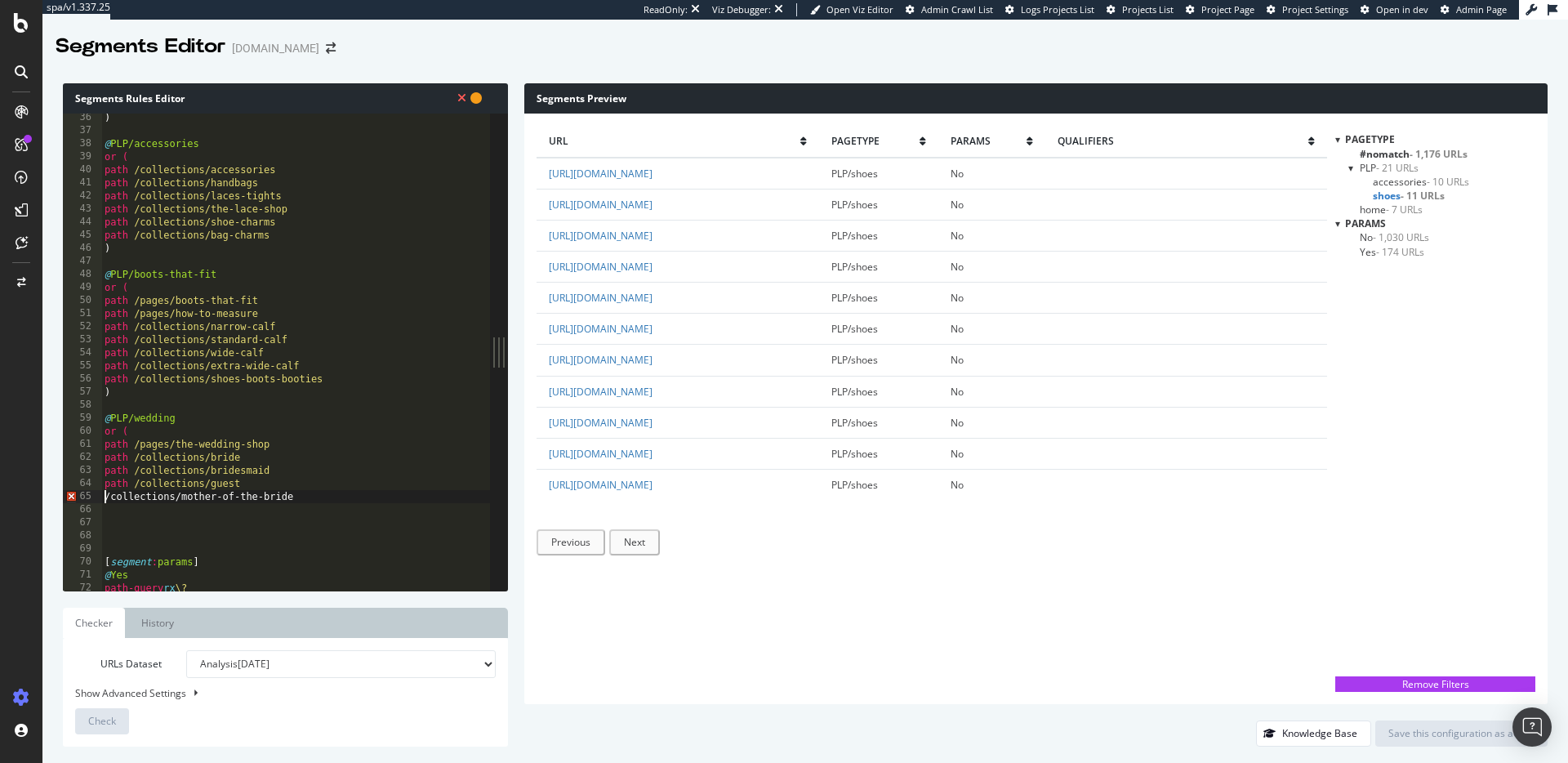
click at [105, 497] on div ") @ PLP/accessories or ( path /collections/accessories path /collections/handba…" at bounding box center [296, 363] width 389 height 503
paste textarea "path"
type textarea "path /collections/mother-of-the-bride"
click at [110, 515] on div ") @ PLP/accessories or ( path /collections/accessories path /collections/handba…" at bounding box center [296, 363] width 389 height 503
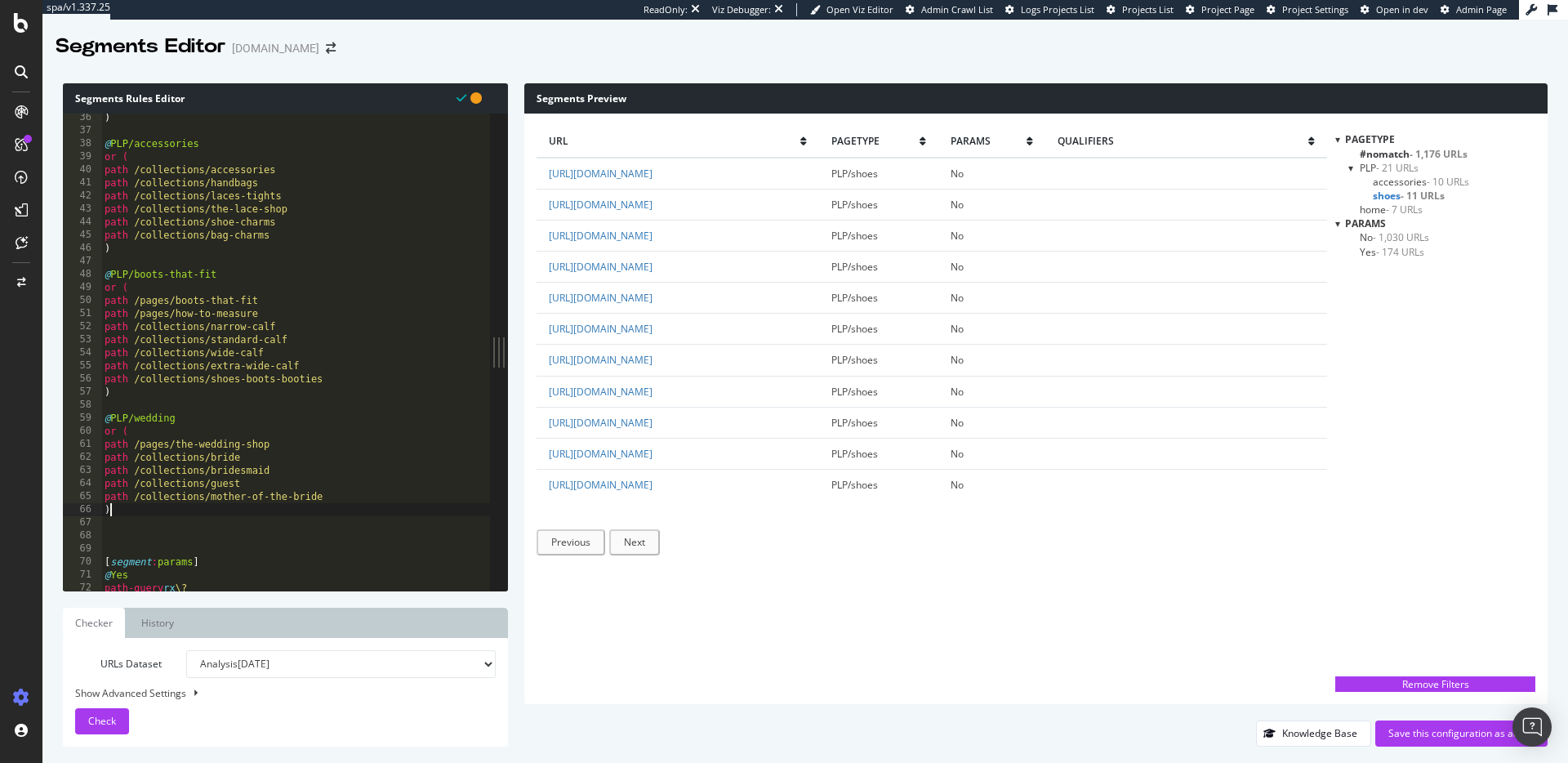
type textarea ")"
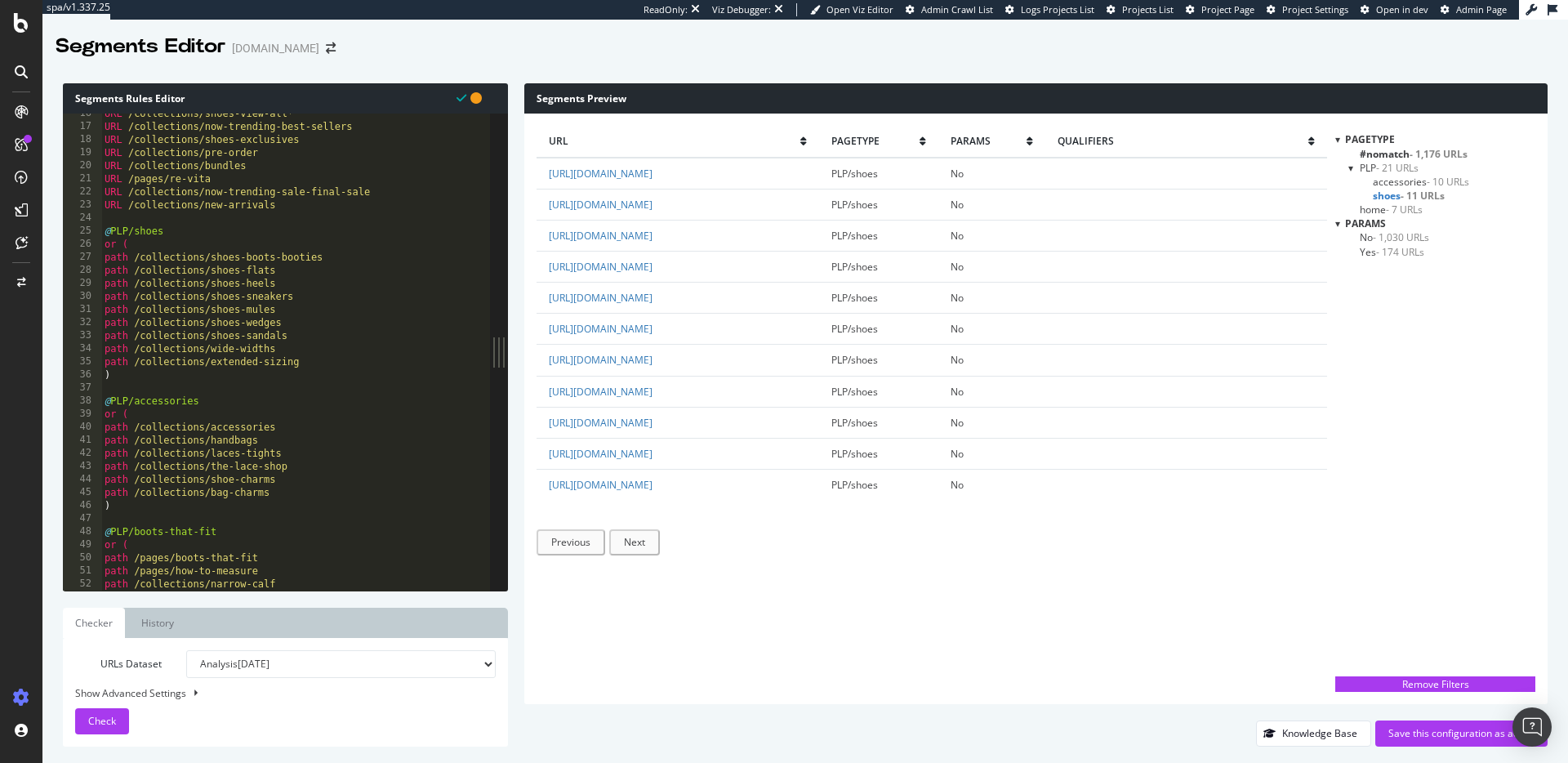
scroll to position [490, 0]
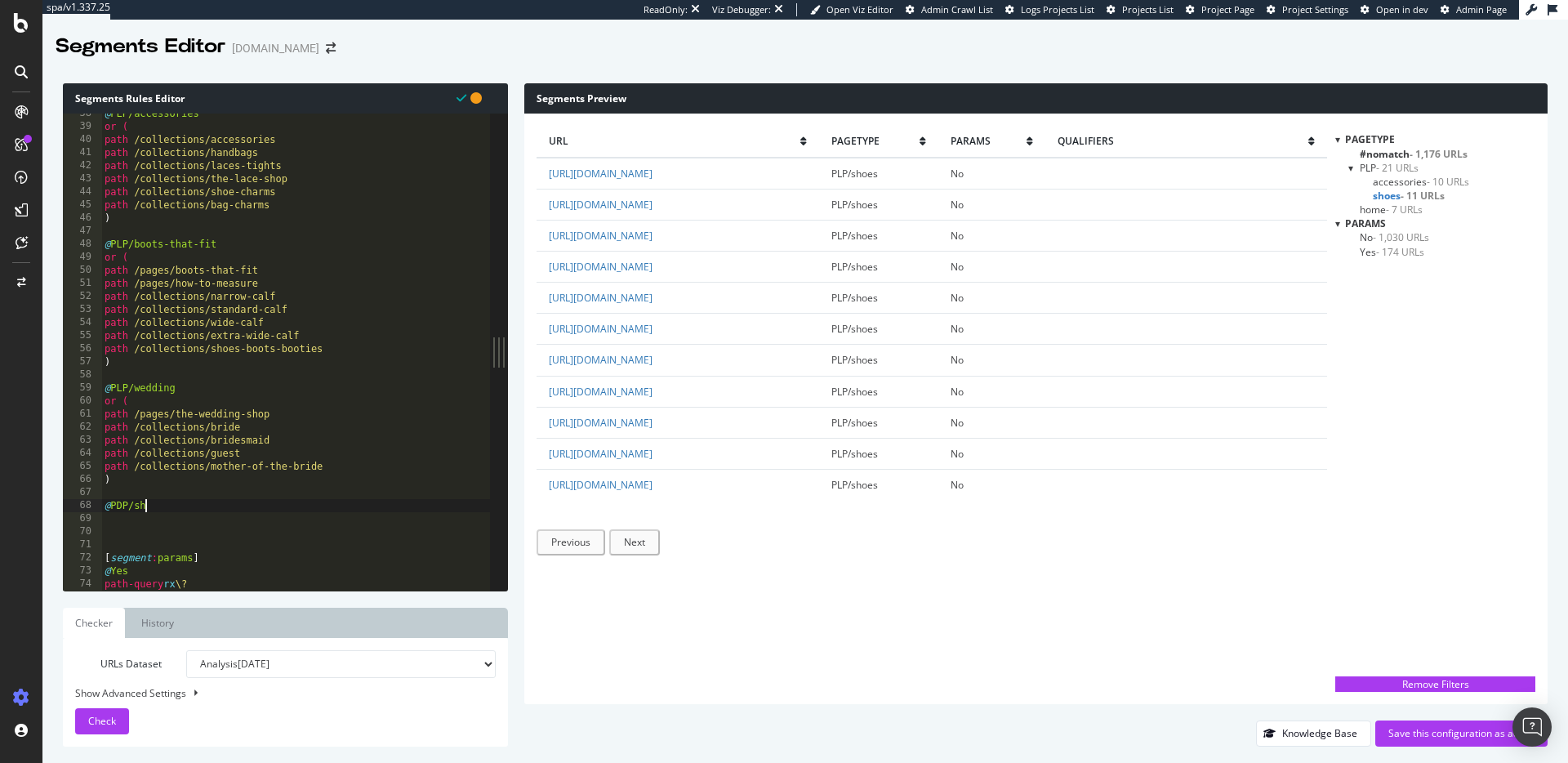
type textarea "@PDP/shoes"
type textarea "or ("
paste textarea "/collections/new-arrivals/products"
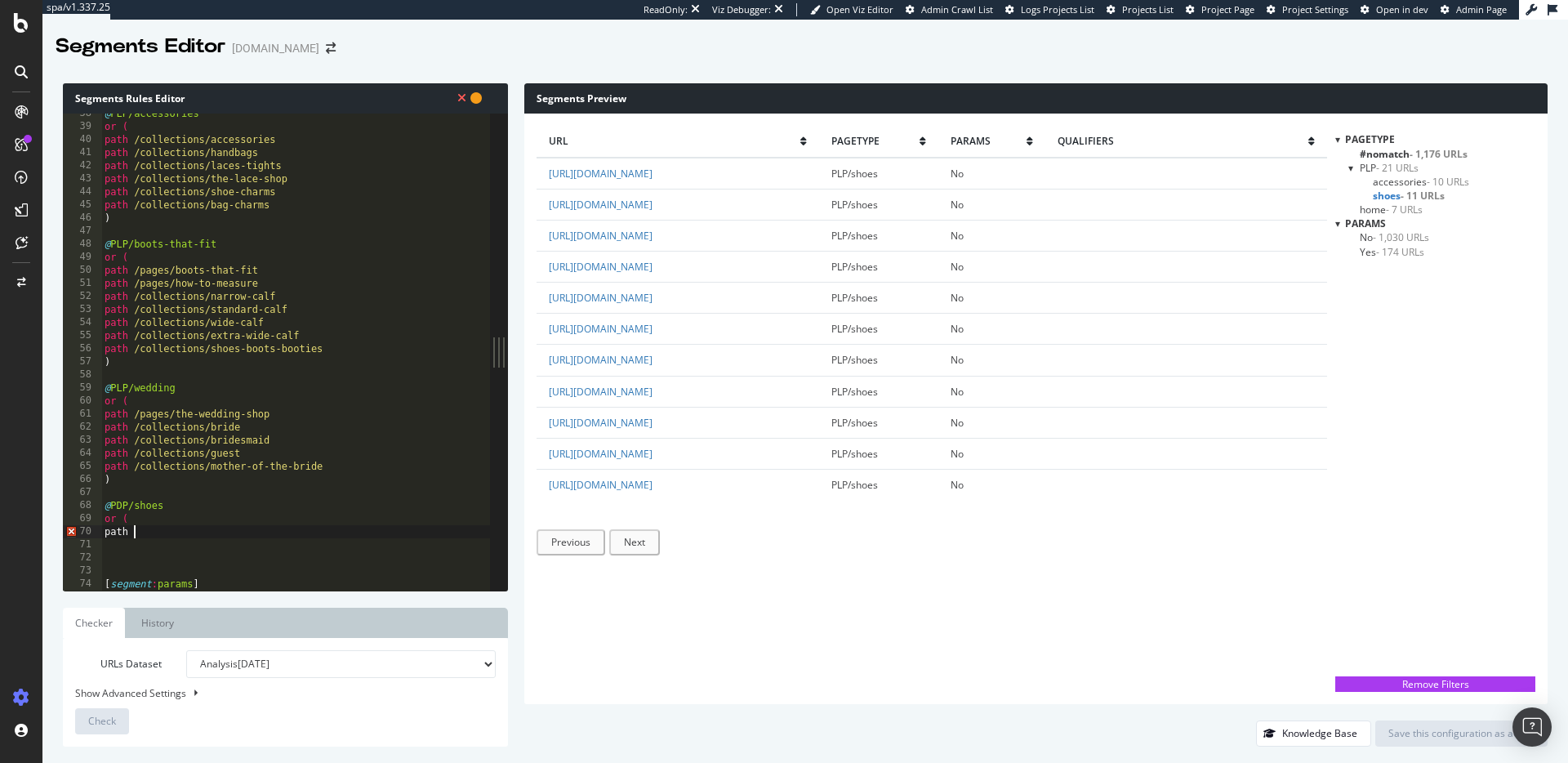
scroll to position [595, 0]
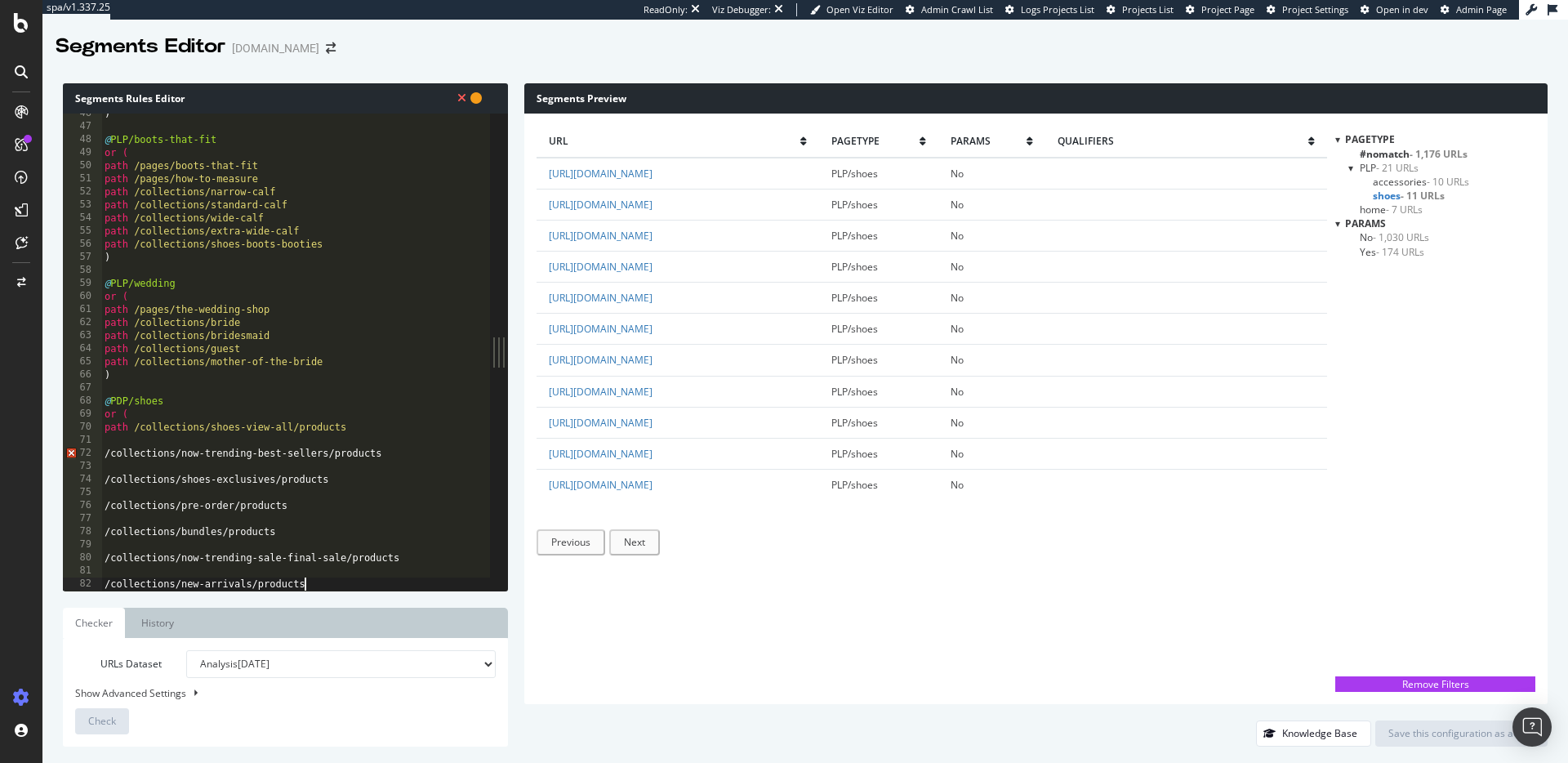
type textarea "/collections/new-arrivals/products"
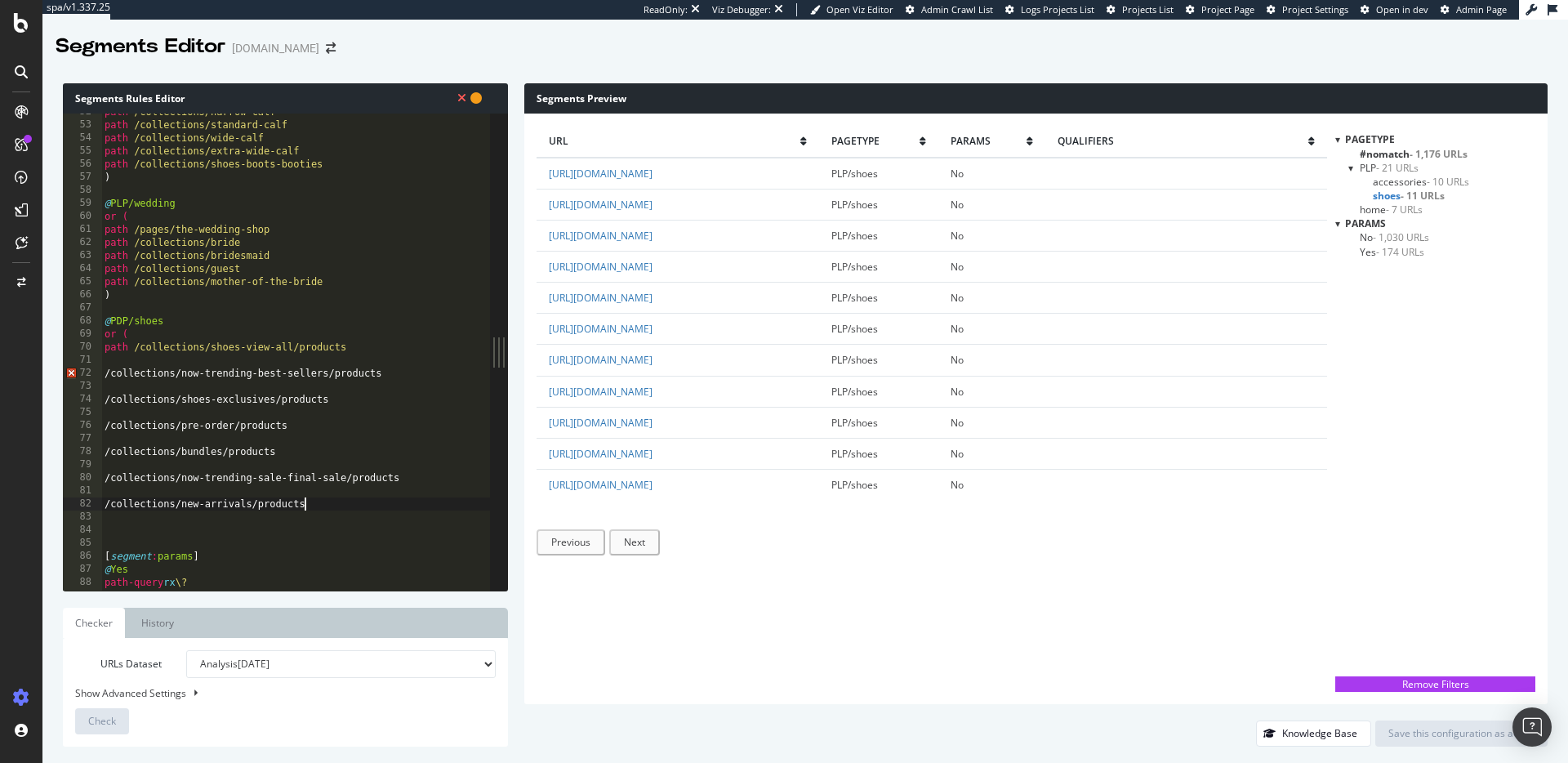
scroll to position [693, 0]
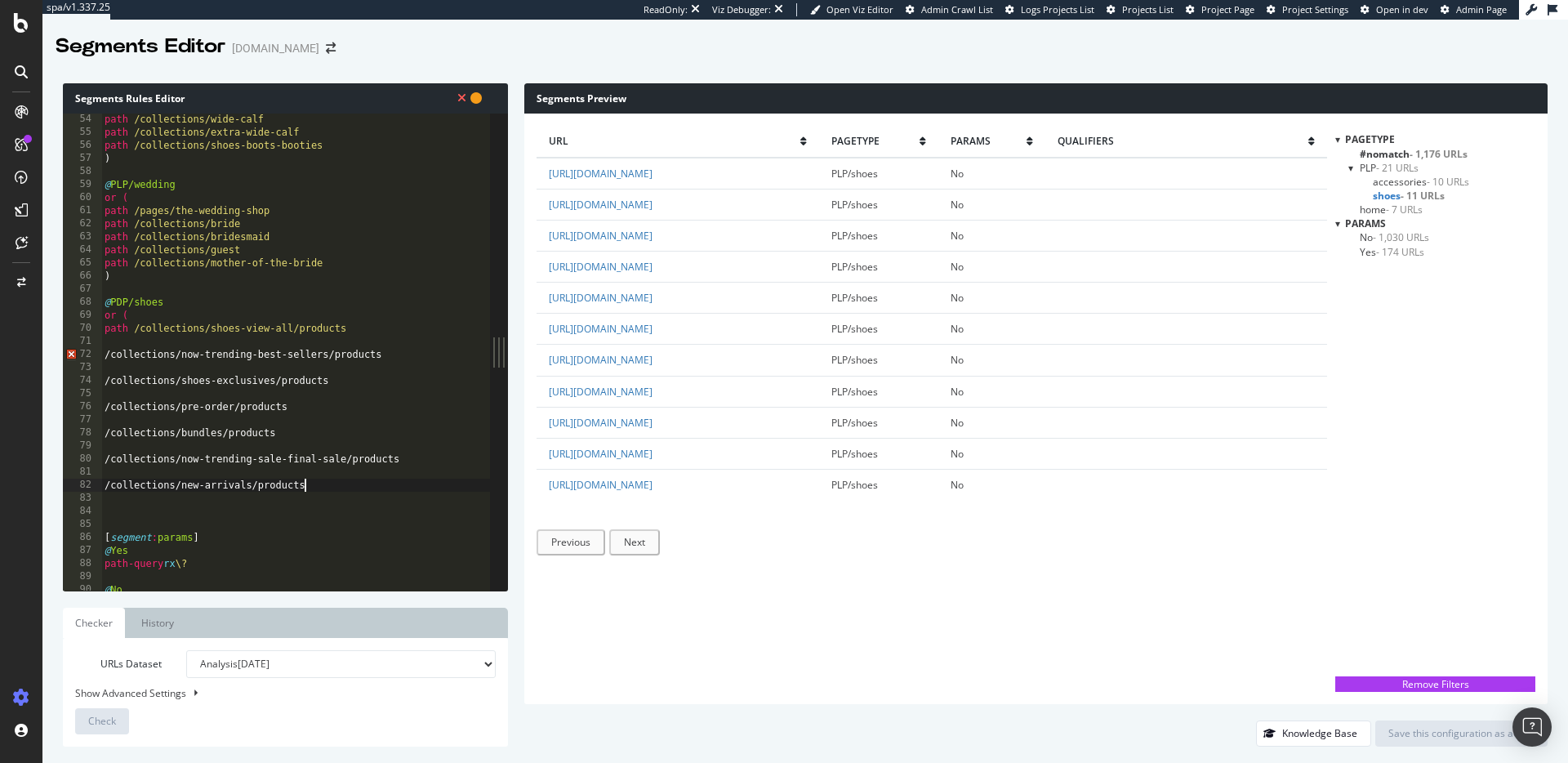
click at [117, 476] on div "path /collections/wide-calf path /collections/extra-wide-calf path /collections…" at bounding box center [296, 364] width 389 height 503
type textarea "/collections/now-trending-sale-final-sale/products"
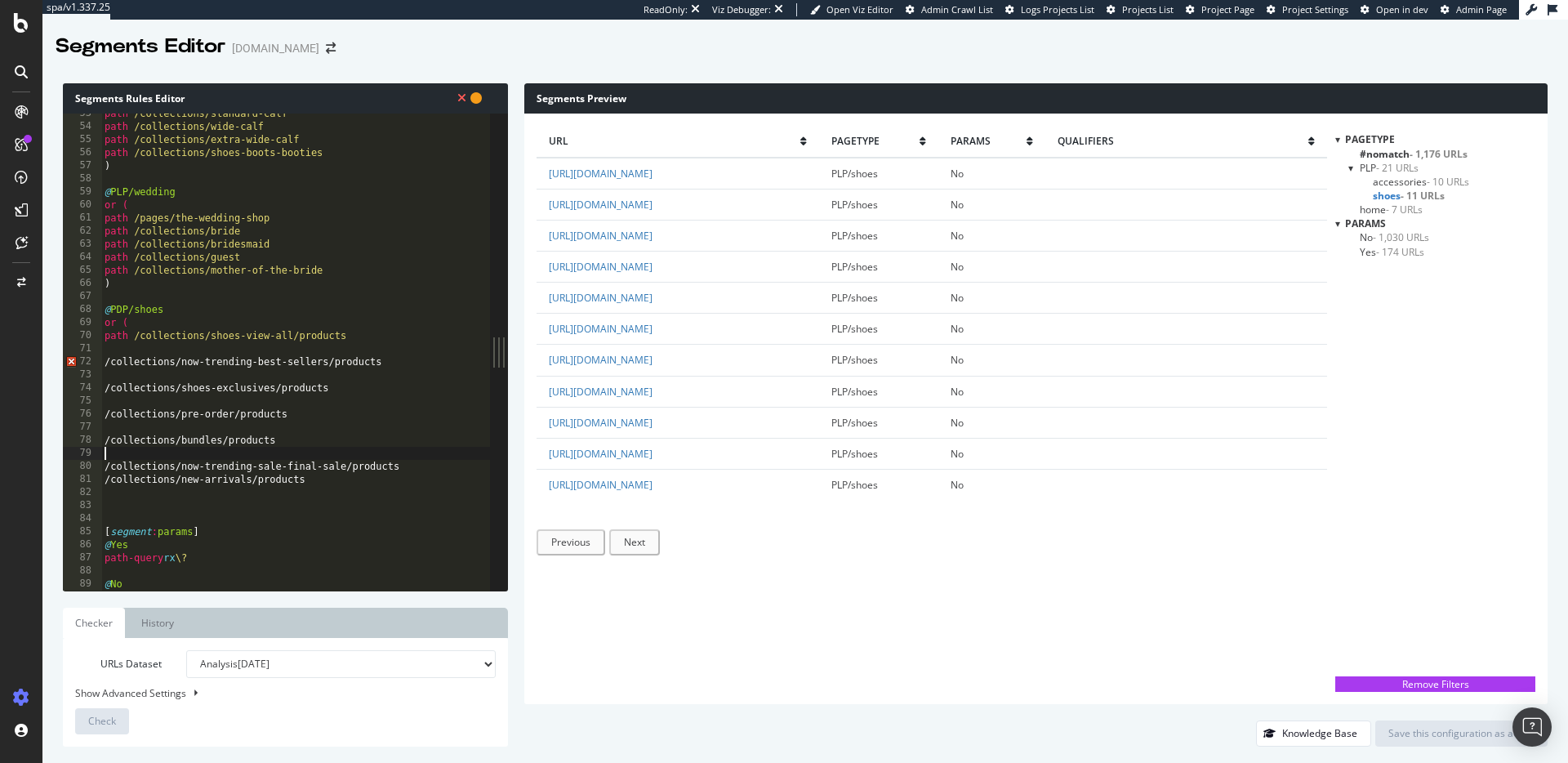
click at [109, 456] on div "path /collections/standard-calf path /collections/wide-calf path /collections/e…" at bounding box center [296, 358] width 389 height 503
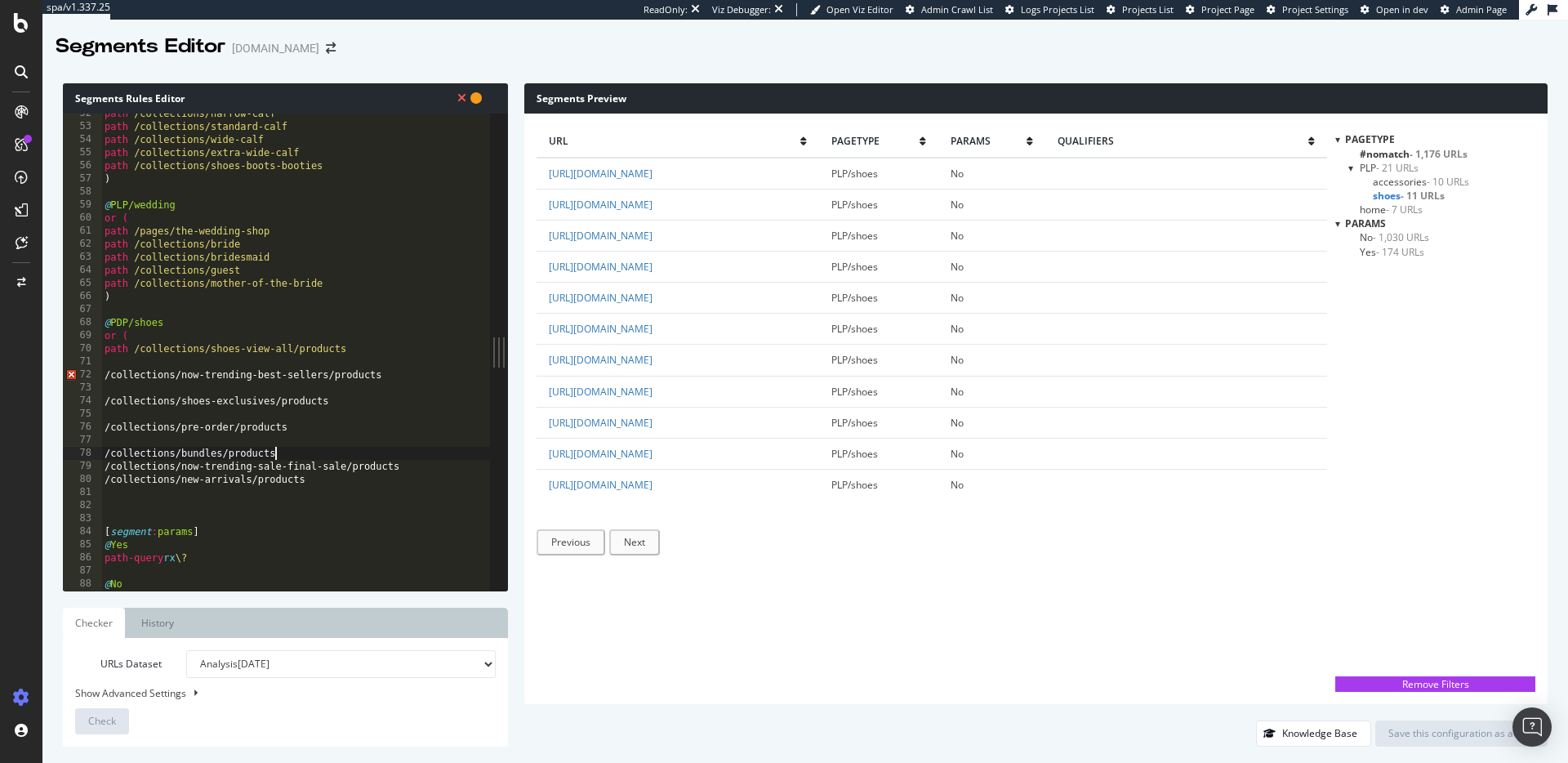
type textarea "/collections/bundles/products"
click at [107, 439] on div "path /collections/narrow-calf path /collections/standard-calf path /collections…" at bounding box center [296, 358] width 389 height 503
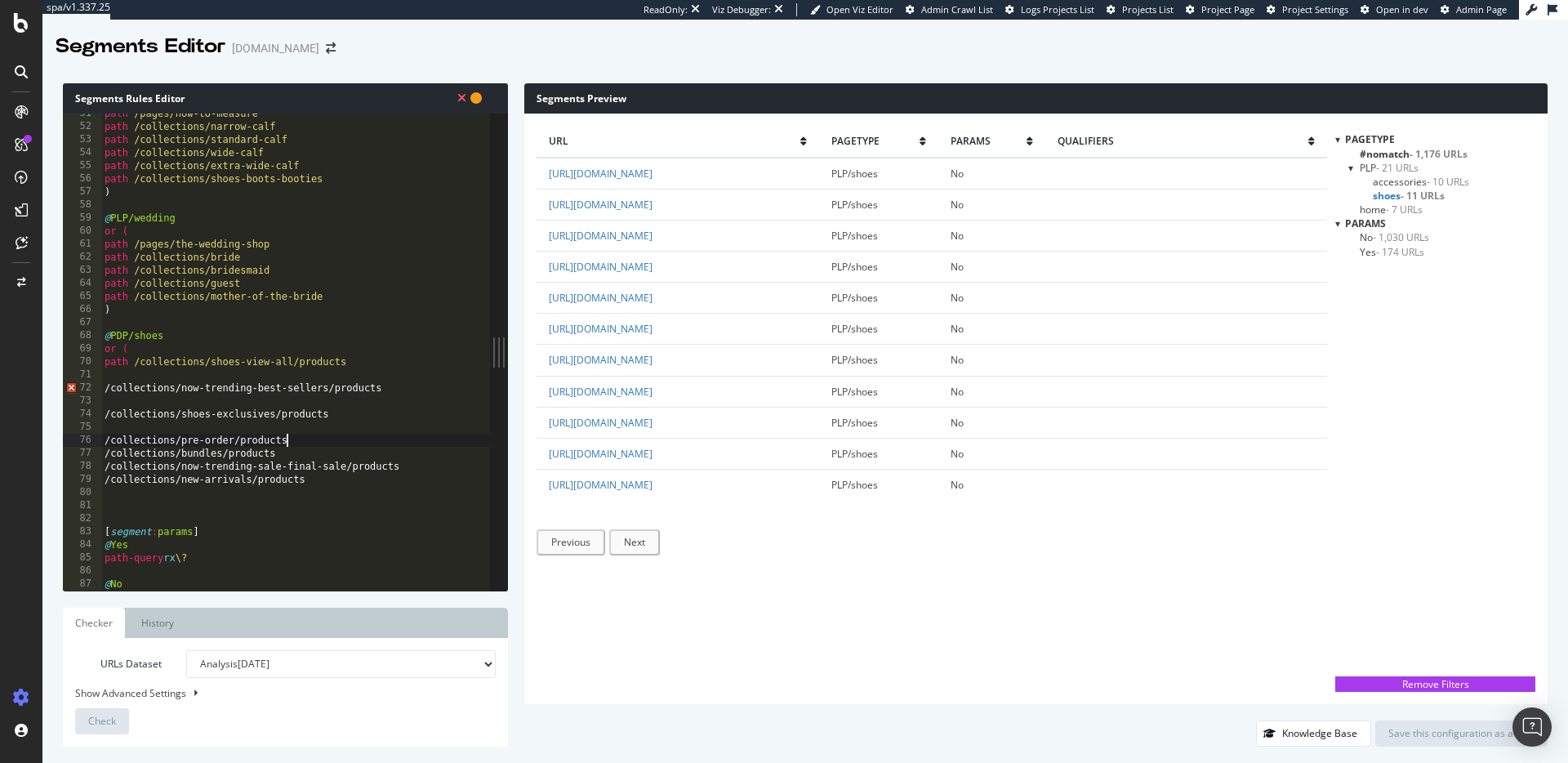
type textarea "/collections/pre-order/products"
click at [108, 415] on div "path /pages/how-to-measure path /collections/narrow-calf path /collections/stan…" at bounding box center [296, 358] width 389 height 503
click at [106, 425] on div "path /pages/how-to-measure path /collections/narrow-calf path /collections/stan…" at bounding box center [296, 358] width 389 height 503
type textarea "/collections/shoes-exclusives/products"
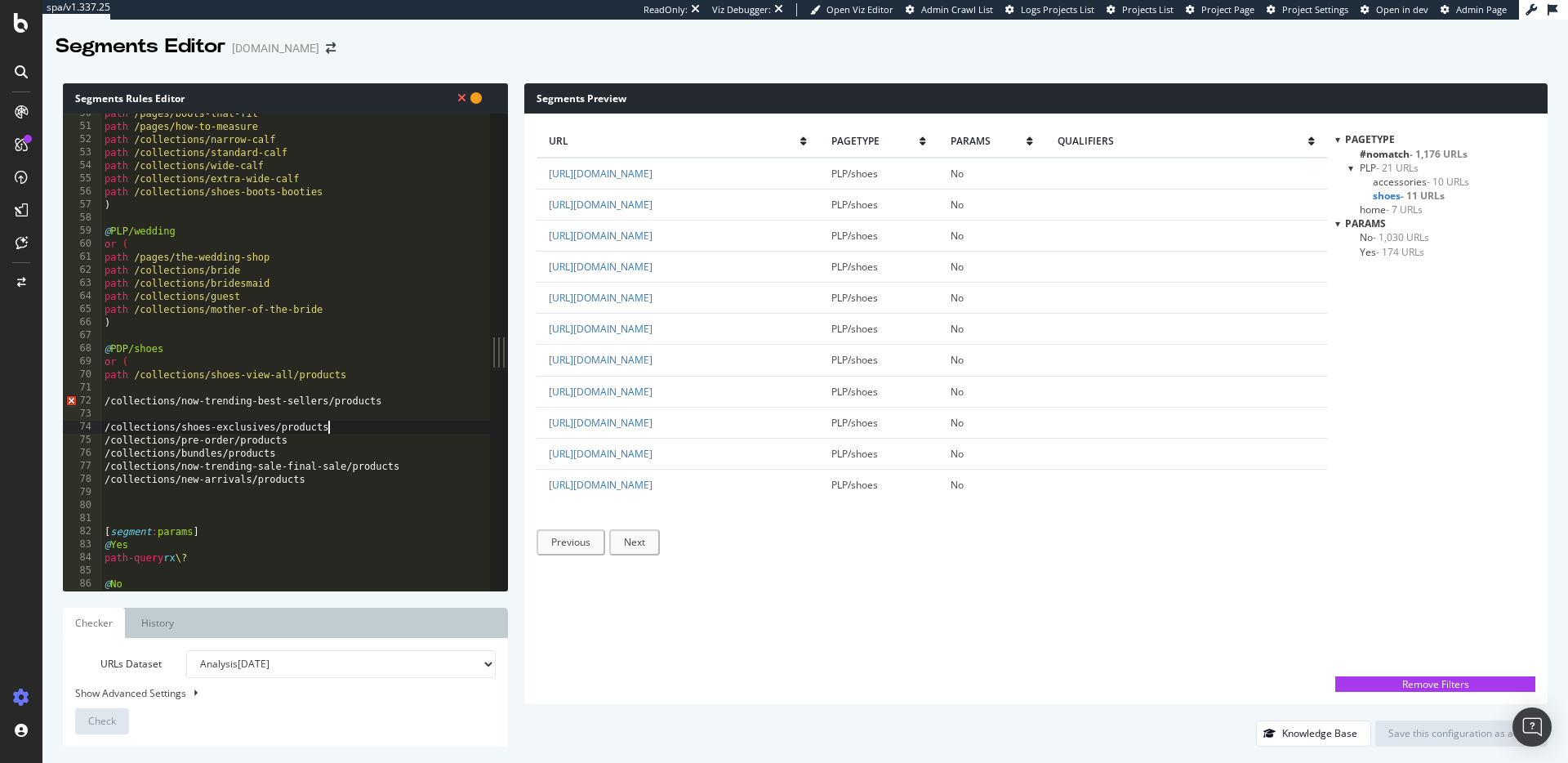
click at [109, 408] on div "path /pages/boots-that-fit path /pages/how-to-measure path /collections/narrow-…" at bounding box center [296, 358] width 389 height 503
click at [115, 416] on div "path /pages/boots-that-fit path /pages/how-to-measure path /collections/narrow-…" at bounding box center [296, 358] width 389 height 503
type textarea "/collections/now-trending-best-sellers/products"
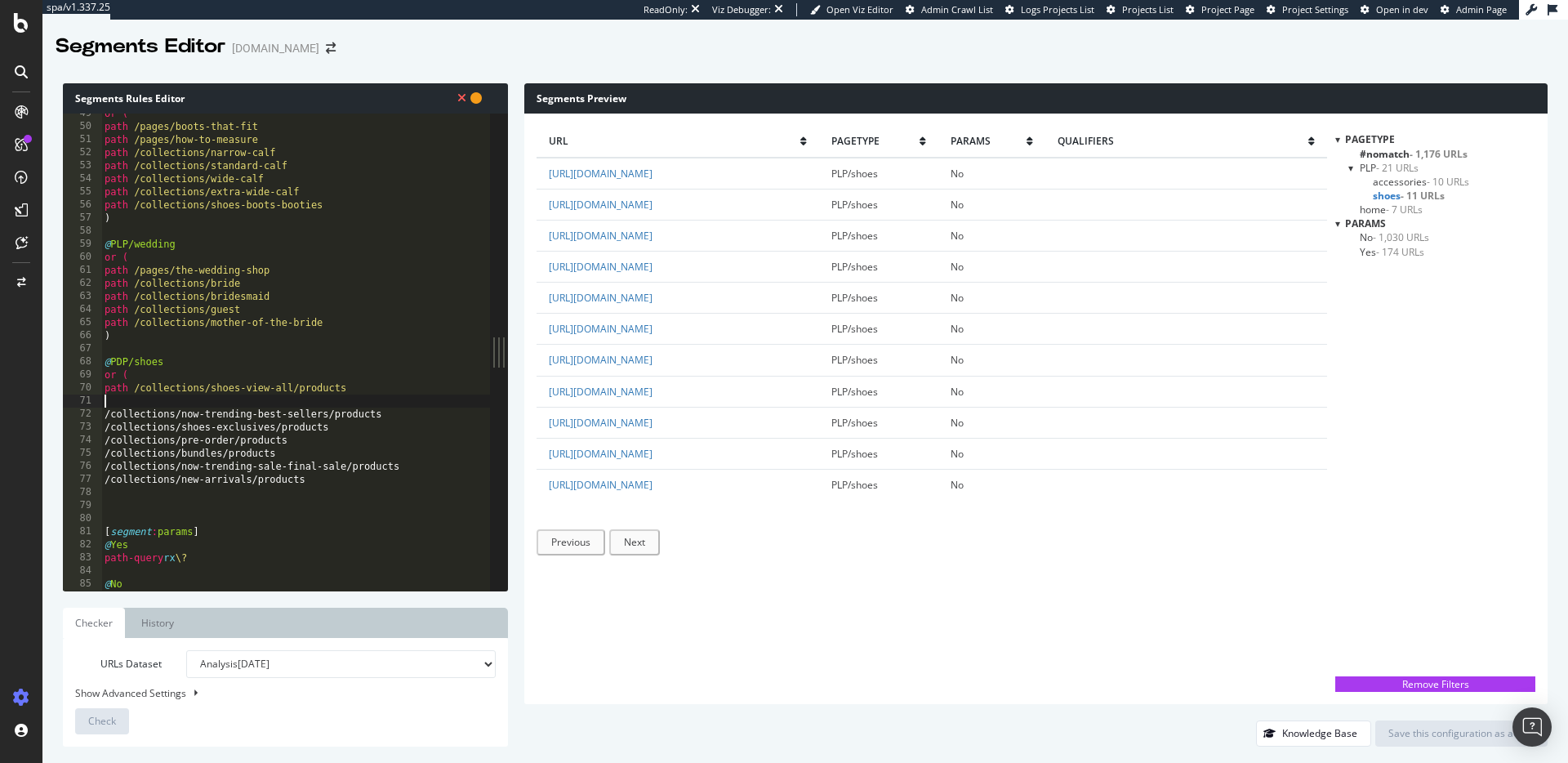
click at [110, 400] on div "or ( path /pages/boots-that-fit path /pages/how-to-measure path /collections/na…" at bounding box center [296, 358] width 389 height 503
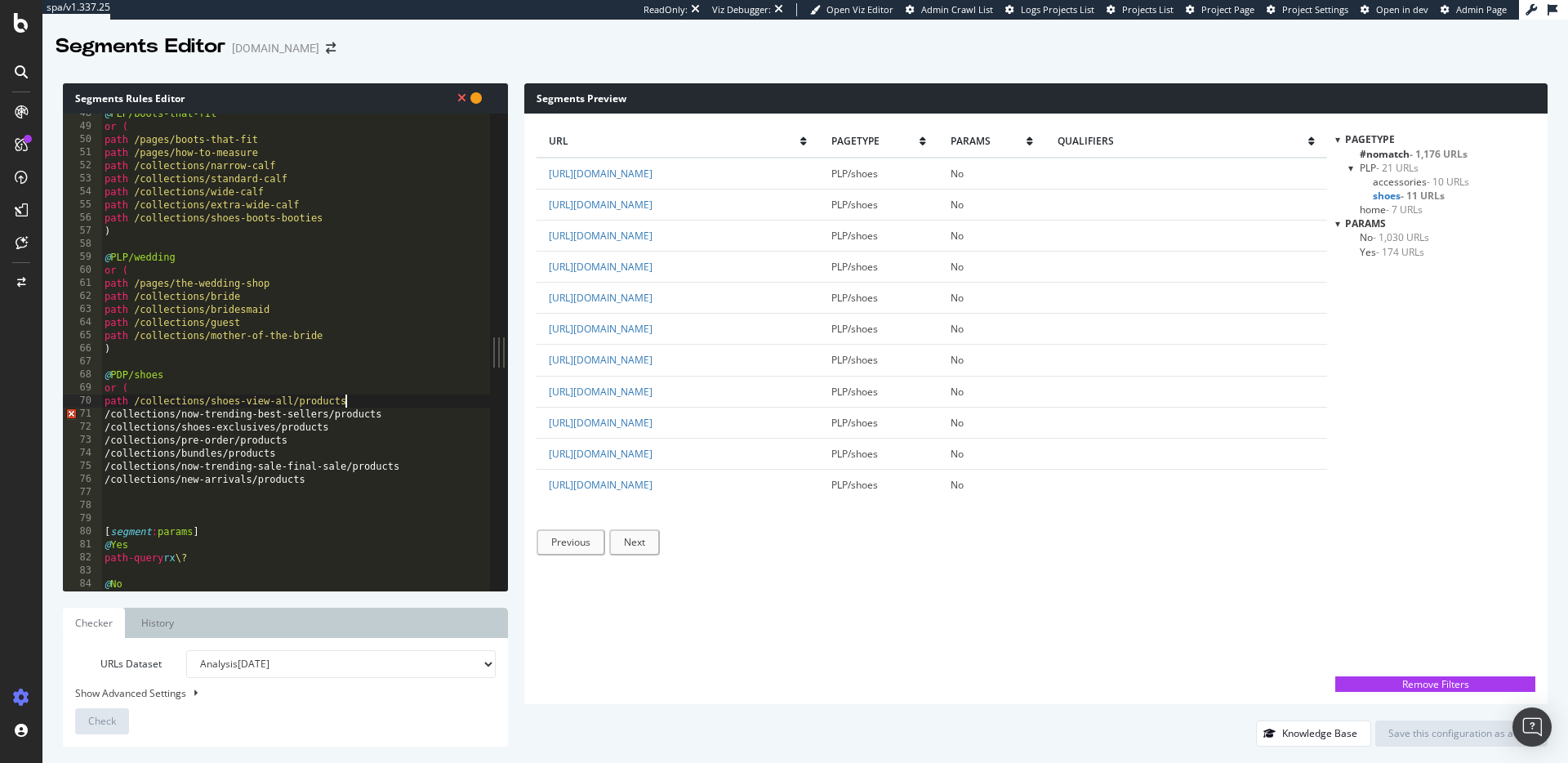
scroll to position [621, 0]
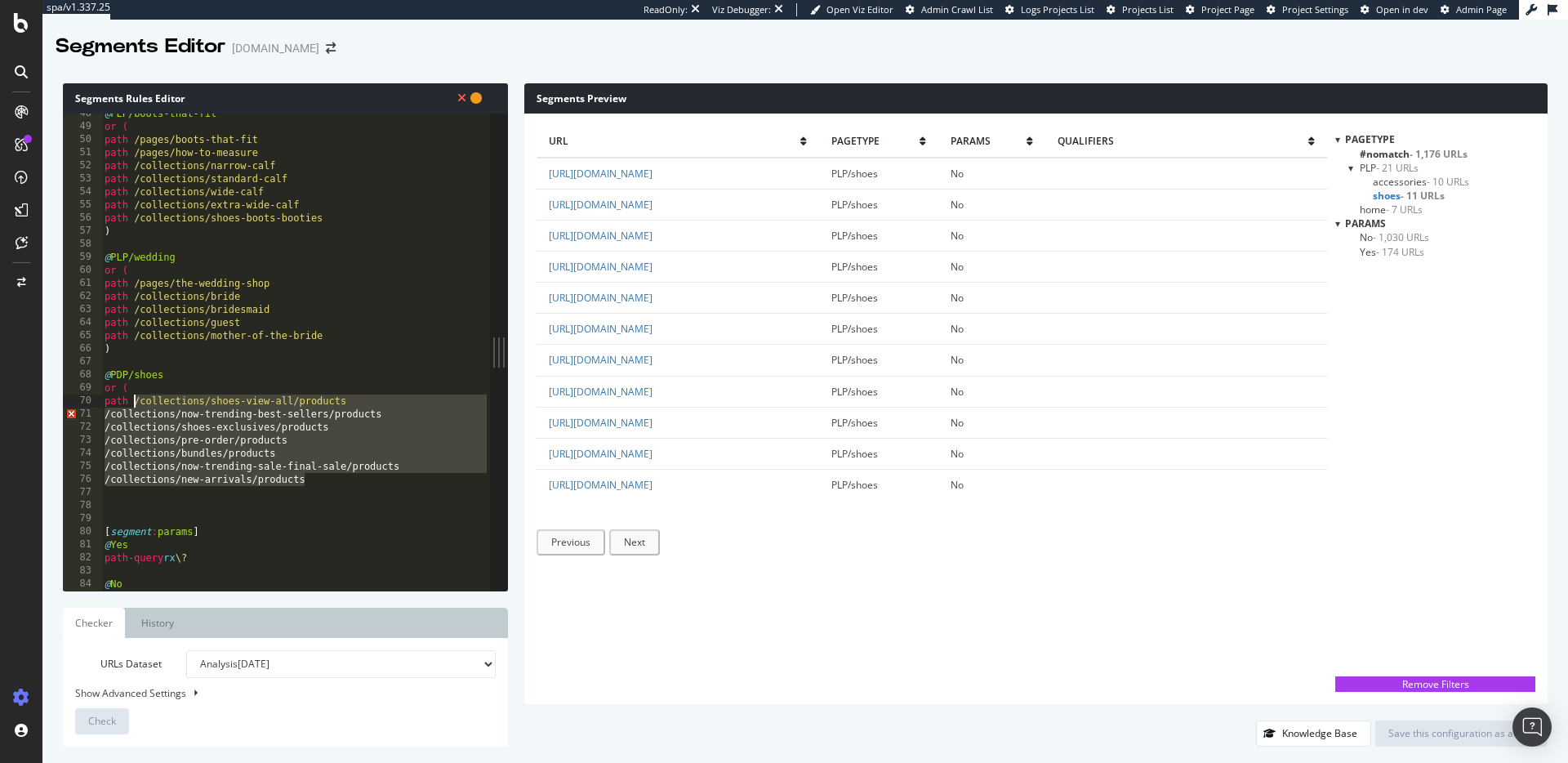
drag, startPoint x: 322, startPoint y: 483, endPoint x: 135, endPoint y: 404, distance: 203.0
click at [135, 404] on div "@ PLP/boots-that-fit or ( path /pages/boots-that-fit path /pages/how-to-measure…" at bounding box center [296, 358] width 389 height 503
paste textarea "/collections/extended-sizing"
type textarea "/collections/extended-sizing/products"
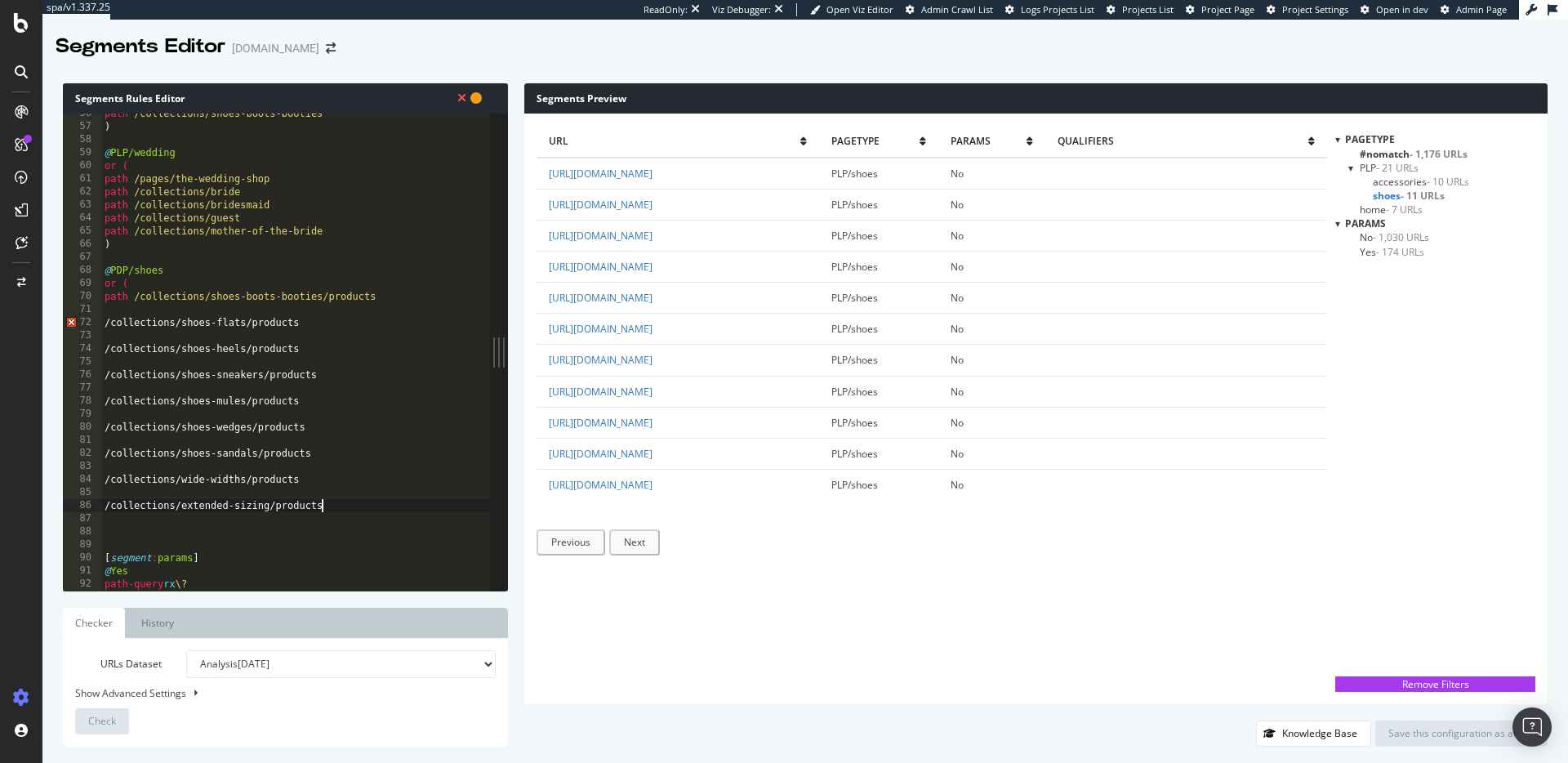
scroll to position [751, 0]
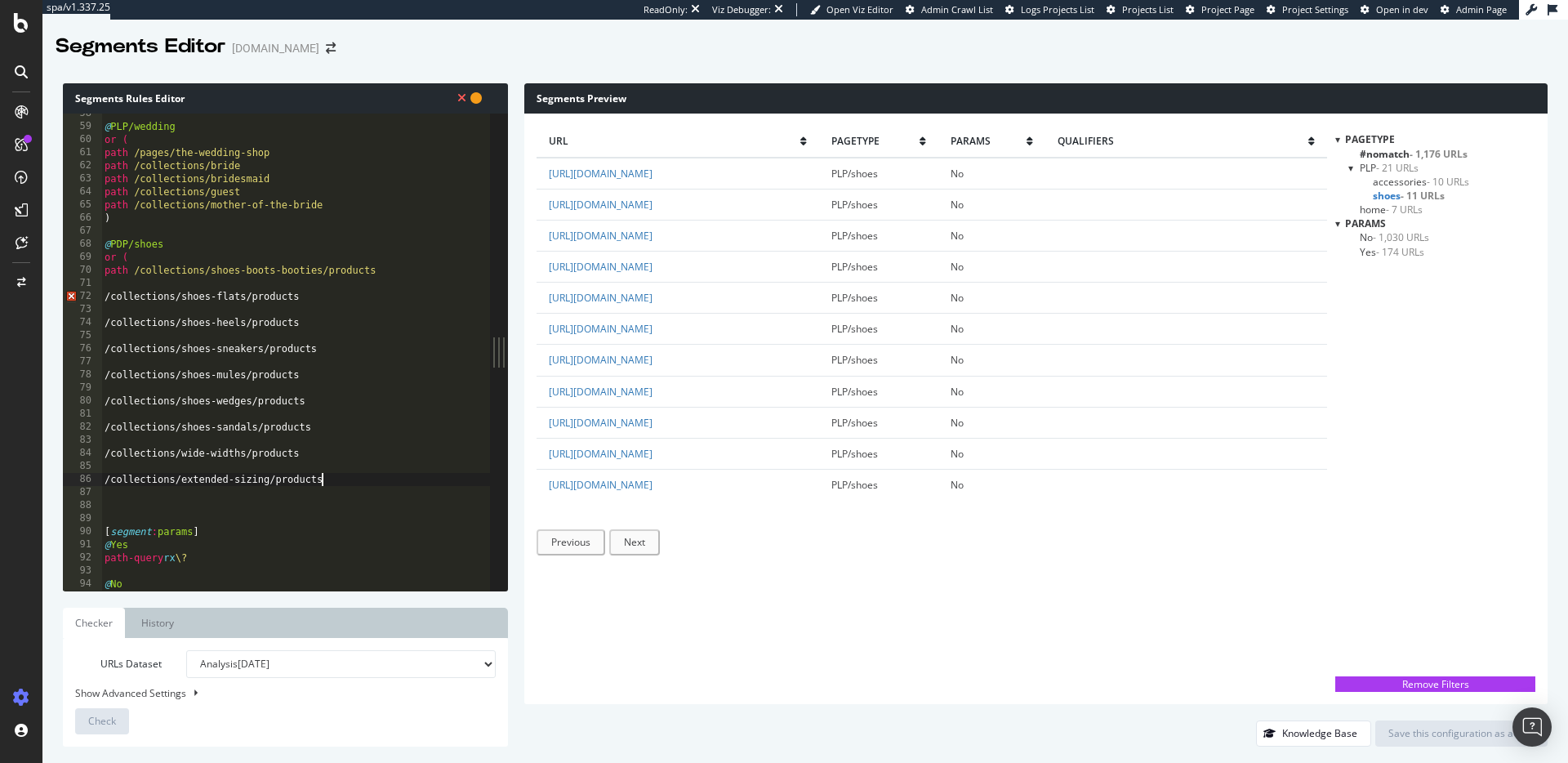
click at [96, 464] on div "85" at bounding box center [82, 467] width 39 height 13
click at [102, 465] on div "@ PLP/wedding or ( path /pages/the-wedding-shop path /collections/bride path /c…" at bounding box center [296, 358] width 389 height 503
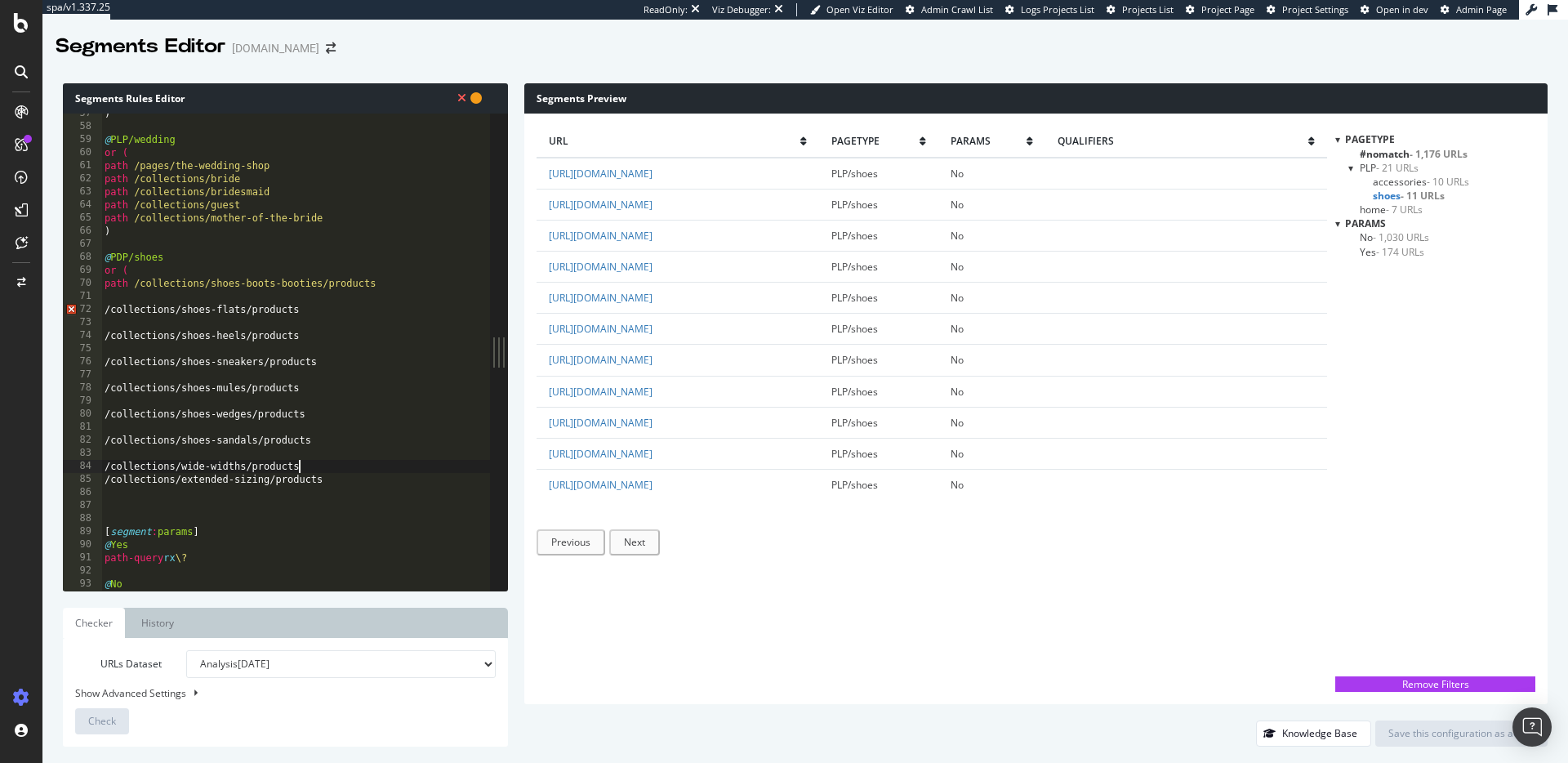
type textarea "/collections/wide-widths/products"
click at [104, 460] on div ") @ PLP/wedding or ( path /pages/the-wedding-shop path /collections/bride path …" at bounding box center [296, 358] width 389 height 503
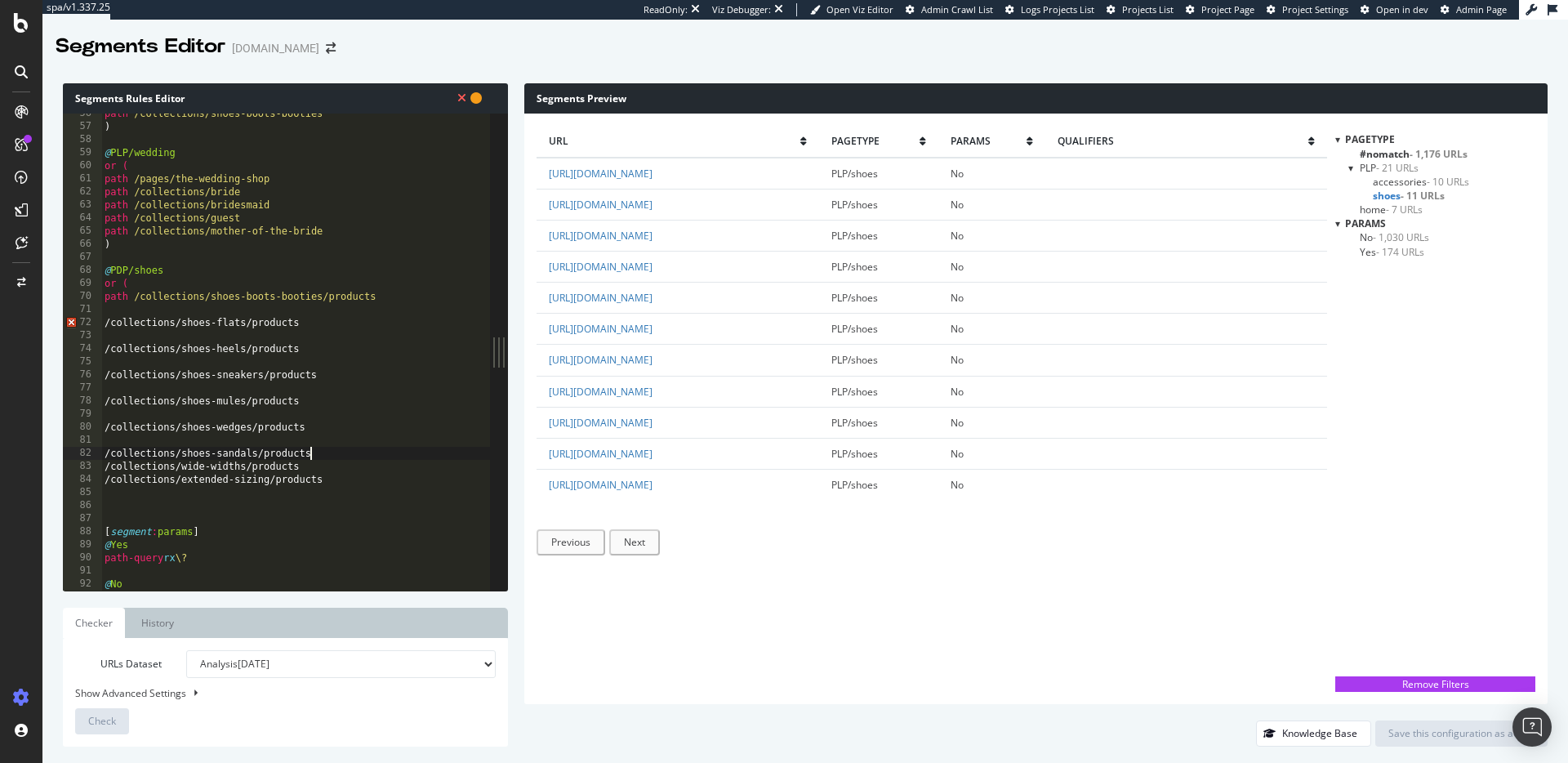
type textarea "/collections/shoes-sandals/products"
click at [104, 444] on div "path /collections/shoes-boots-booties ) @ PLP/wedding or ( path /pages/the-wedd…" at bounding box center [296, 358] width 389 height 503
type textarea "/collections/shoes-wedges/products"
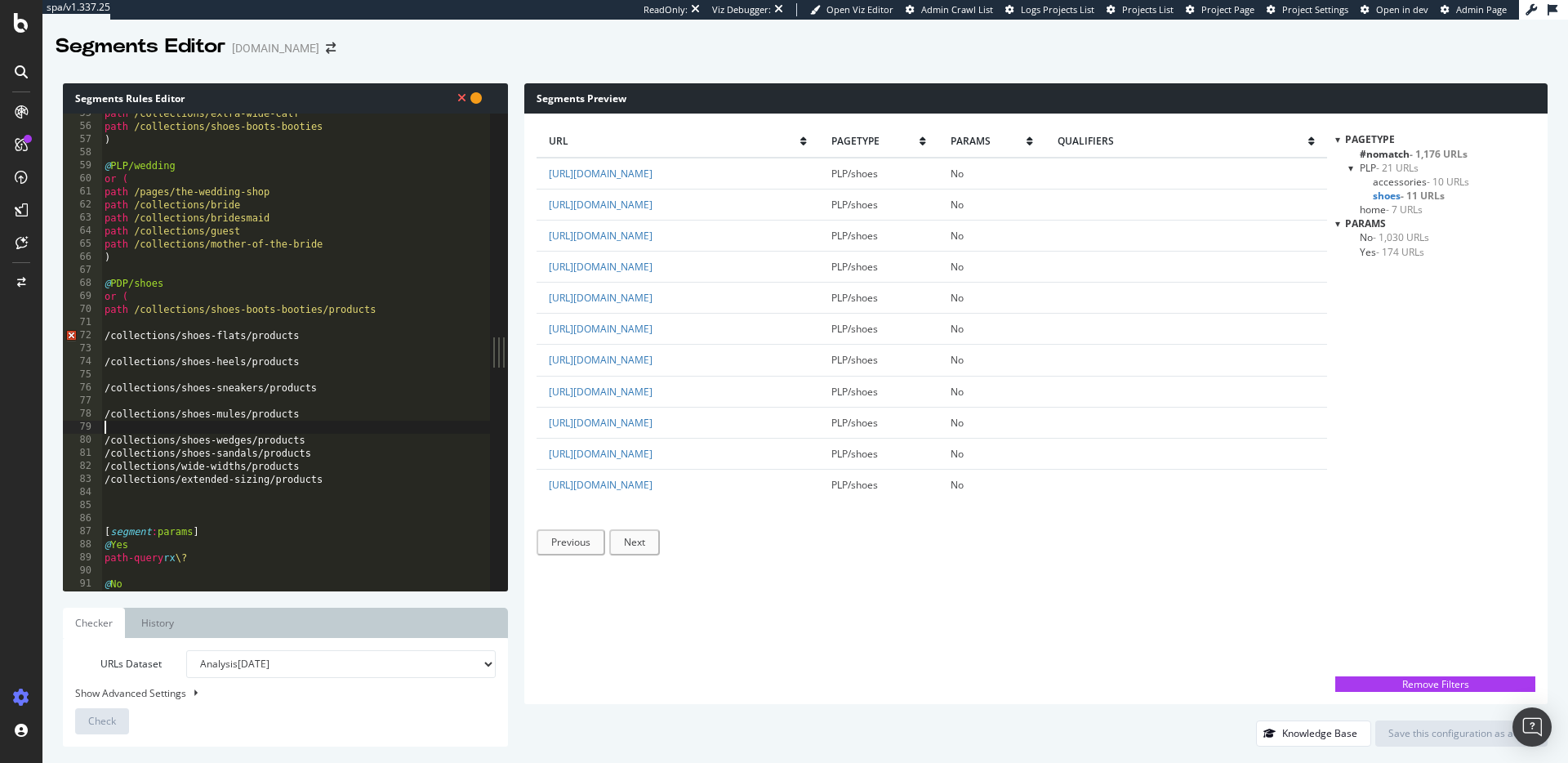
click at [106, 432] on div "path /collections/extra-wide-calf path /collections/shoes-boots-booties ) @ PLP…" at bounding box center [296, 358] width 389 height 503
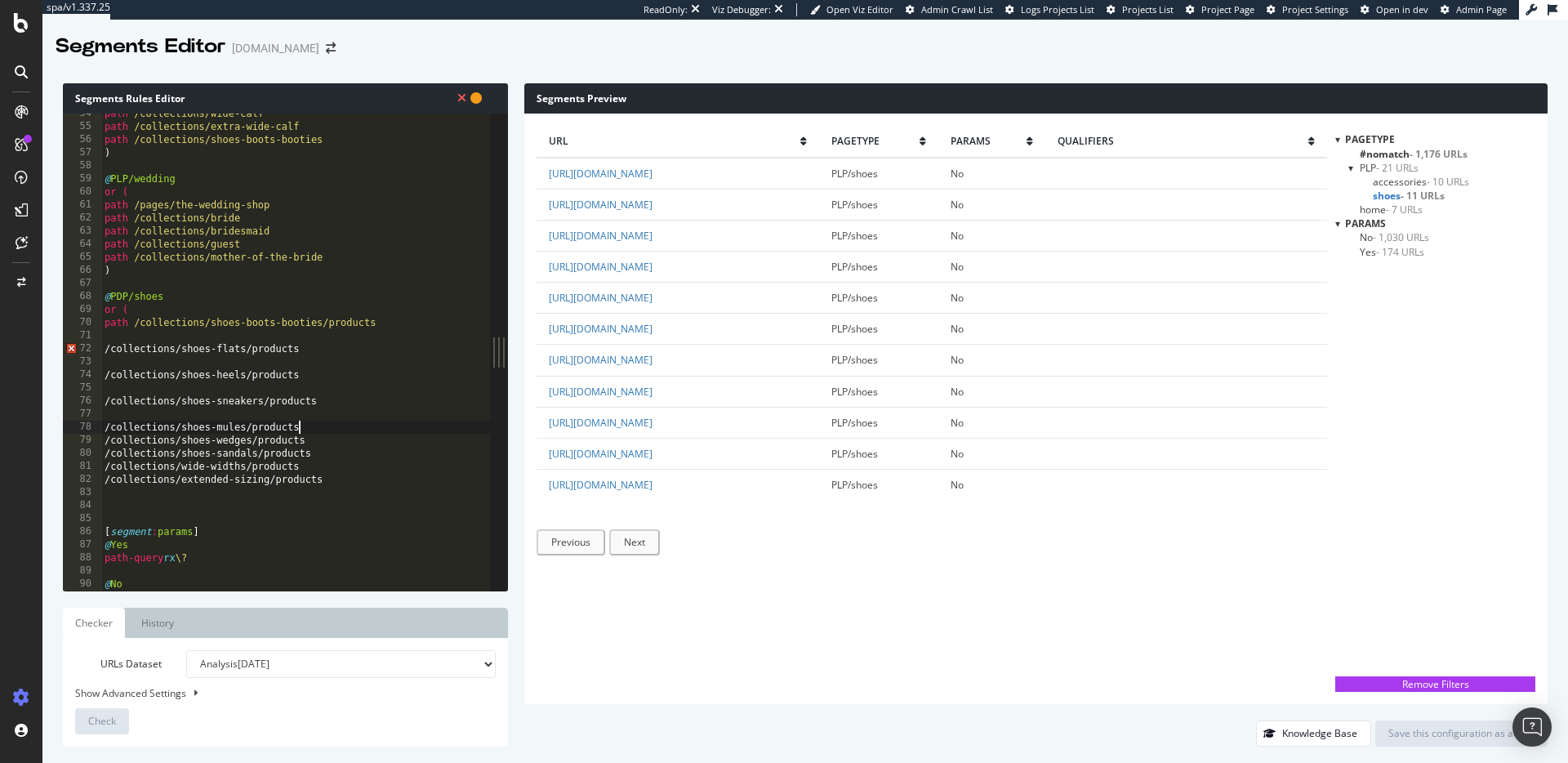
type textarea "/collections/shoes-mules/products"
click at [106, 418] on div "path /collections/wide-calf path /collections/extra-wide-calf path /collections…" at bounding box center [296, 358] width 389 height 503
type textarea "/collections/shoes-sneakers/products"
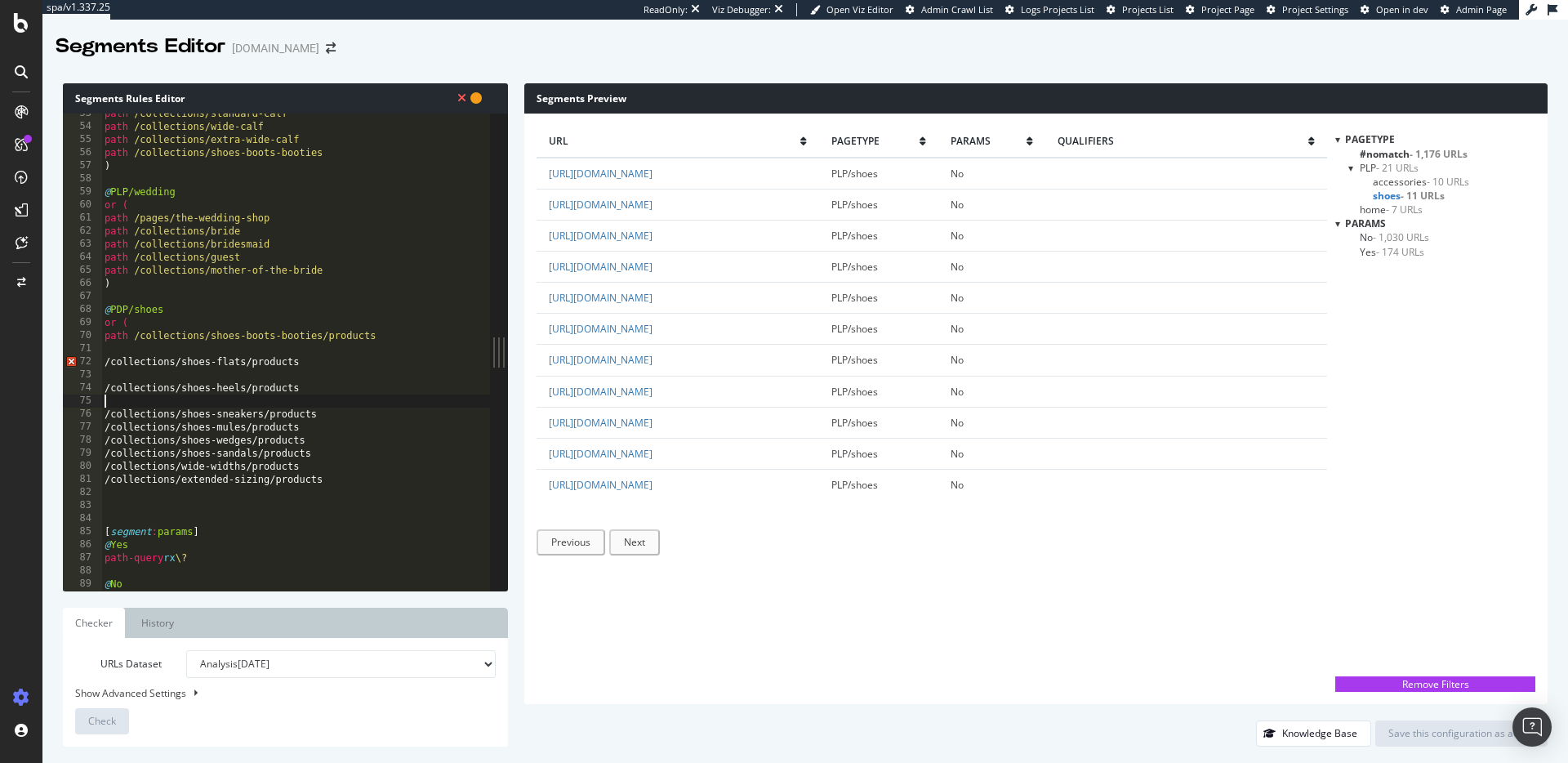
click at [108, 403] on div "path /collections/standard-calf path /collections/wide-calf path /collections/e…" at bounding box center [296, 358] width 389 height 503
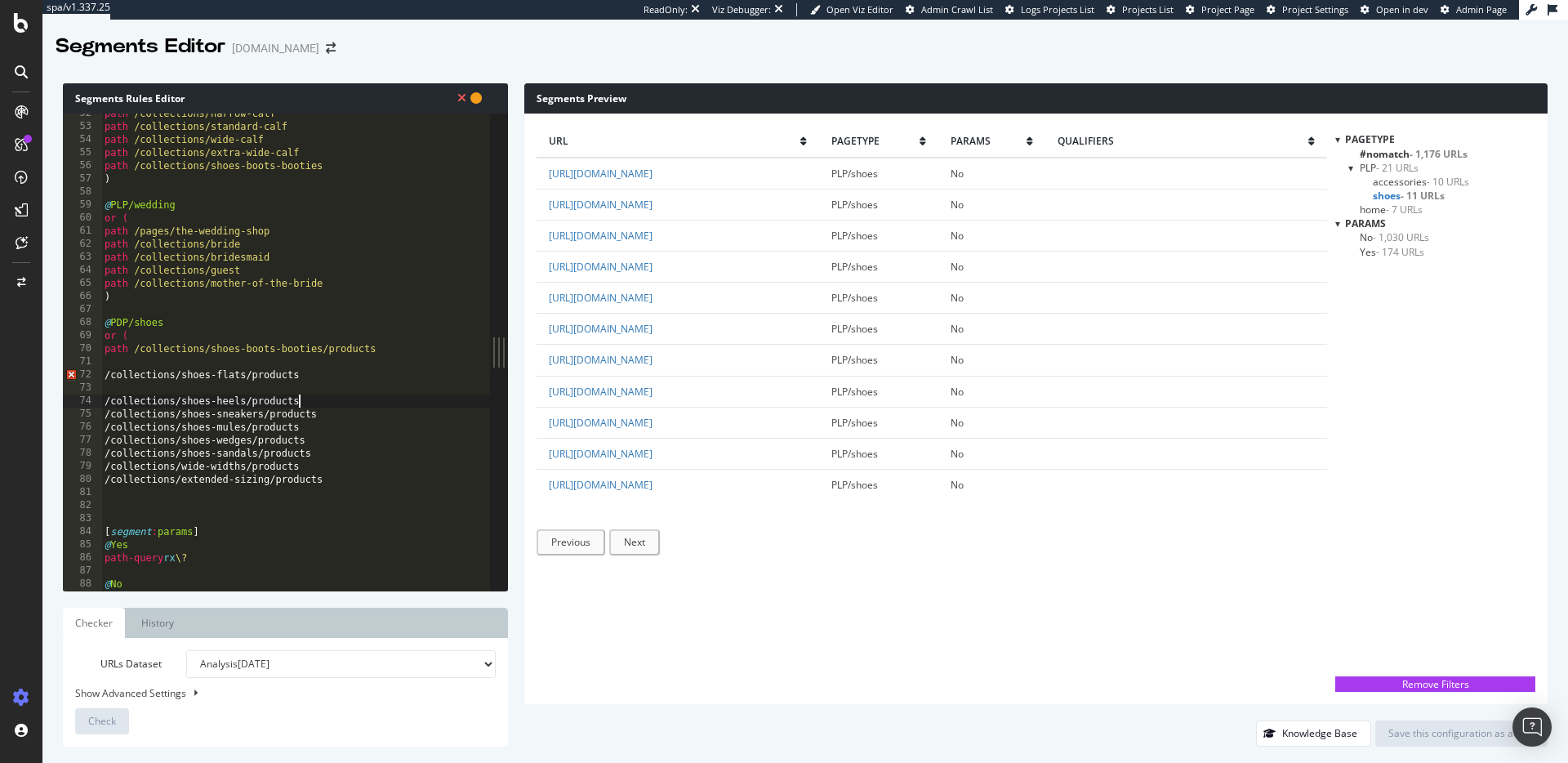
type textarea "/collections/shoes-heels/products"
click at [111, 385] on div "path /collections/narrow-calf path /collections/standard-calf path /collections…" at bounding box center [296, 358] width 389 height 503
type textarea "/collections/shoes-flats/products"
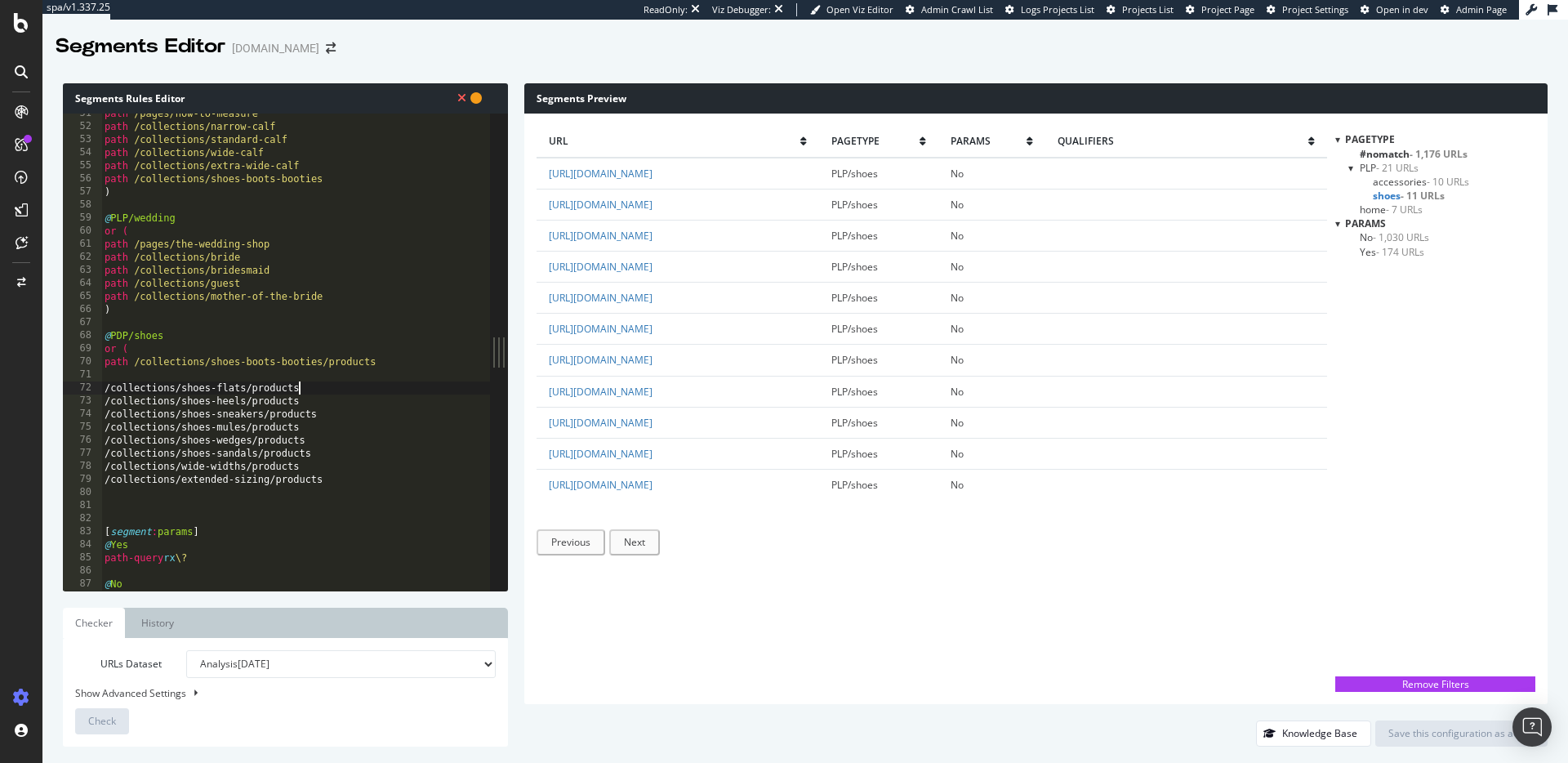
click at [108, 377] on div "path /pages/how-to-measure path /collections/narrow-calf path /collections/stan…" at bounding box center [296, 358] width 389 height 503
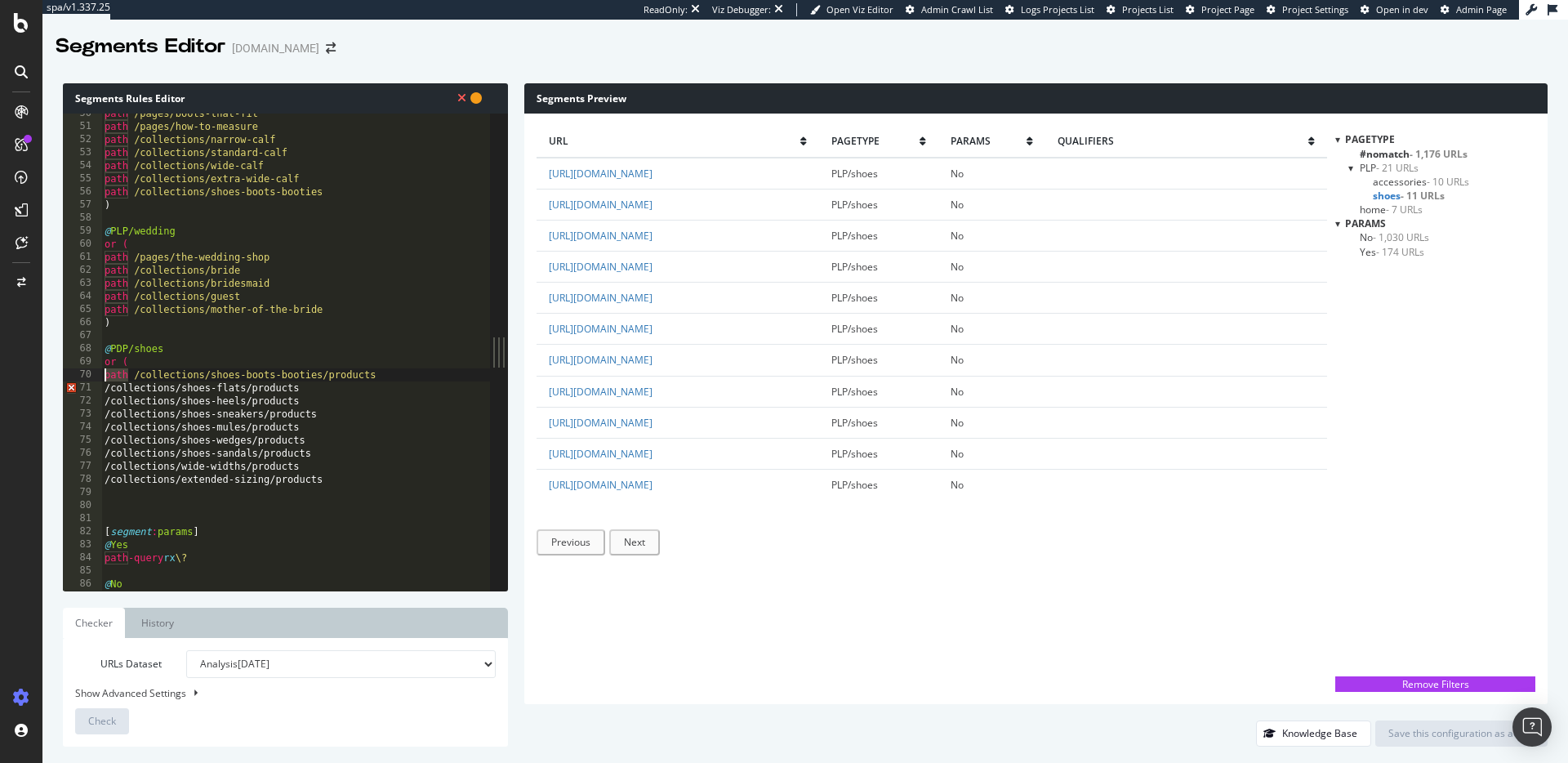
drag, startPoint x: 128, startPoint y: 374, endPoint x: 65, endPoint y: 377, distance: 63.1
click at [65, 377] on div "path /collections/shoes-boots-booties/products 50 51 52 53 54 55 56 57 58 59 60…" at bounding box center [276, 353] width 427 height 477
click at [103, 386] on div "path /pages/boots-that-fit path /pages/how-to-measure path /collections/narrow-…" at bounding box center [296, 358] width 389 height 503
paste textarea "path"
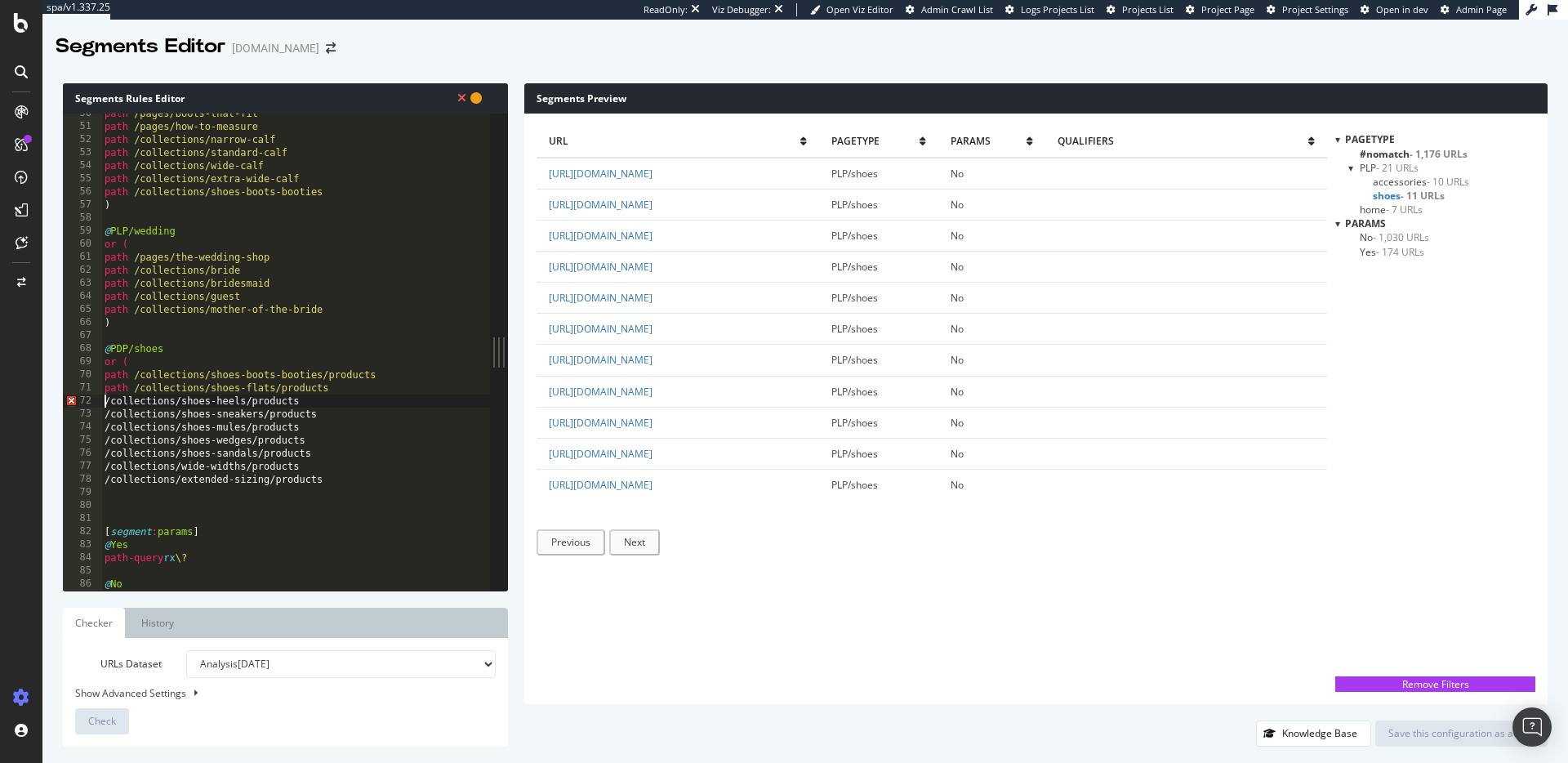
click at [105, 401] on div "path /pages/boots-that-fit path /pages/how-to-measure path /collections/narrow-…" at bounding box center [296, 358] width 389 height 503
paste textarea "path"
click at [104, 408] on div "path /pages/boots-that-fit path /pages/how-to-measure path /collections/narrow-…" at bounding box center [296, 358] width 389 height 503
click at [106, 418] on div "path /pages/boots-that-fit path /pages/how-to-measure path /collections/narrow-…" at bounding box center [296, 358] width 389 height 503
paste textarea "path"
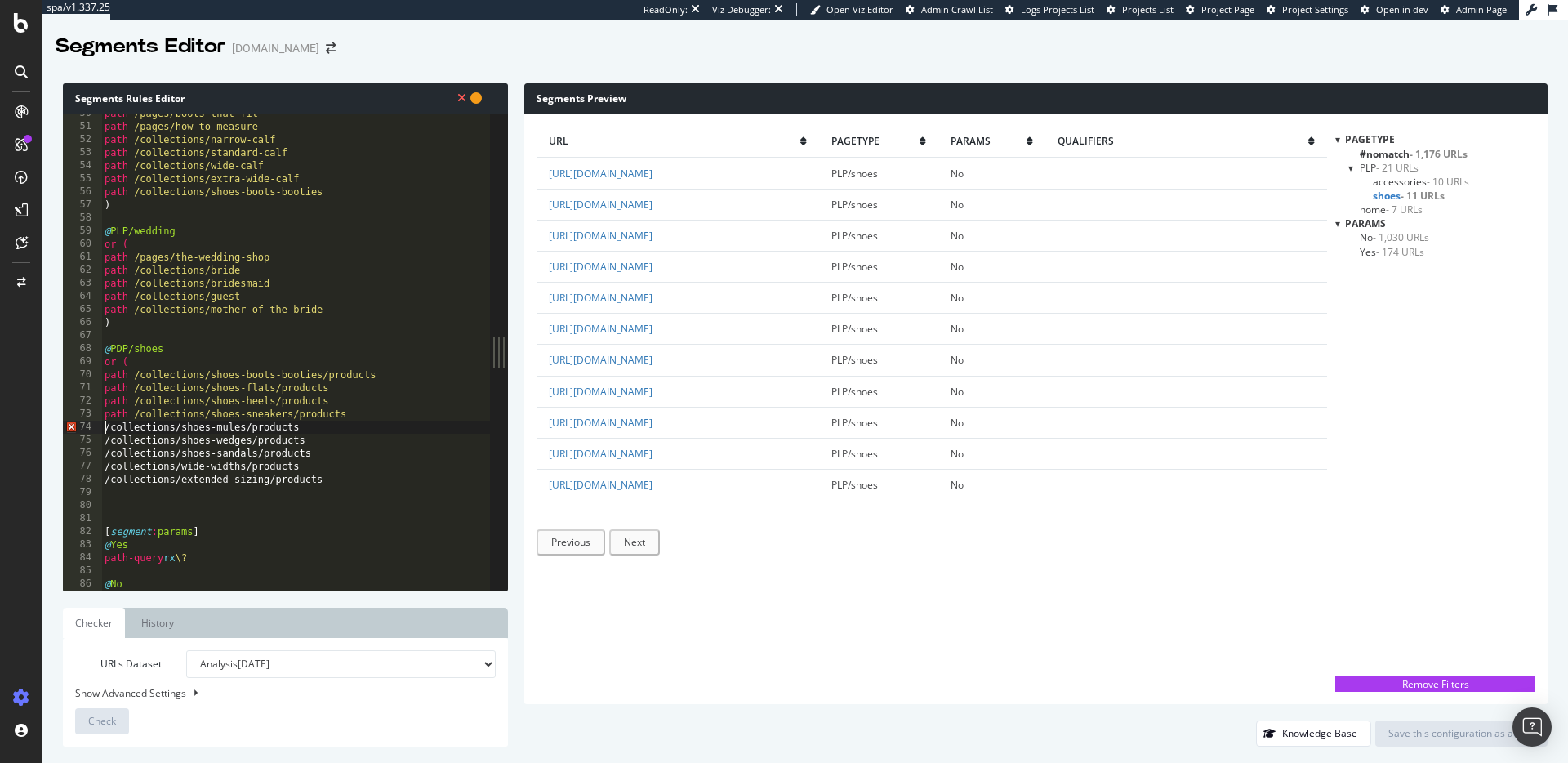
click at [105, 426] on div "path /pages/boots-that-fit path /pages/how-to-measure path /collections/narrow-…" at bounding box center [296, 358] width 389 height 503
paste textarea "path"
click at [104, 440] on div "path /pages/boots-that-fit path /pages/how-to-measure path /collections/narrow-…" at bounding box center [296, 358] width 389 height 503
paste textarea "path"
click at [105, 452] on div "path /pages/boots-that-fit path /pages/how-to-measure path /collections/narrow-…" at bounding box center [296, 358] width 389 height 503
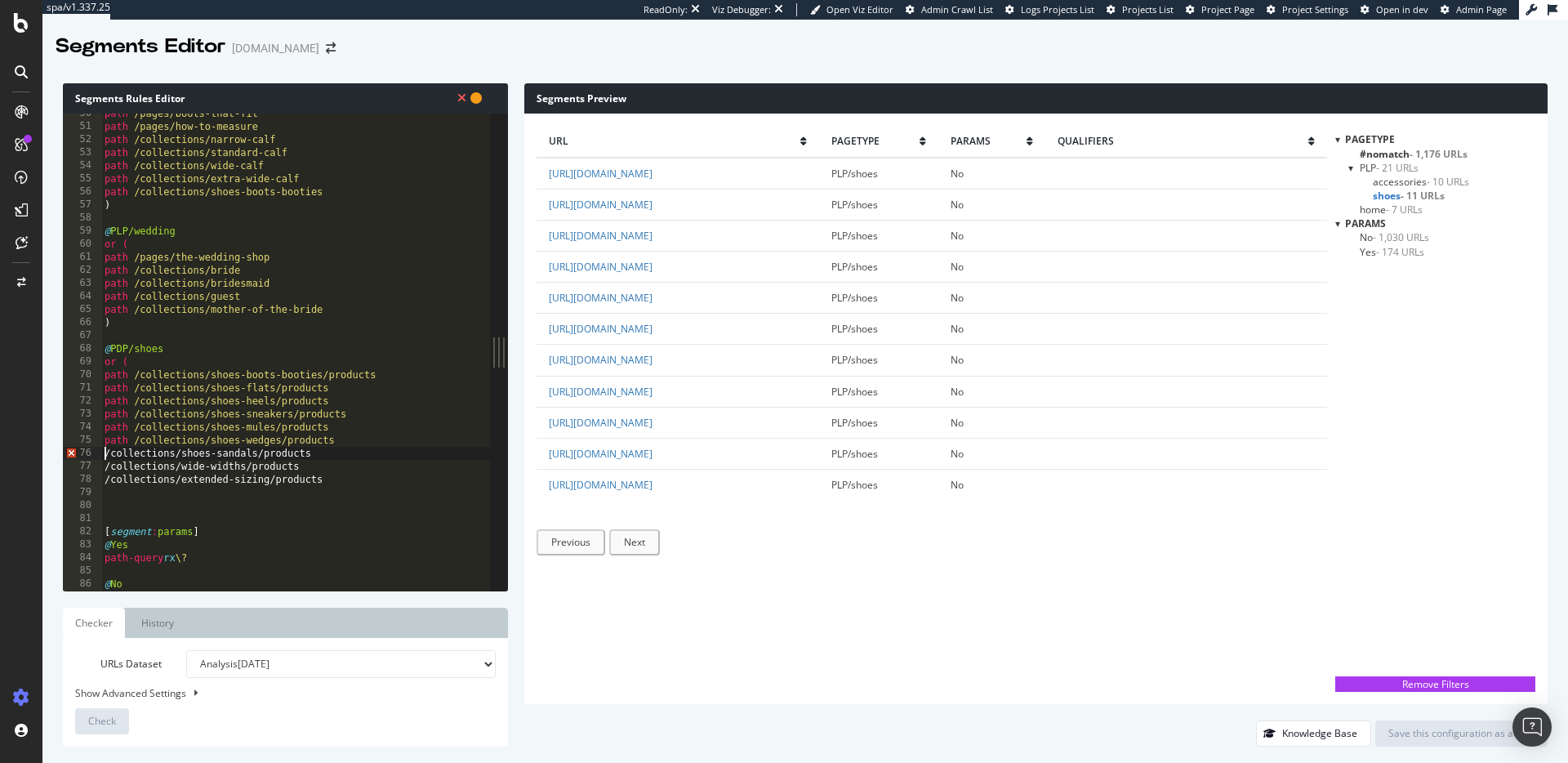
paste textarea "path"
click at [105, 466] on div "path /pages/boots-that-fit path /pages/how-to-measure path /collections/narrow-…" at bounding box center [296, 358] width 389 height 503
paste textarea "path"
click at [105, 482] on div "path /pages/boots-that-fit path /pages/how-to-measure path /collections/narrow-…" at bounding box center [296, 358] width 389 height 503
paste textarea "path"
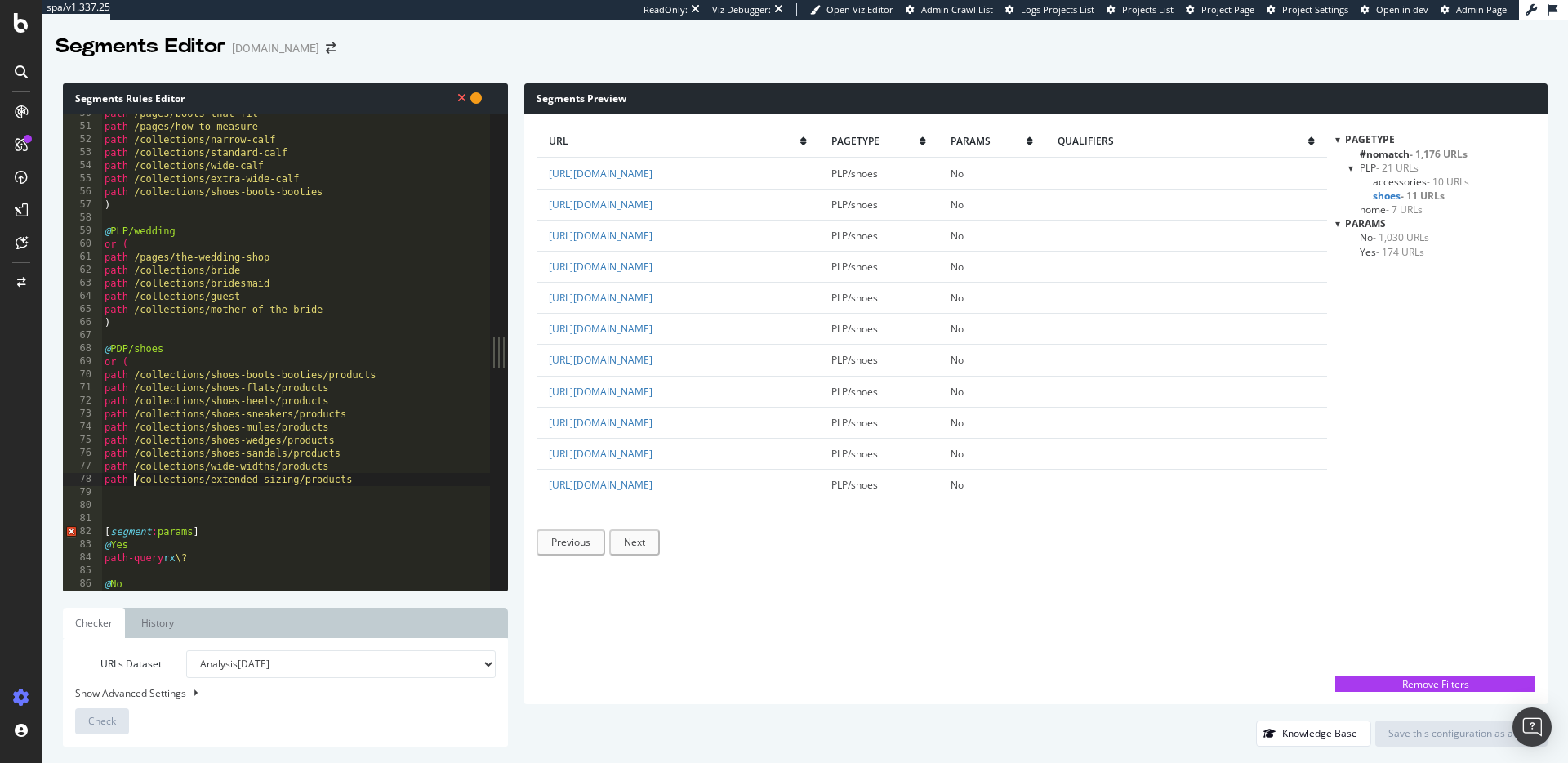
click at [385, 377] on div "path /pages/boots-that-fit path /pages/how-to-measure path /collections/narrow-…" at bounding box center [296, 358] width 389 height 503
drag, startPoint x: 402, startPoint y: 371, endPoint x: 378, endPoint y: 369, distance: 24.1
click at [378, 369] on div "path /pages/boots-that-fit path /pages/how-to-measure path /collections/narrow-…" at bounding box center [296, 358] width 389 height 503
click at [335, 385] on div "path /pages/boots-that-fit path /pages/how-to-measure path /collections/narrow-…" at bounding box center [296, 358] width 389 height 503
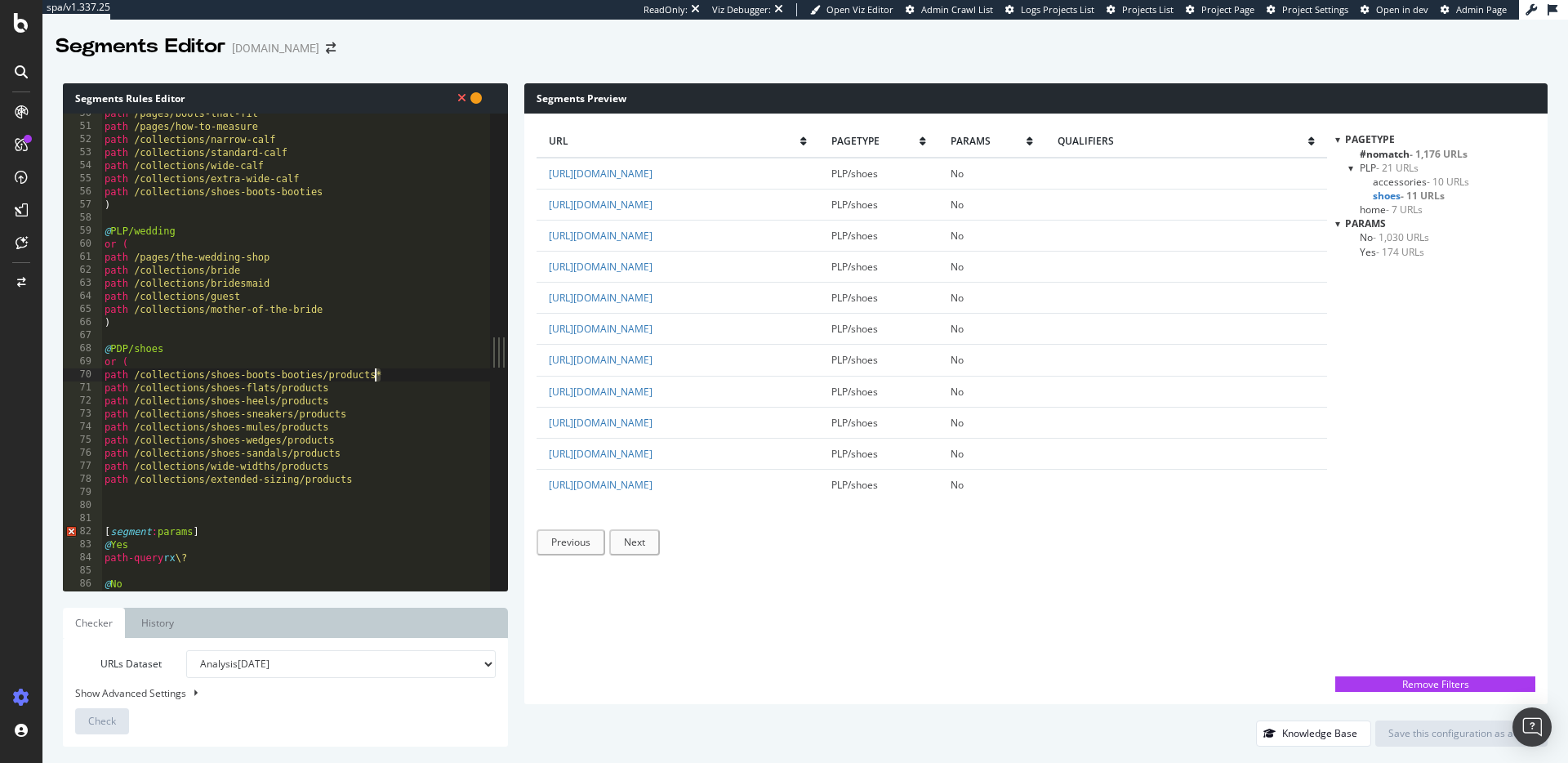
scroll to position [0, 18]
paste textarea "*"
click at [338, 399] on div "path /pages/boots-that-fit path /pages/how-to-measure path /collections/narrow-…" at bounding box center [296, 358] width 389 height 503
paste textarea "*"
click at [354, 412] on div "path /pages/boots-that-fit path /pages/how-to-measure path /collections/narrow-…" at bounding box center [296, 358] width 389 height 503
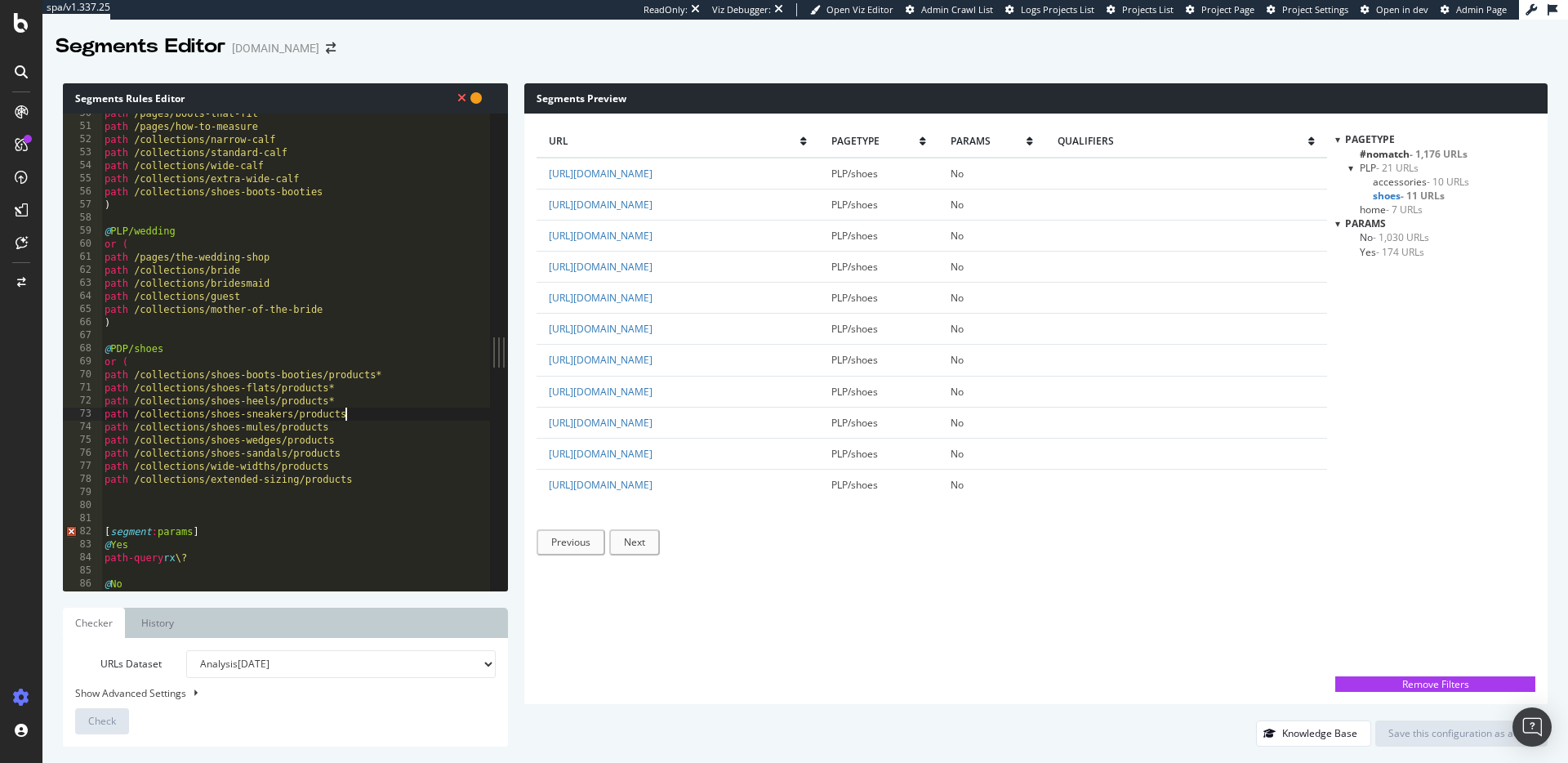
paste textarea "*"
click at [328, 425] on div "path /pages/boots-that-fit path /pages/how-to-measure path /collections/narrow-…" at bounding box center [296, 358] width 389 height 503
paste textarea "*"
click at [342, 439] on div "path /pages/boots-that-fit path /pages/how-to-measure path /collections/narrow-…" at bounding box center [296, 358] width 389 height 503
paste textarea "*"
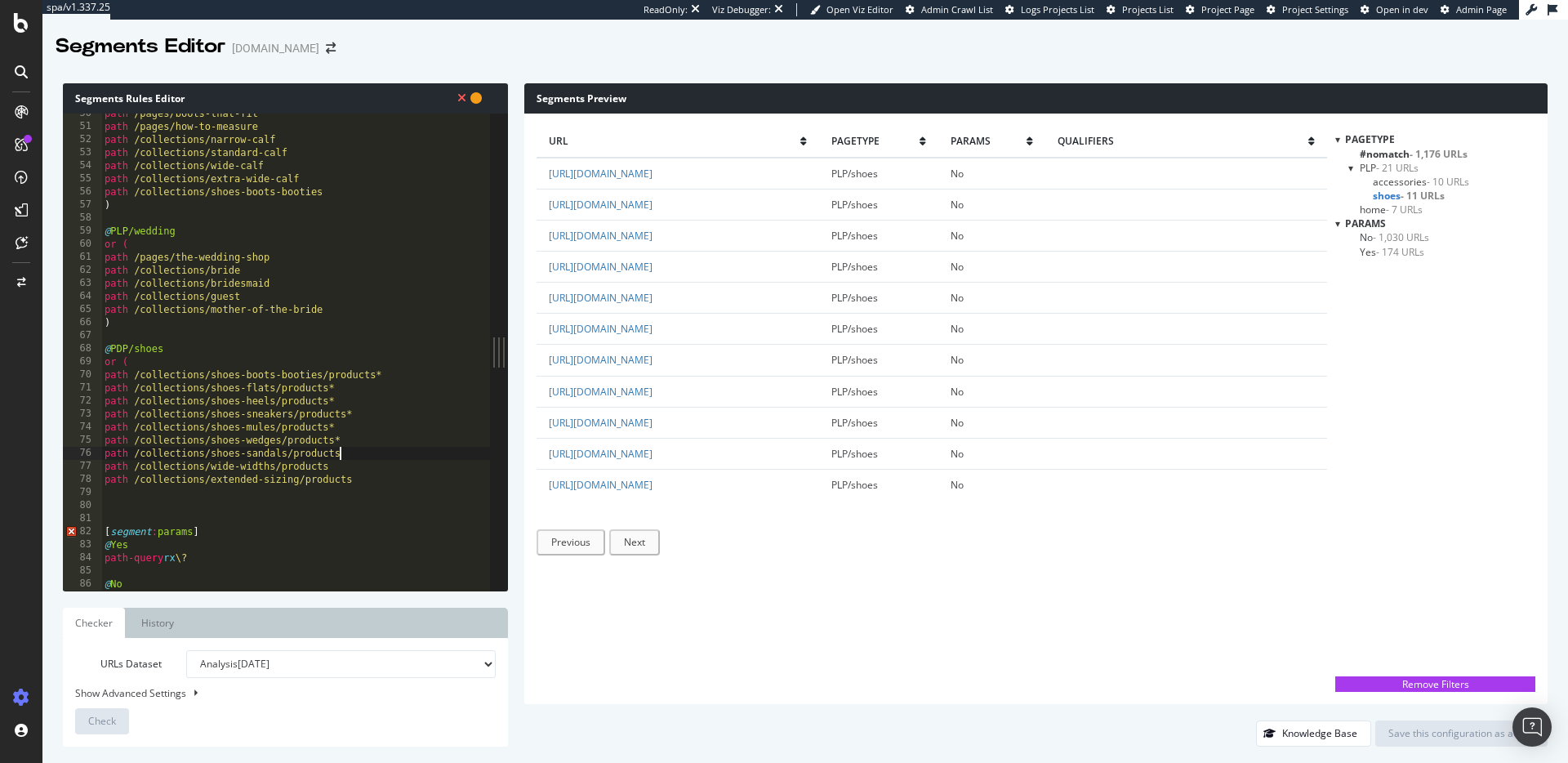
drag, startPoint x: 348, startPoint y: 450, endPoint x: 352, endPoint y: 460, distance: 10.8
click at [348, 450] on div "path /pages/boots-that-fit path /pages/how-to-measure path /collections/narrow-…" at bounding box center [296, 358] width 389 height 503
paste textarea "*"
click at [333, 465] on div "path /pages/boots-that-fit path /pages/how-to-measure path /collections/narrow-…" at bounding box center [296, 358] width 389 height 503
paste textarea "*"
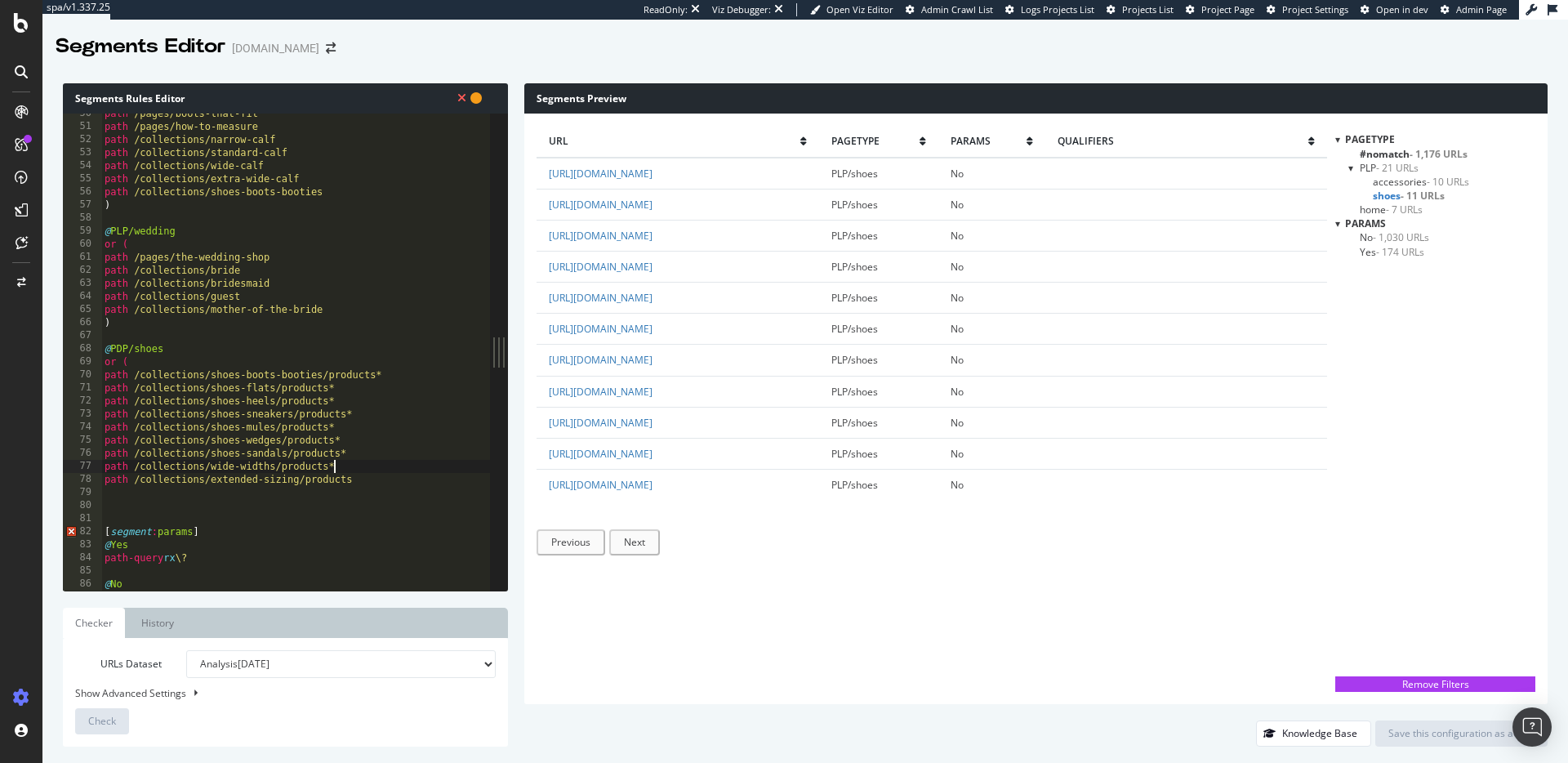
click at [358, 482] on div "path /pages/boots-that-fit path /pages/how-to-measure path /collections/narrow-…" at bounding box center [296, 358] width 389 height 503
paste textarea "*"
type textarea "path /collections/extended-sizing/products*"
click at [184, 483] on div "path /pages/boots-that-fit path /pages/how-to-measure path /collections/narrow-…" at bounding box center [296, 358] width 389 height 503
click at [143, 485] on div "path /pages/boots-that-fit path /pages/how-to-measure path /collections/narrow-…" at bounding box center [296, 358] width 389 height 503
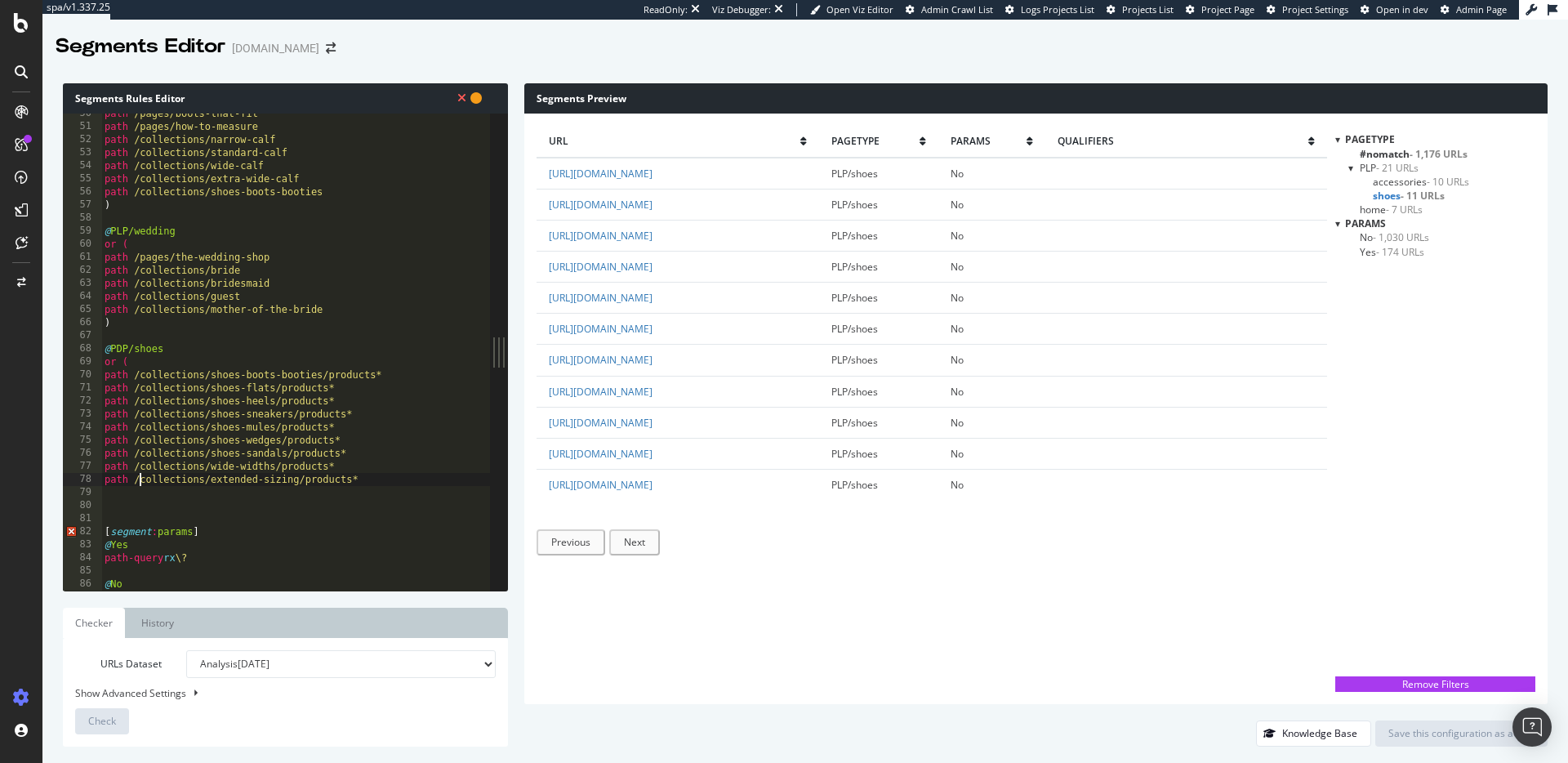
click at [146, 492] on div "path /pages/boots-that-fit path /pages/how-to-measure path /collections/narrow-…" at bounding box center [296, 358] width 389 height 503
click at [104, 715] on span "Check" at bounding box center [101, 720] width 28 height 14
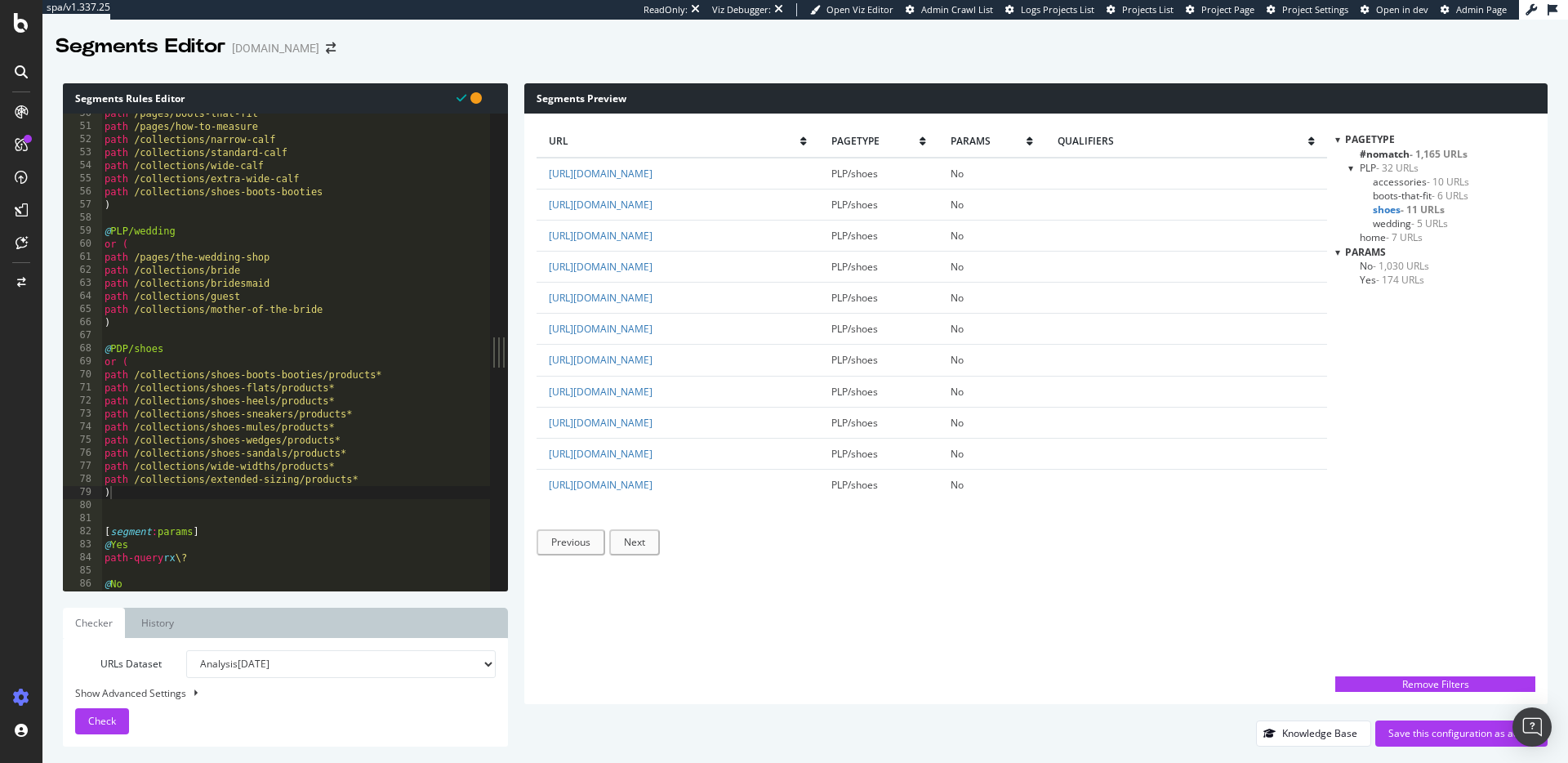
click at [1404, 148] on span "#nomatch - 1,165 URLs" at bounding box center [1414, 154] width 108 height 14
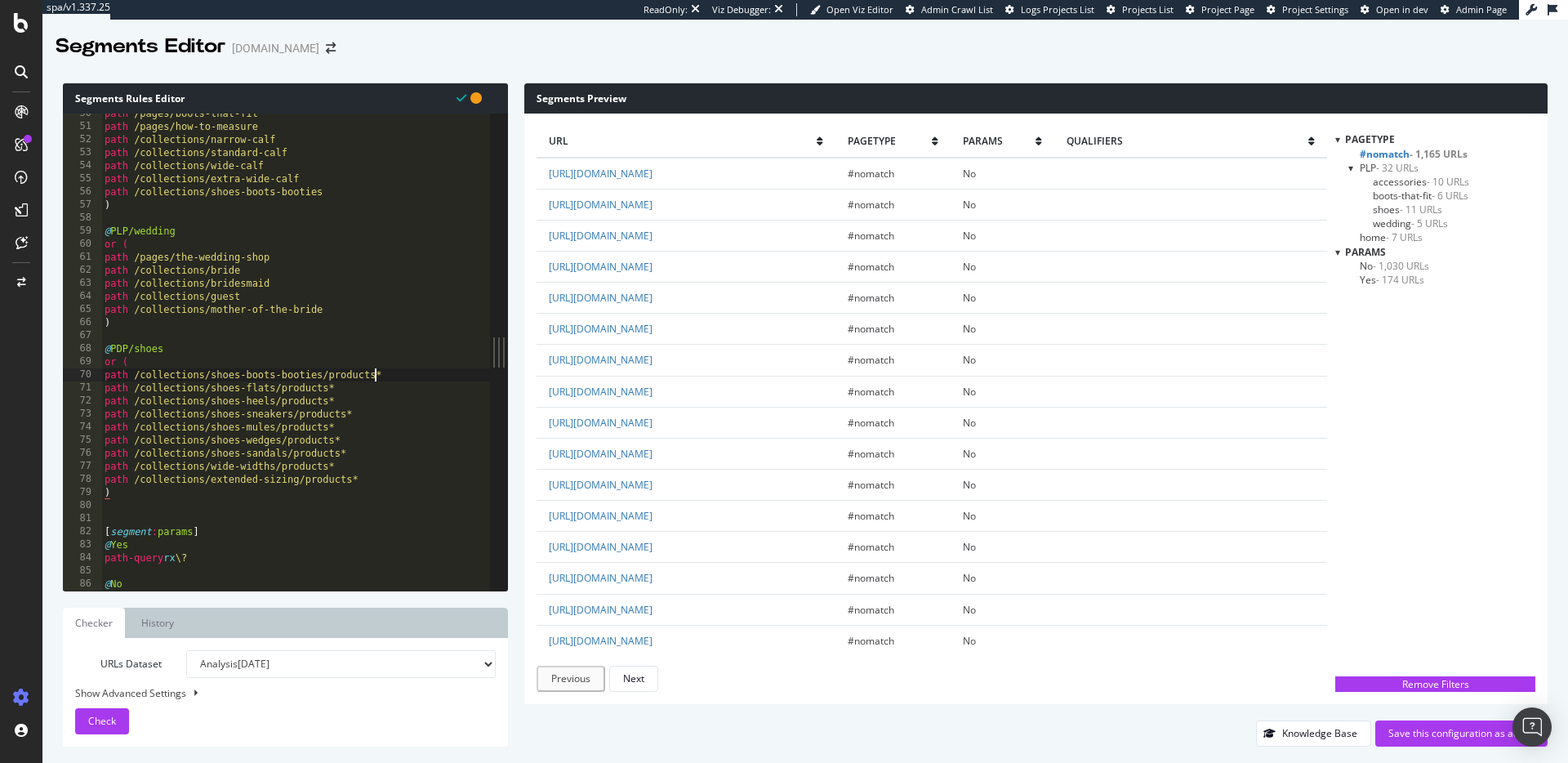
drag, startPoint x: 375, startPoint y: 377, endPoint x: 414, endPoint y: 400, distance: 45.3
click at [376, 377] on div "path /pages/boots-that-fit path /pages/how-to-measure path /collections/narrow-…" at bounding box center [296, 358] width 389 height 503
drag, startPoint x: 325, startPoint y: 388, endPoint x: 342, endPoint y: 395, distance: 18.4
click at [325, 387] on div "path /pages/boots-that-fit path /pages/how-to-measure path /collections/narrow-…" at bounding box center [296, 358] width 389 height 503
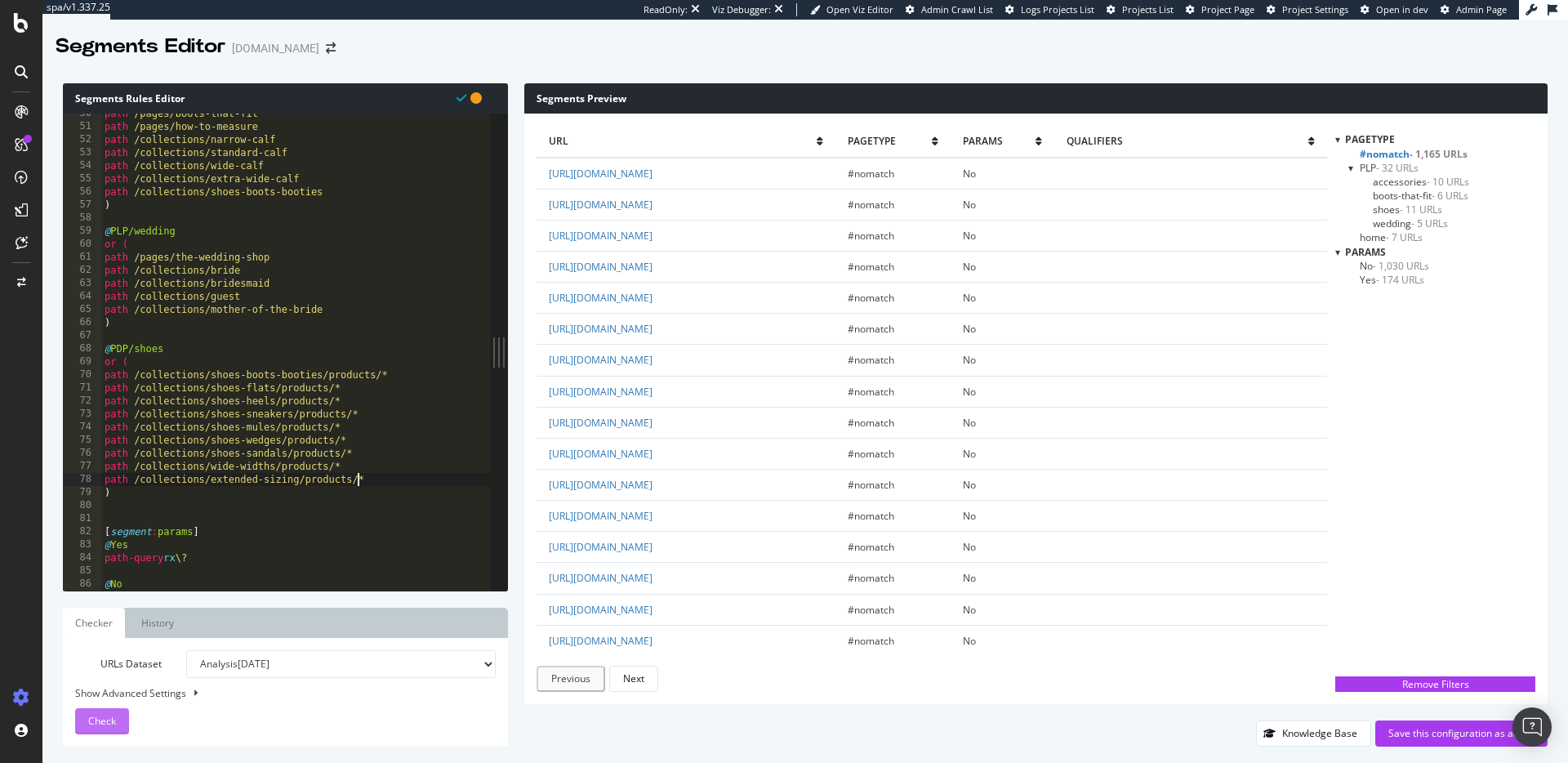
click at [116, 710] on button "Check" at bounding box center [102, 721] width 54 height 26
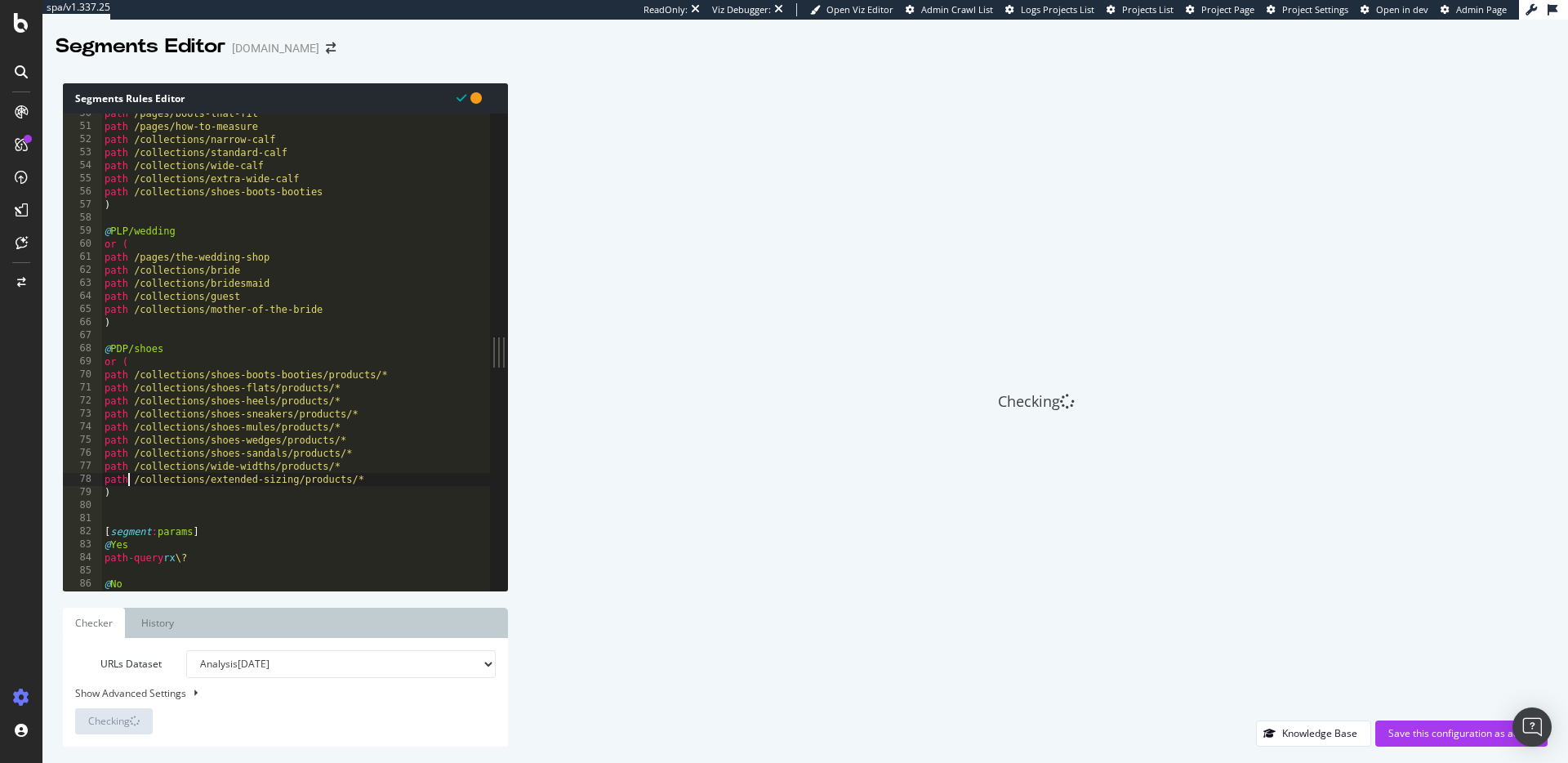
click at [131, 486] on div "path /pages/boots-that-fit path /pages/how-to-measure path /collections/narrow-…" at bounding box center [296, 358] width 389 height 503
click at [117, 496] on div "path /pages/boots-that-fit path /pages/how-to-measure path /collections/narrow-…" at bounding box center [296, 358] width 389 height 503
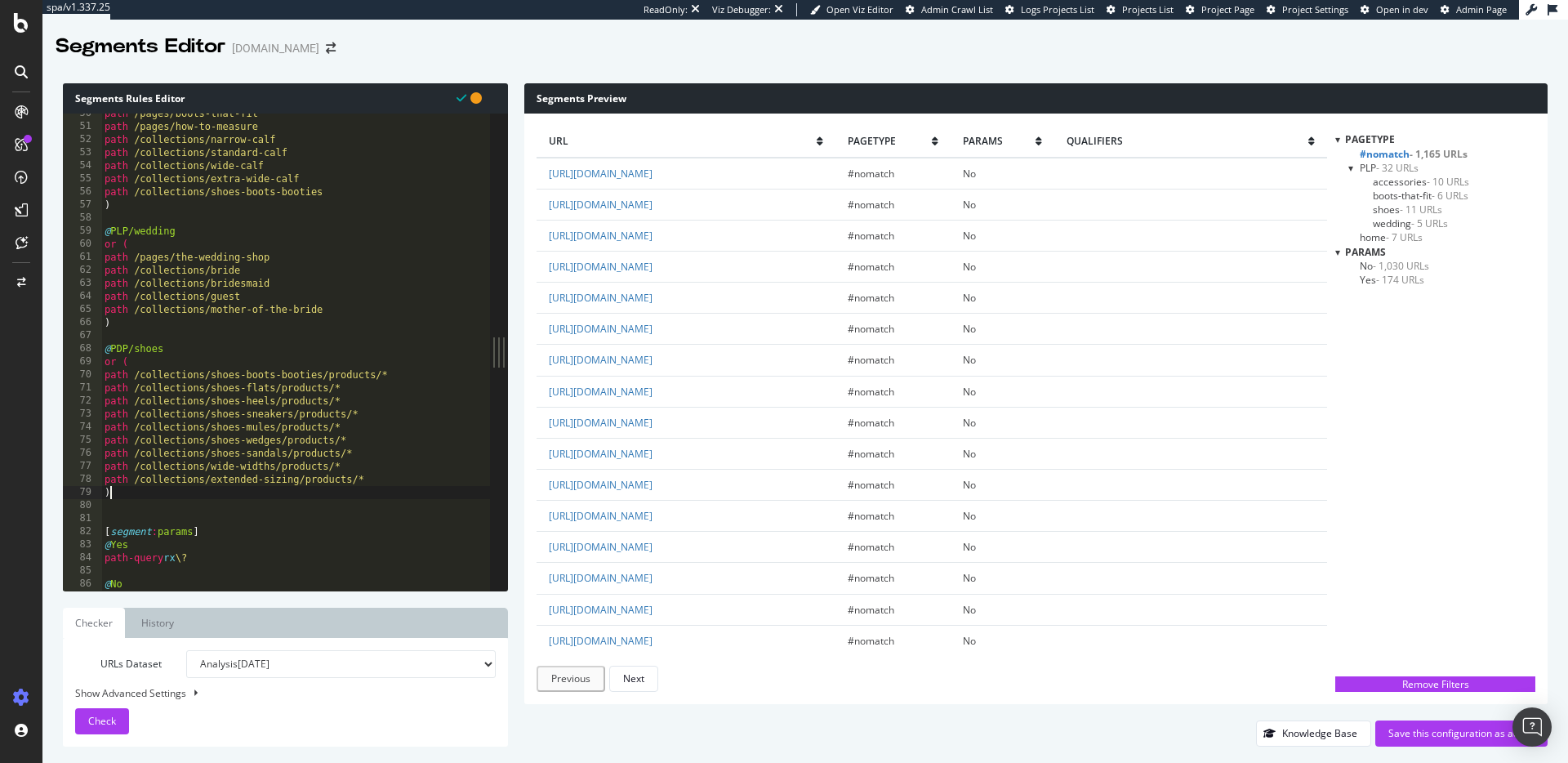
click at [118, 492] on div "path /pages/boots-that-fit path /pages/how-to-measure path /collections/narrow-…" at bounding box center [296, 358] width 389 height 503
type textarea ")"
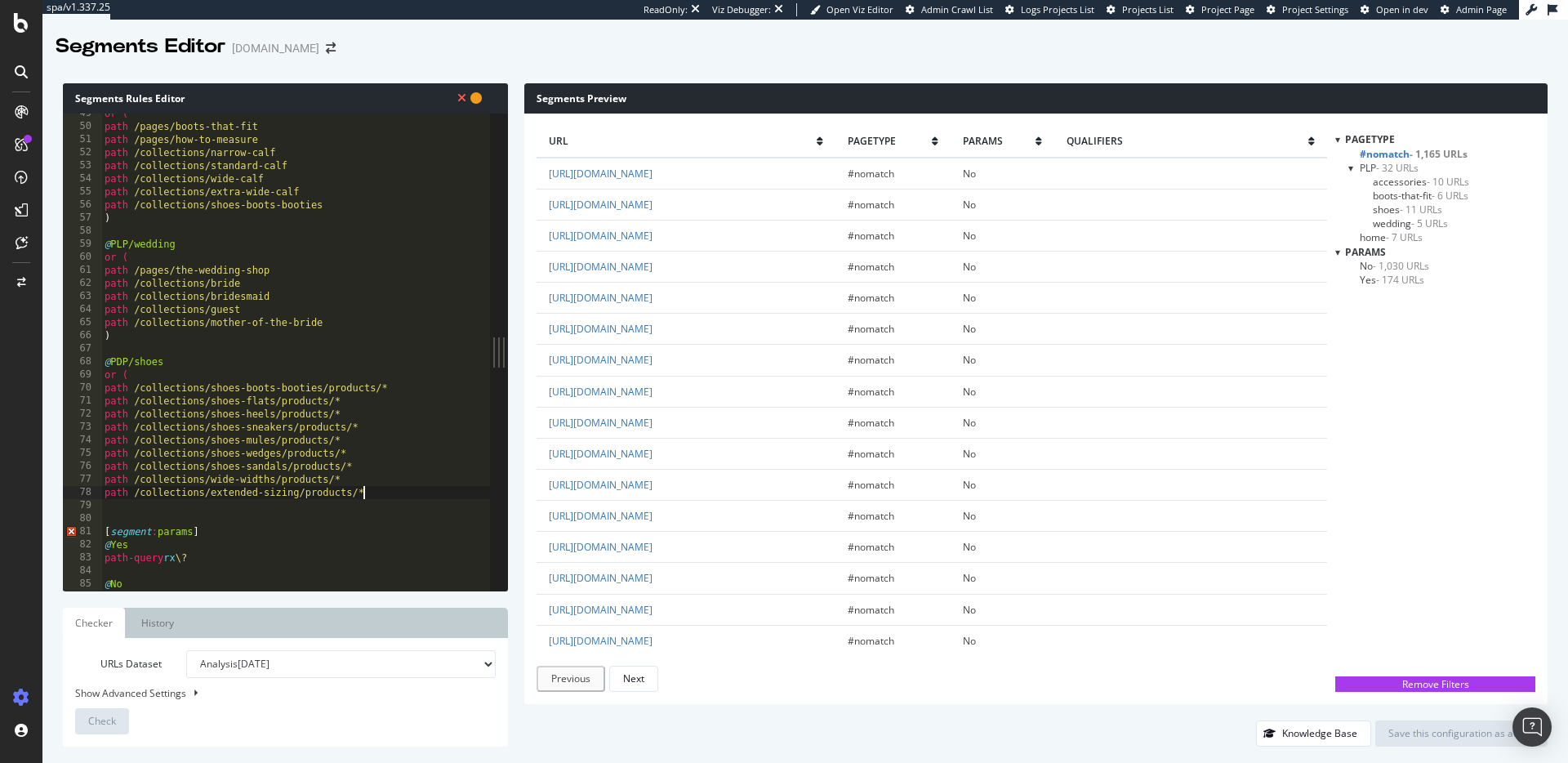
scroll to position [634, 0]
click at [137, 374] on div "or ( path /pages/boots-that-fit path /pages/how-to-measure path /collections/na…" at bounding box center [296, 358] width 389 height 503
type textarea "o"
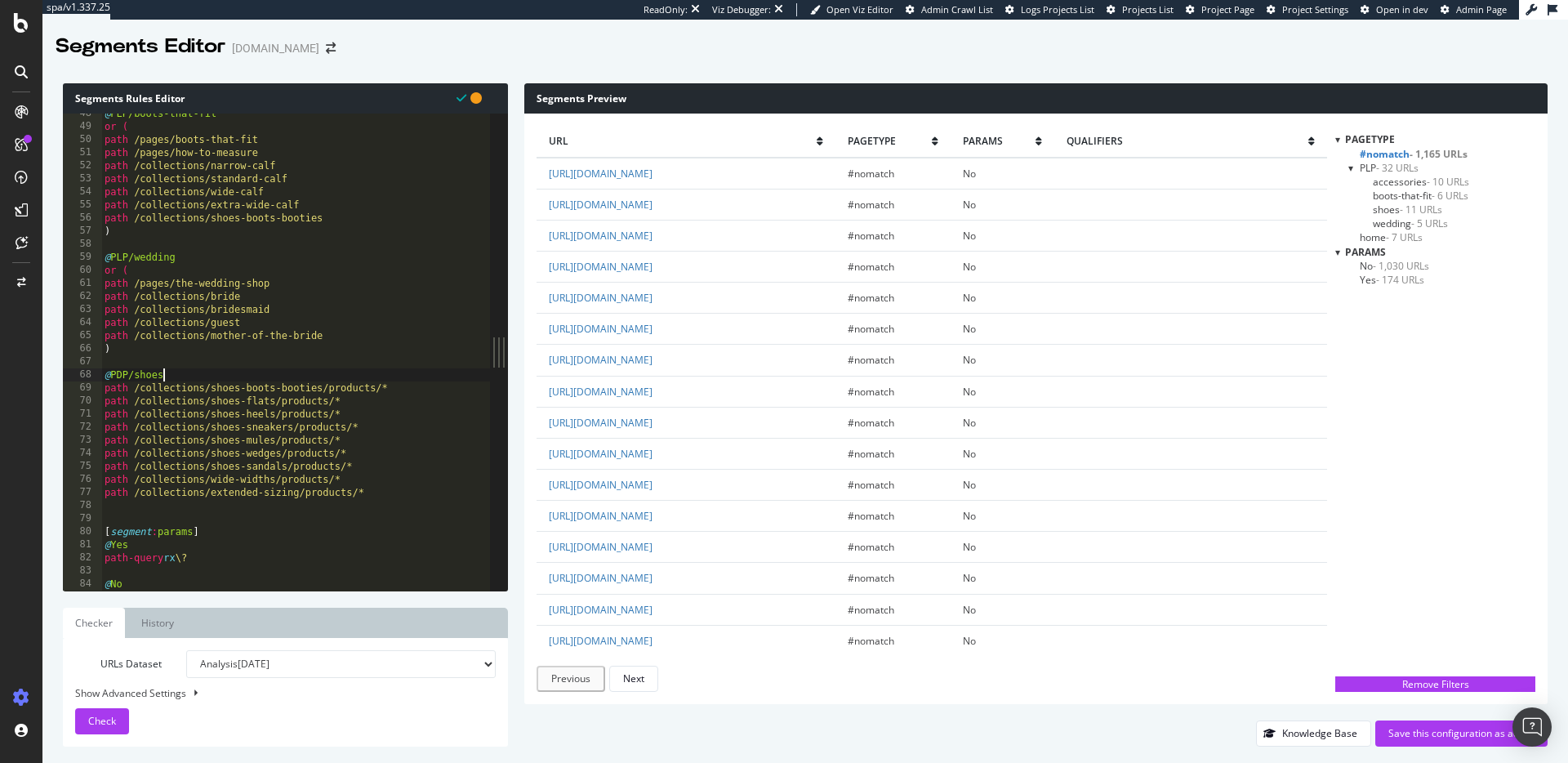
scroll to position [621, 0]
click at [106, 723] on span "Check" at bounding box center [101, 720] width 28 height 14
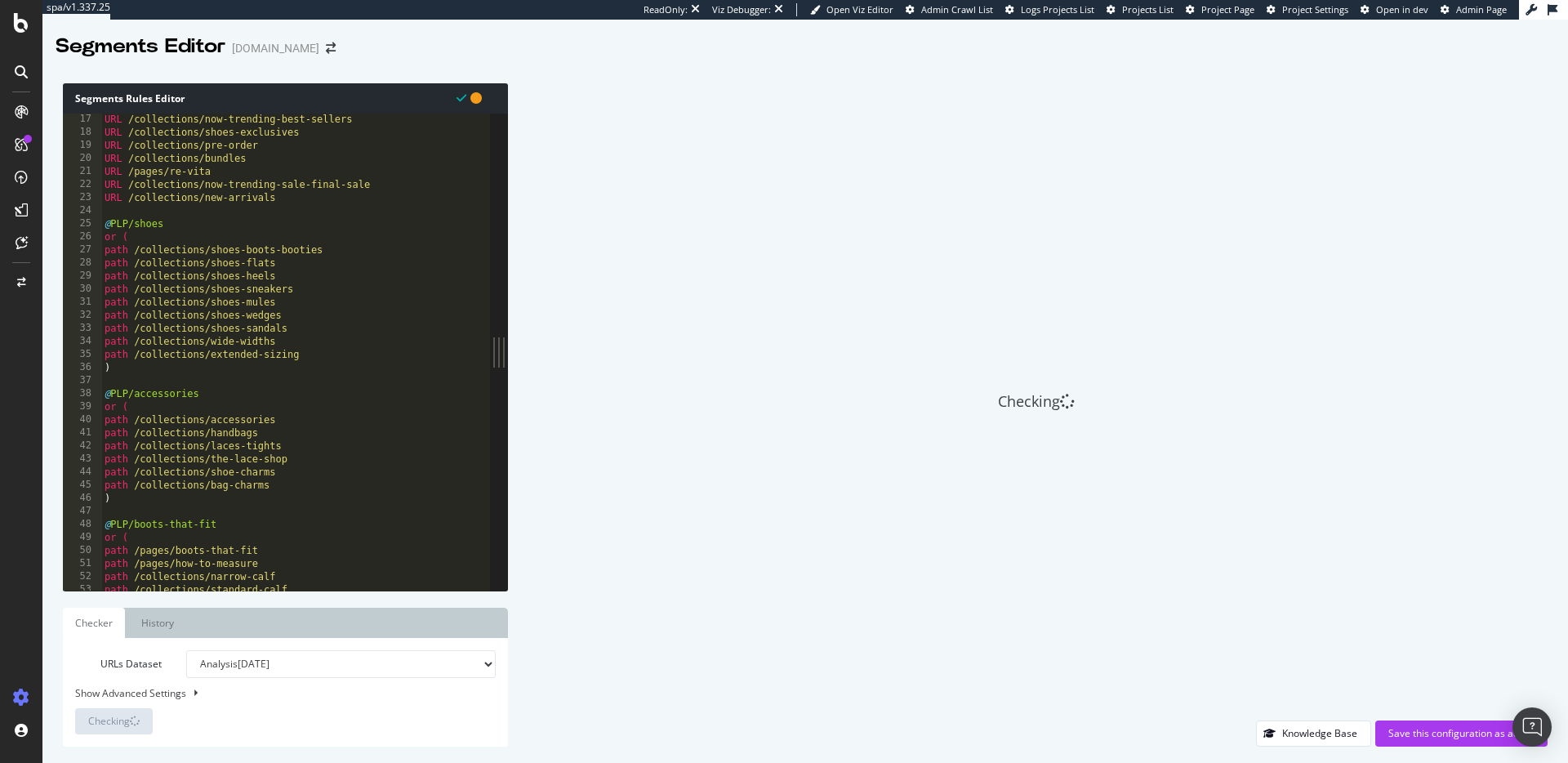
scroll to position [0, 0]
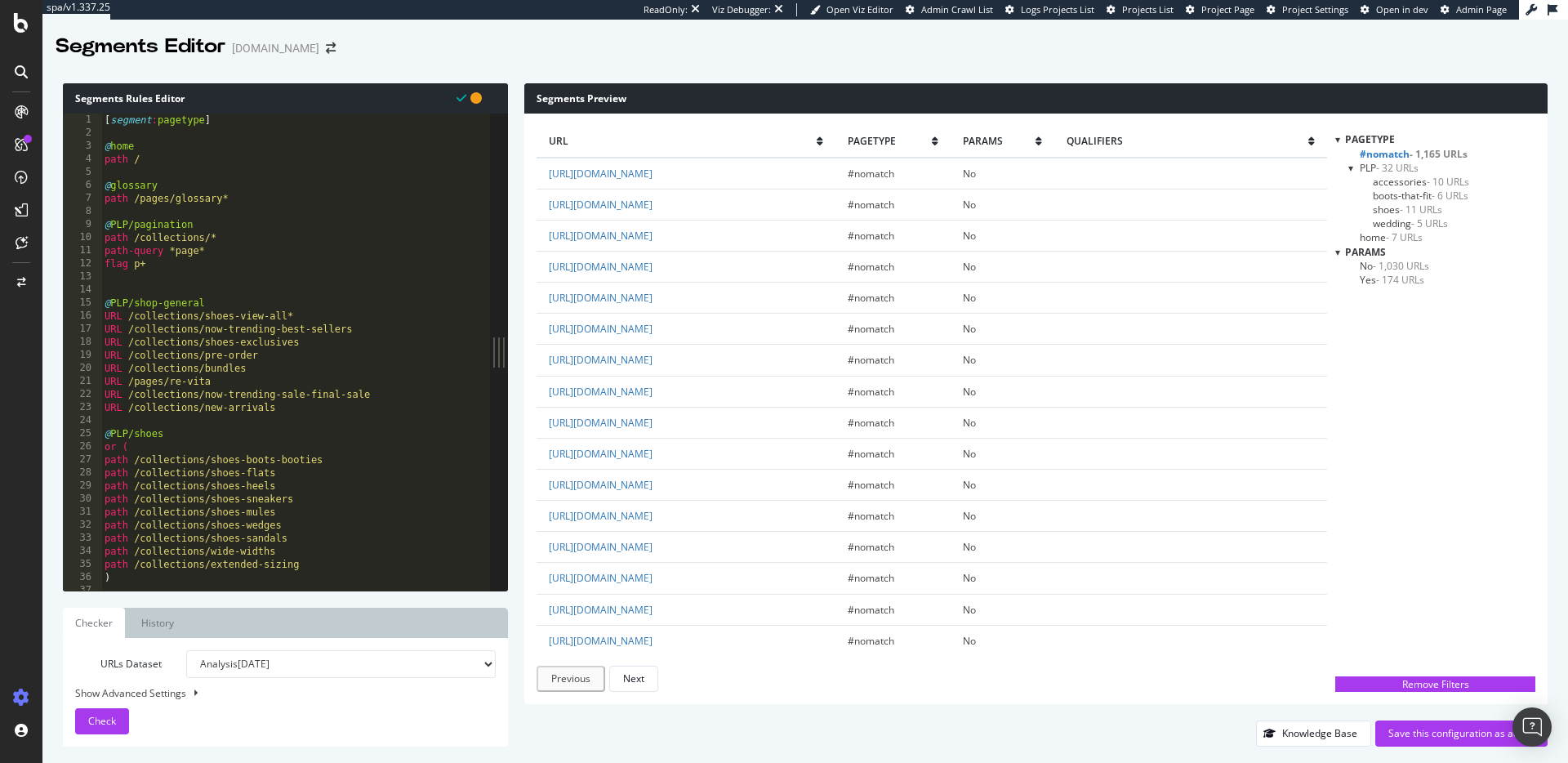
click at [153, 266] on div "[ segment : pagetype ] @ home path / @ glossary path /pages/glossary* @ PLP/pag…" at bounding box center [296, 365] width 389 height 503
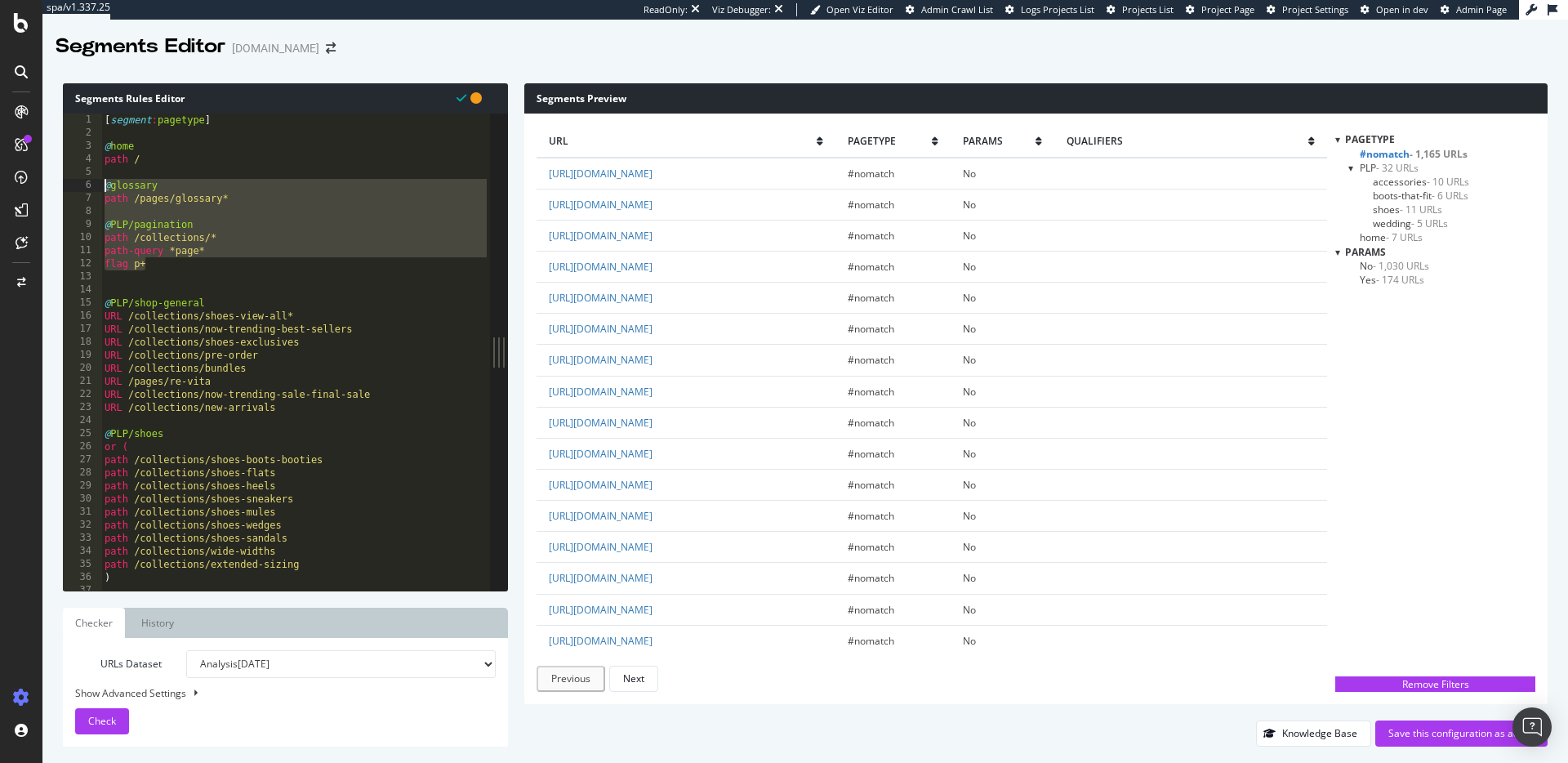
drag, startPoint x: 125, startPoint y: 238, endPoint x: 71, endPoint y: 182, distance: 77.8
click at [71, 182] on div "@PDP/shoes 1 2 3 4 5 6 7 8 9 10 11 12 13 14 15 16 17 18 19 20 21 22 23 24 25 26…" at bounding box center [276, 353] width 427 height 477
type textarea "@glossary path /pages/glossary*"
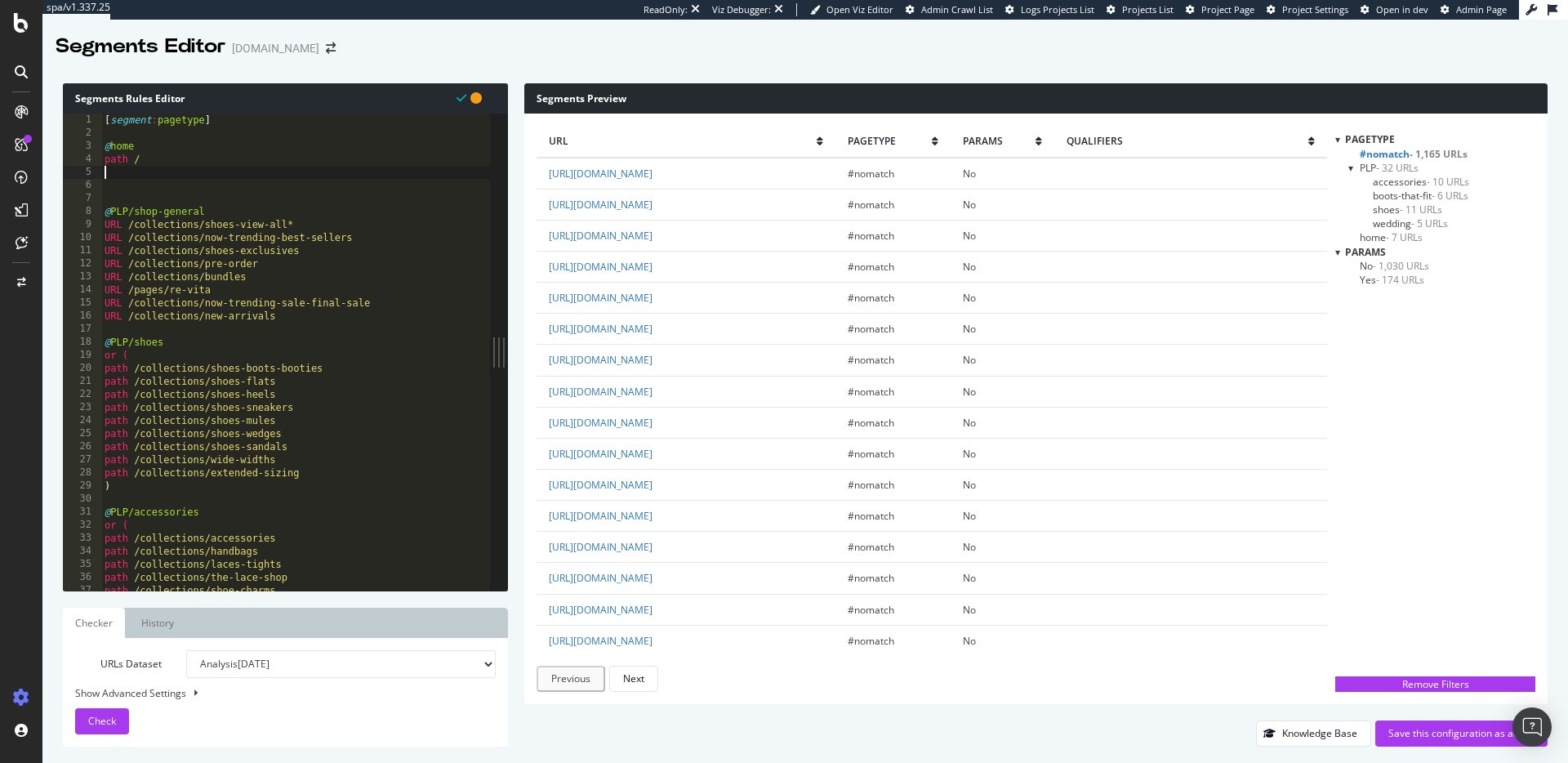
click at [106, 196] on div "[ segment : pagetype ] @ home path / @ PLP/shop-general URL /collections/shoes-…" at bounding box center [296, 365] width 389 height 503
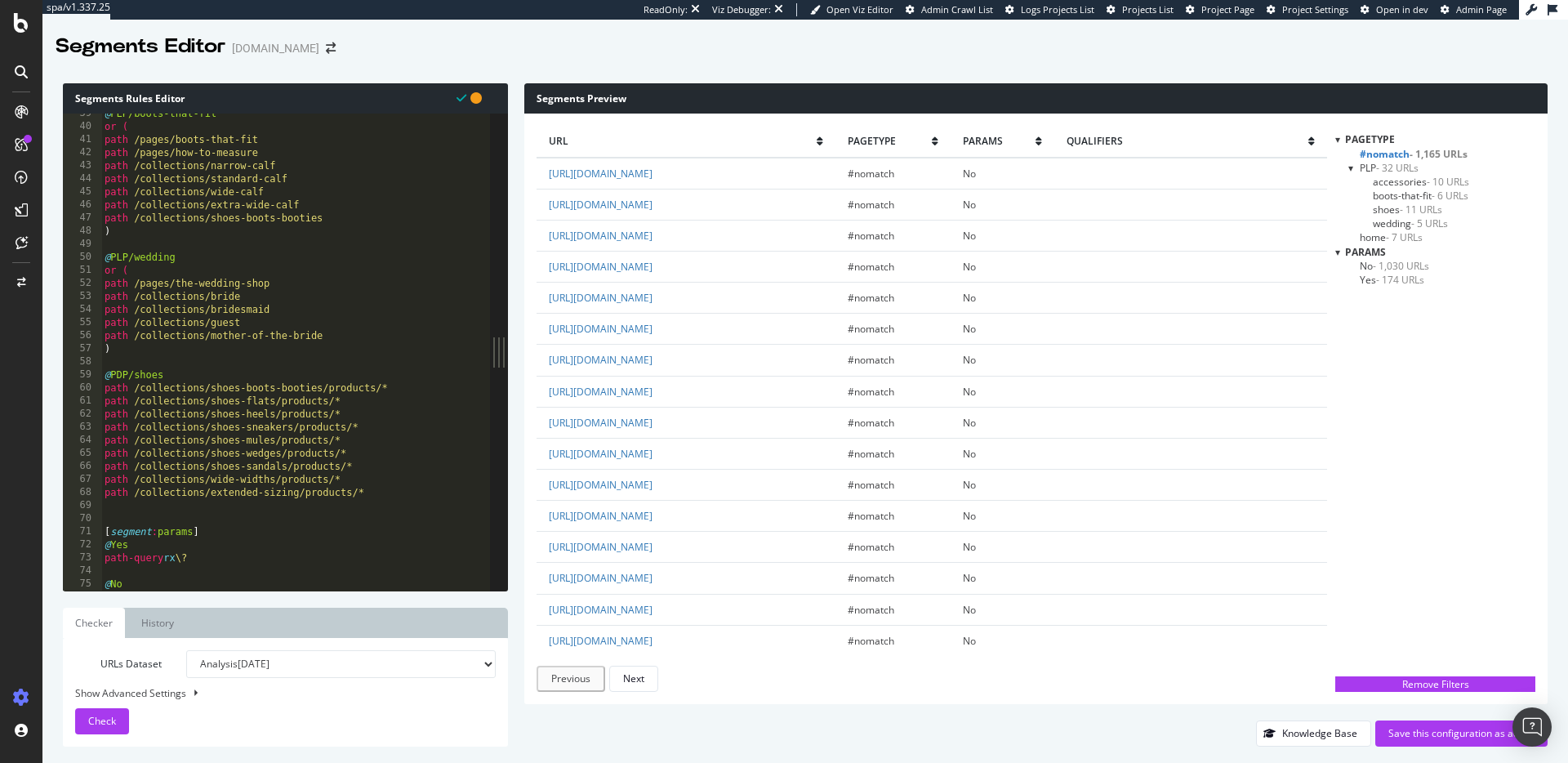
scroll to position [503, 0]
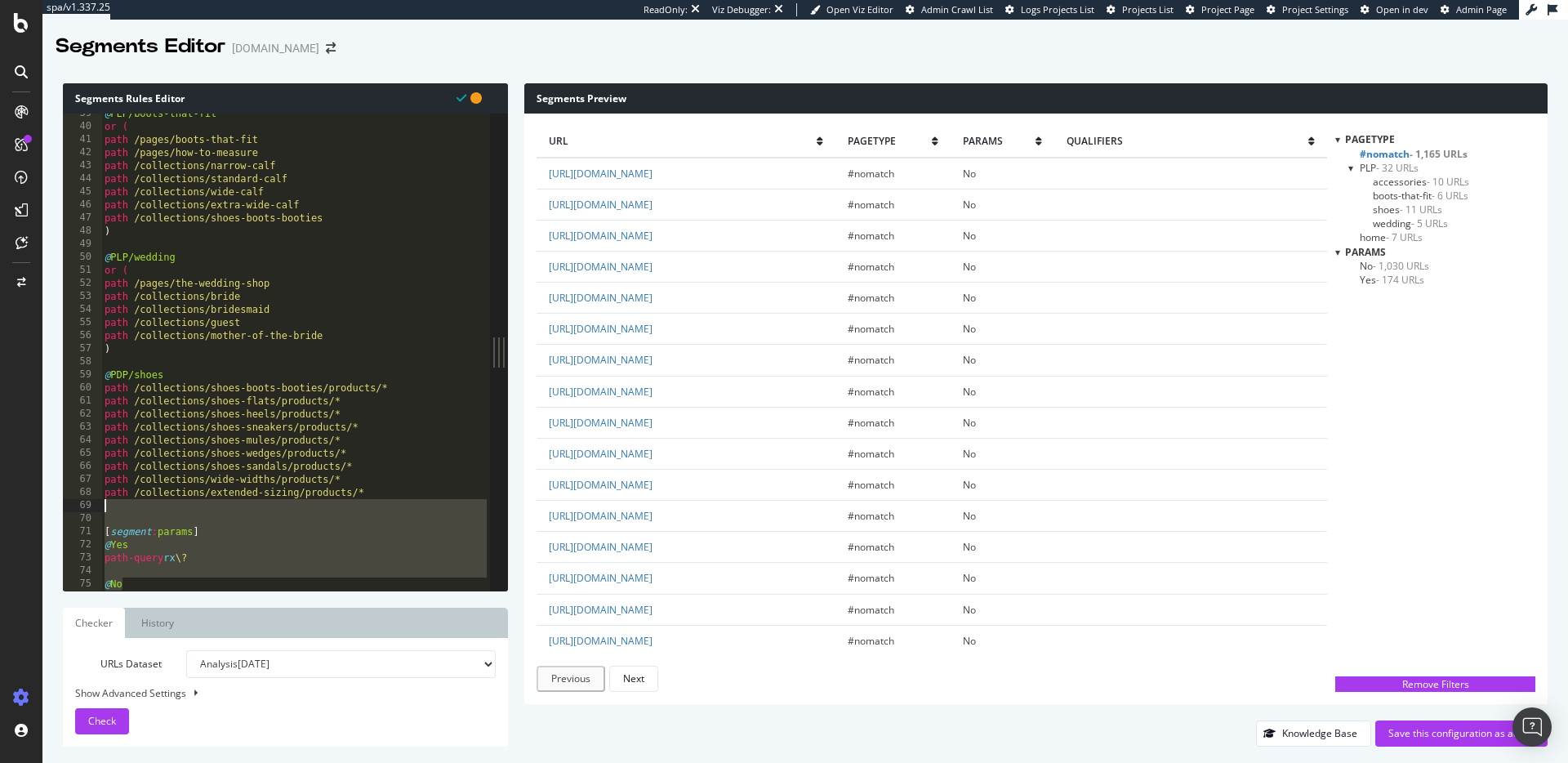
drag, startPoint x: 116, startPoint y: 570, endPoint x: 40, endPoint y: 509, distance: 97.5
click at [40, 509] on div "spa/v1.337.25 ReadOnly: Viz Debugger: Open Viz Editor Admin Crawl List Logs Pro…" at bounding box center [784, 381] width 1568 height 763
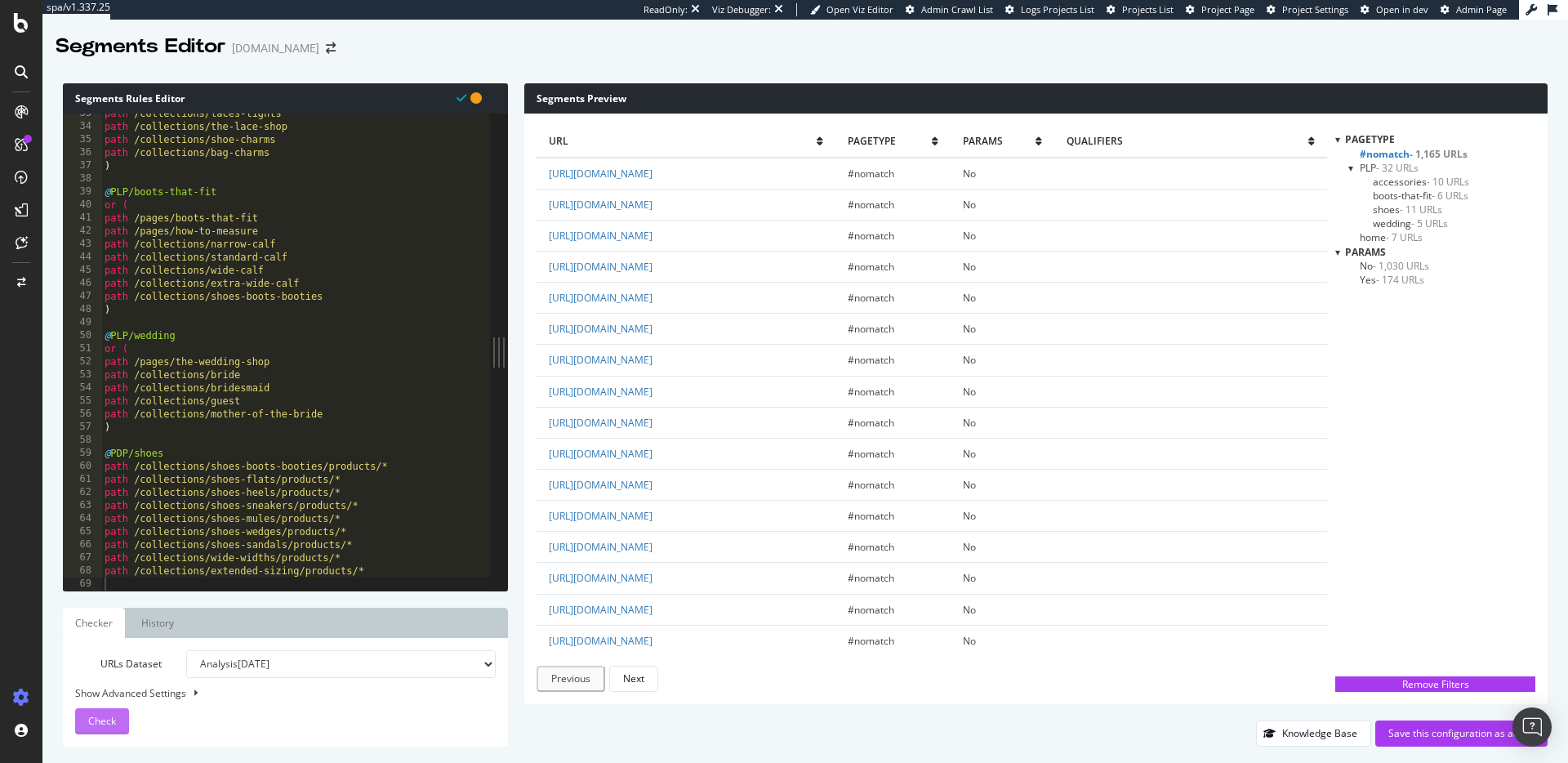
click at [116, 717] on button "Check" at bounding box center [102, 721] width 54 height 26
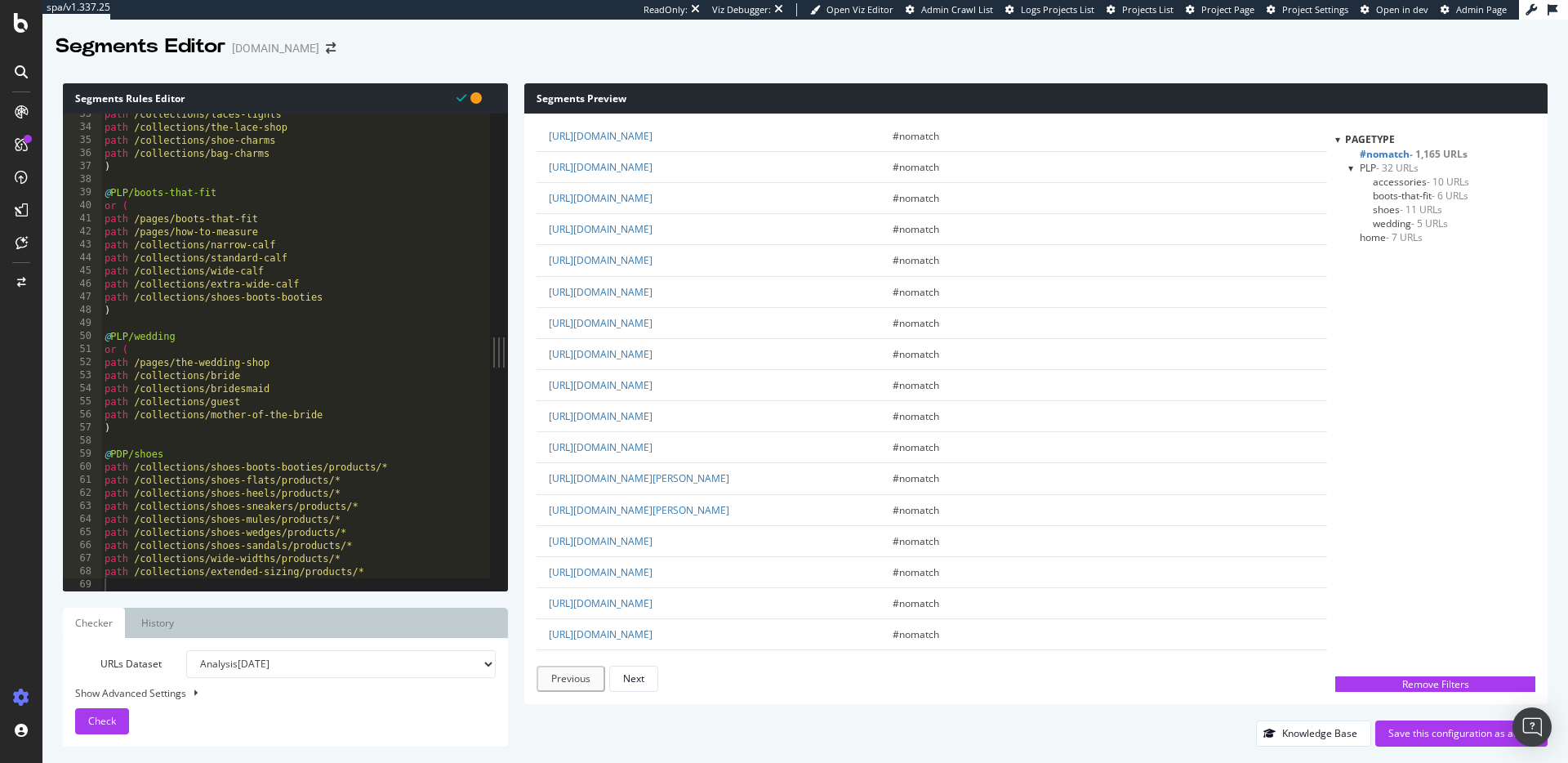
scroll to position [2636, 0]
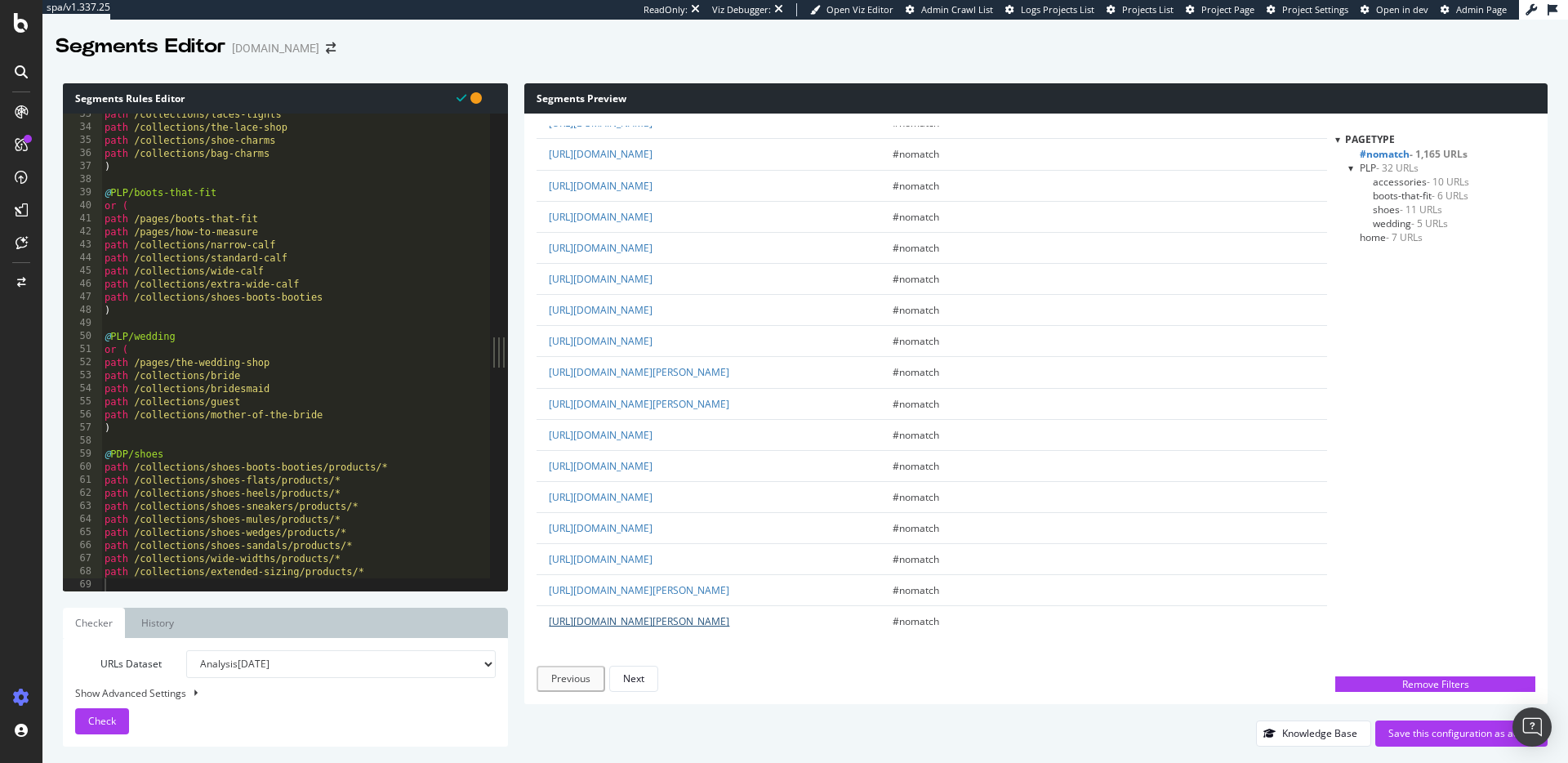
click at [730, 621] on link "https://www.dolcevita.com/products/talisa-wedges-ivory-leather" at bounding box center [639, 621] width 181 height 14
click at [271, 480] on div "path /collections/laces-tights path /collections/the-lace-shop path /collection…" at bounding box center [296, 359] width 389 height 503
click at [250, 471] on div "path /collections/laces-tights path /collections/the-lace-shop path /collection…" at bounding box center [296, 359] width 389 height 503
click at [243, 396] on div "path /collections/laces-tights path /collections/the-lace-shop path /collection…" at bounding box center [296, 359] width 389 height 503
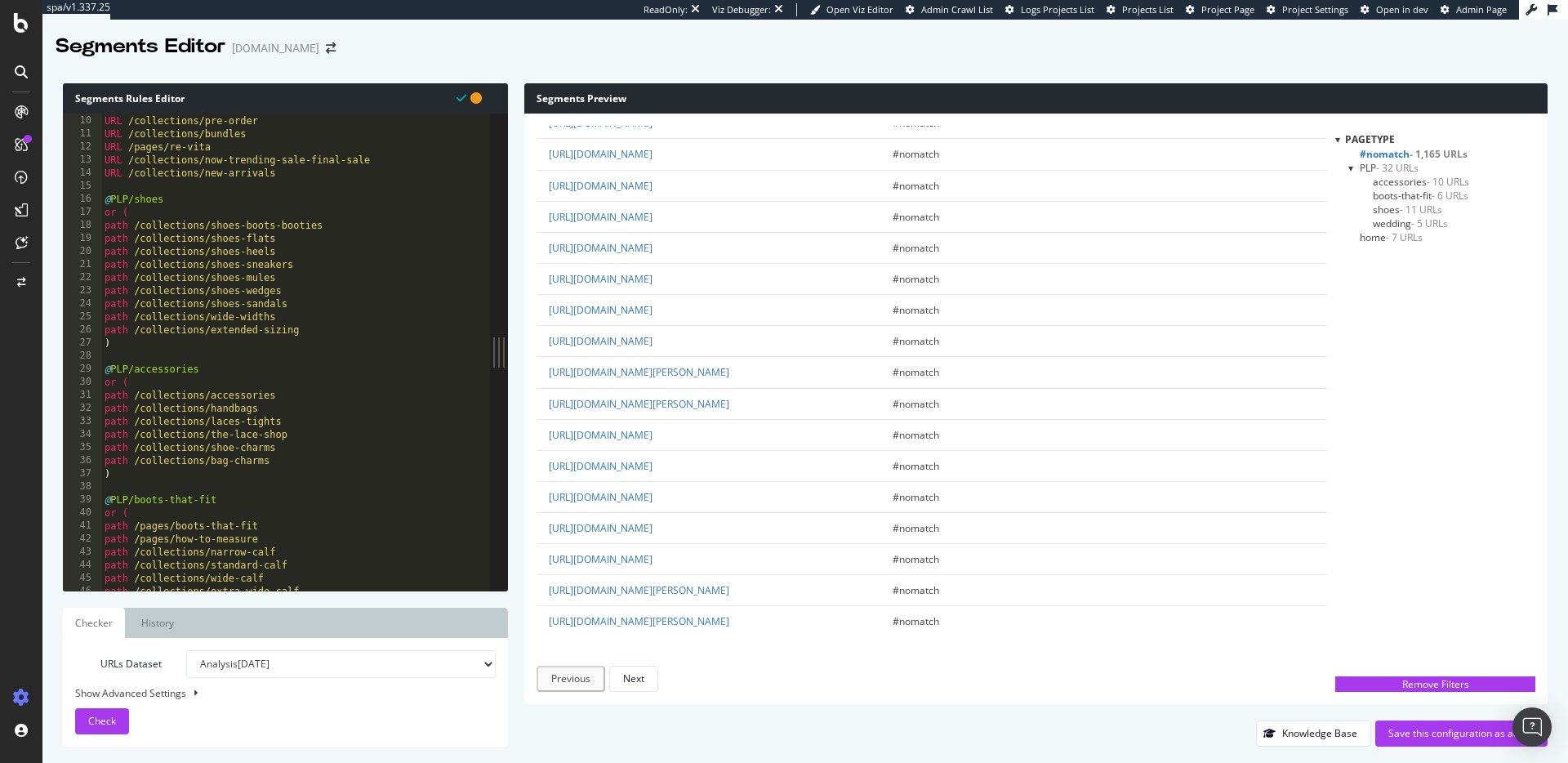
scroll to position [95, 0]
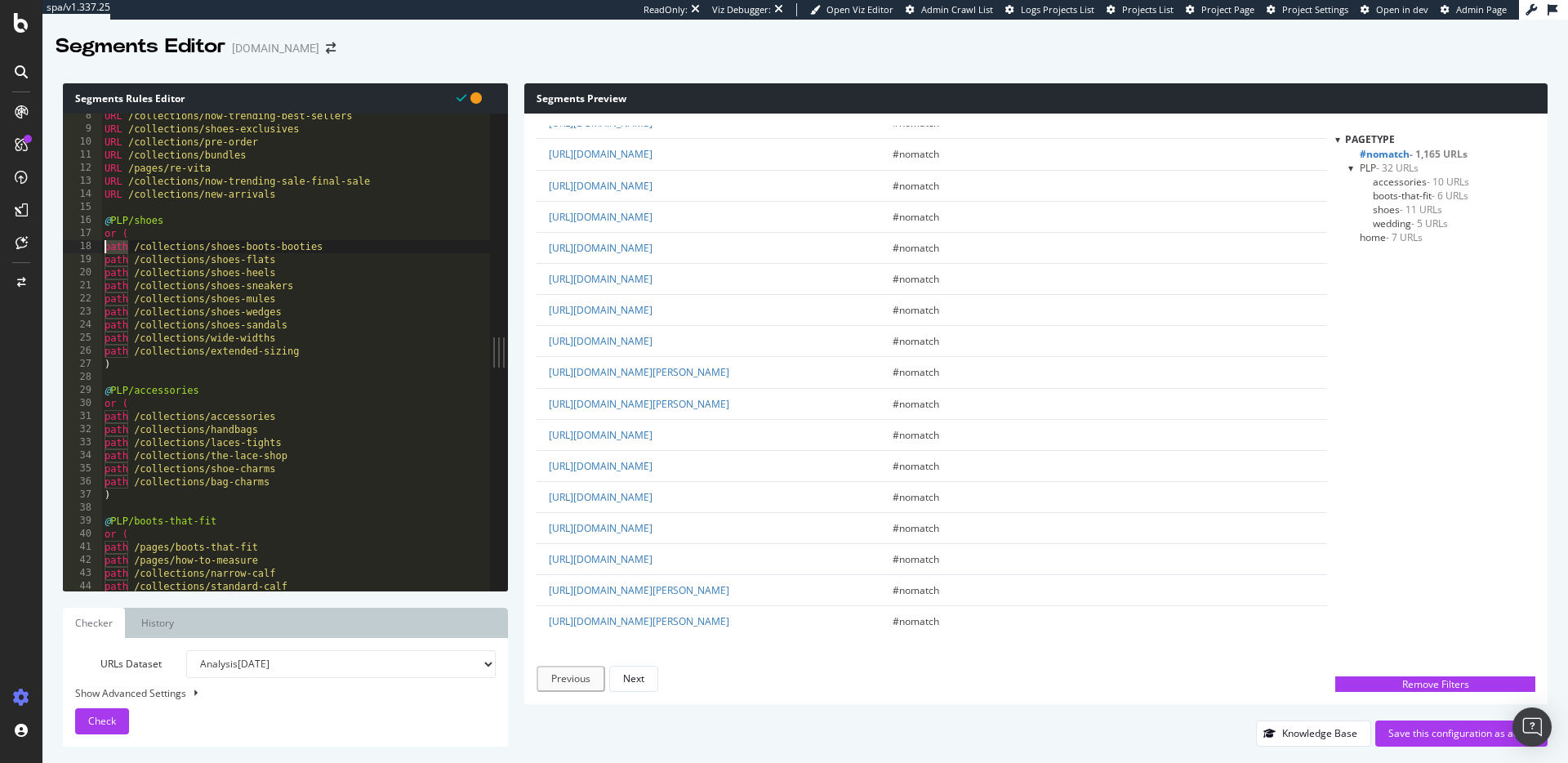
drag, startPoint x: 130, startPoint y: 244, endPoint x: 72, endPoint y: 243, distance: 58.0
click at [72, 243] on div "8 9 10 11 12 13 14 15 16 17 18 19 20 21 22 23 24 25 26 27 28 29 30 31 32 33 34 …" at bounding box center [276, 353] width 427 height 477
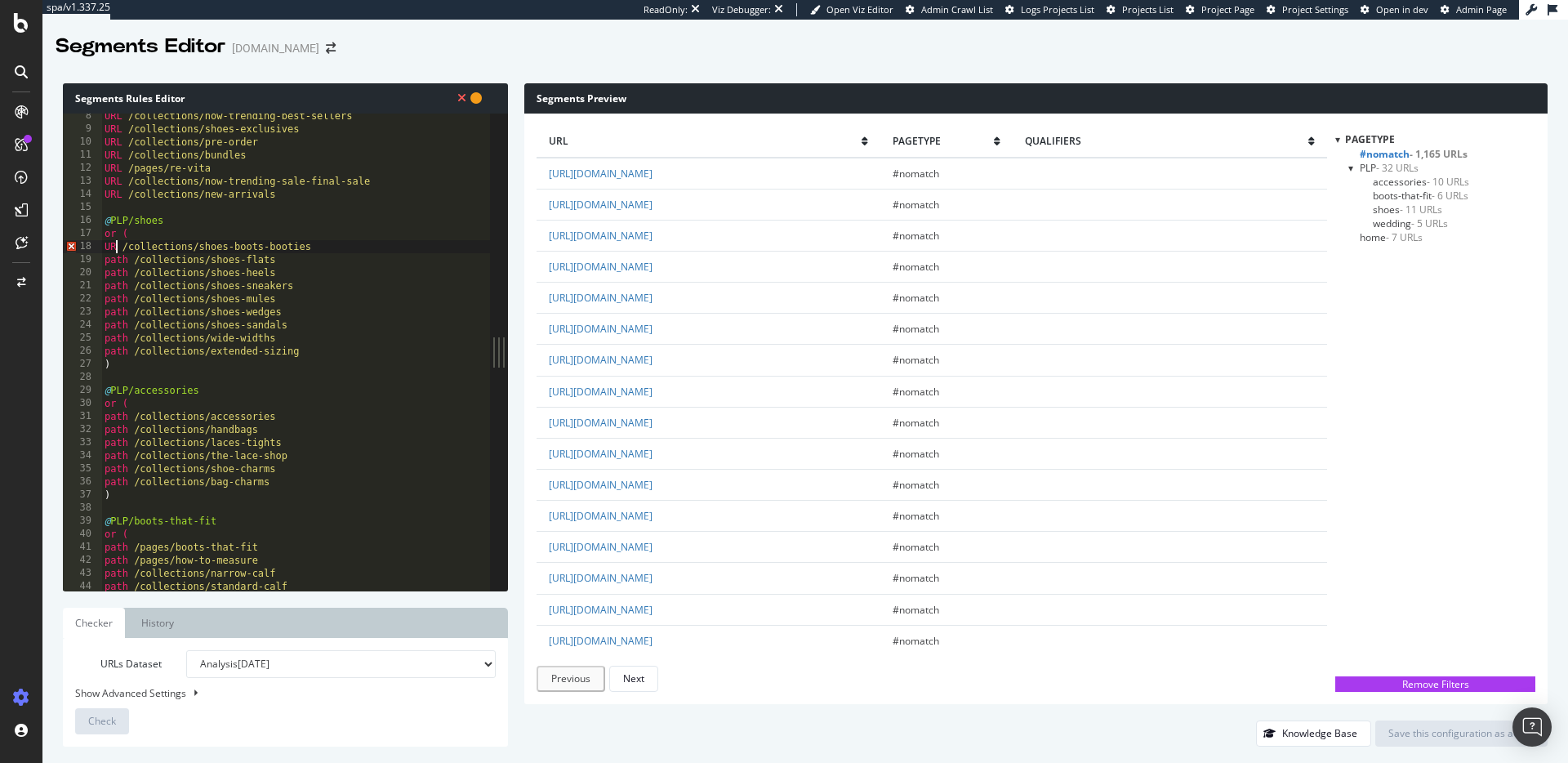
scroll to position [0, 1]
drag, startPoint x: 117, startPoint y: 244, endPoint x: 91, endPoint y: 243, distance: 26.0
click at [91, 243] on div "URL /collections/shoes-boots-booties 8 9 10 11 12 13 14 15 16 17 18 19 20 21 22…" at bounding box center [276, 353] width 427 height 477
drag, startPoint x: 129, startPoint y: 255, endPoint x: 87, endPoint y: 258, distance: 42.1
click at [87, 255] on div "URL /collections/shoes-boots-booties 8 9 10 11 12 13 14 15 16 17 18 19 20 21 22…" at bounding box center [276, 353] width 427 height 477
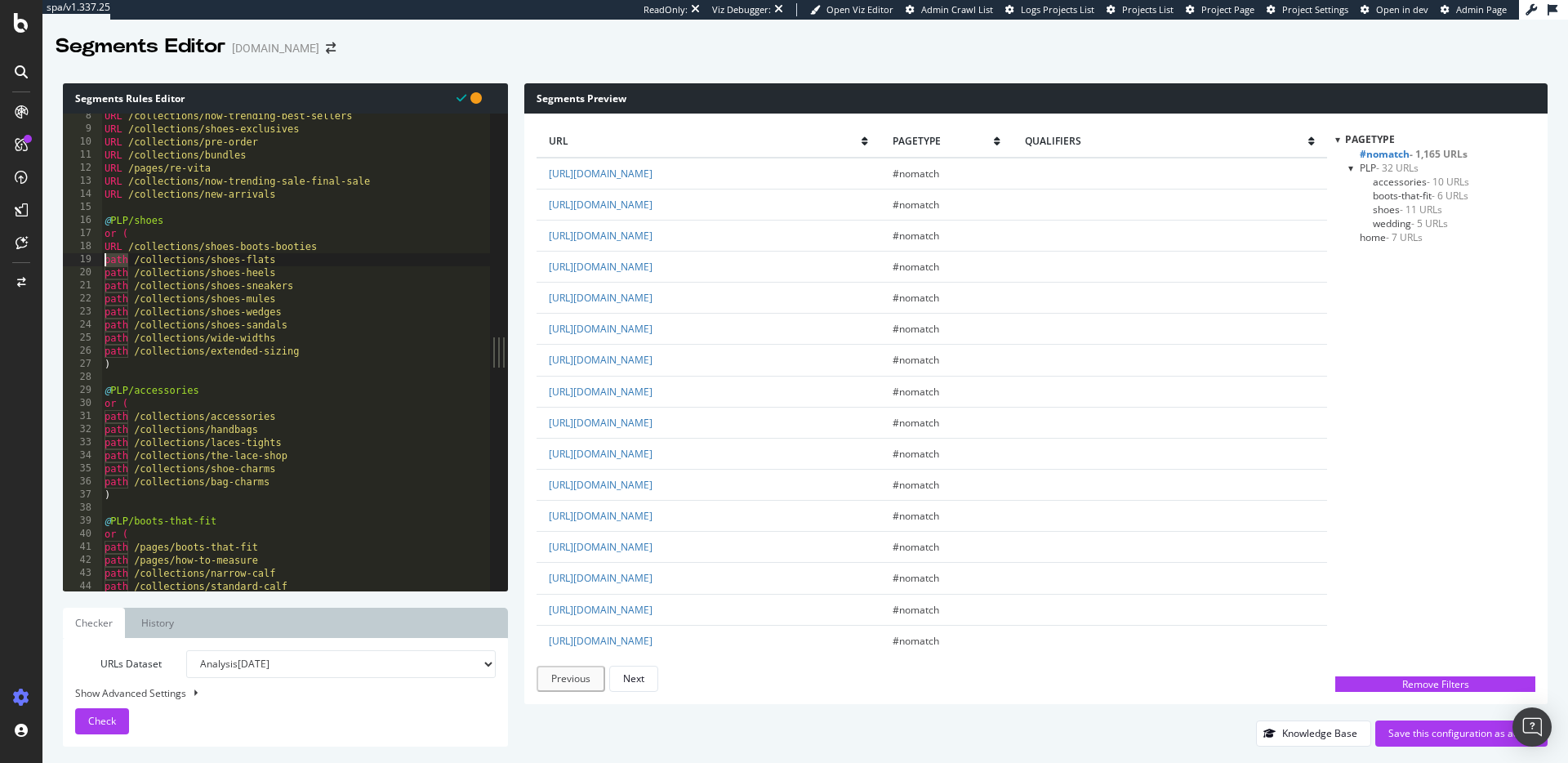
paste textarea "URL"
drag, startPoint x: 120, startPoint y: 271, endPoint x: 85, endPoint y: 276, distance: 35.4
click at [82, 270] on div "URL /collections/shoes-flats 8 9 10 11 12 13 14 15 16 17 18 19 20 21 22 23 24 2…" at bounding box center [276, 353] width 427 height 477
paste textarea "URL"
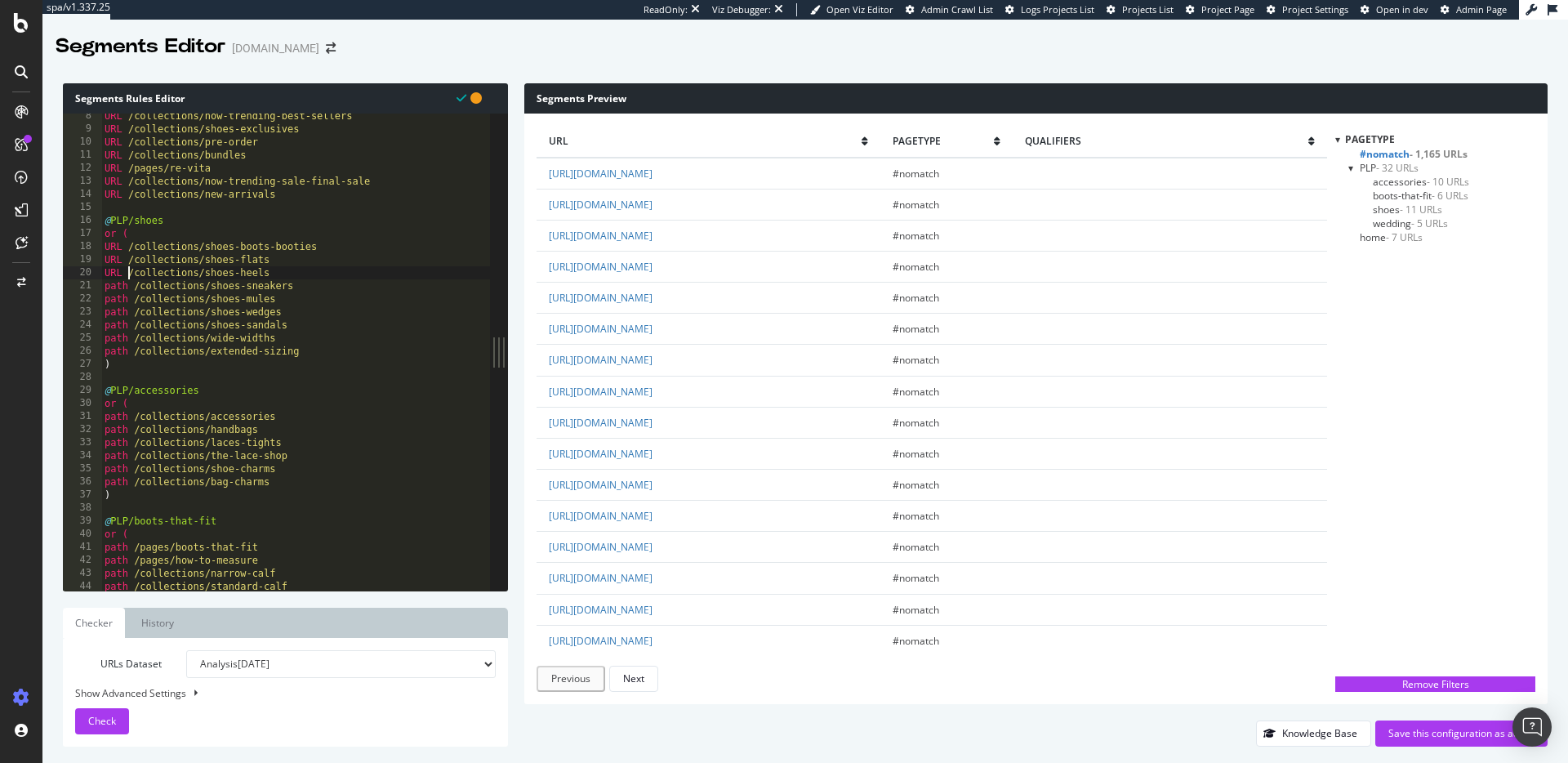
click at [127, 285] on div "URL /collections/now-trending-best-sellers URL /collections/shoes-exclusives UR…" at bounding box center [296, 361] width 389 height 503
paste textarea "URL"
drag, startPoint x: 127, startPoint y: 300, endPoint x: 156, endPoint y: 322, distance: 36.4
click at [127, 300] on div "URL /collections/now-trending-best-sellers URL /collections/shoes-exclusives UR…" at bounding box center [296, 361] width 389 height 503
paste textarea "URL"
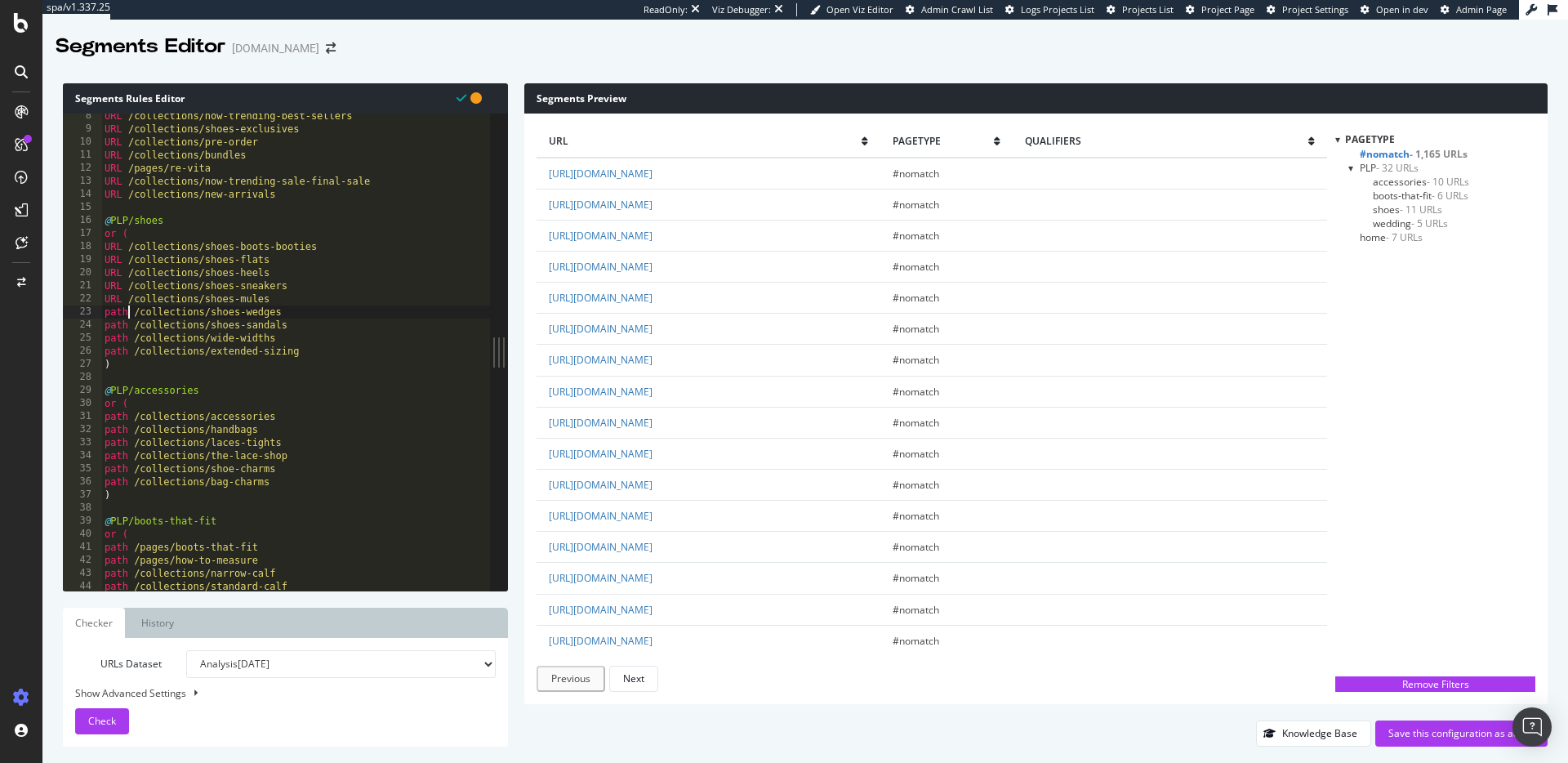
click at [129, 312] on div "URL /collections/now-trending-best-sellers URL /collections/shoes-exclusives UR…" at bounding box center [296, 361] width 389 height 503
paste textarea "URL"
click at [128, 325] on div "URL /collections/now-trending-best-sellers URL /collections/shoes-exclusives UR…" at bounding box center [296, 361] width 389 height 503
paste textarea "URL"
click at [129, 333] on div "URL /collections/now-trending-best-sellers URL /collections/shoes-exclusives UR…" at bounding box center [296, 361] width 389 height 503
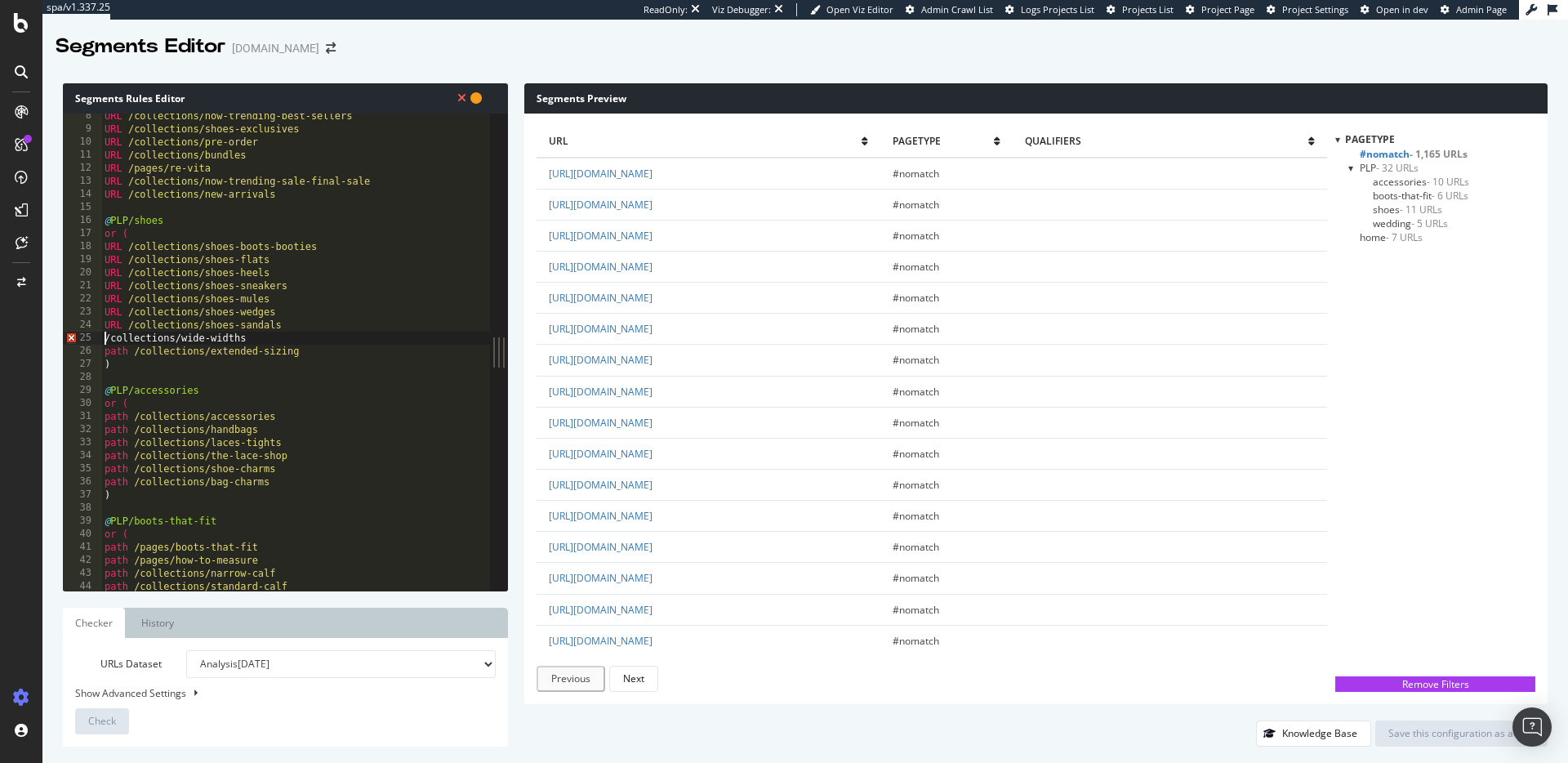
paste textarea "URL"
click at [128, 352] on div "URL /collections/now-trending-best-sellers URL /collections/shoes-exclusives UR…" at bounding box center [296, 361] width 389 height 503
paste textarea "URL"
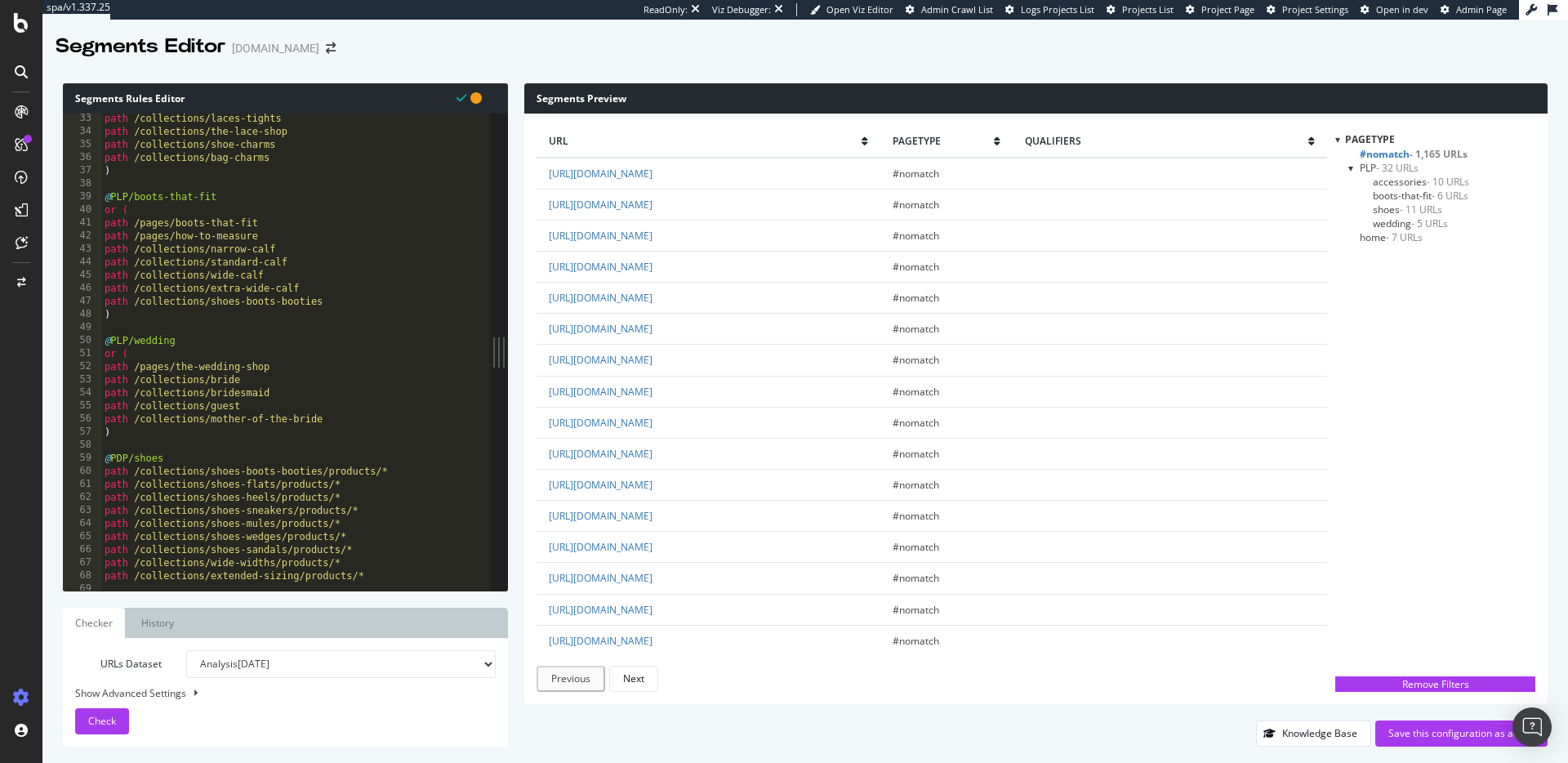
scroll to position [425, 0]
click at [180, 451] on div "path /collections/laces-tights path /collections/the-lace-shop path /collection…" at bounding box center [296, 358] width 389 height 503
type textarea "@PDP/shoes"
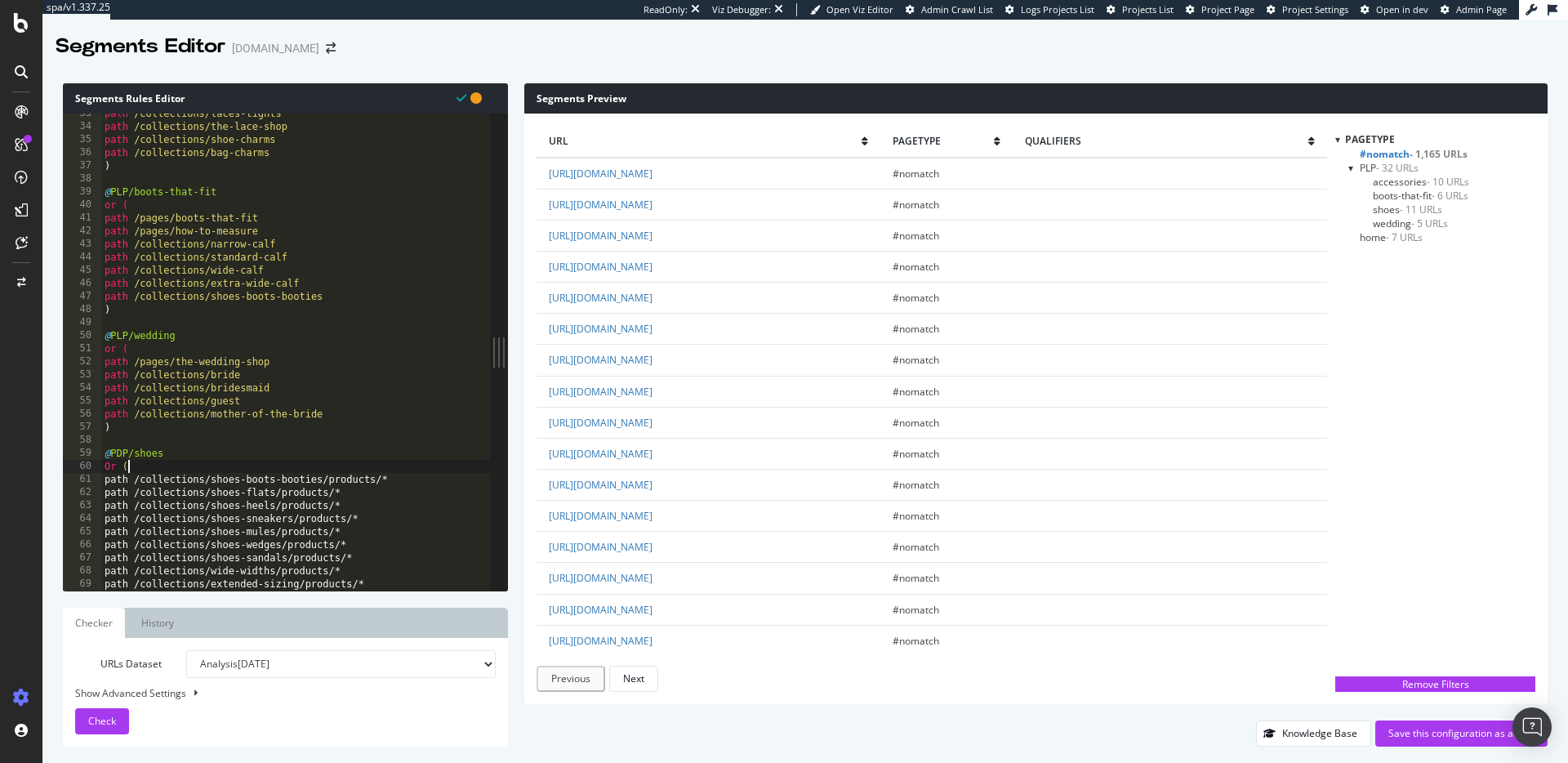
scroll to position [0, 0]
type textarea "O"
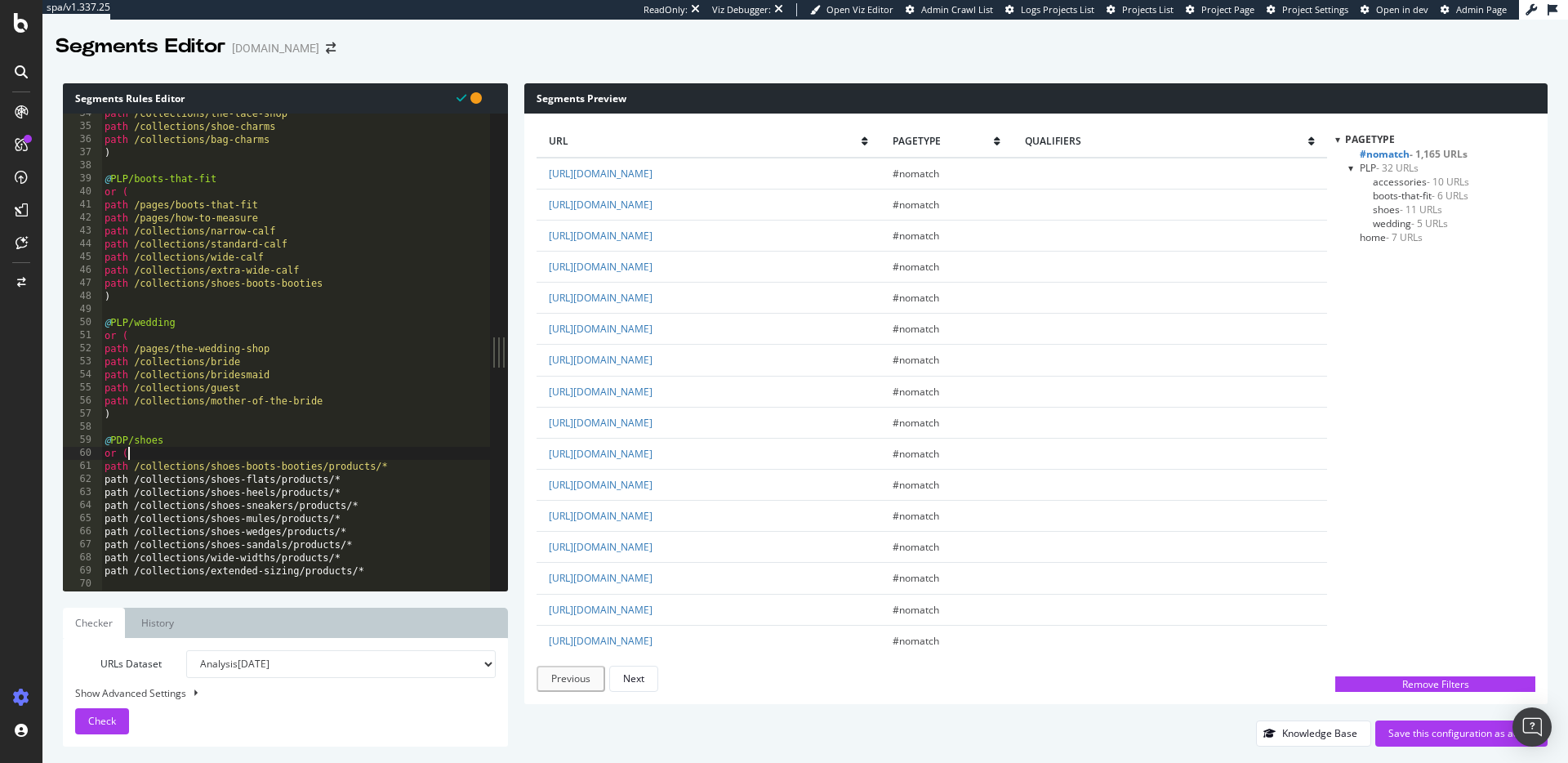
scroll to position [438, 0]
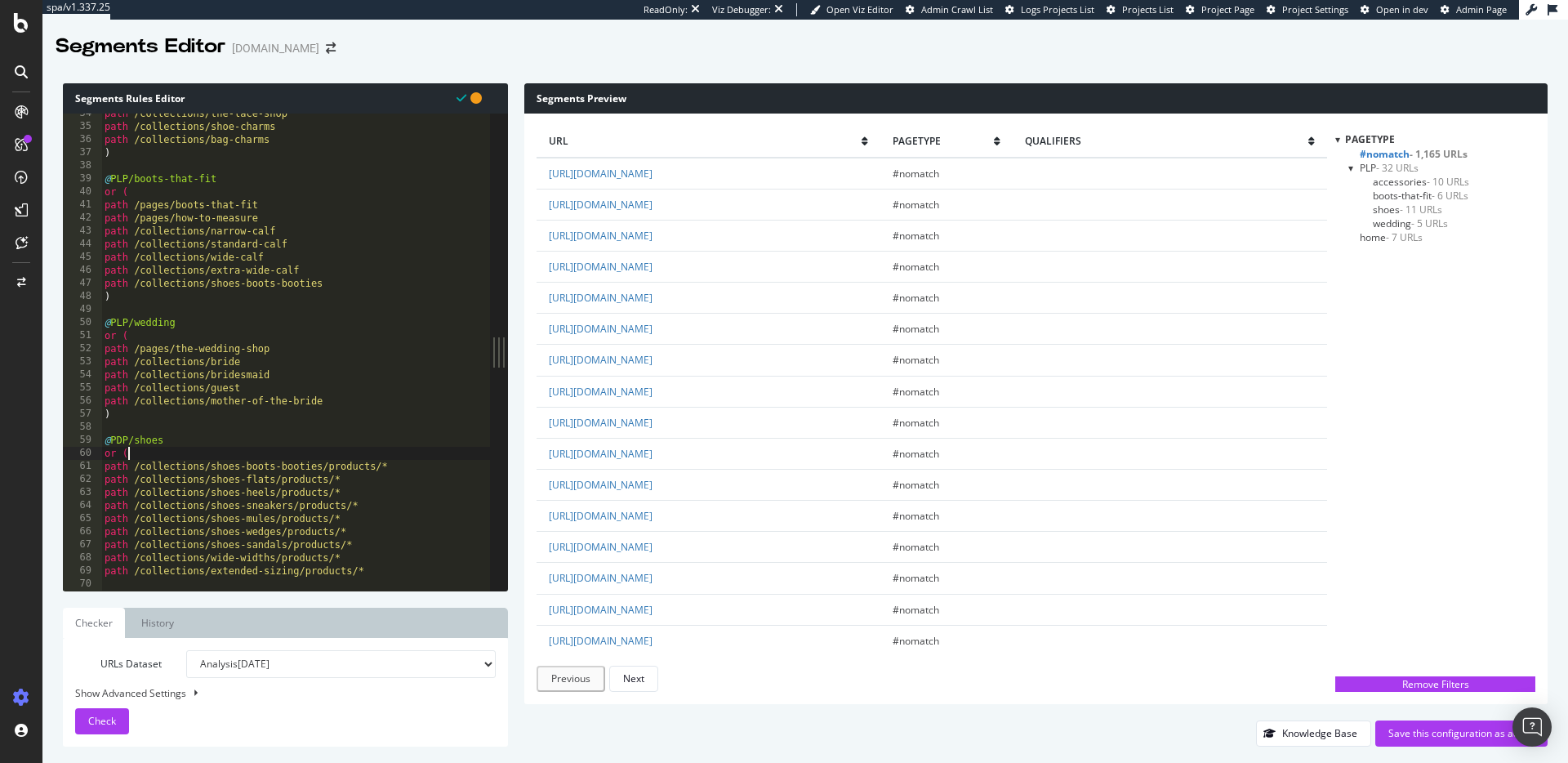
drag, startPoint x: 367, startPoint y: 559, endPoint x: 373, endPoint y: 566, distance: 9.2
click at [367, 559] on div "path /collections/the-lace-shop path /collections/shoe-charms path /collections…" at bounding box center [296, 358] width 389 height 503
click at [373, 569] on div "path /collections/the-lace-shop path /collections/shoe-charms path /collections…" at bounding box center [296, 358] width 389 height 503
type textarea "path /collections/extended-sizing/products/*"
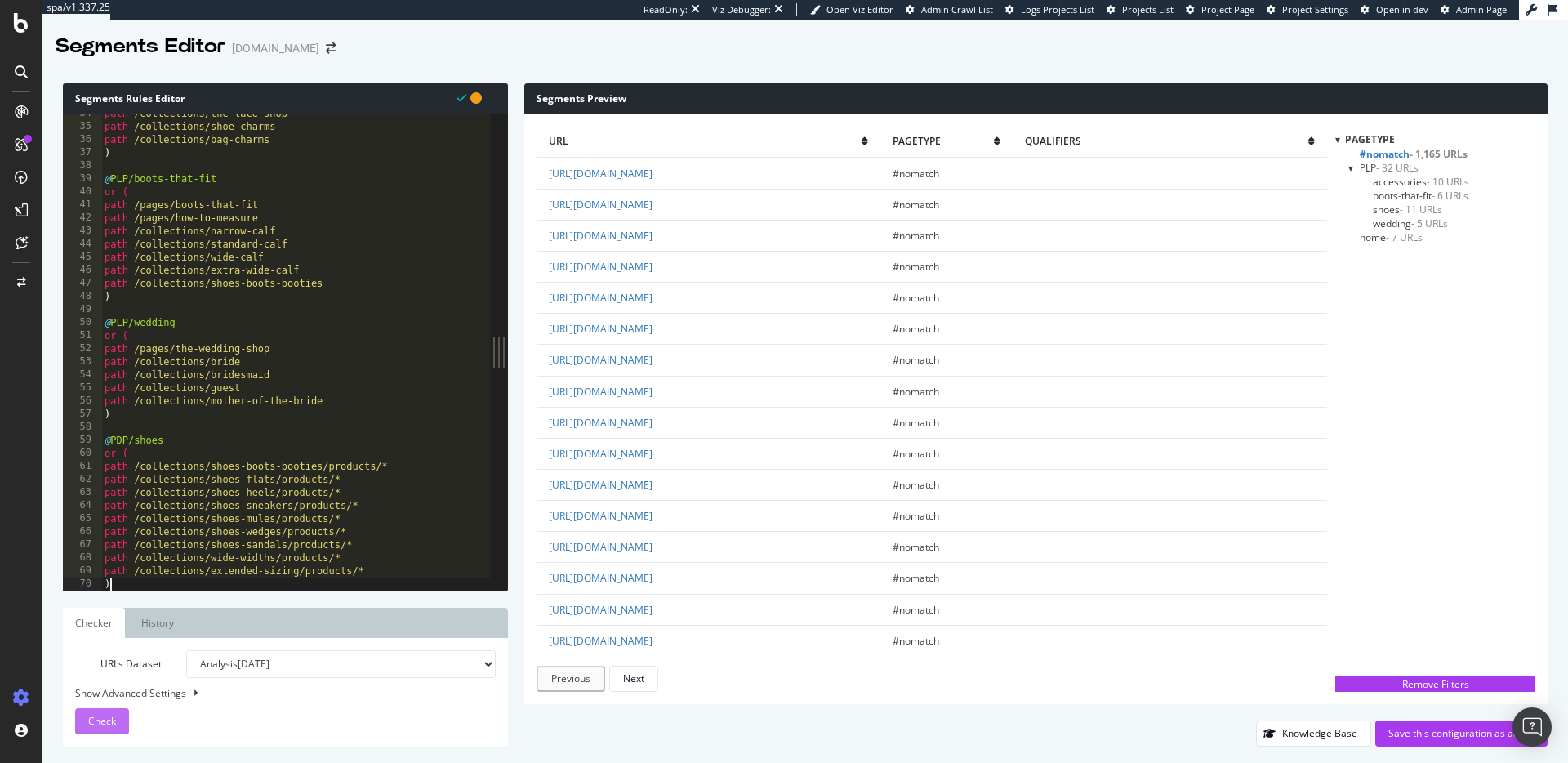
click at [102, 724] on span "Check" at bounding box center [101, 720] width 28 height 14
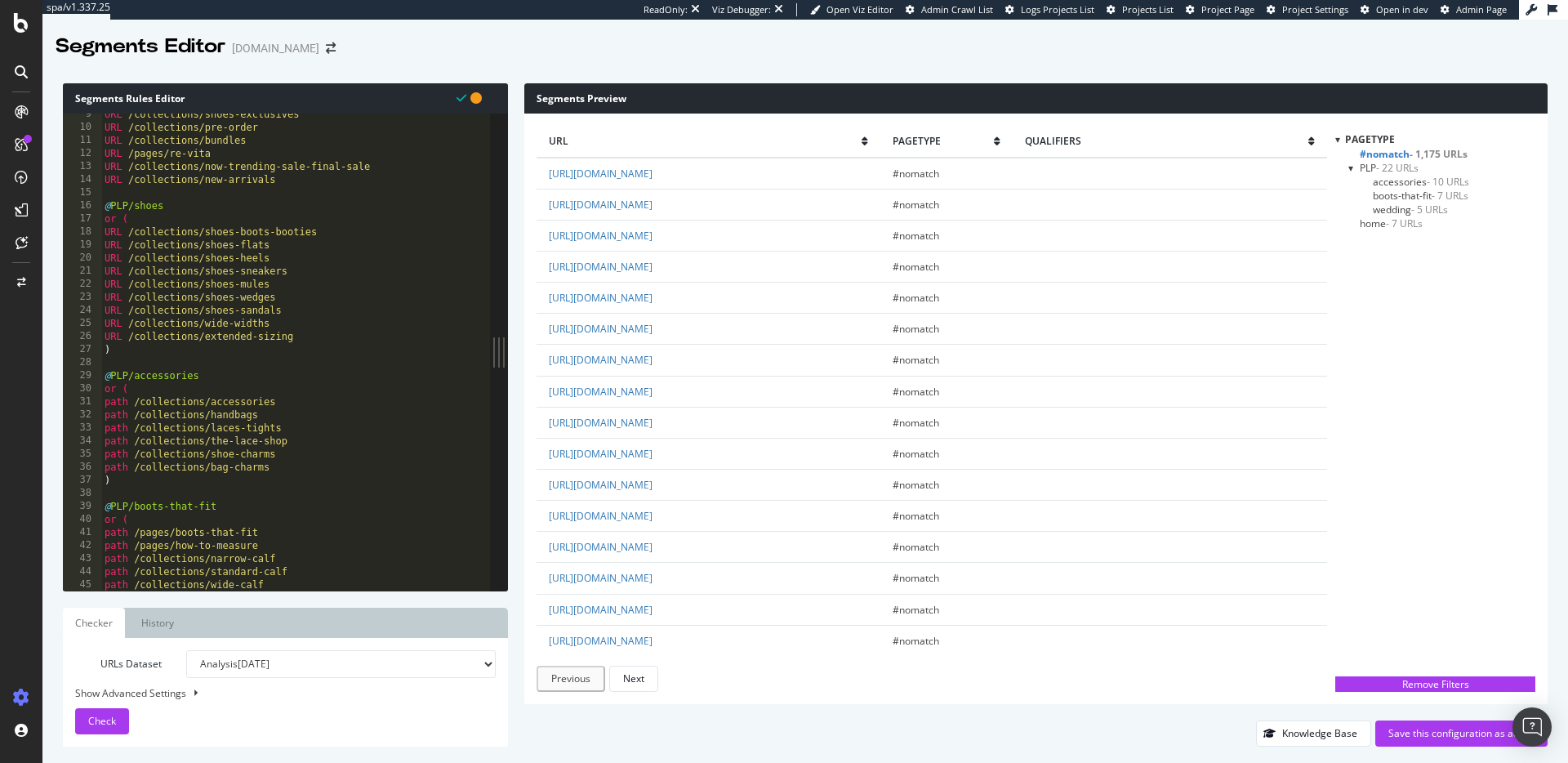
scroll to position [104, 0]
drag, startPoint x: 115, startPoint y: 236, endPoint x: 83, endPoint y: 236, distance: 32.0
click at [83, 236] on div ") 8 9 10 11 12 13 14 15 16 17 18 19 20 21 22 23 24 25 26 27 28 29 30 31 32 33 3…" at bounding box center [276, 353] width 427 height 477
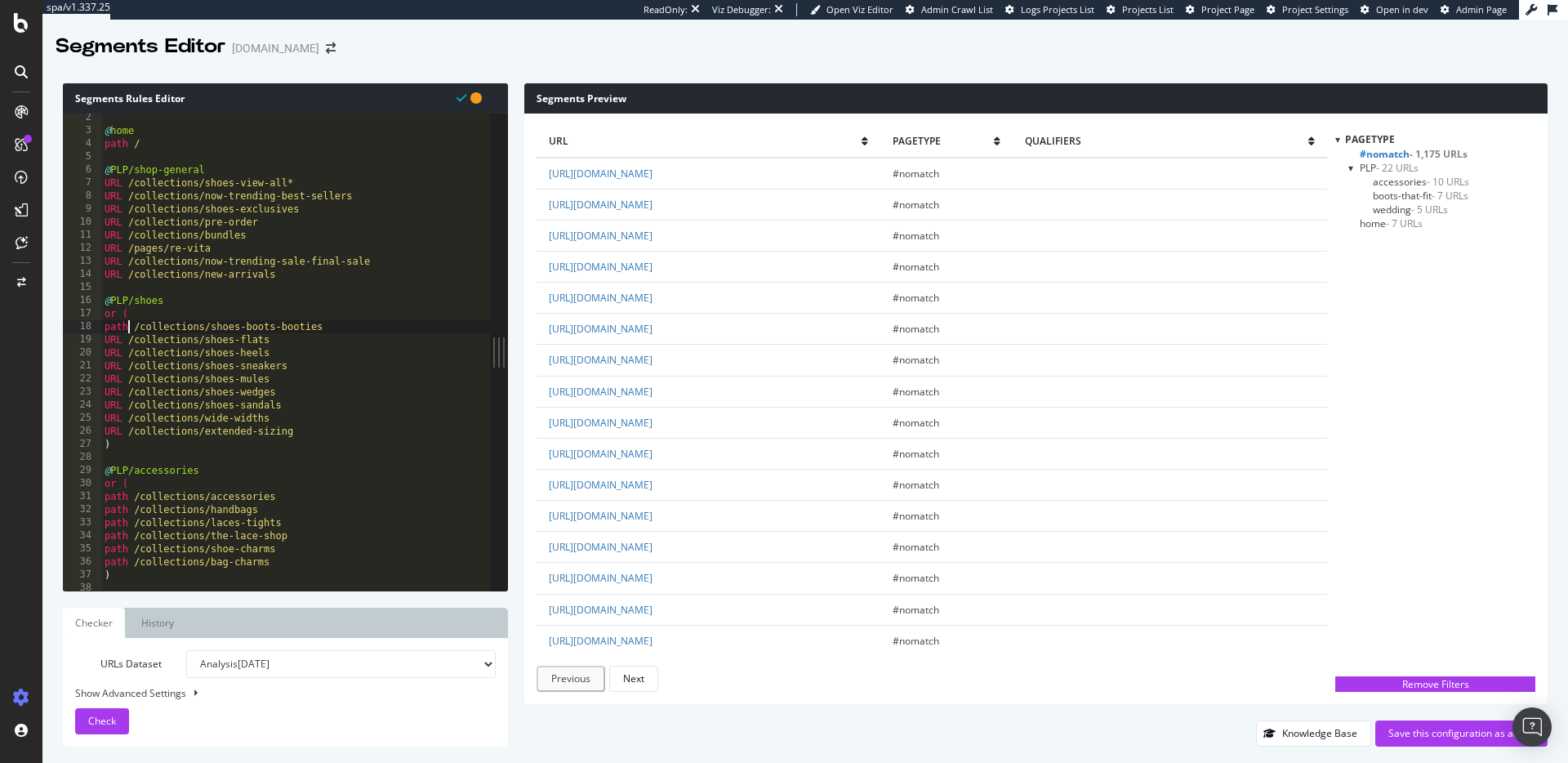
scroll to position [14, 0]
drag, startPoint x: 114, startPoint y: 342, endPoint x: 87, endPoint y: 343, distance: 27.0
click at [87, 343] on div "path /collections/shoes-boots-booties 2 3 4 5 6 7 8 9 10 11 12 13 14 15 16 17 1…" at bounding box center [276, 353] width 427 height 477
drag, startPoint x: 126, startPoint y: 327, endPoint x: 84, endPoint y: 328, distance: 42.0
click at [84, 328] on div "path /collections/shoes-boots-booties 2 3 4 5 6 7 8 9 10 11 12 13 14 15 16 17 1…" at bounding box center [276, 353] width 427 height 477
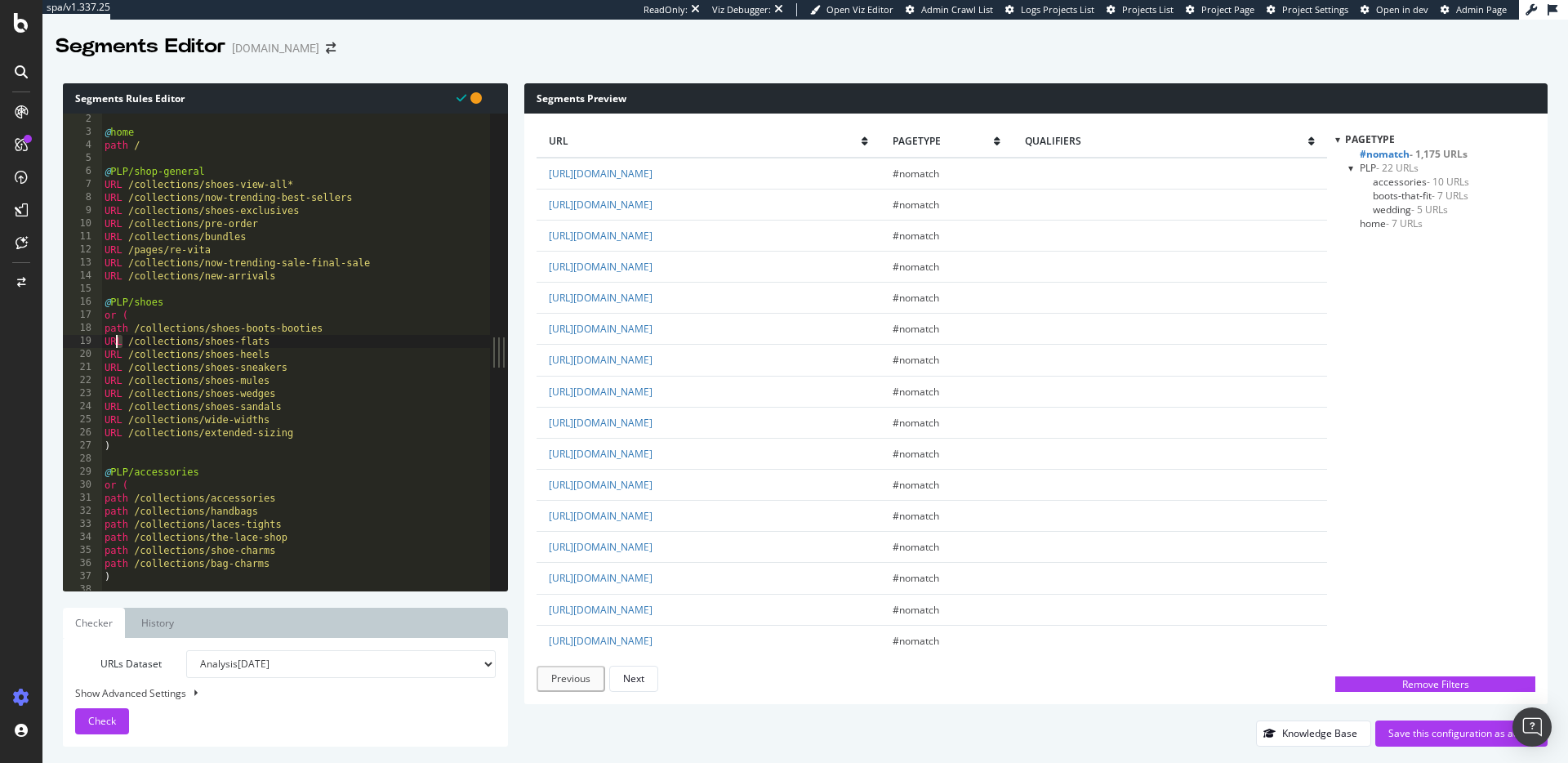
drag, startPoint x: 120, startPoint y: 338, endPoint x: 96, endPoint y: 338, distance: 24.0
click at [96, 338] on div "path /collections/shoes-boots-booties 2 3 4 5 6 7 8 9 10 11 12 13 14 15 16 17 1…" at bounding box center [276, 353] width 427 height 477
paste textarea "path"
drag, startPoint x: 110, startPoint y: 350, endPoint x: 101, endPoint y: 349, distance: 9.1
click at [101, 349] on div "path /collections/shoes-flats 2 3 4 5 6 7 8 9 10 11 12 13 14 15 16 17 18 19 20 …" at bounding box center [276, 353] width 427 height 477
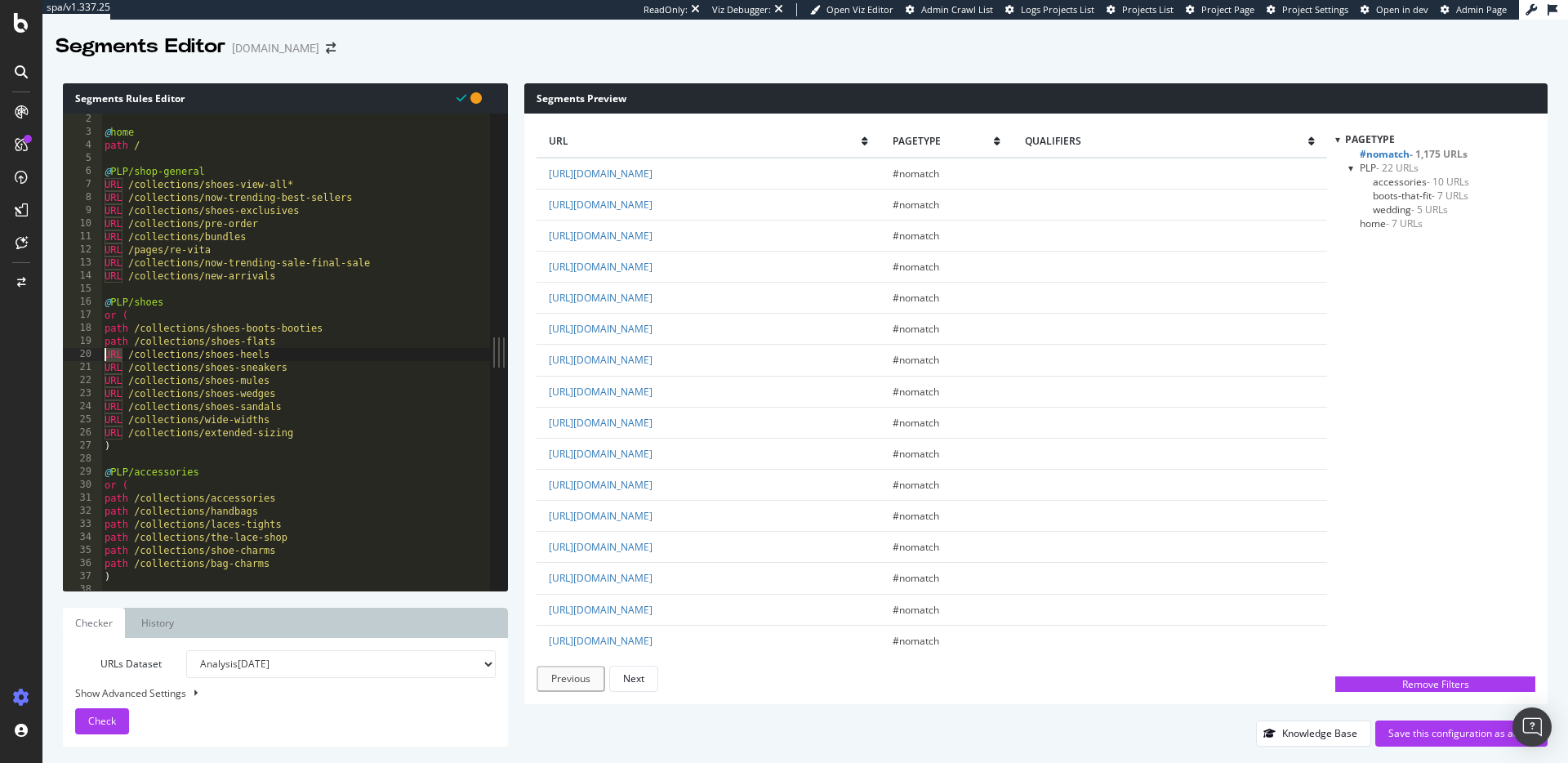
paste textarea "path"
drag, startPoint x: 118, startPoint y: 366, endPoint x: 83, endPoint y: 366, distance: 35.0
click at [83, 366] on div "path /collections/shoes-heels 2 3 4 5 6 7 8 9 10 11 12 13 14 15 16 17 18 19 20 …" at bounding box center [276, 353] width 427 height 477
paste textarea "path"
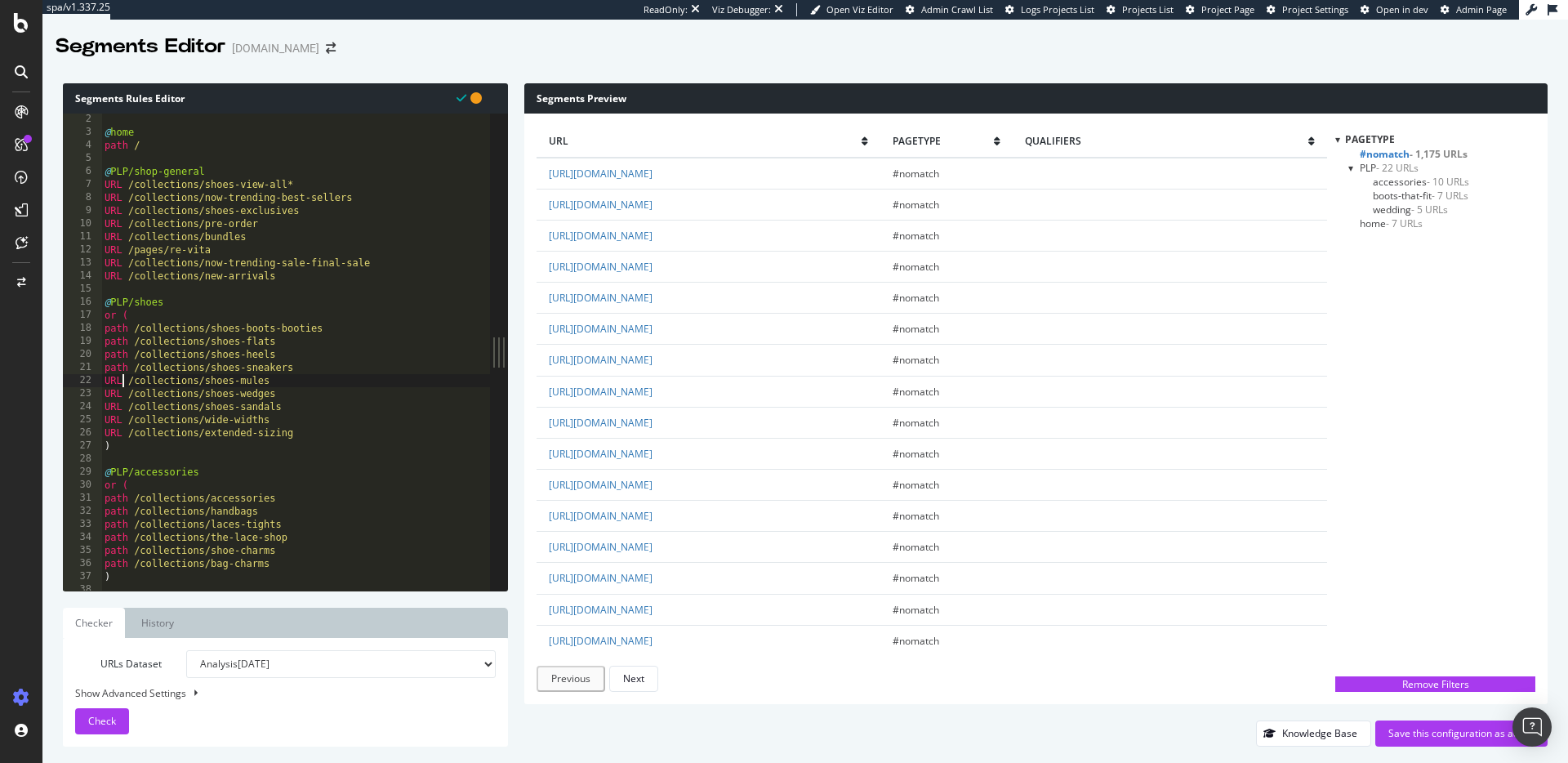
drag, startPoint x: 120, startPoint y: 378, endPoint x: 172, endPoint y: 402, distance: 57.3
click at [119, 378] on div "@ home path / @ PLP/shop-general URL /collections/shoes-view-all* URL /collecti…" at bounding box center [296, 364] width 389 height 503
paste textarea "path"
drag, startPoint x: 121, startPoint y: 390, endPoint x: 162, endPoint y: 425, distance: 53.9
click at [121, 390] on div "@ home path / @ PLP/shop-general URL /collections/shoes-view-all* URL /collecti…" at bounding box center [296, 364] width 389 height 503
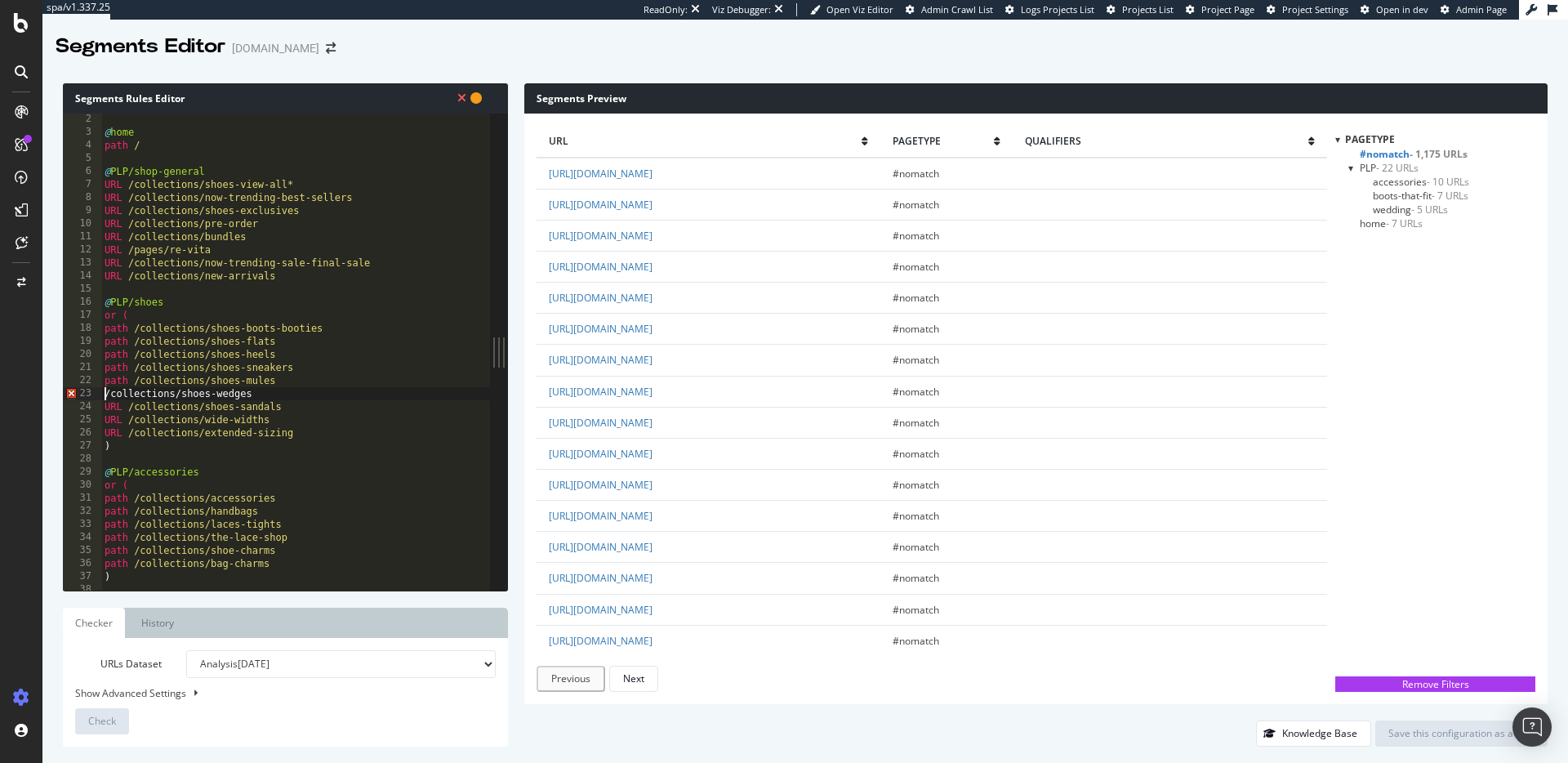
paste textarea "path"
drag, startPoint x: 119, startPoint y: 409, endPoint x: 155, endPoint y: 422, distance: 38.3
click at [120, 409] on div "@ home path / @ PLP/shop-general URL /collections/shoes-view-all* URL /collecti…" at bounding box center [296, 364] width 389 height 503
paste textarea "path"
drag, startPoint x: 119, startPoint y: 418, endPoint x: 151, endPoint y: 437, distance: 37.2
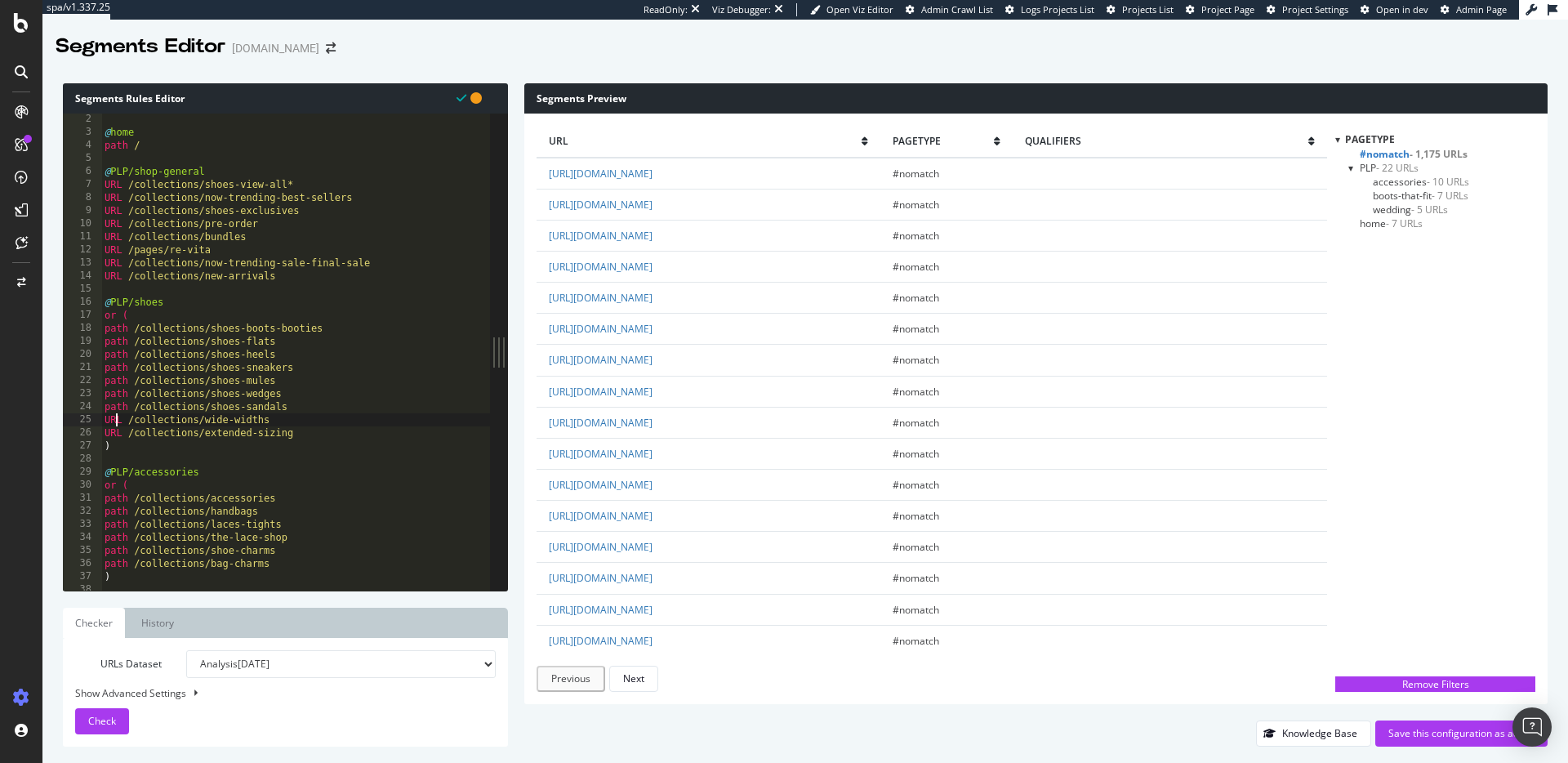
click at [120, 418] on div "@ home path / @ PLP/shop-general URL /collections/shoes-view-all* URL /collecti…" at bounding box center [296, 364] width 389 height 503
paste textarea "path"
drag, startPoint x: 120, startPoint y: 432, endPoint x: 148, endPoint y: 448, distance: 32.2
click at [121, 432] on div "@ home path / @ PLP/shop-general URL /collections/shoes-view-all* URL /collecti…" at bounding box center [296, 364] width 389 height 503
paste textarea "path"
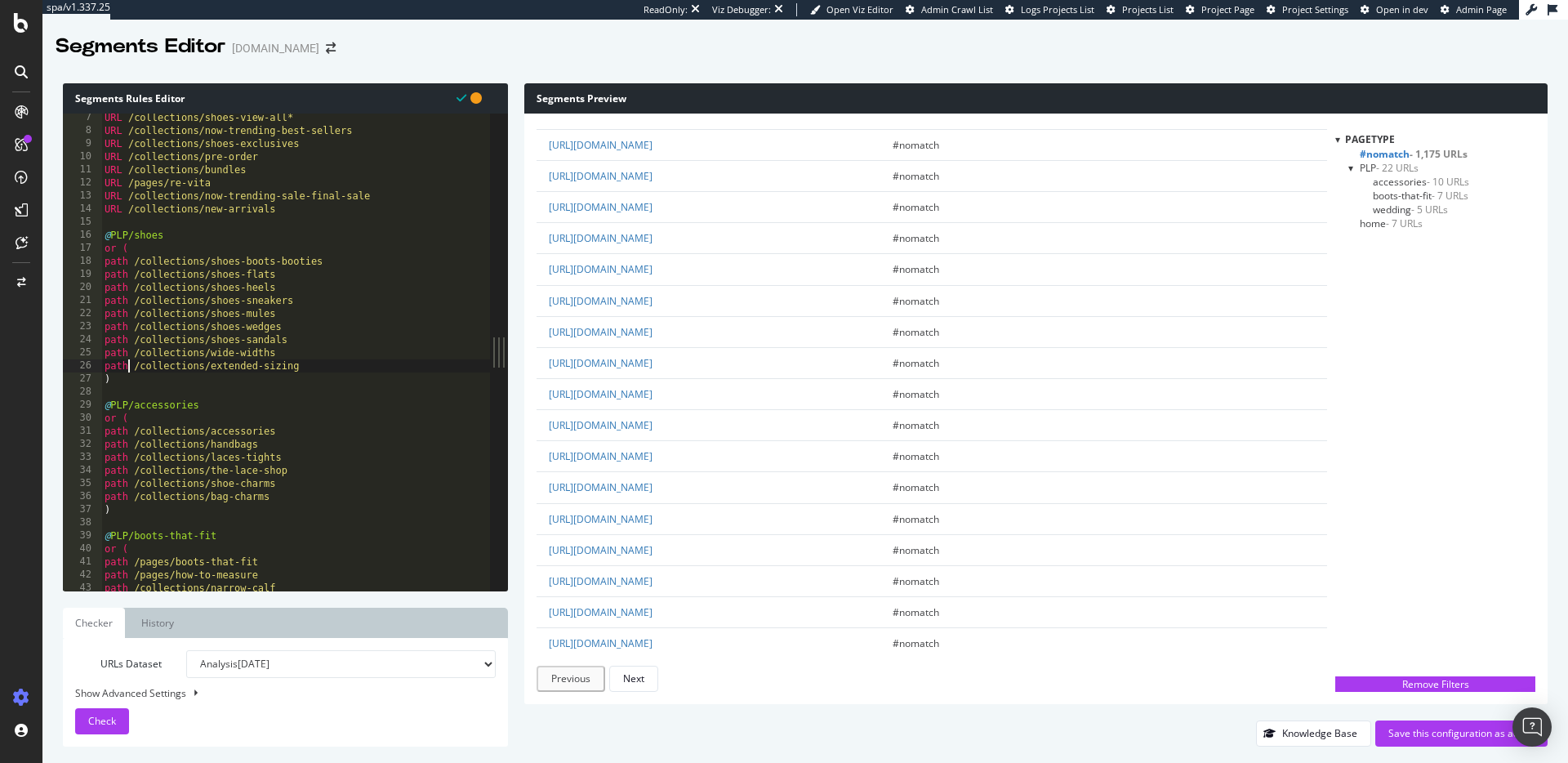
scroll to position [451, 0]
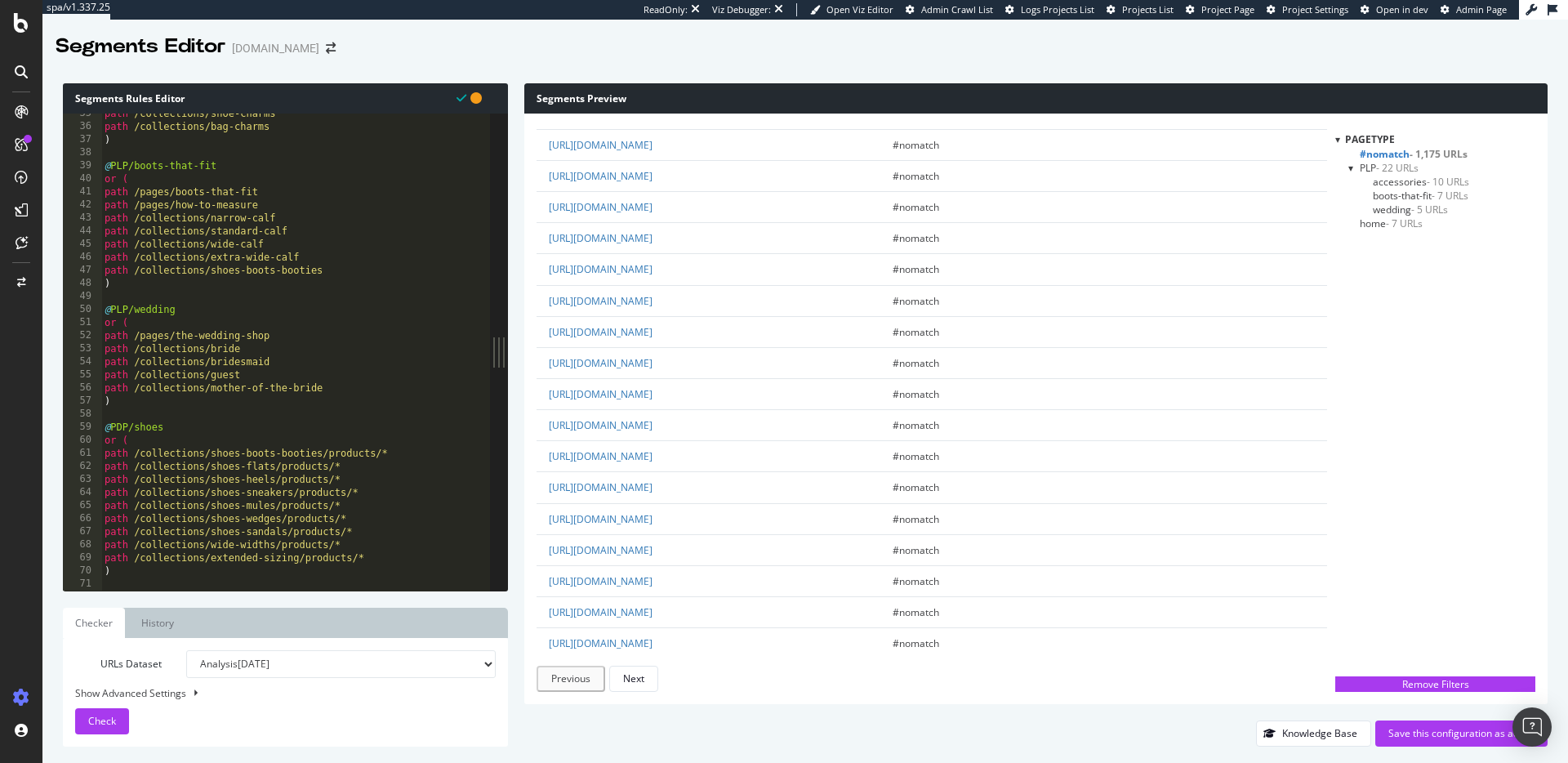
click at [114, 439] on div "path /collections/shoe-charms path /collections/bag-charms ) @ PLP/boots-that-f…" at bounding box center [296, 358] width 389 height 503
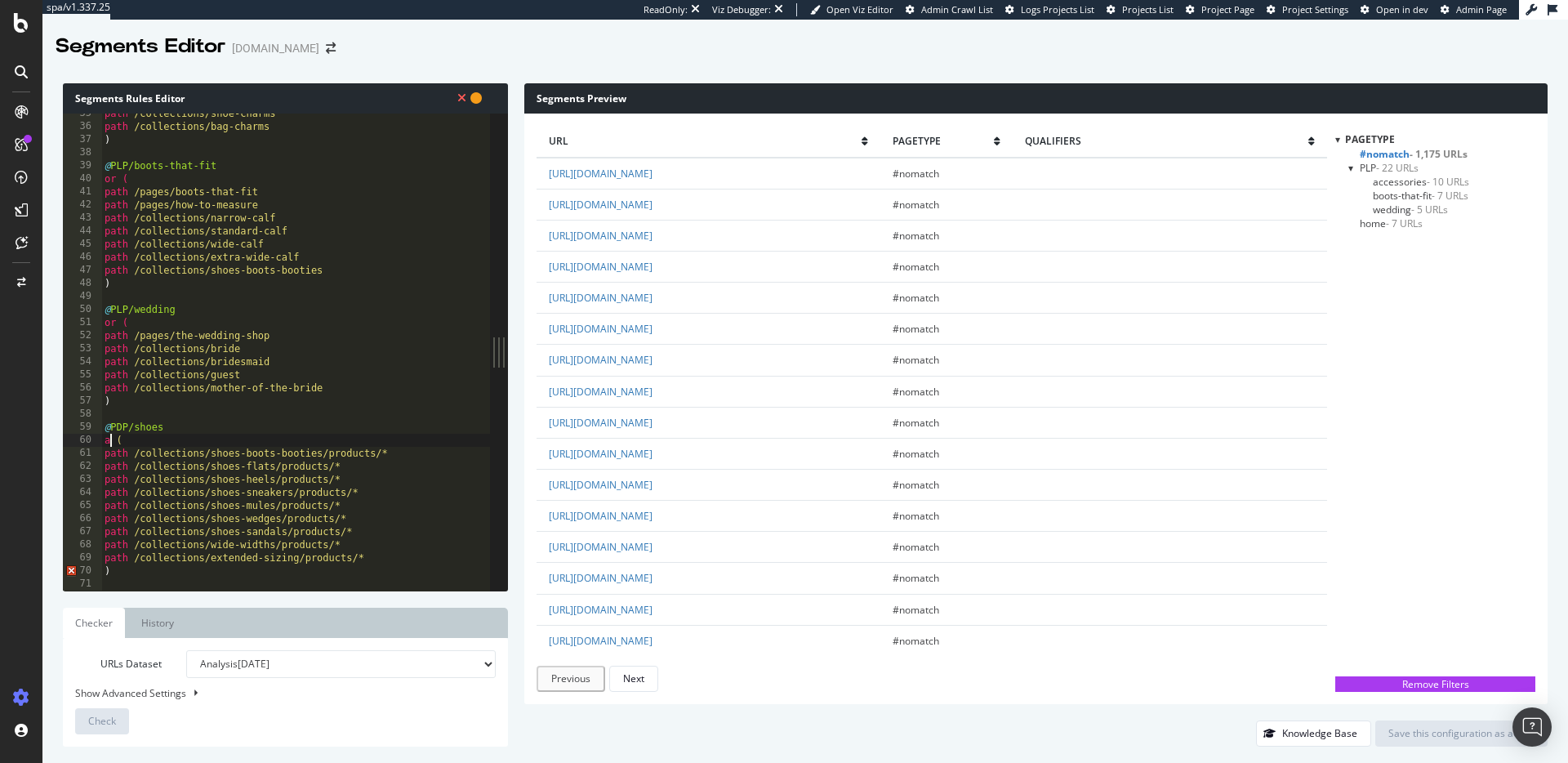
scroll to position [0, 1]
type textarea "and ("
click at [100, 718] on span "Check" at bounding box center [101, 720] width 28 height 14
drag, startPoint x: 116, startPoint y: 439, endPoint x: 92, endPoint y: 440, distance: 24.0
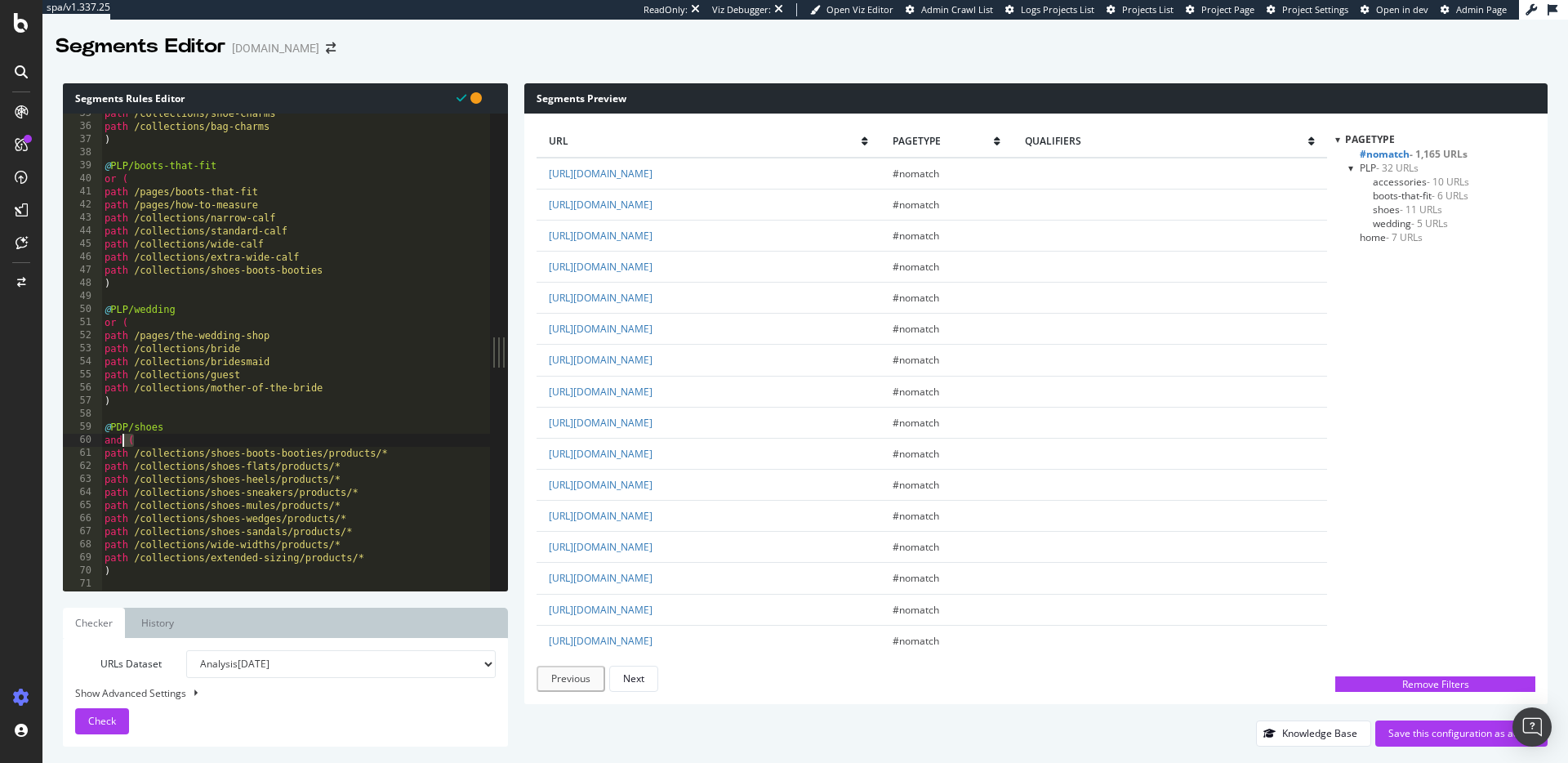
click at [92, 440] on div "and ( 35 36 37 38 39 40 41 42 43 44 45 46 47 48 49 50 51 52 53 54 55 56 57 58 5…" at bounding box center [276, 353] width 427 height 477
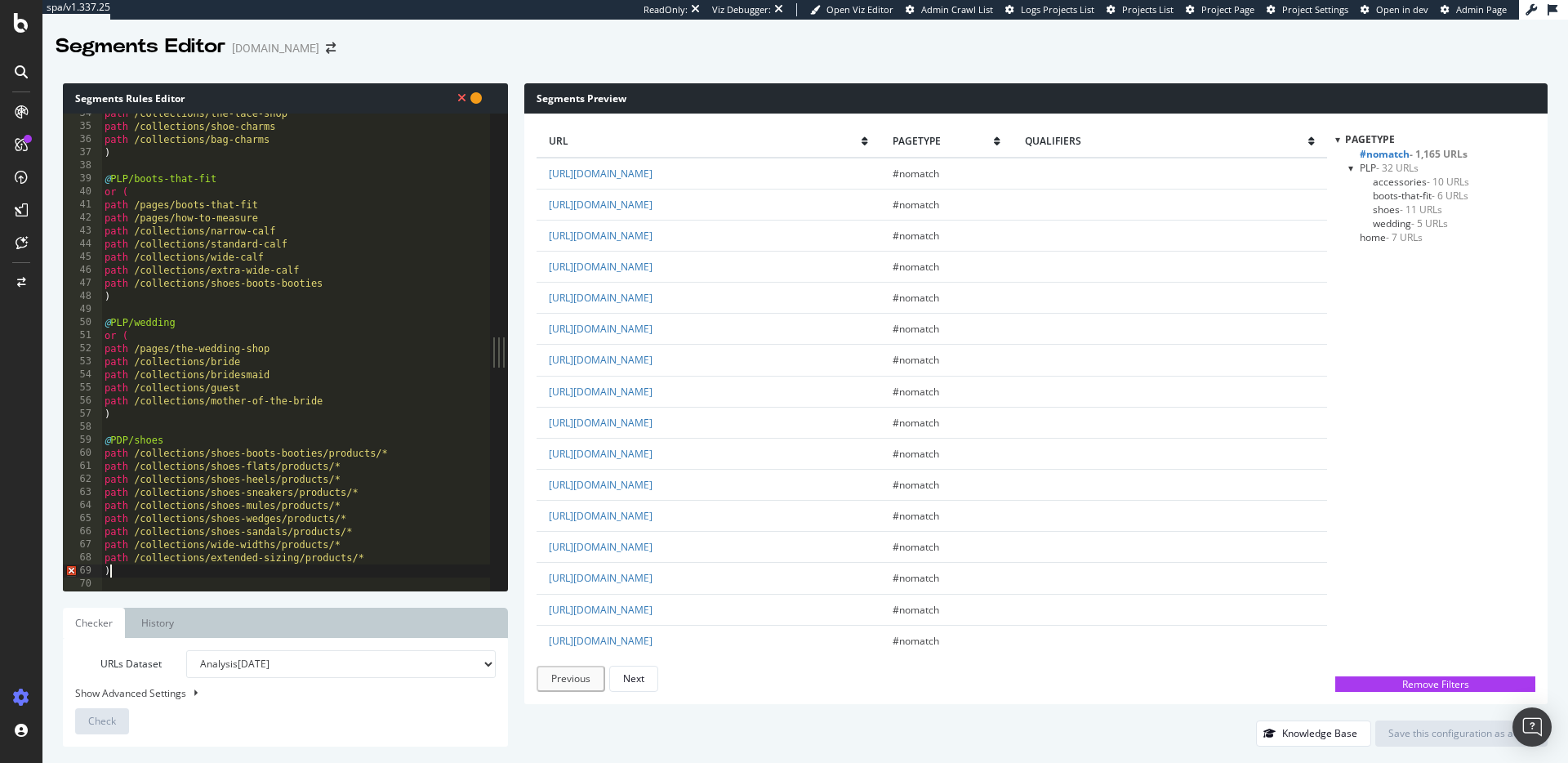
click at [115, 571] on div "path /collections/the-lace-shop path /collections/shoe-charms path /collections…" at bounding box center [296, 358] width 389 height 503
type textarea ")"
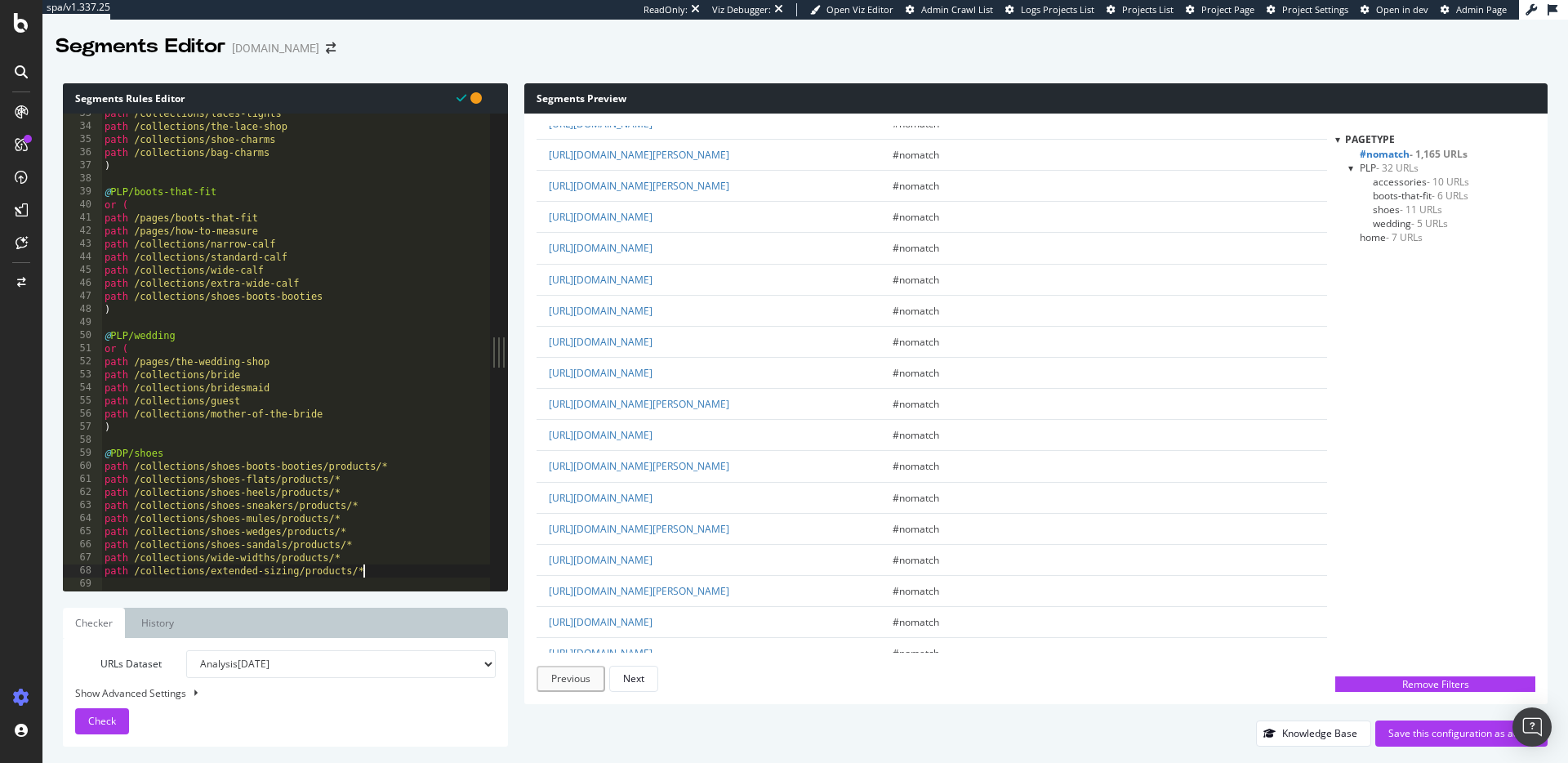
scroll to position [1570, 0]
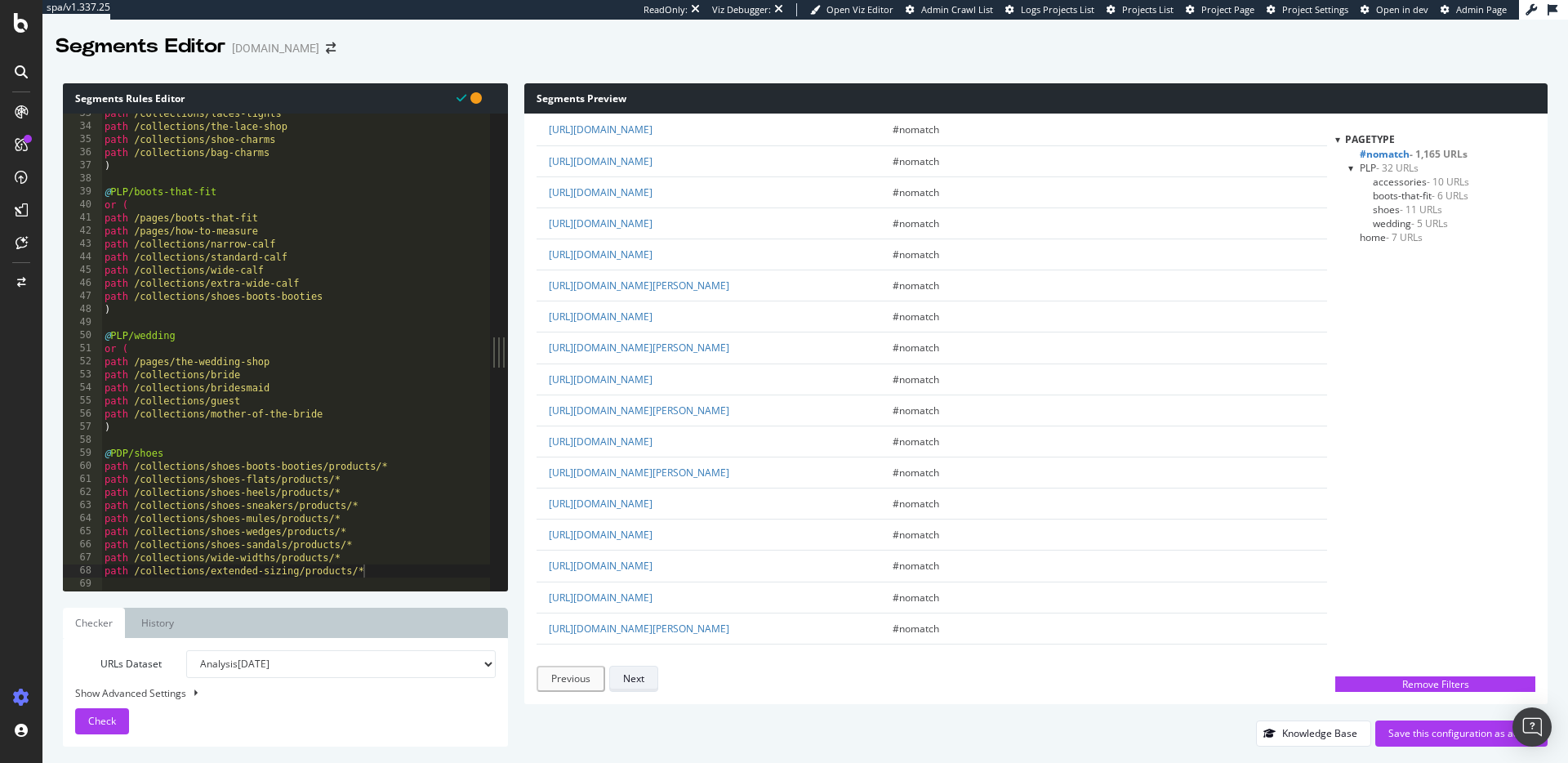
click at [631, 683] on div "Next" at bounding box center [633, 678] width 21 height 14
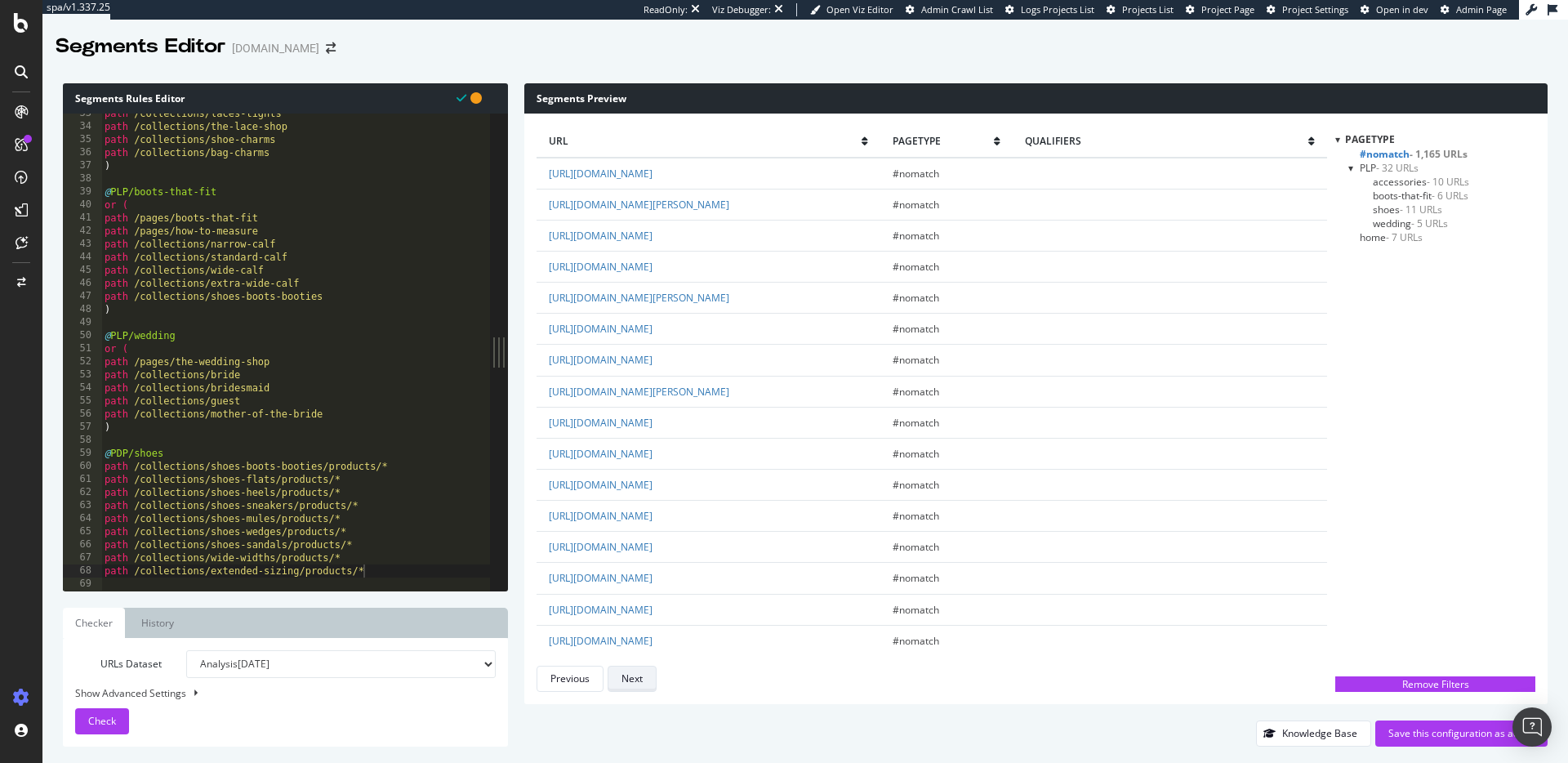
click at [632, 683] on div "Next" at bounding box center [632, 678] width 21 height 14
click at [631, 683] on div "Next" at bounding box center [632, 678] width 21 height 14
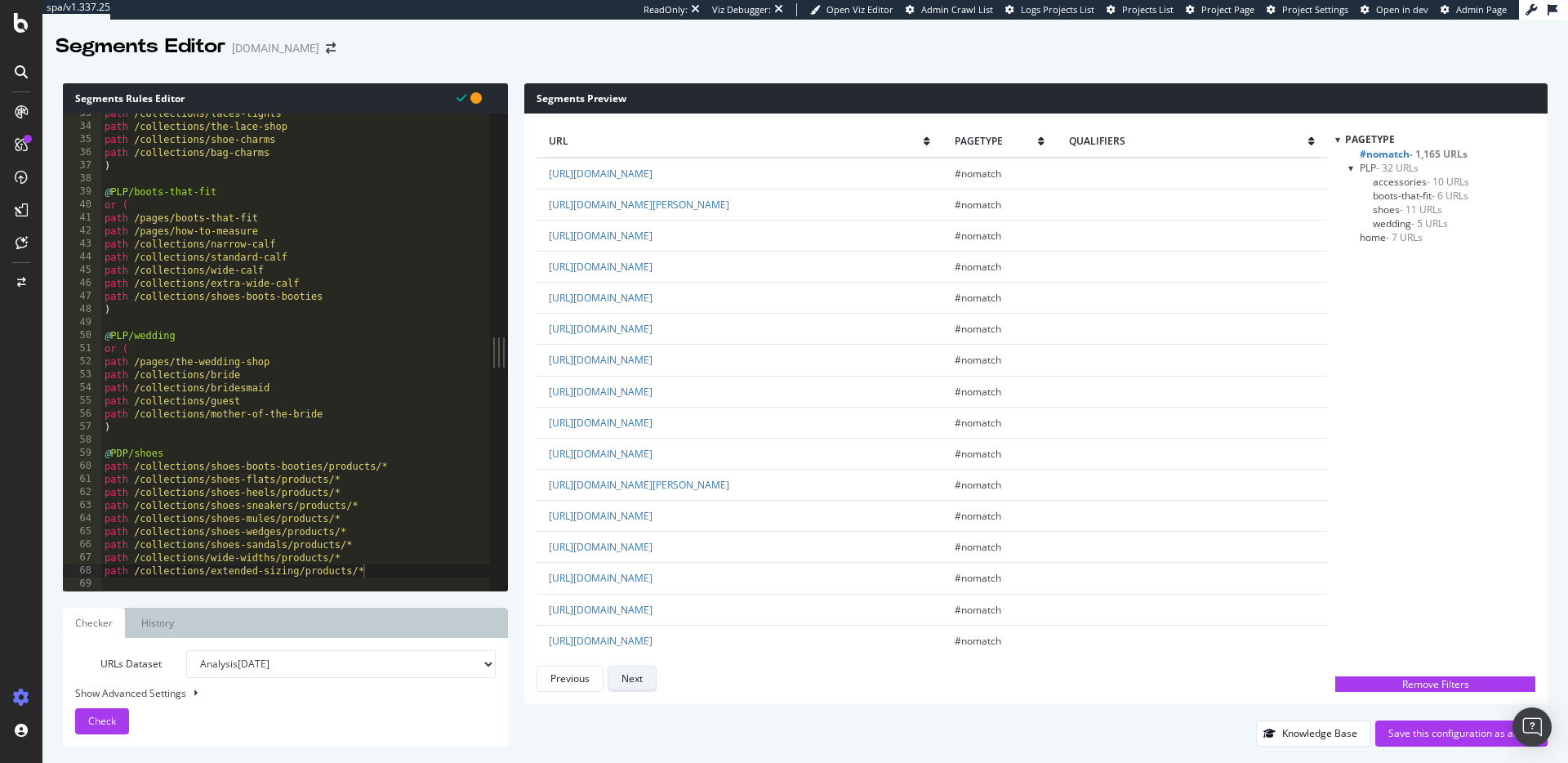
click at [631, 683] on div "Next" at bounding box center [632, 678] width 21 height 14
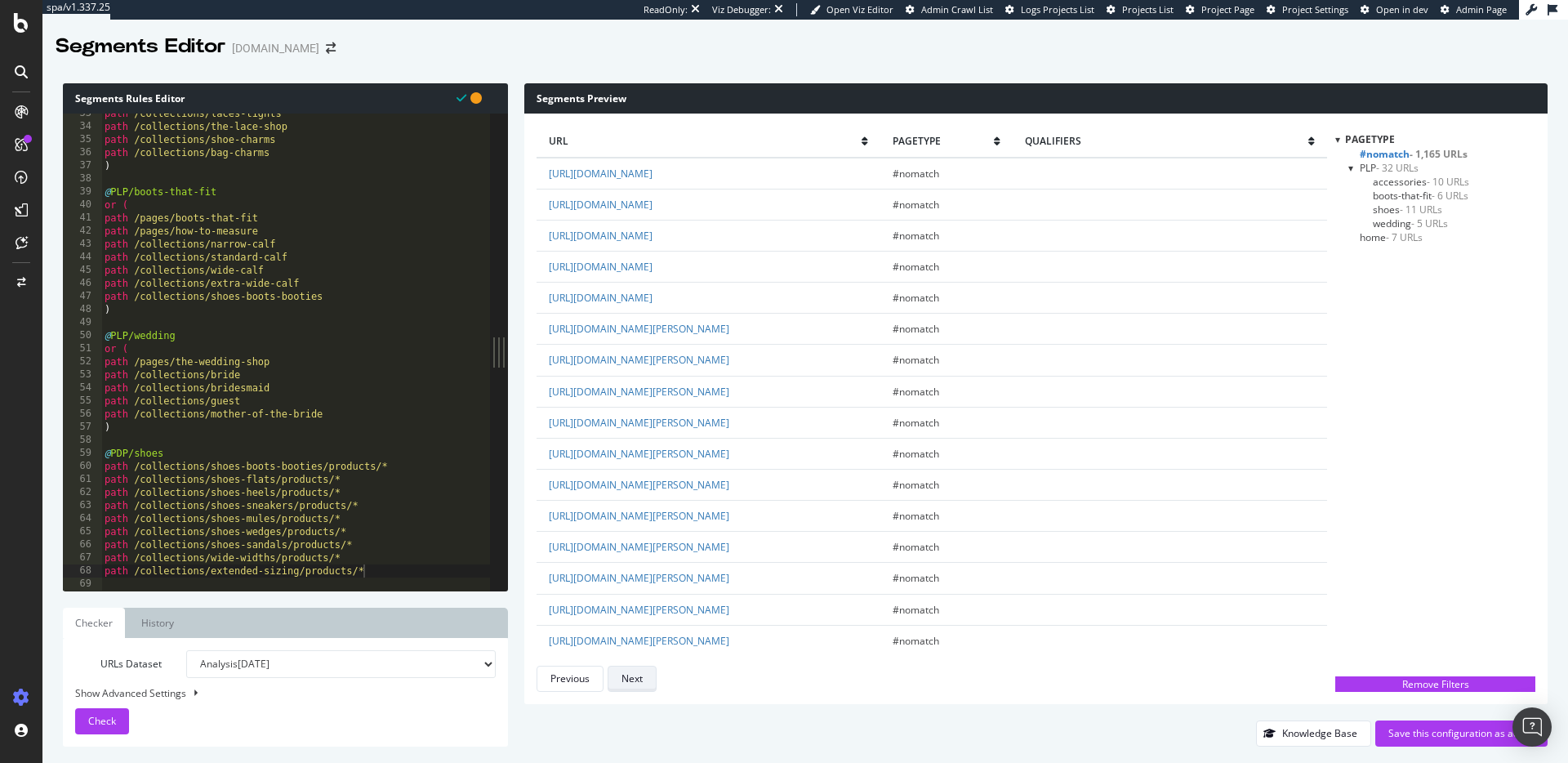
click at [631, 683] on div "Next" at bounding box center [632, 678] width 21 height 14
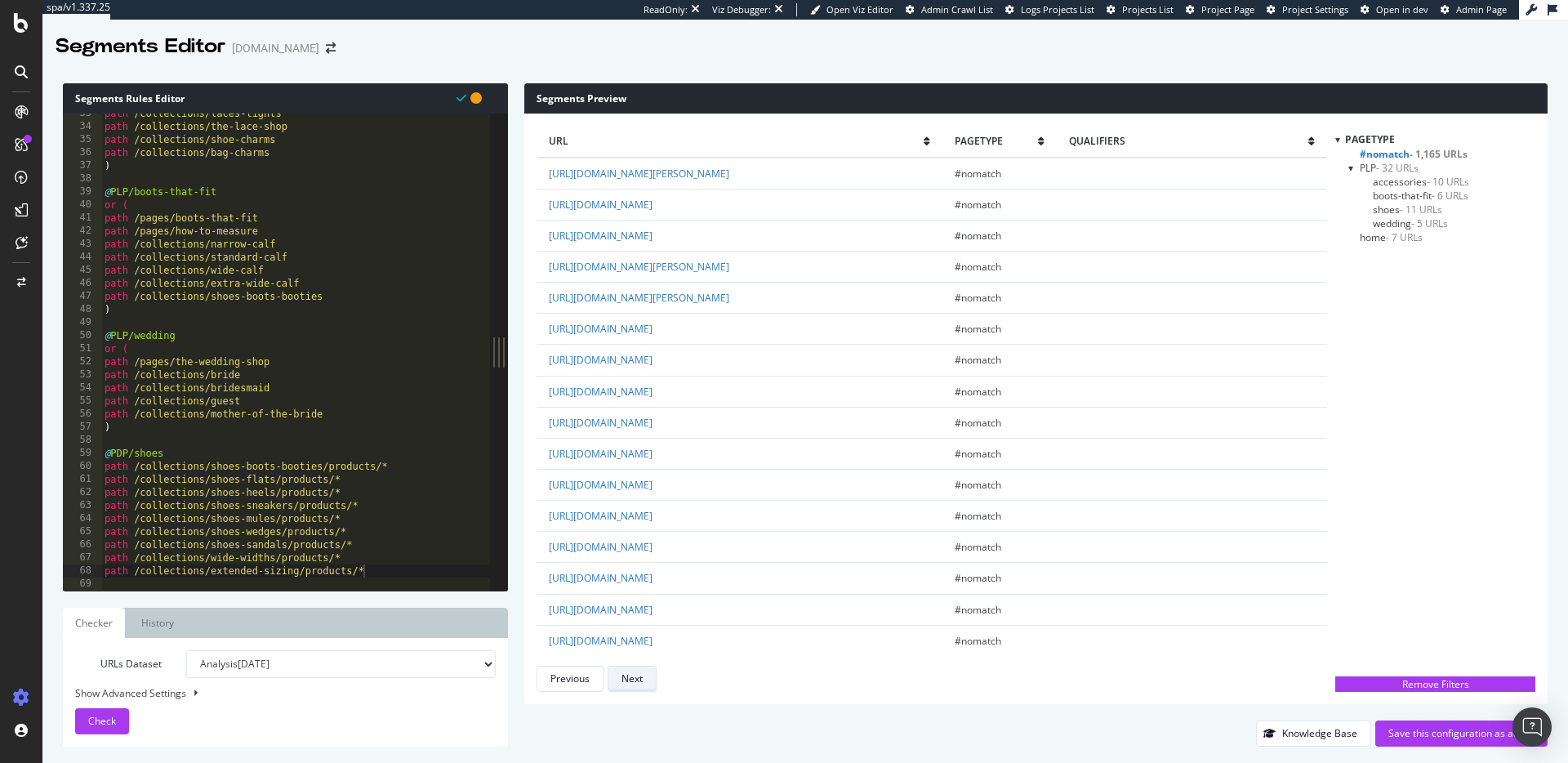
click at [627, 678] on div "Next" at bounding box center [632, 678] width 21 height 14
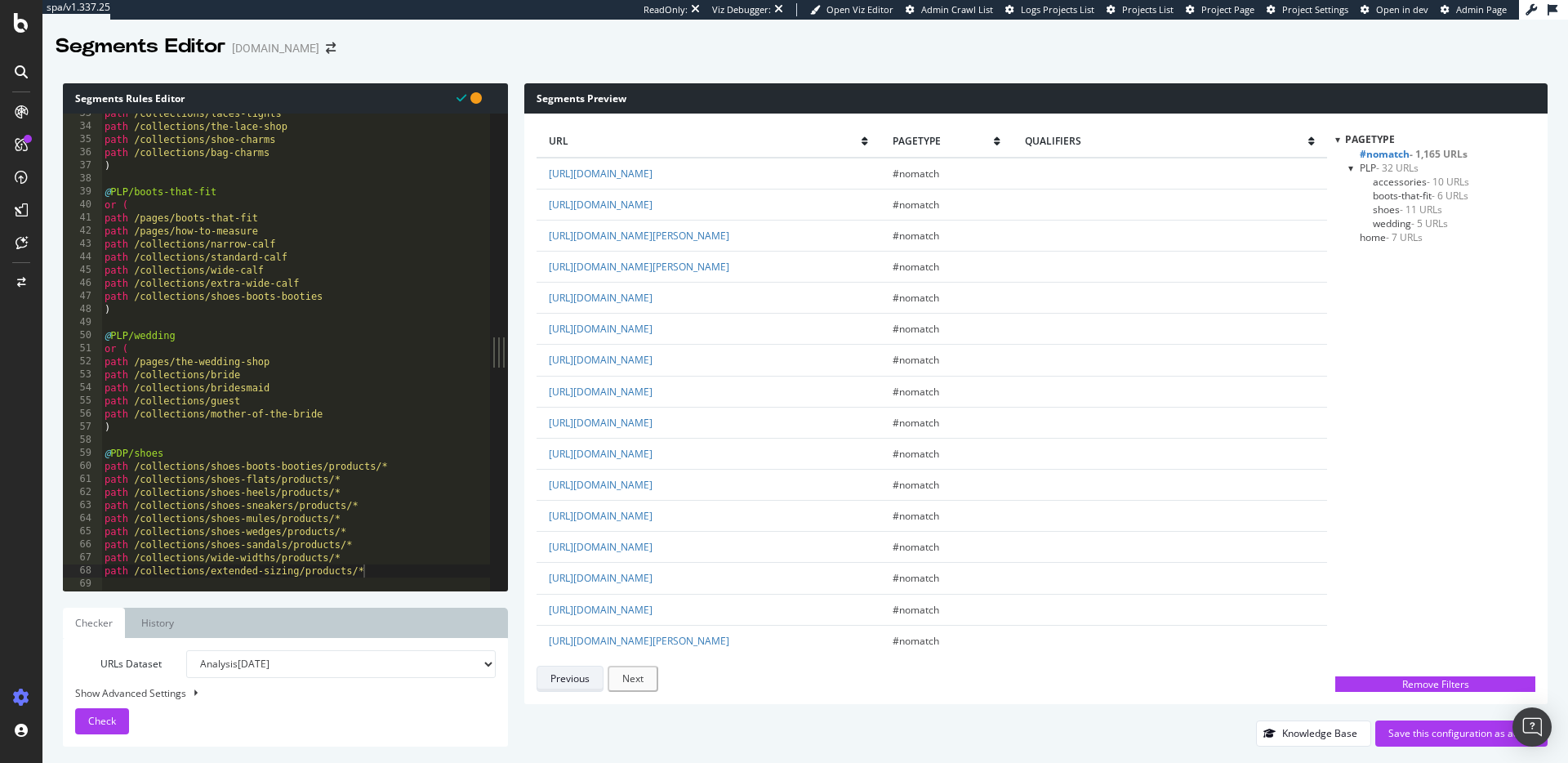
click at [558, 677] on div "Previous" at bounding box center [570, 678] width 39 height 14
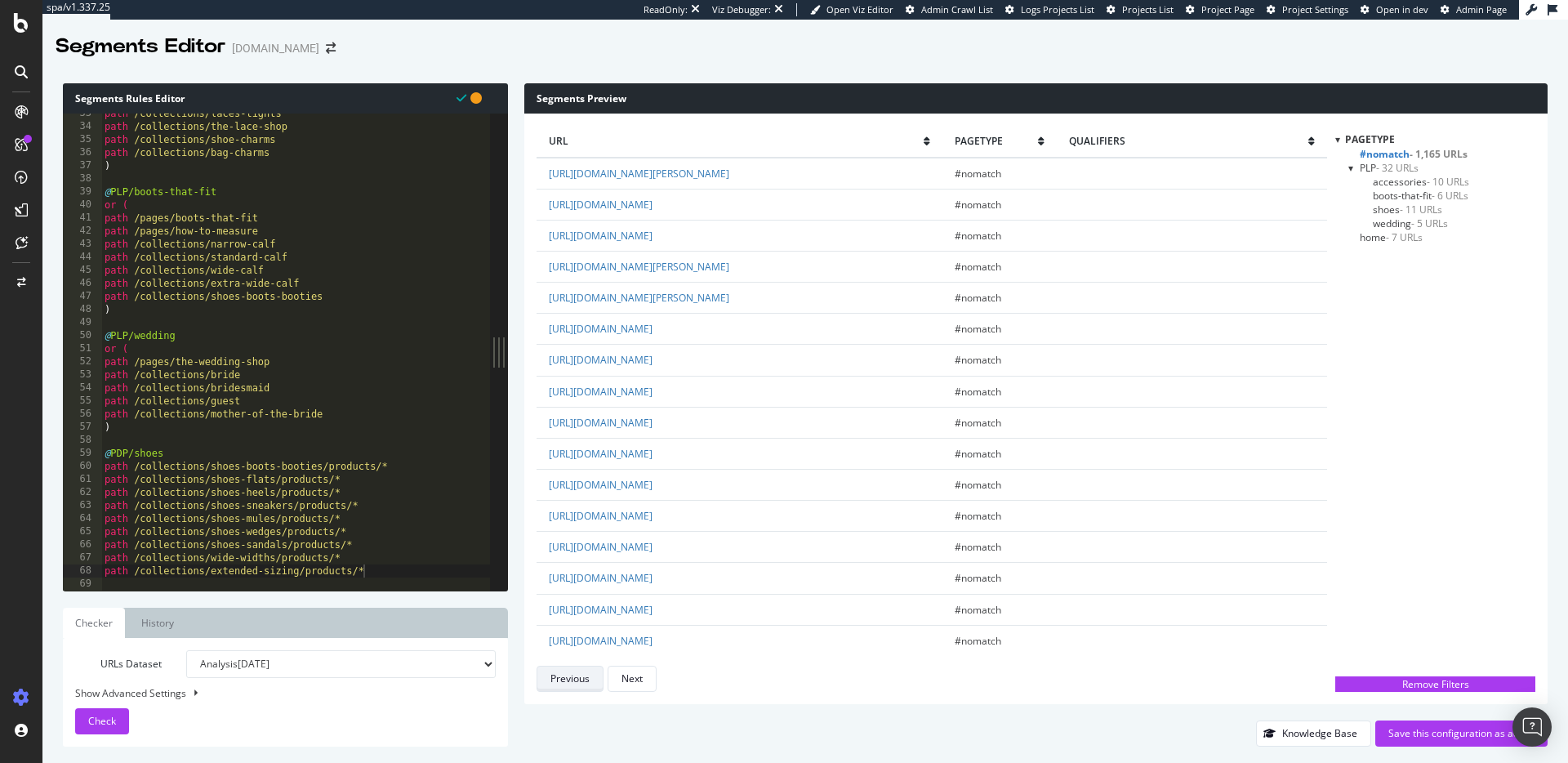
click at [558, 677] on div "Previous" at bounding box center [570, 678] width 39 height 14
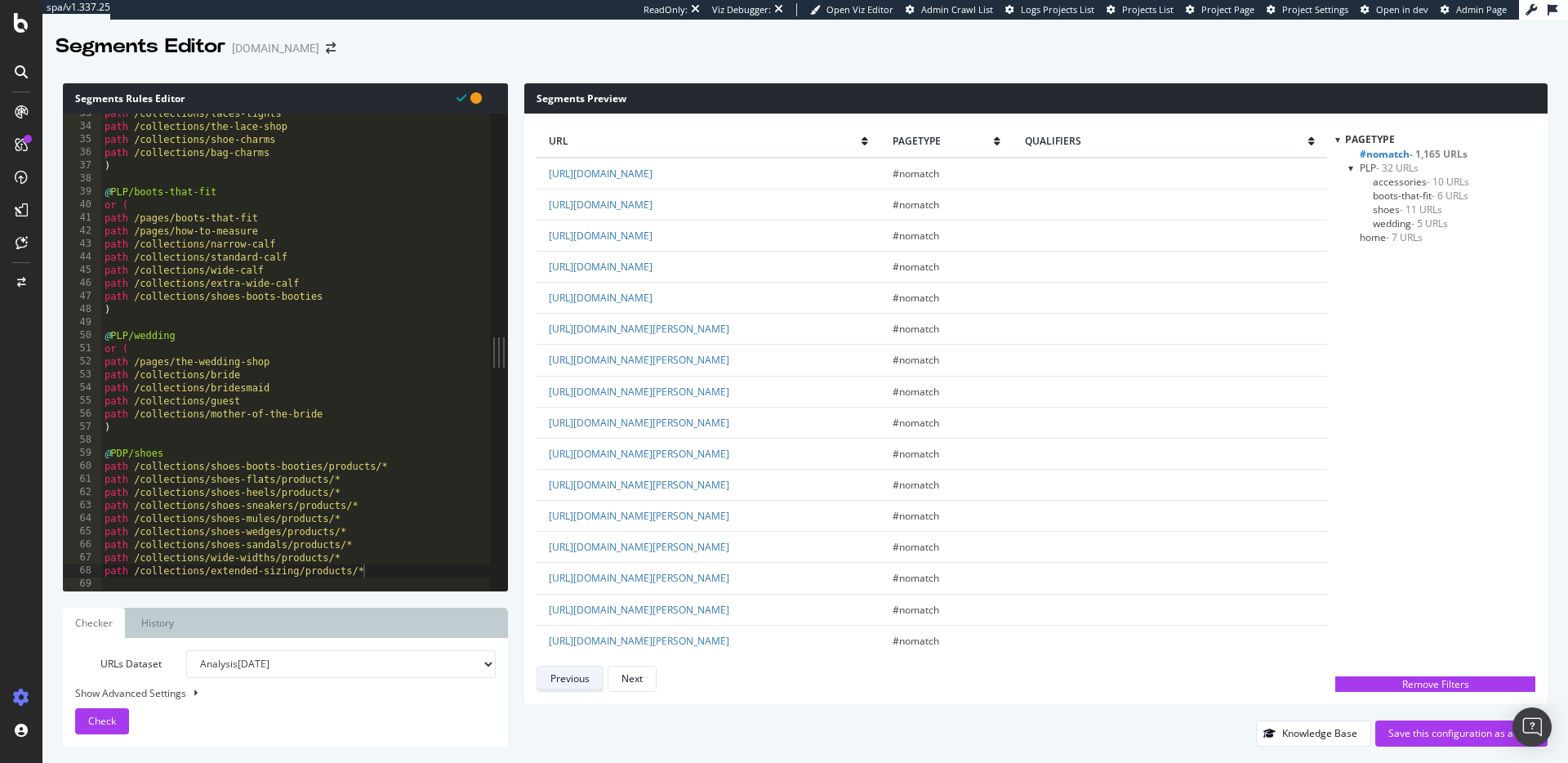
click at [558, 677] on div "Previous" at bounding box center [570, 678] width 39 height 14
click at [236, 508] on div "path /collections/laces-tights path /collections/the-lace-shop path /collection…" at bounding box center [296, 358] width 389 height 503
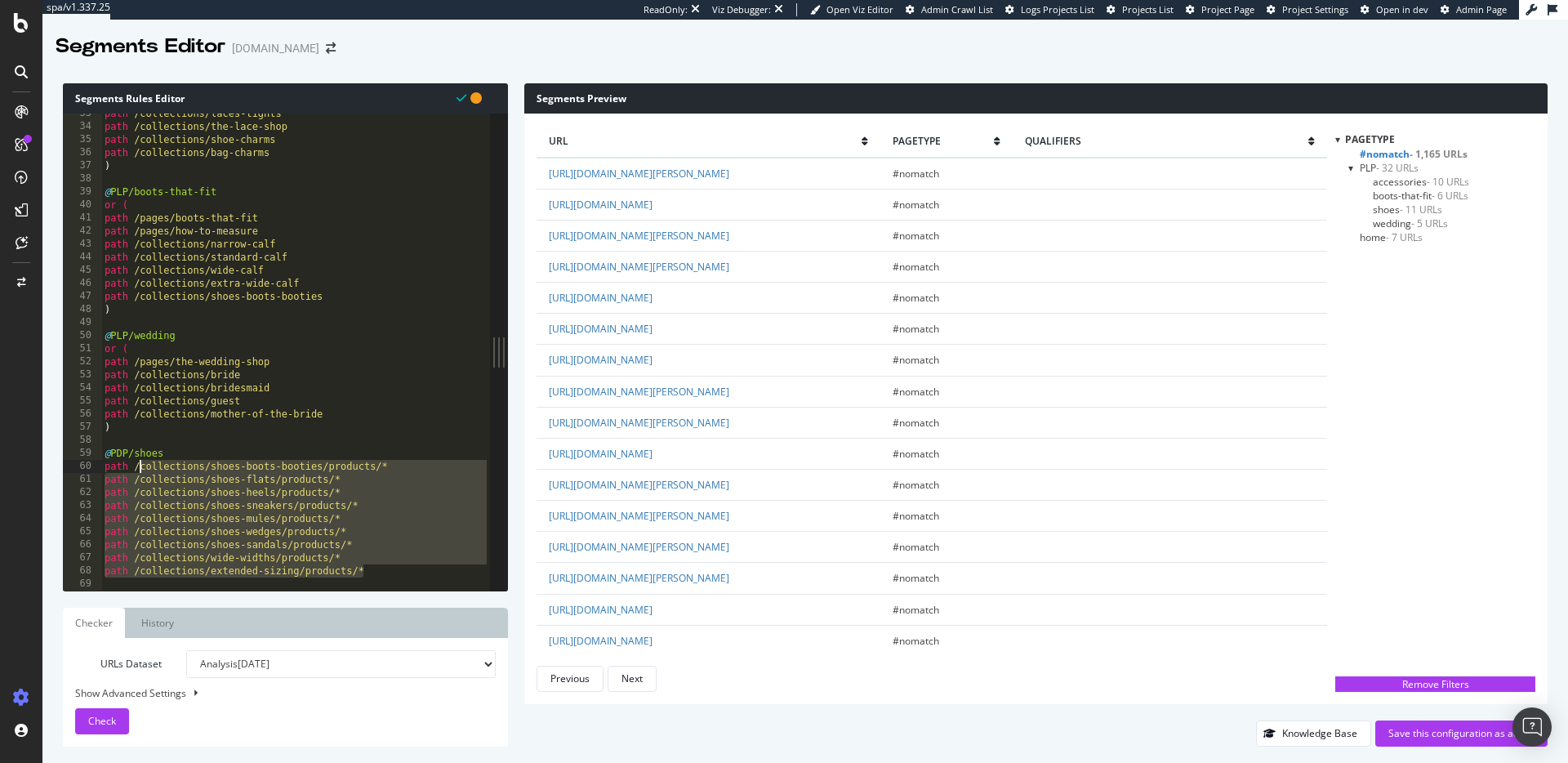
drag, startPoint x: 364, startPoint y: 569, endPoint x: 168, endPoint y: 491, distance: 211.0
click at [141, 468] on div "path /collections/laces-tights path /collections/the-lace-shop path /collection…" at bounding box center [296, 358] width 389 height 503
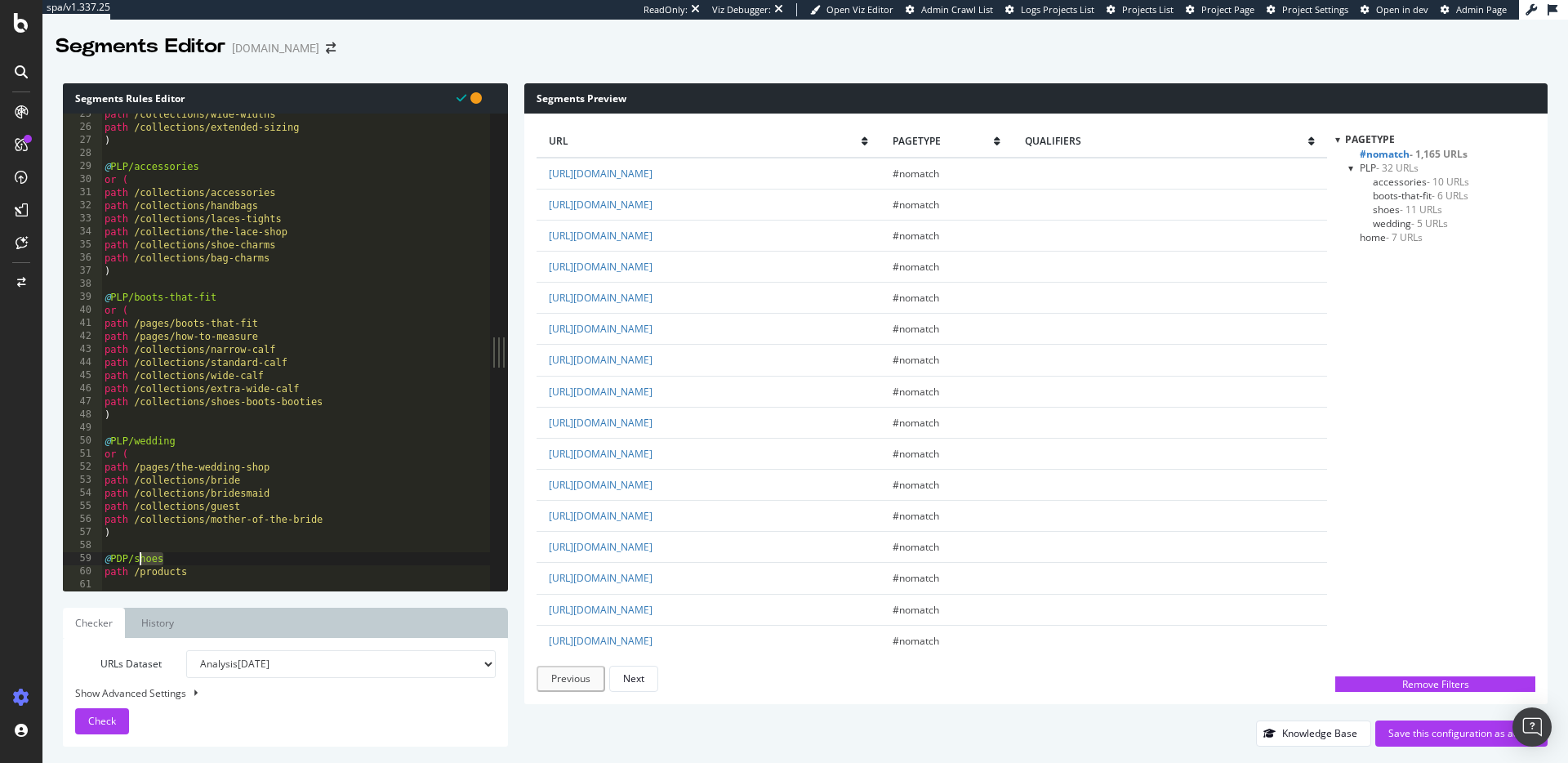
scroll to position [316, 0]
drag, startPoint x: 145, startPoint y: 553, endPoint x: 162, endPoint y: 561, distance: 18.8
click at [136, 553] on div "path /collections/wide-widths path /collections/extended-sizing ) @ PLP/accesso…" at bounding box center [296, 363] width 389 height 503
click at [165, 566] on div "path /collections/wide-widths path /collections/extended-sizing ) @ PLP/accesso…" at bounding box center [296, 363] width 389 height 503
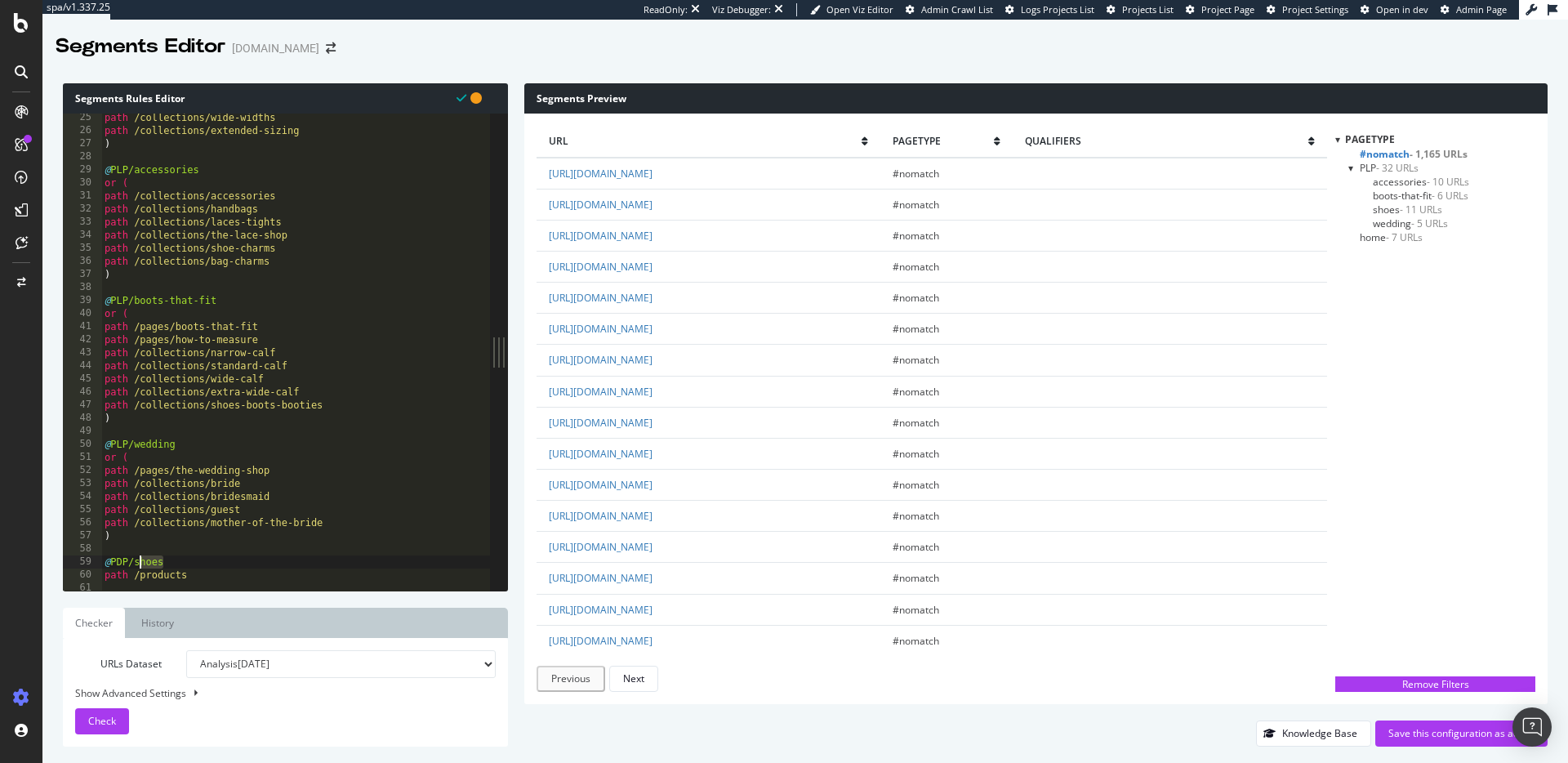
drag, startPoint x: 153, startPoint y: 565, endPoint x: 132, endPoint y: 565, distance: 21.0
click at [132, 565] on div "path /collections/wide-widths path /collections/extended-sizing ) @ PLP/accesso…" at bounding box center [296, 363] width 389 height 503
click at [108, 720] on span "Check" at bounding box center [101, 720] width 28 height 14
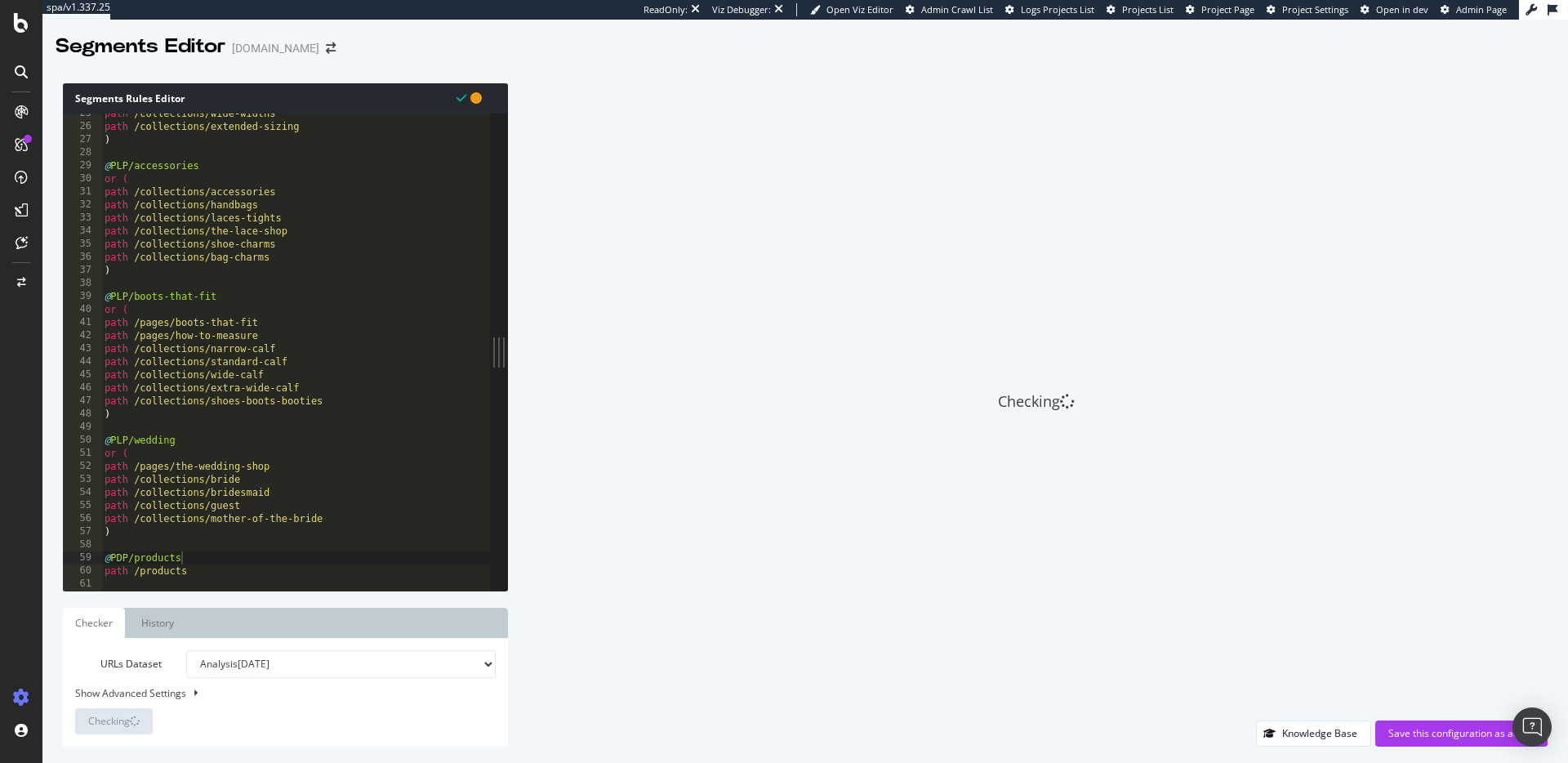
scroll to position [320, 0]
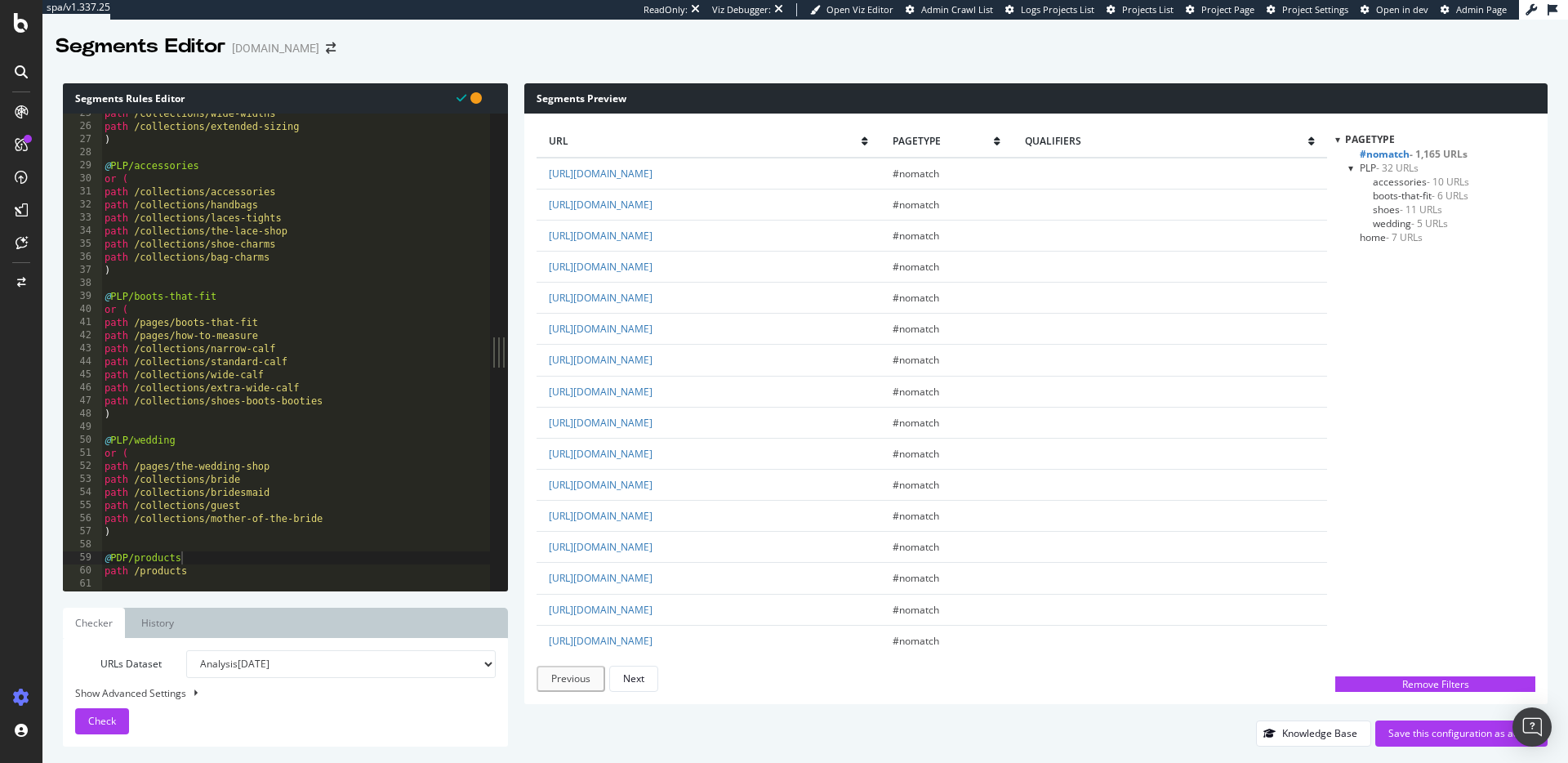
click at [230, 565] on div "path /collections/wide-widths path /collections/extended-sizing ) @ PLP/accesso…" at bounding box center [296, 358] width 389 height 503
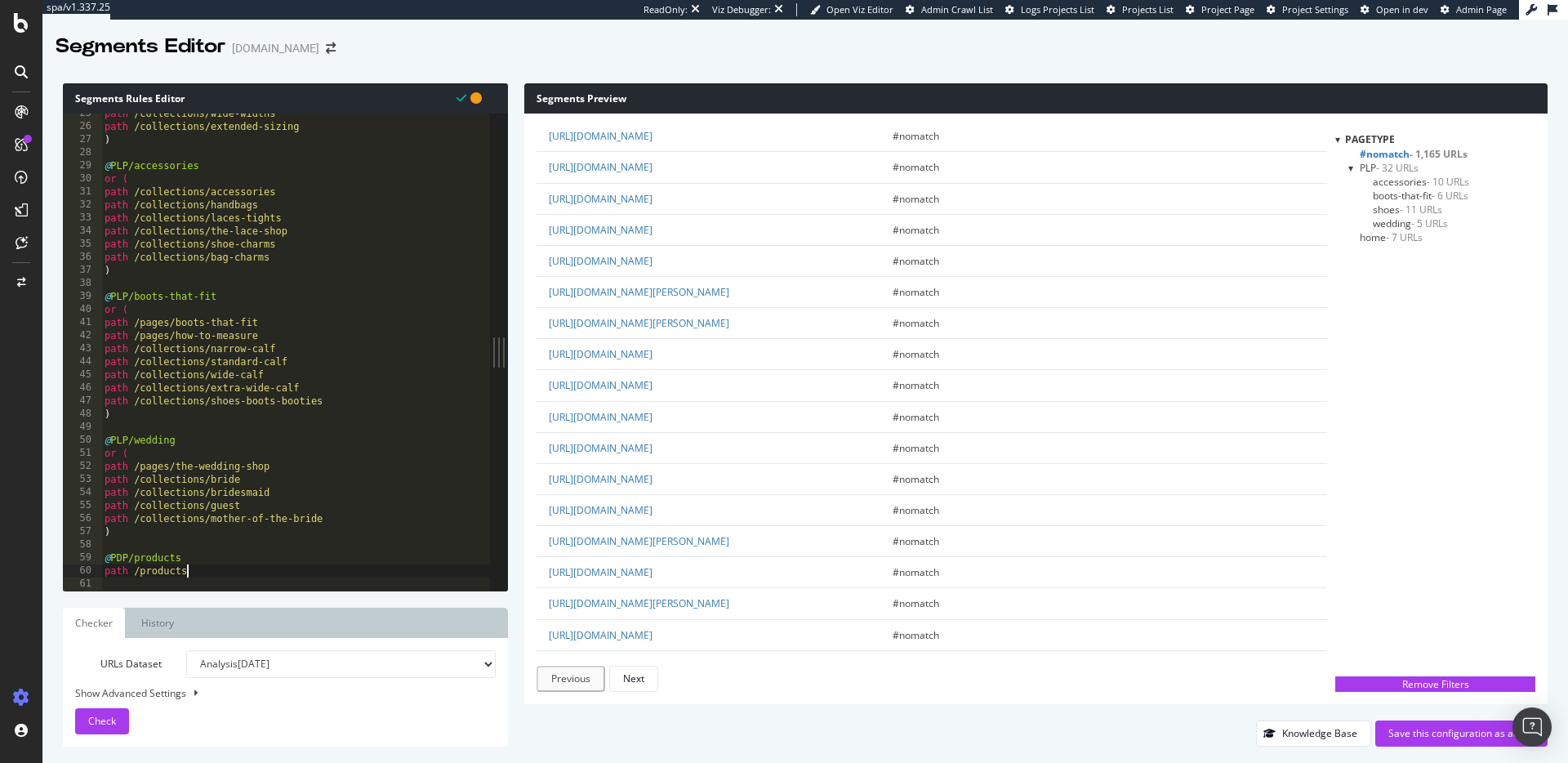
scroll to position [0, 7]
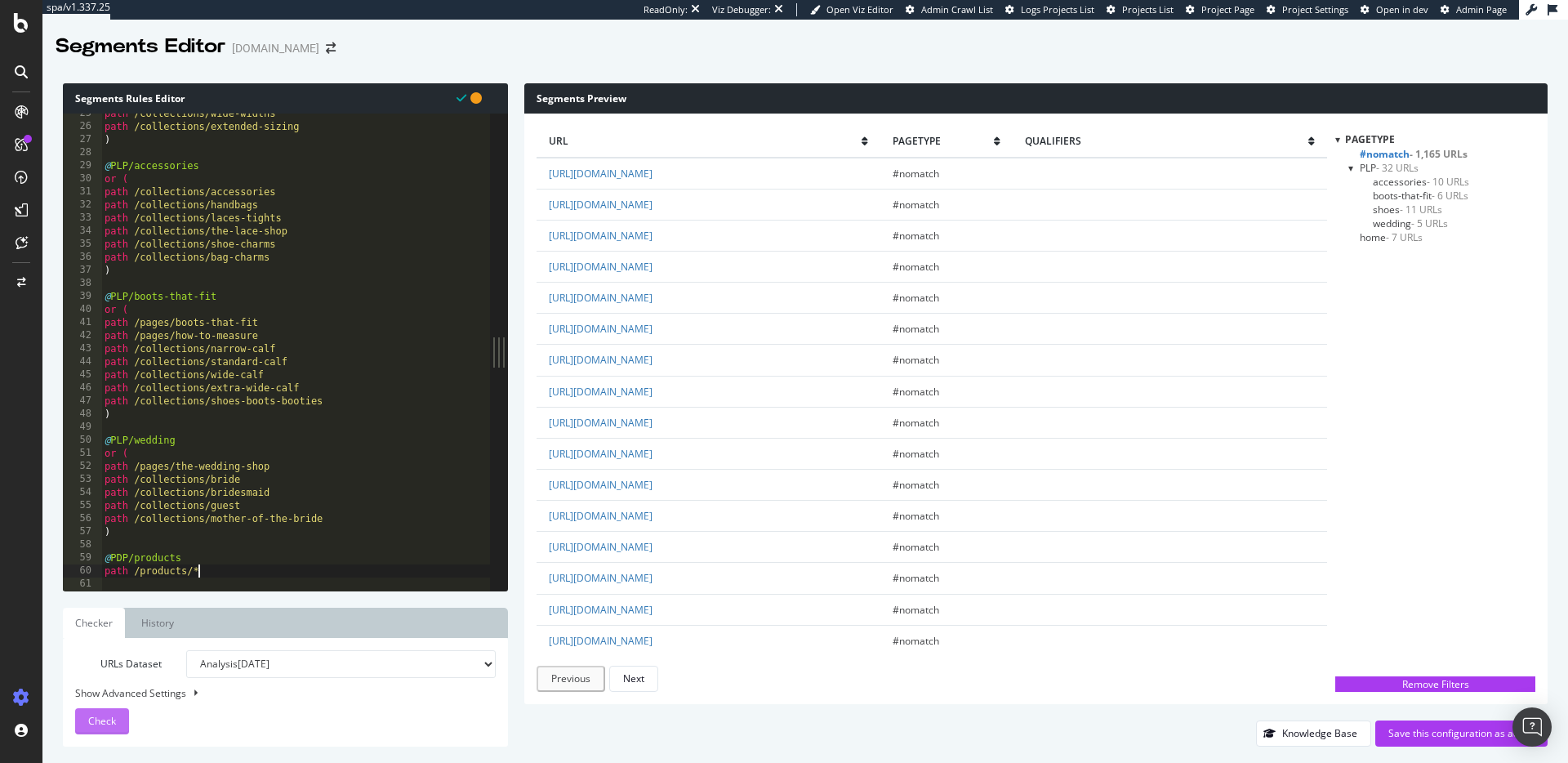
type textarea "path /products/*"
click at [116, 712] on button "Check" at bounding box center [102, 721] width 54 height 26
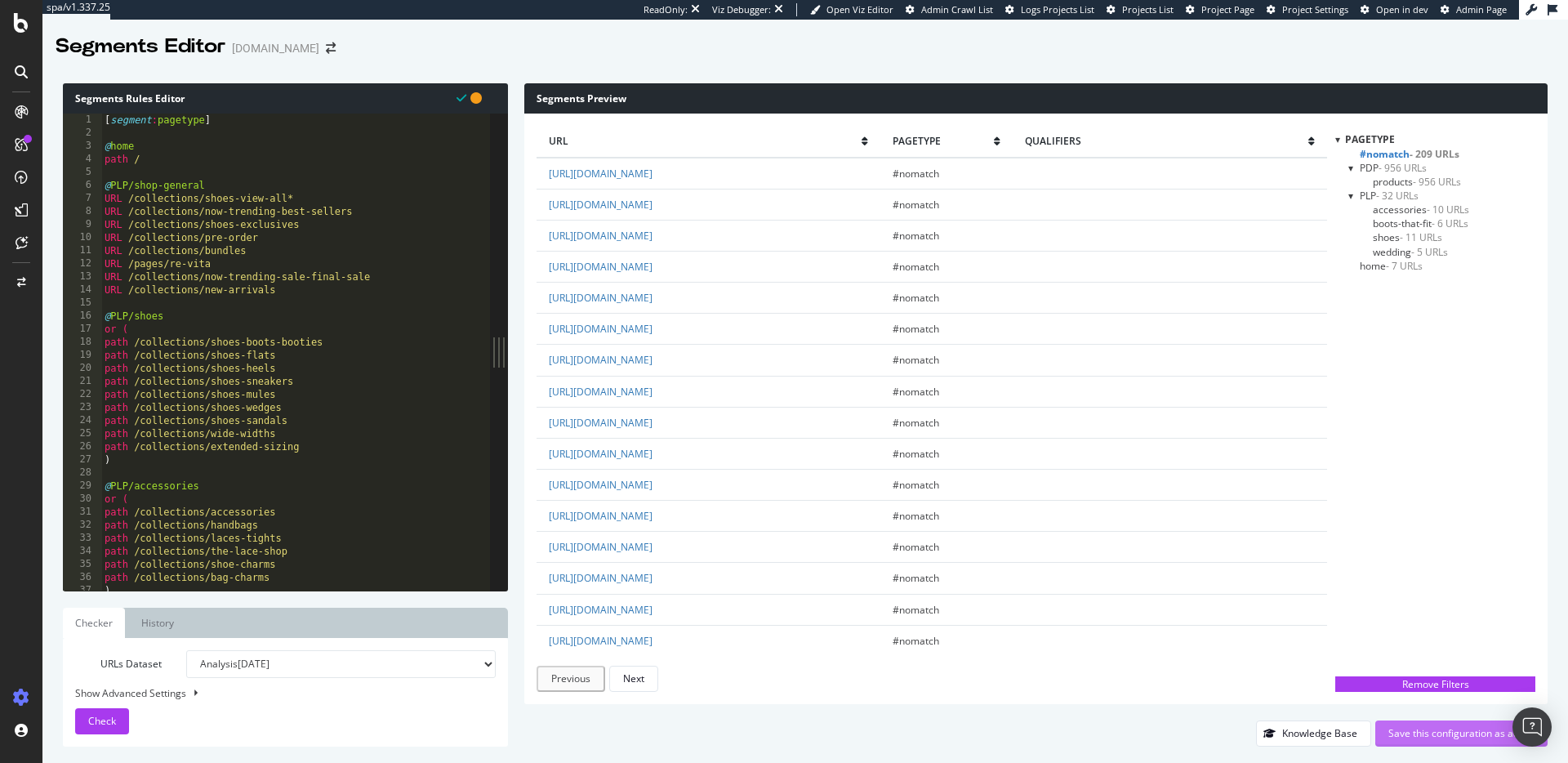
click at [1446, 734] on div "Save this configuration as active" at bounding box center [1462, 733] width 147 height 14
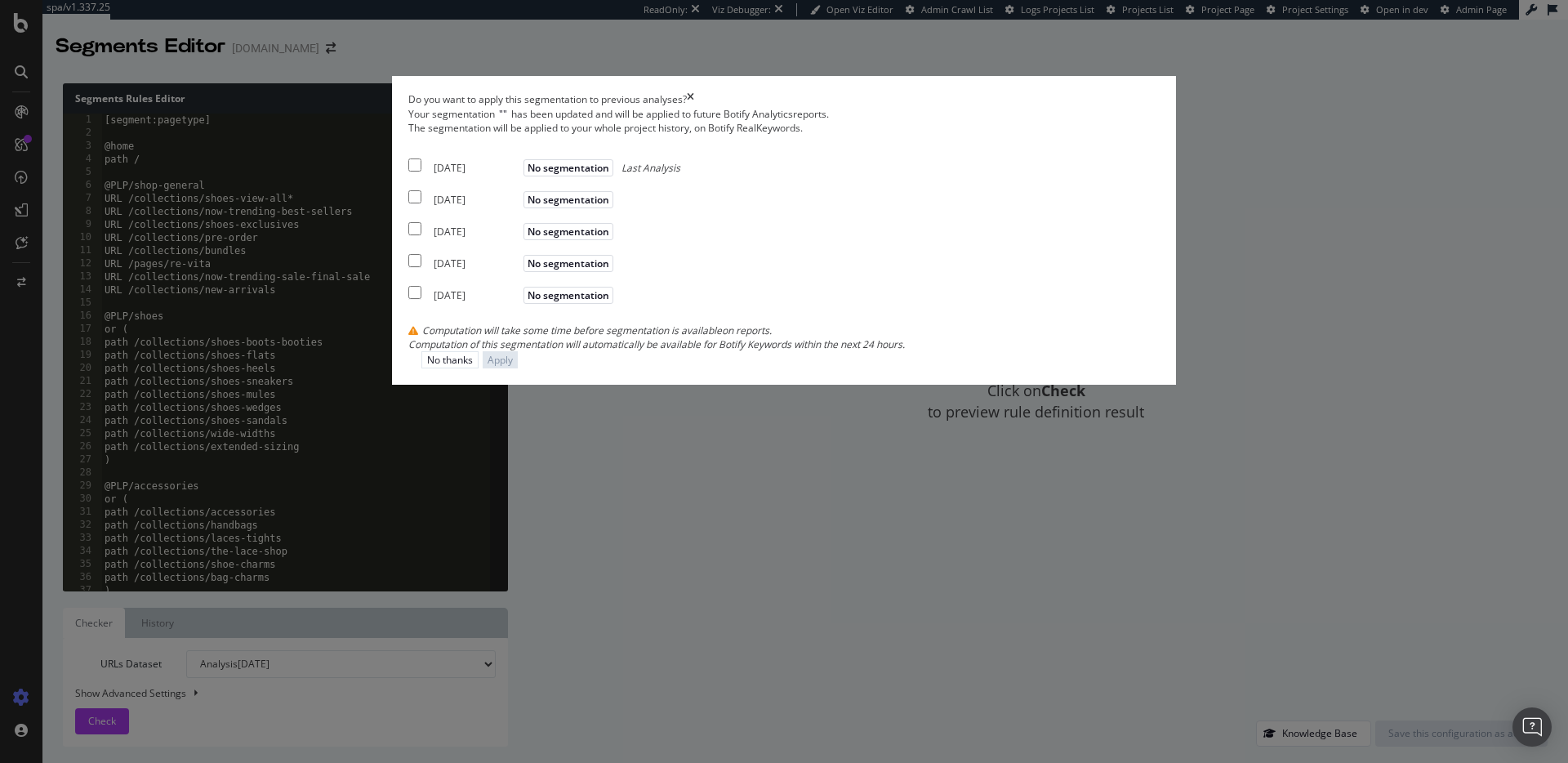
click at [421, 172] on input "modal" at bounding box center [415, 165] width 13 height 13
checkbox input "true"
click at [421, 204] on input "modal" at bounding box center [415, 197] width 13 height 13
checkbox input "true"
click at [421, 235] on input "modal" at bounding box center [415, 229] width 13 height 13
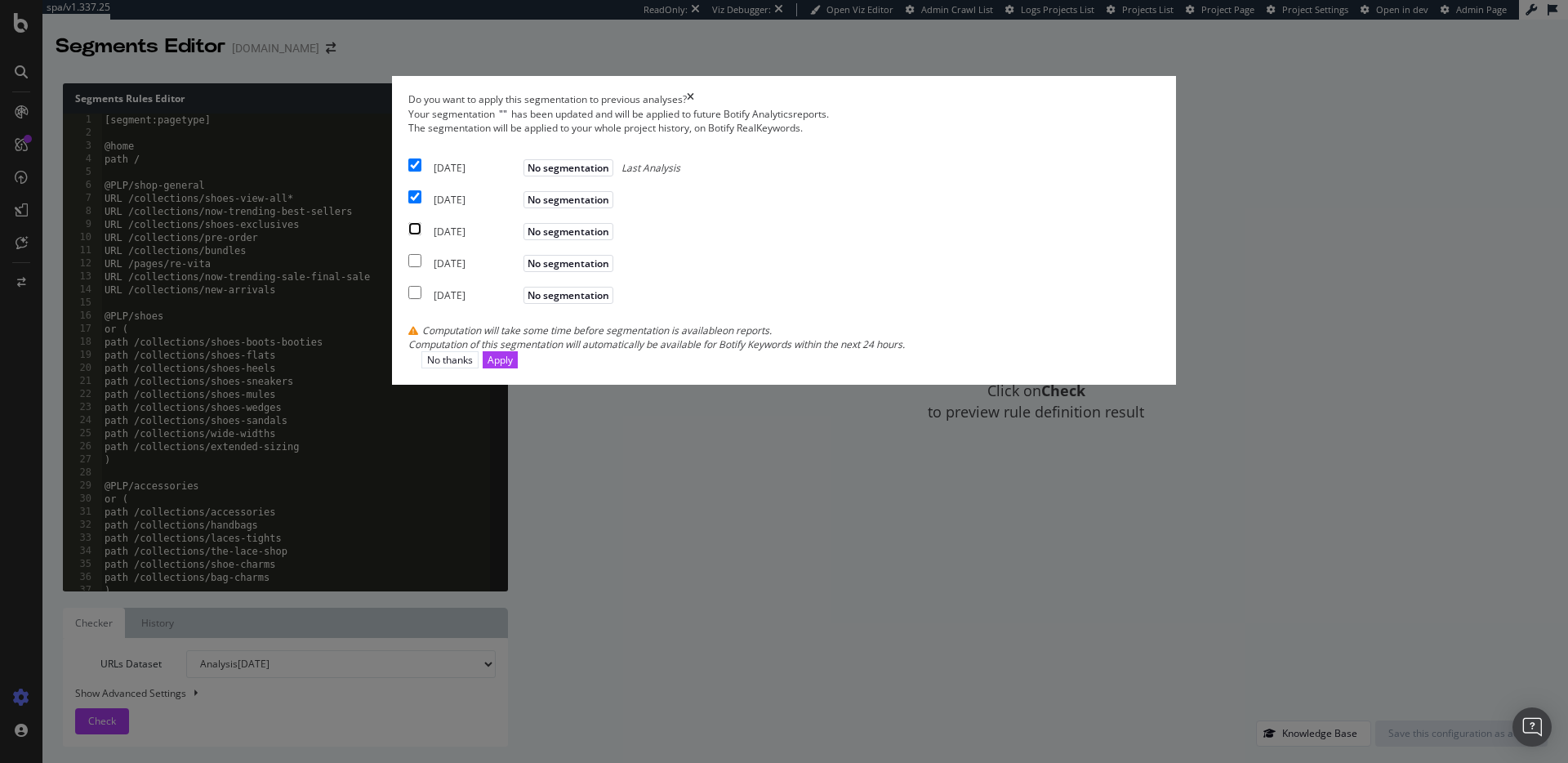
checkbox input "true"
click at [513, 368] on div "Apply" at bounding box center [500, 359] width 25 height 16
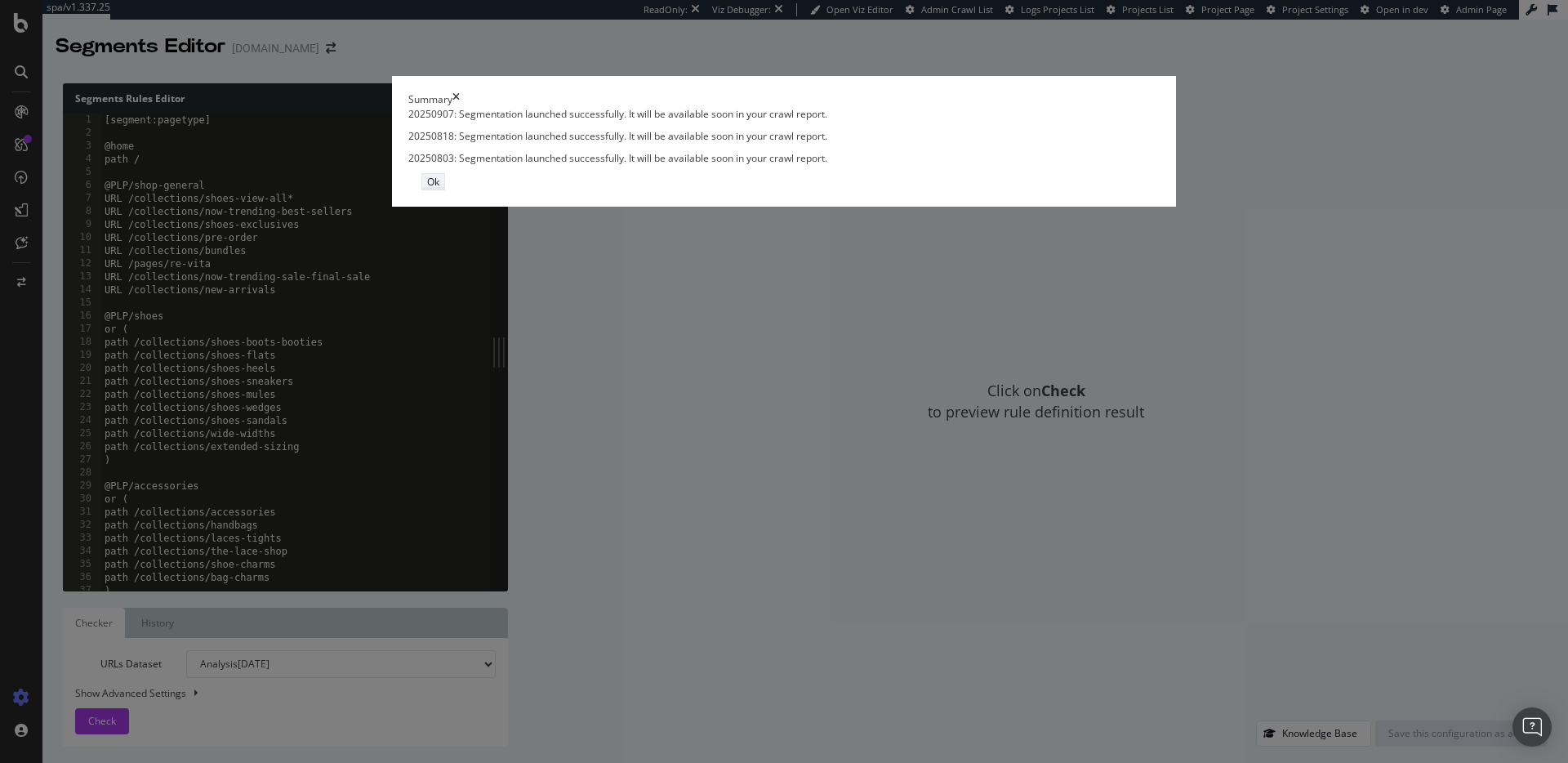
click at [440, 188] on div "Ok" at bounding box center [433, 182] width 13 height 14
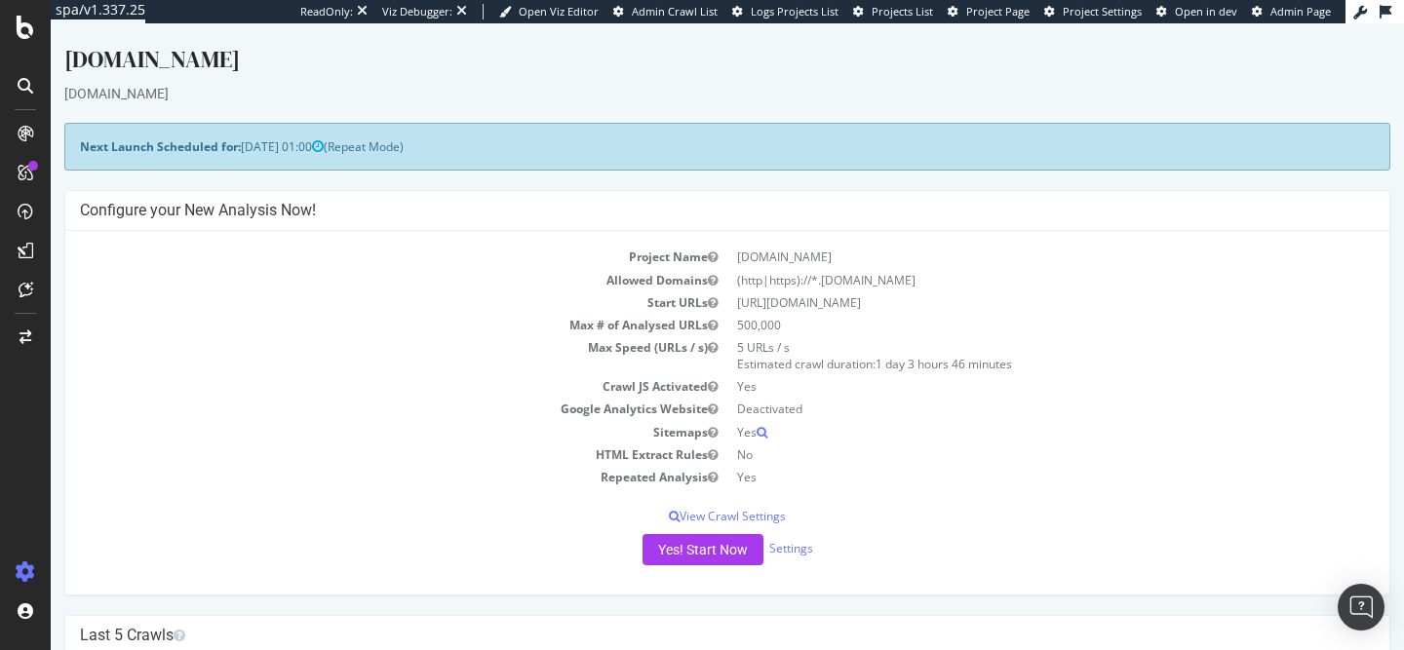
drag, startPoint x: 1249, startPoint y: 281, endPoint x: 1025, endPoint y: 297, distance: 224.9
click at [1239, 279] on td "(http|https)://*.[DOMAIN_NAME]" at bounding box center [1052, 280] width 648 height 22
drag, startPoint x: 752, startPoint y: 301, endPoint x: 844, endPoint y: 300, distance: 91.7
click at [908, 301] on td "[URL][DOMAIN_NAME]" at bounding box center [1052, 303] width 648 height 22
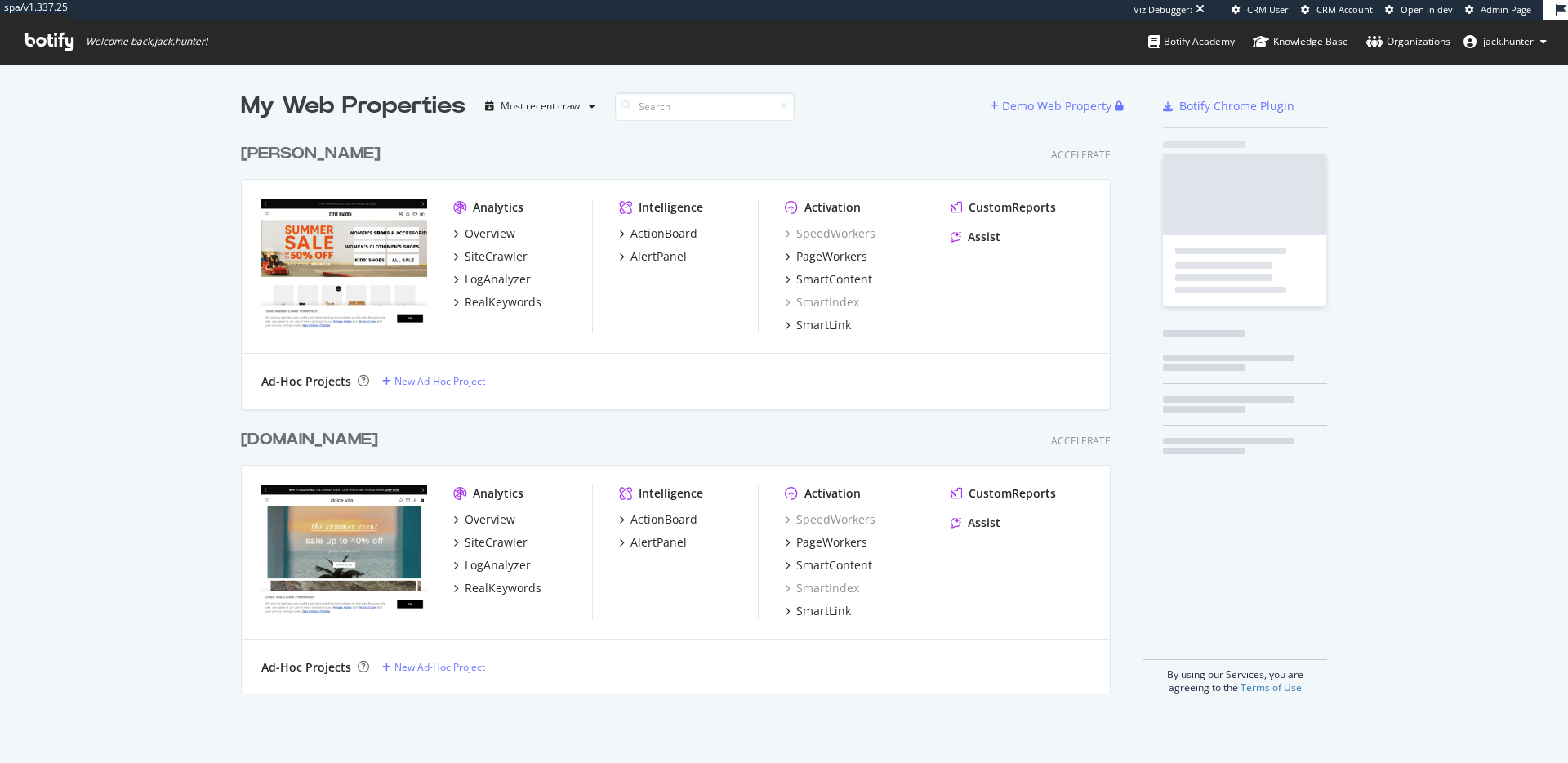
scroll to position [572, 883]
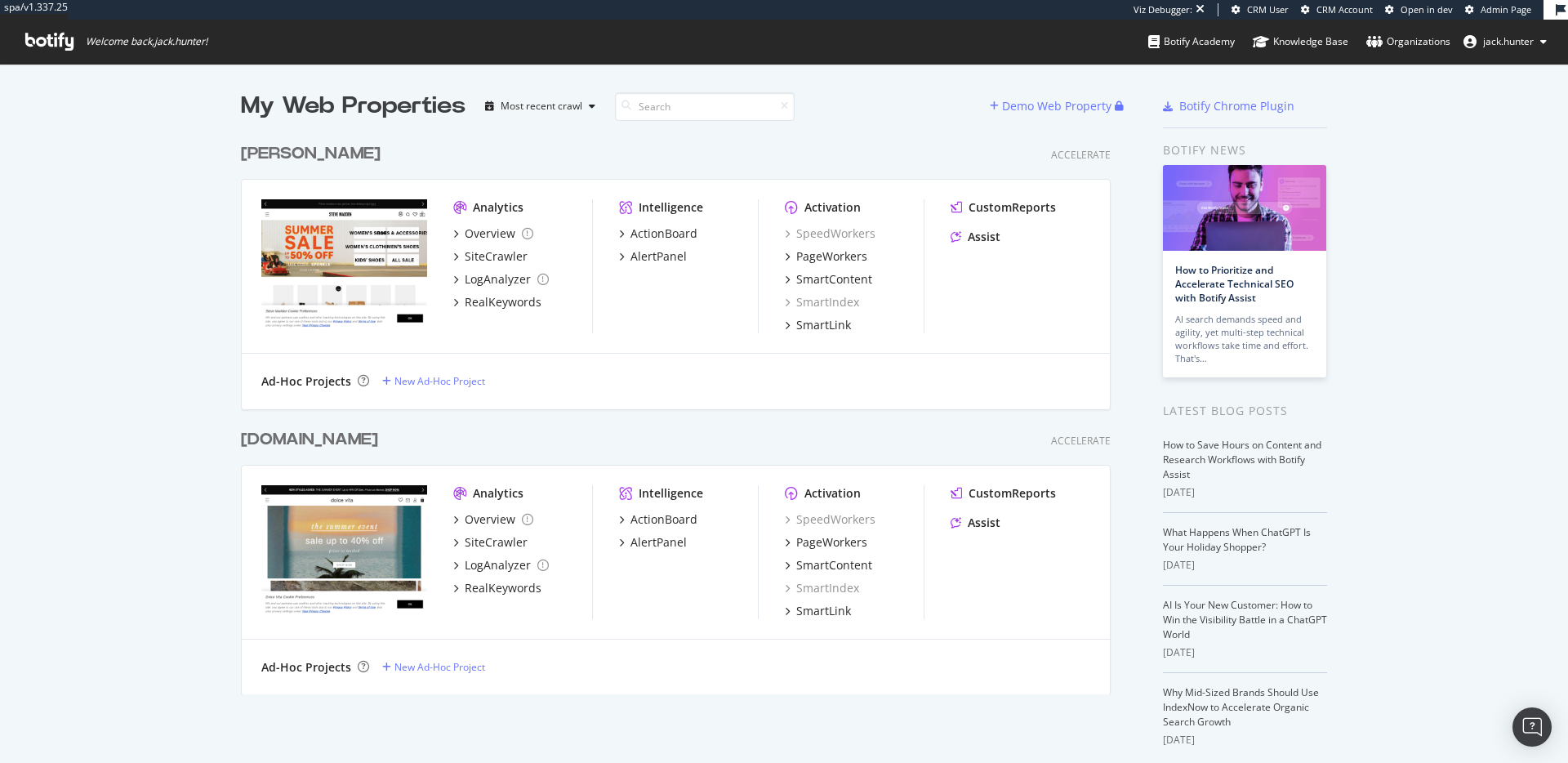
click at [320, 143] on div "[PERSON_NAME]" at bounding box center [311, 154] width 140 height 23
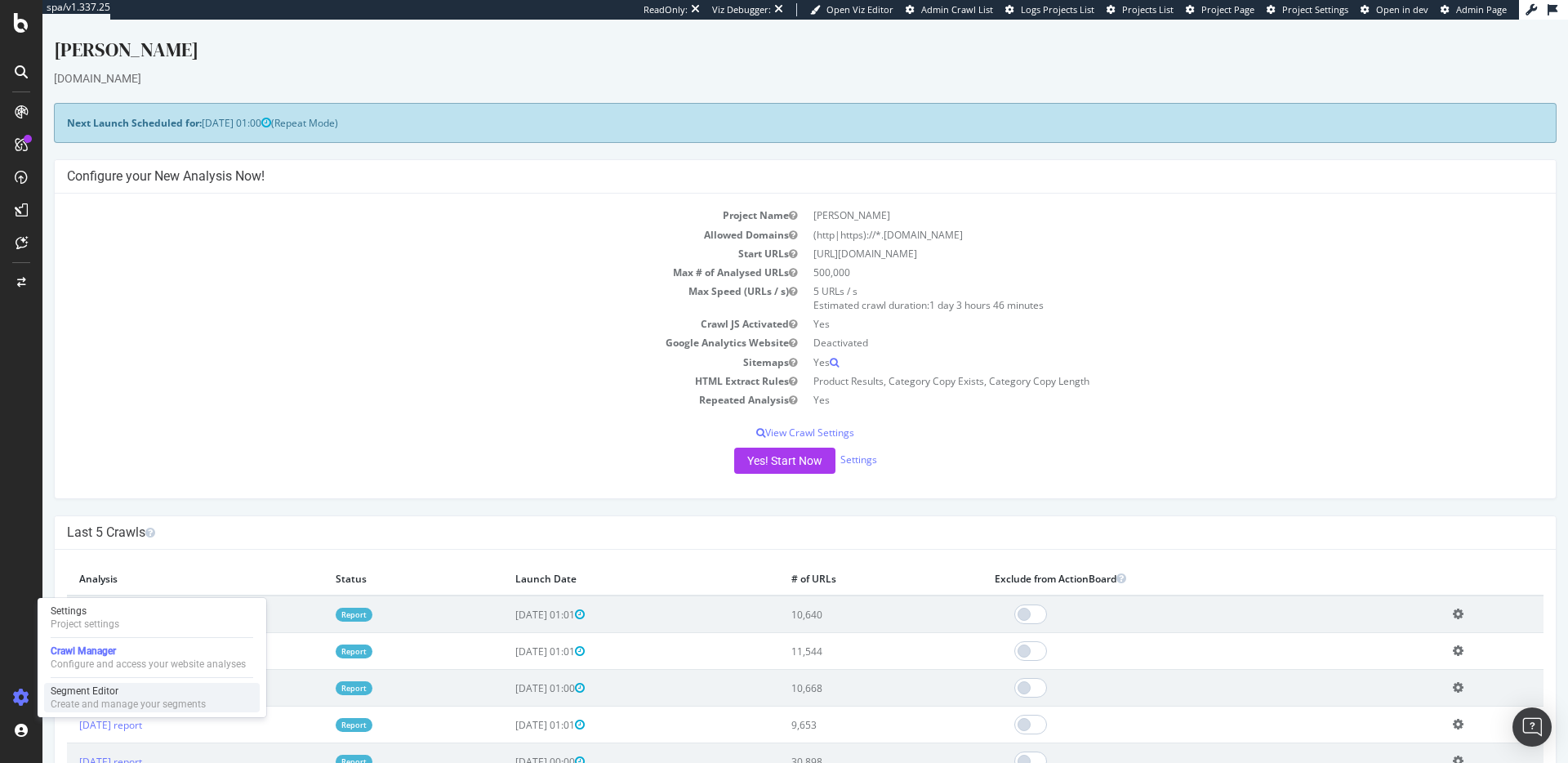
click at [80, 685] on div "Segment Editor" at bounding box center [127, 691] width 155 height 13
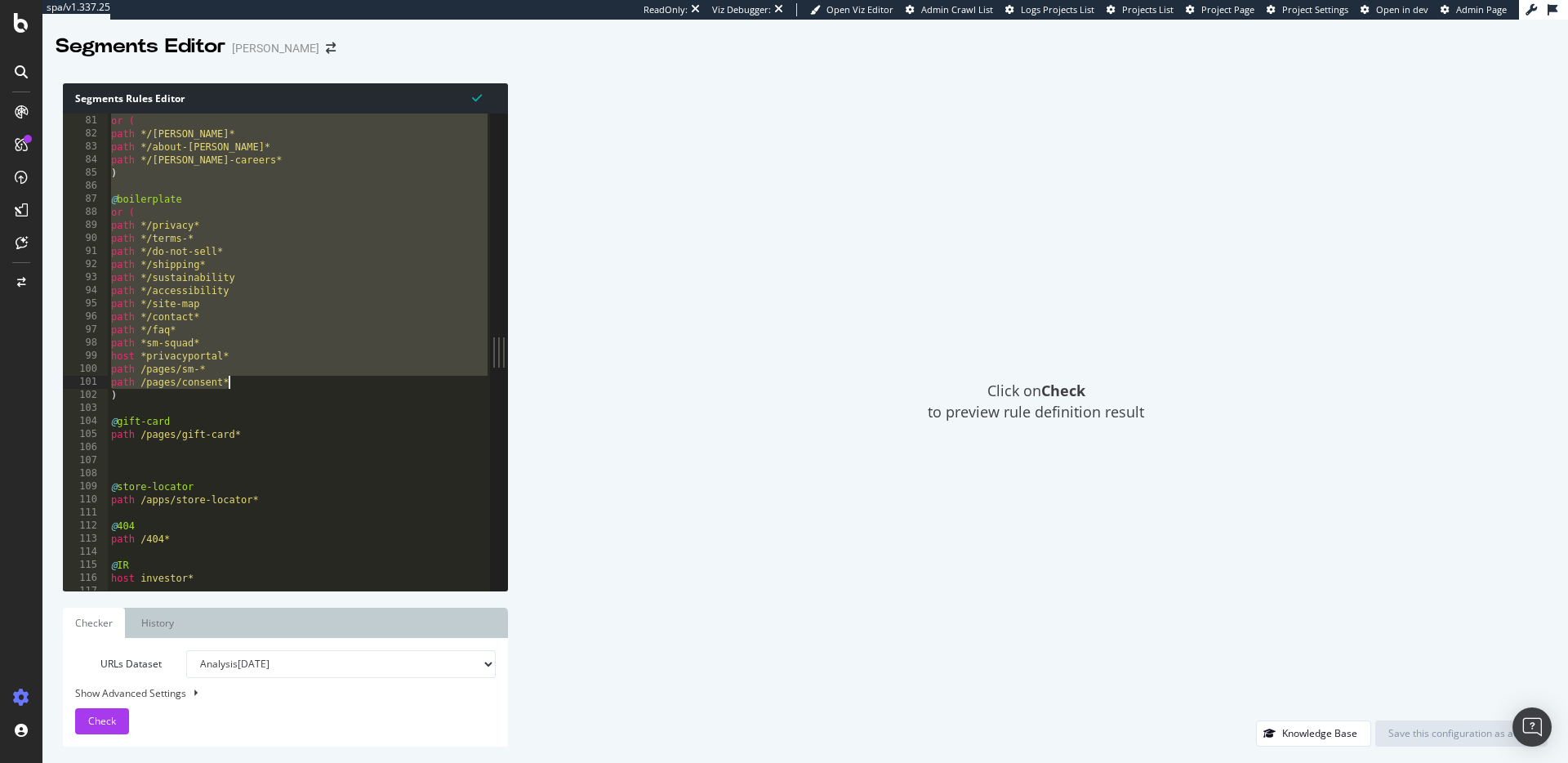
scroll to position [1222, 0]
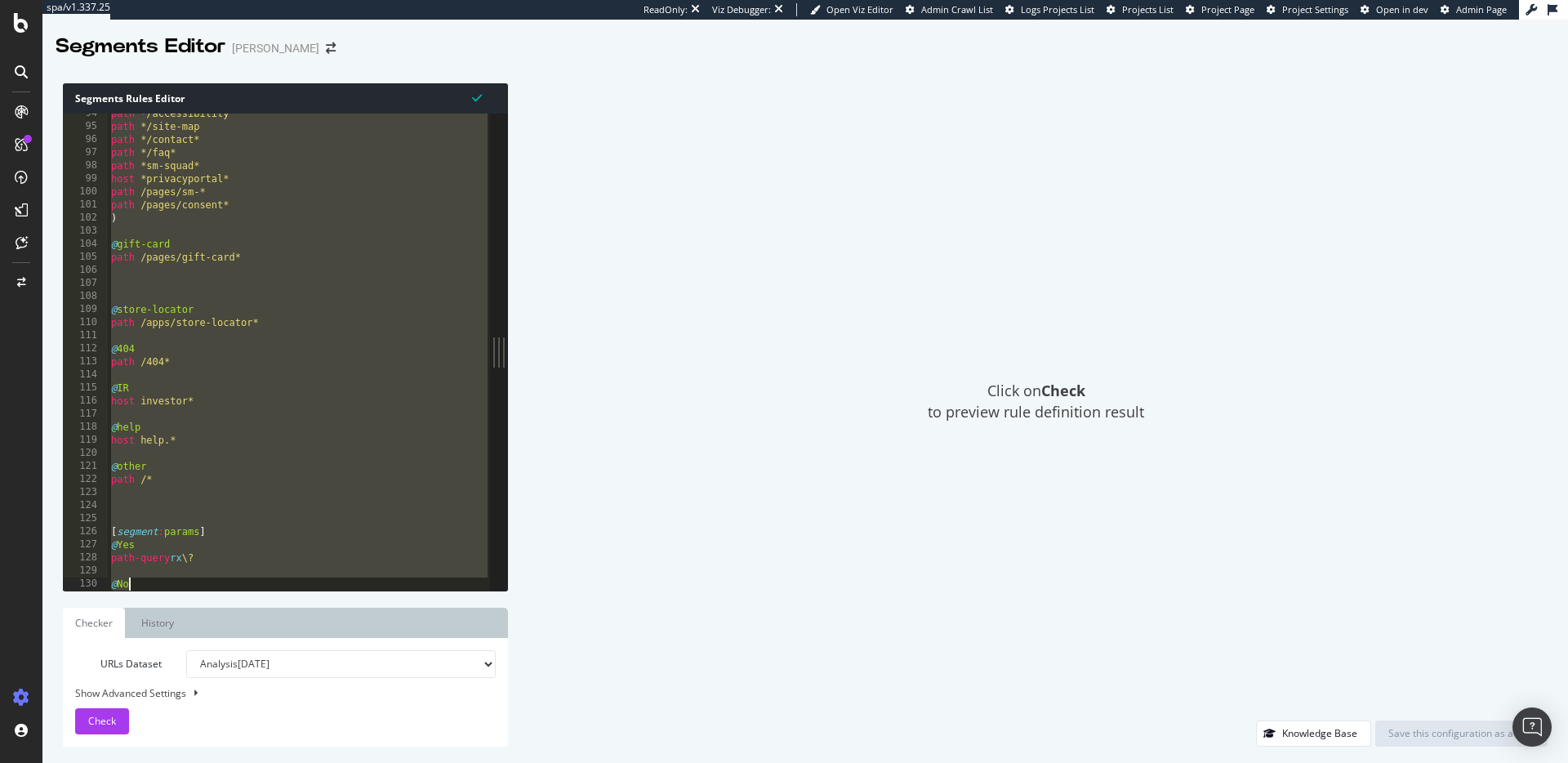
drag, startPoint x: 104, startPoint y: 120, endPoint x: 339, endPoint y: 593, distance: 528.2
click at [339, 593] on div "Segments Rules Editor [segment:pagetype] 94 95 96 97 98 99 100 101 102 103 104 …" at bounding box center [285, 415] width 445 height 663
type textarea "@No"
